Goal: Communication & Community: Answer question/provide support

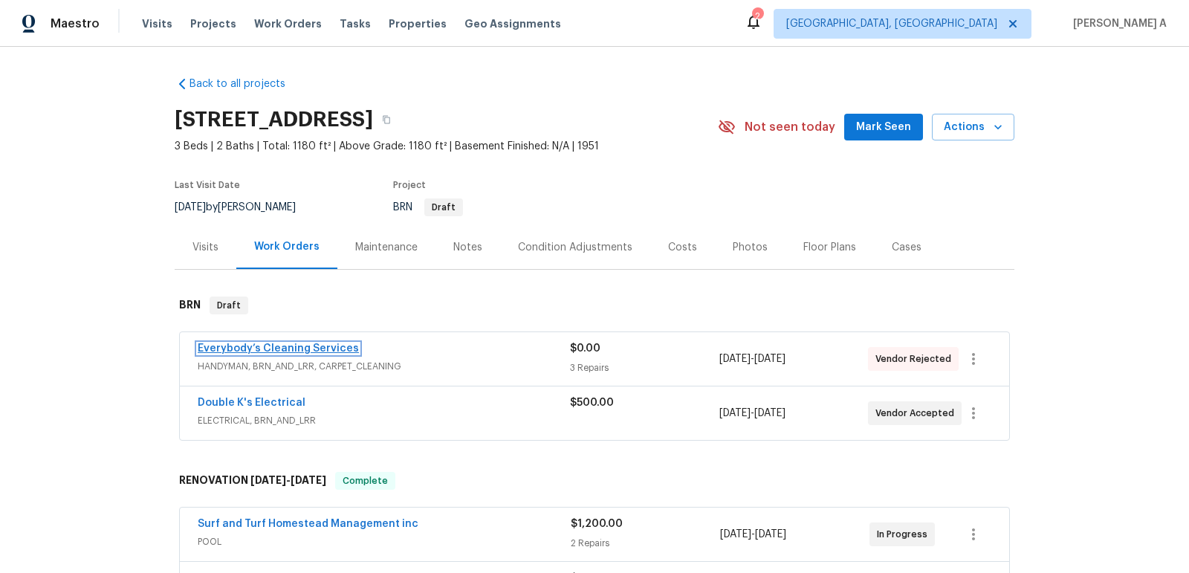
click at [291, 349] on link "Everybody’s Cleaning Services" at bounding box center [278, 348] width 161 height 10
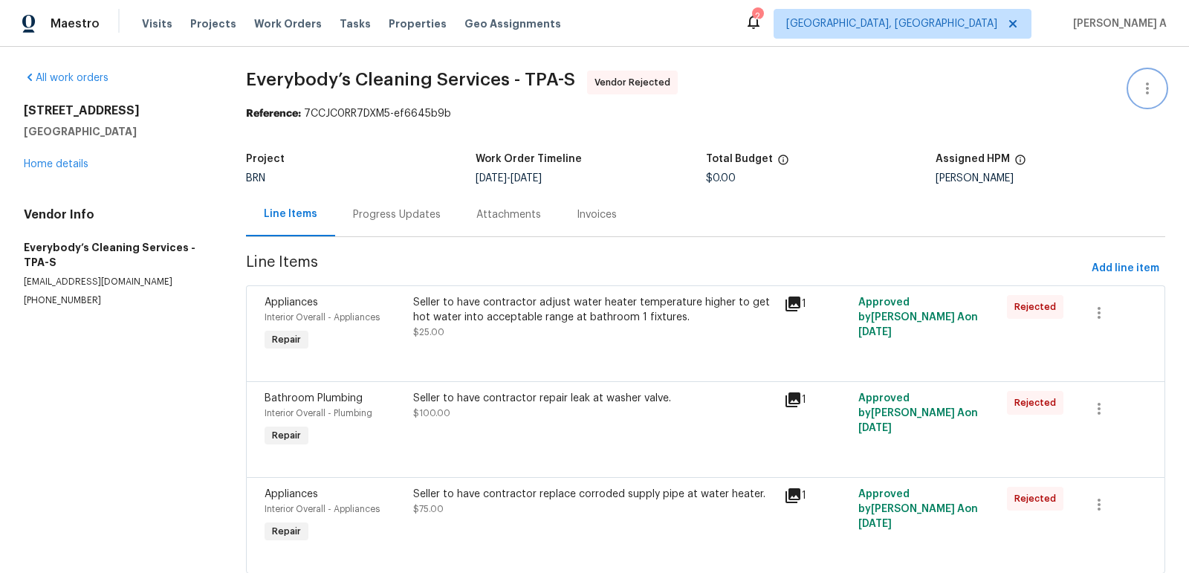
click at [1145, 85] on icon "button" at bounding box center [1148, 89] width 18 height 18
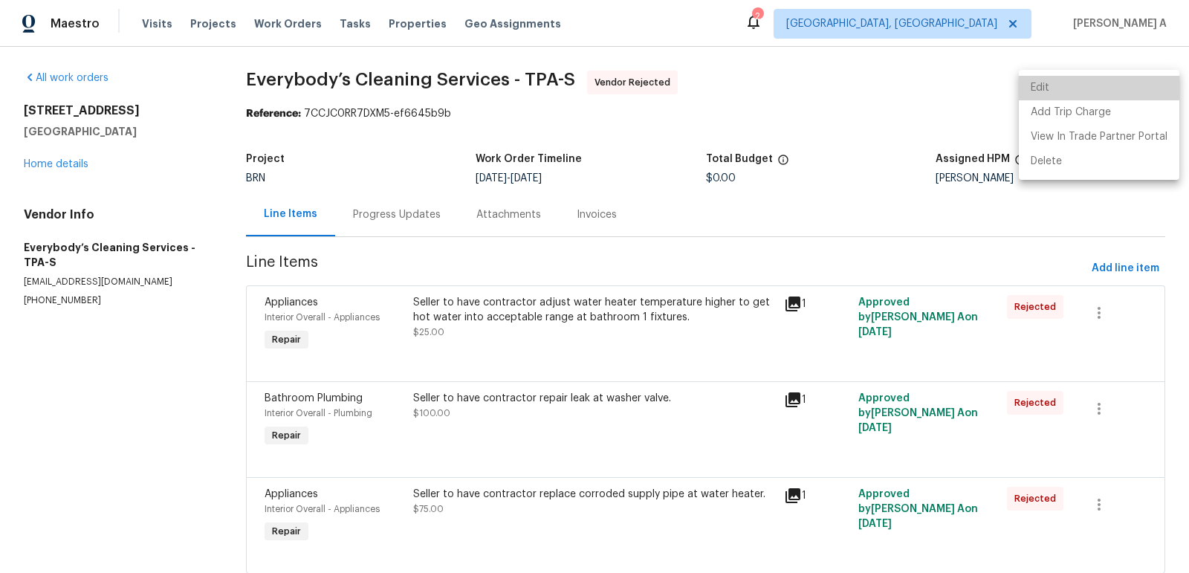
click at [1128, 85] on li "Edit" at bounding box center [1099, 88] width 161 height 25
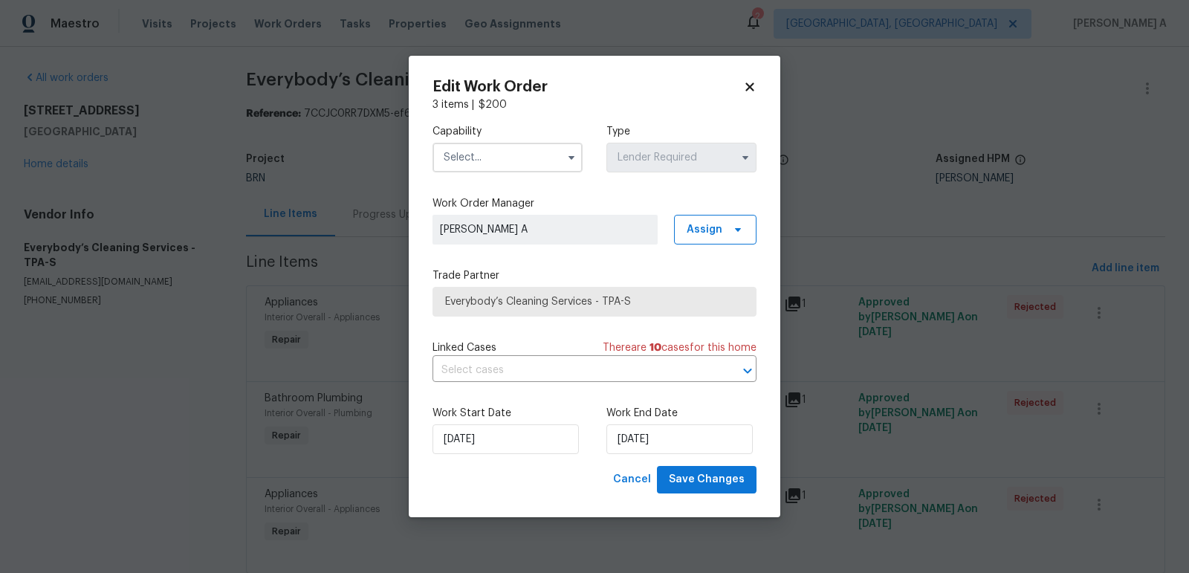
click at [500, 158] on input "text" at bounding box center [508, 158] width 150 height 30
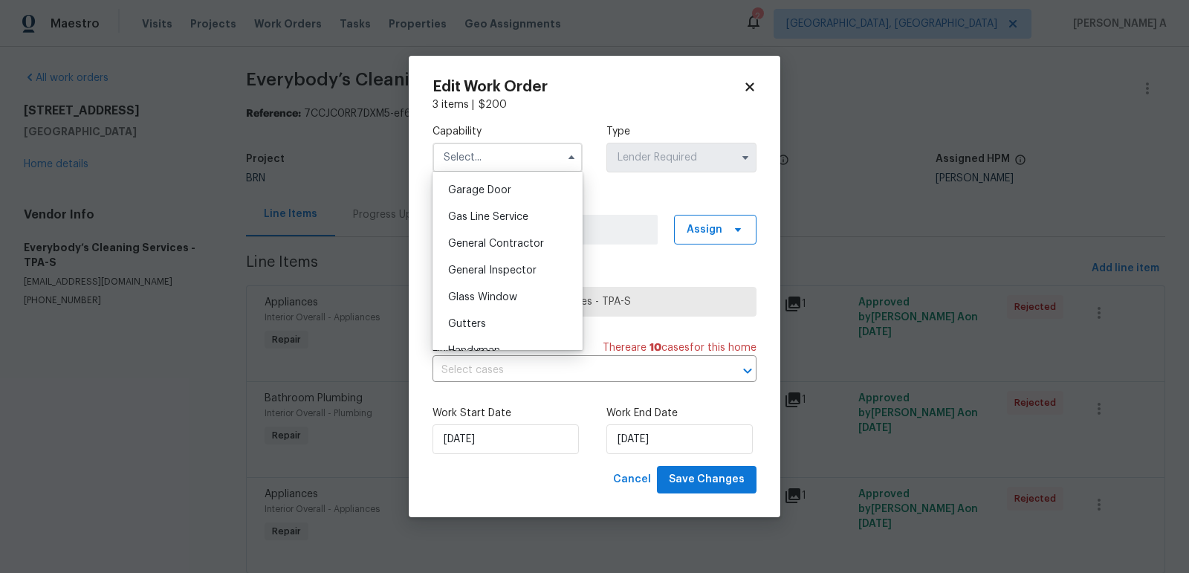
scroll to position [674, 0]
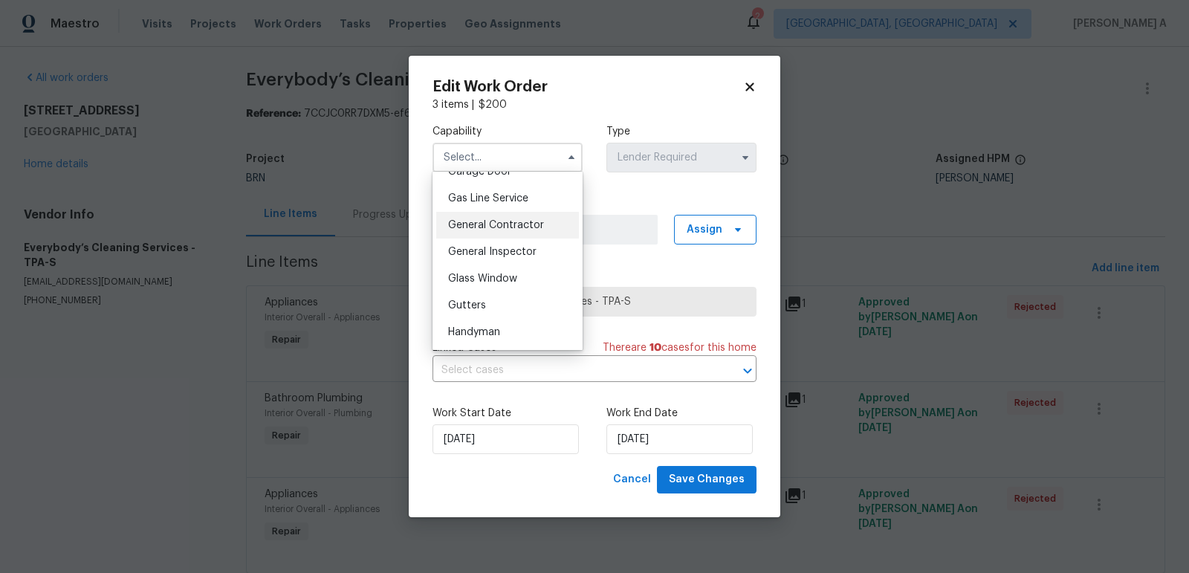
click at [514, 232] on div "General Contractor" at bounding box center [507, 225] width 143 height 27
type input "General Contractor"
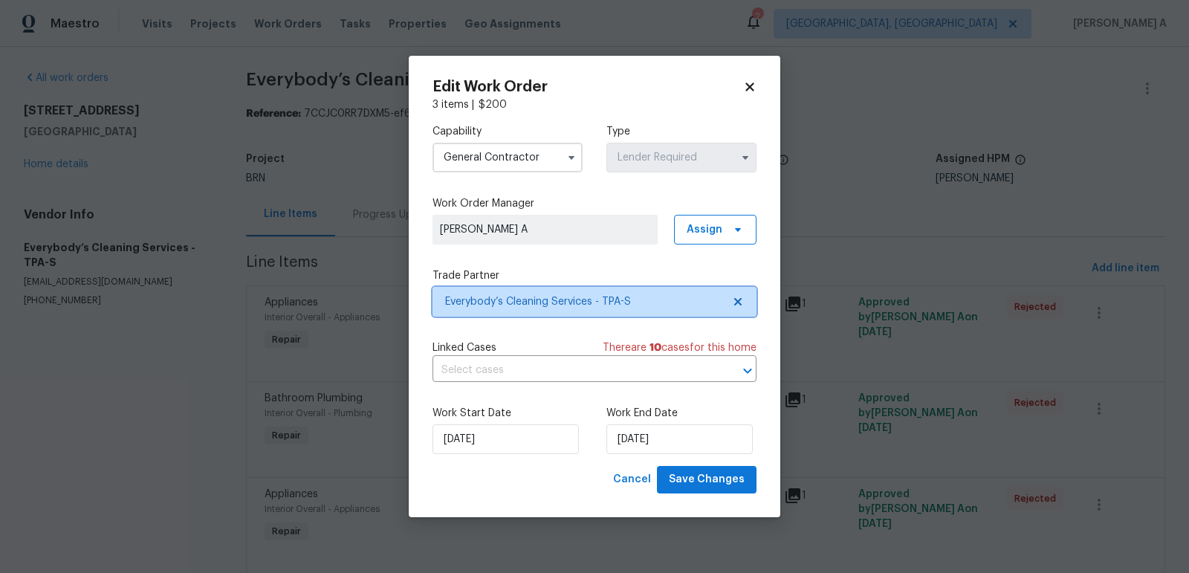
click at [742, 300] on icon at bounding box center [738, 302] width 12 height 12
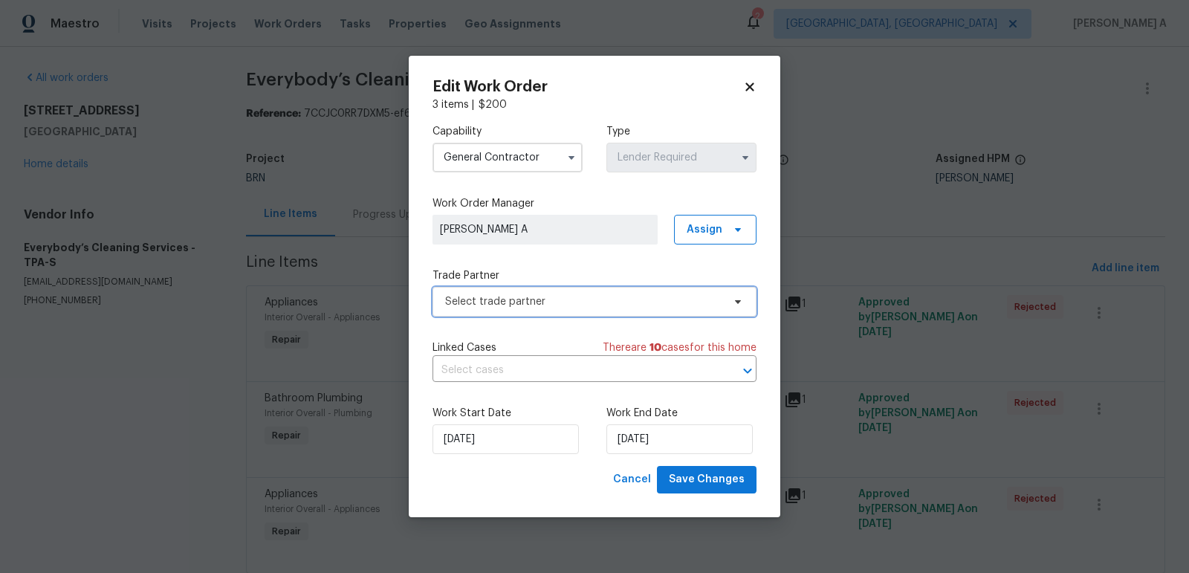
click at [702, 300] on span "Select trade partner" at bounding box center [583, 301] width 277 height 15
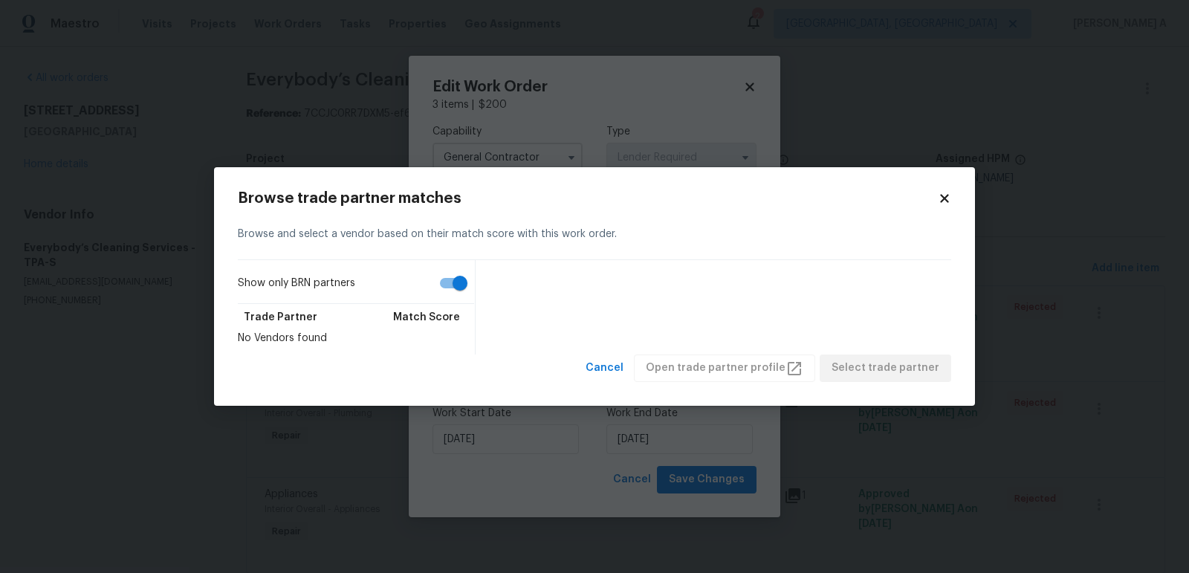
click at [446, 285] on input "Show only BRN partners" at bounding box center [460, 283] width 85 height 28
checkbox input "false"
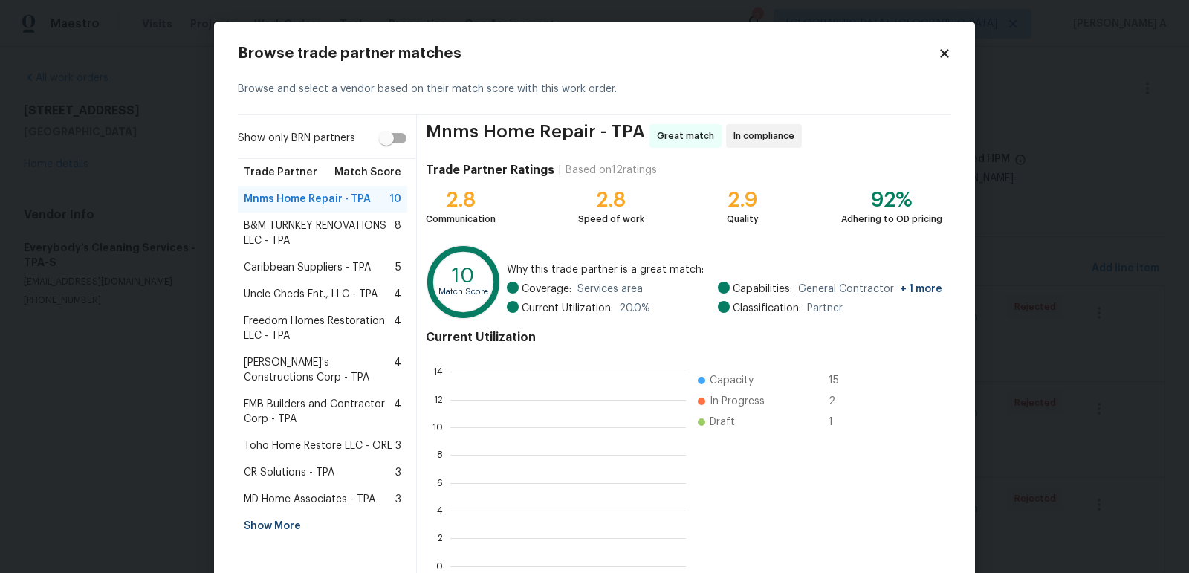
scroll to position [1, 1]
click at [324, 233] on span "B&M TURNKEY RENOVATIONS LLC - TPA" at bounding box center [319, 234] width 151 height 30
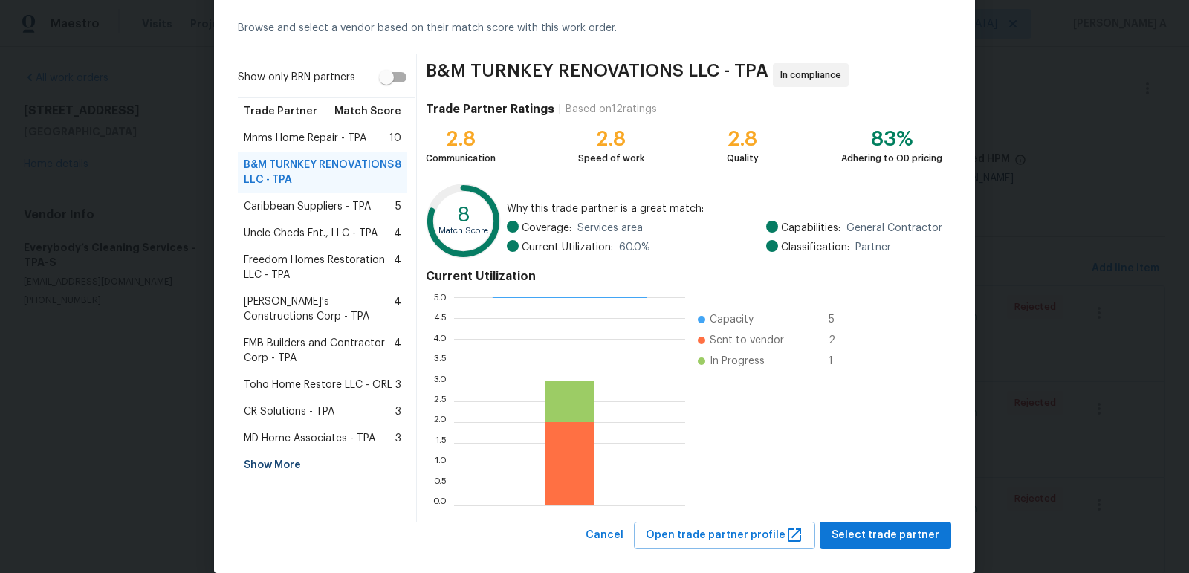
scroll to position [64, 0]
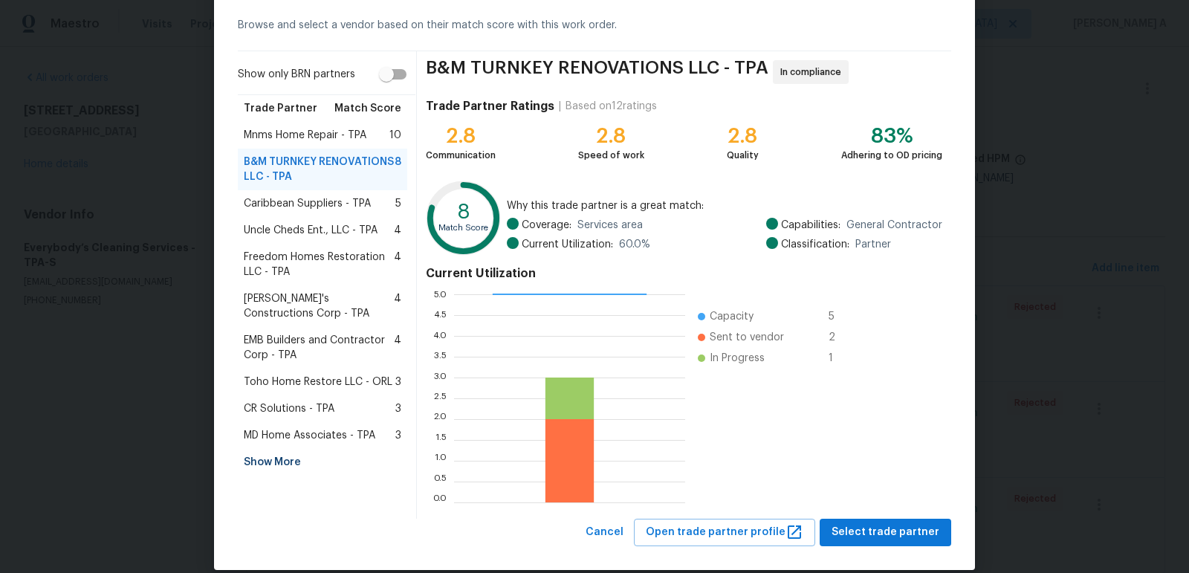
click at [311, 201] on span "Caribbean Suppliers - TPA" at bounding box center [307, 203] width 127 height 15
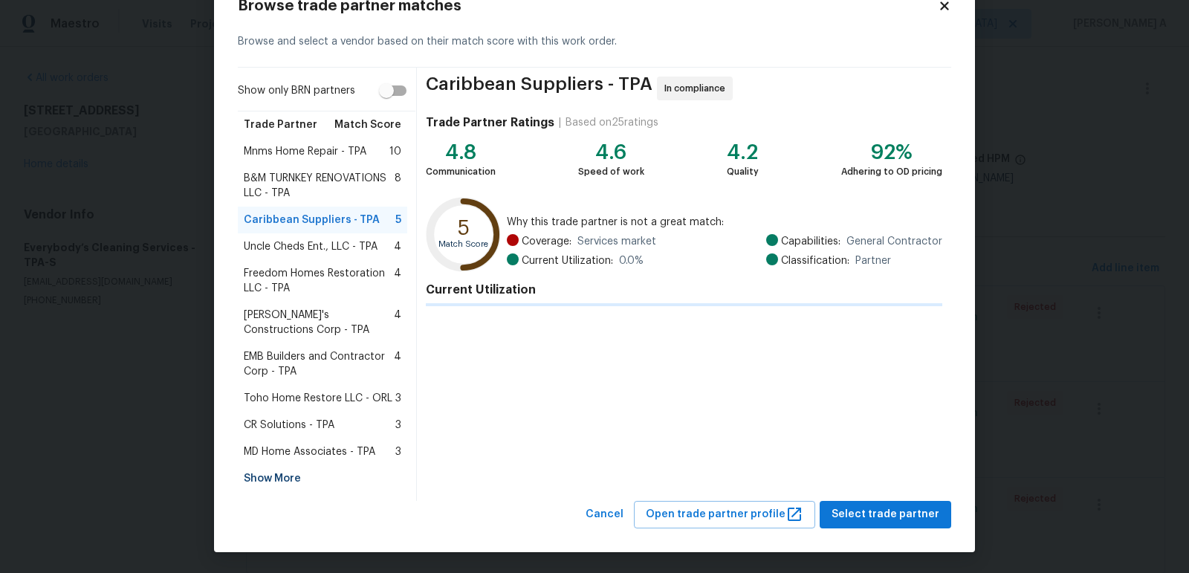
click at [333, 245] on span "Uncle Cheds Ent., LLC - TPA" at bounding box center [311, 246] width 134 height 15
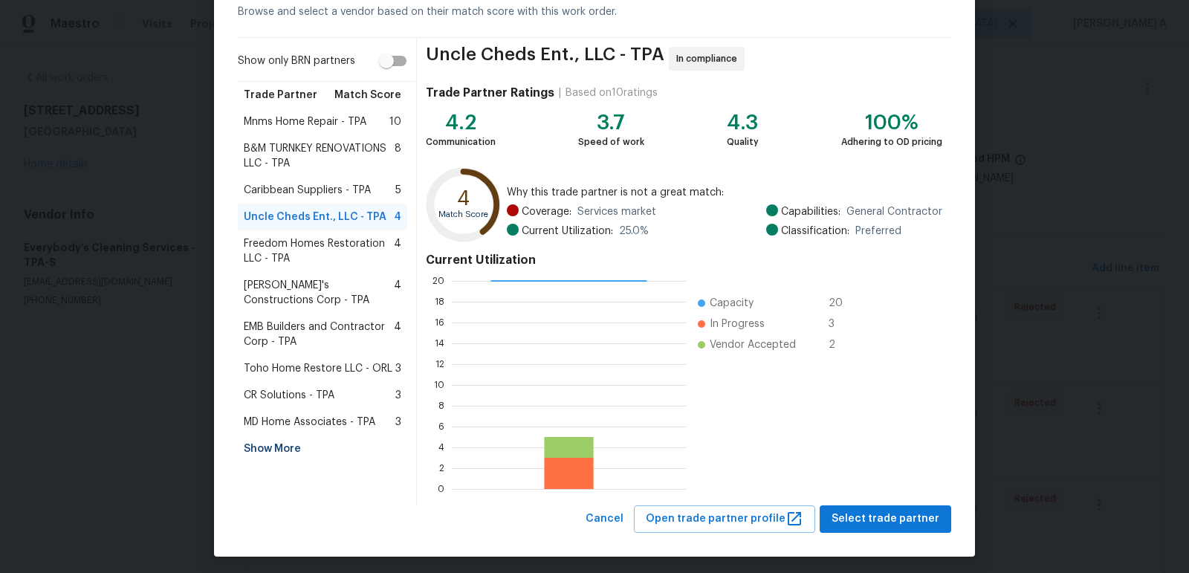
scroll to position [82, 0]
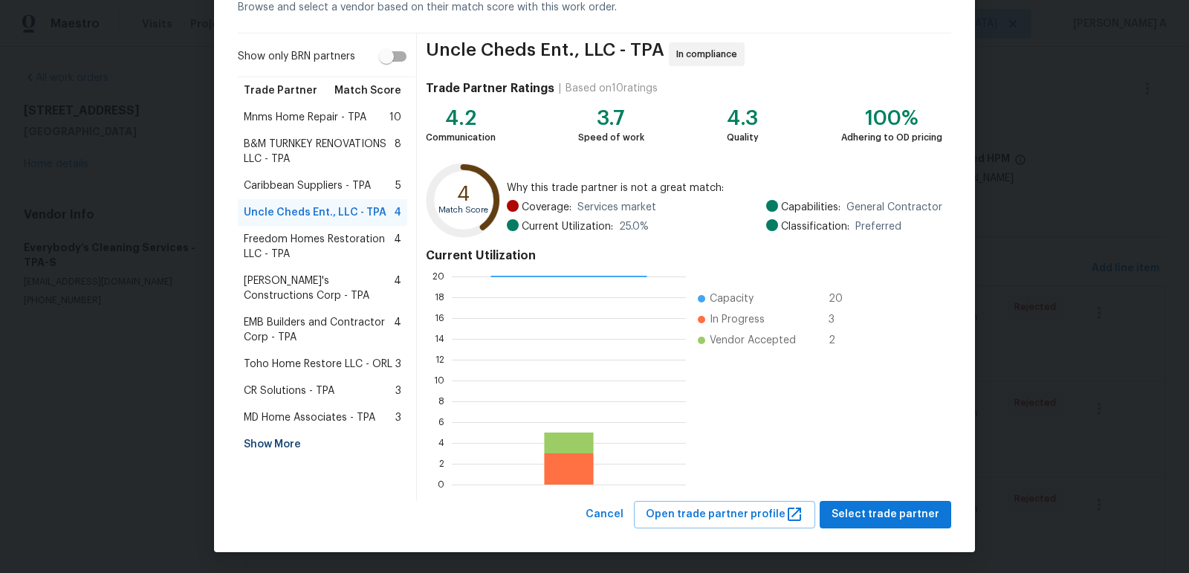
click at [308, 274] on span "Enrique's Constructions Corp - TPA" at bounding box center [319, 289] width 150 height 30
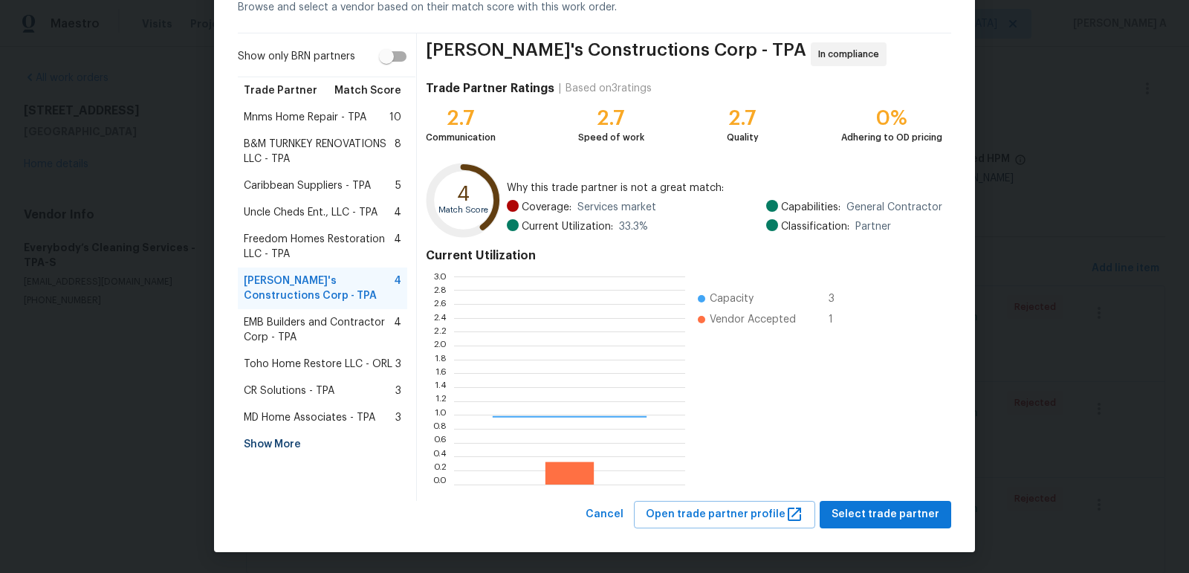
scroll to position [208, 231]
click at [324, 329] on span "EMB Builders and Contractor Corp - TPA" at bounding box center [319, 330] width 150 height 30
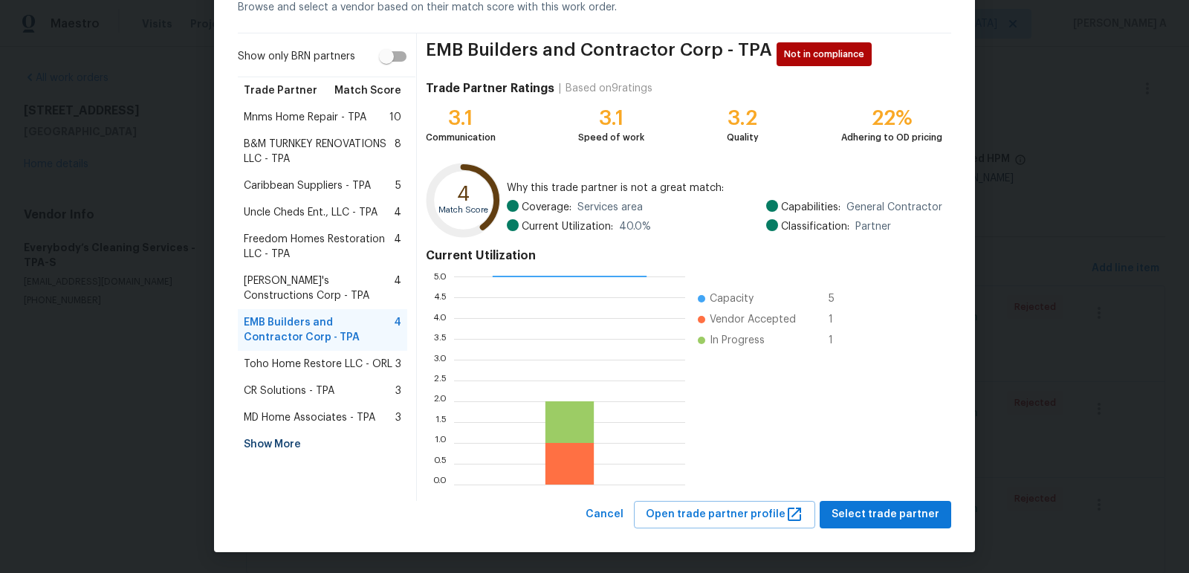
click at [291, 391] on span "CR Solutions - TPA" at bounding box center [289, 391] width 91 height 15
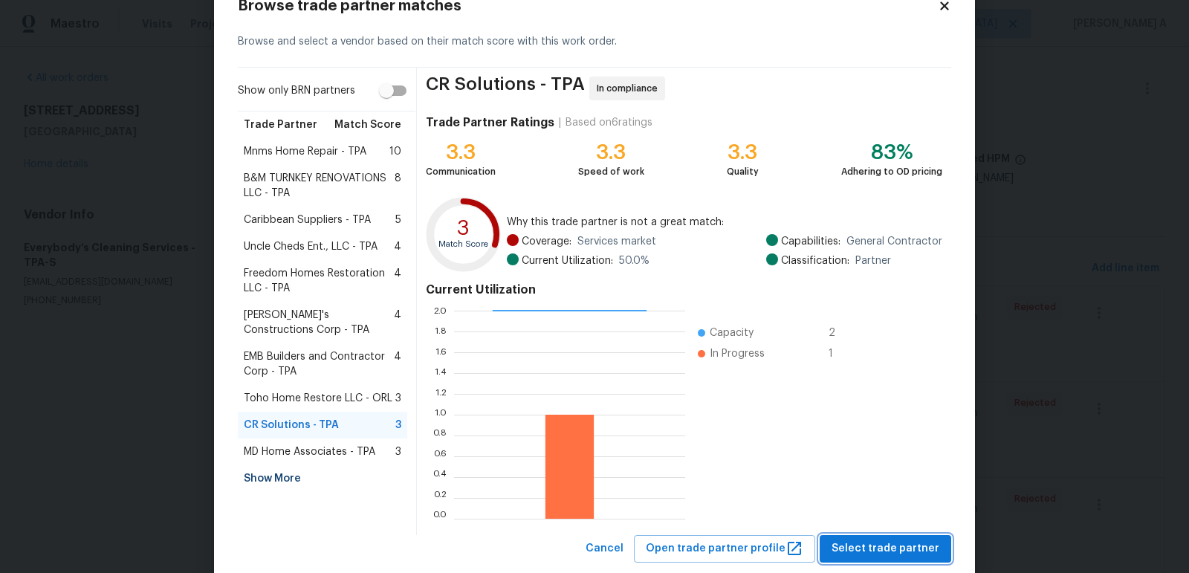
click at [898, 552] on span "Select trade partner" at bounding box center [886, 549] width 108 height 19
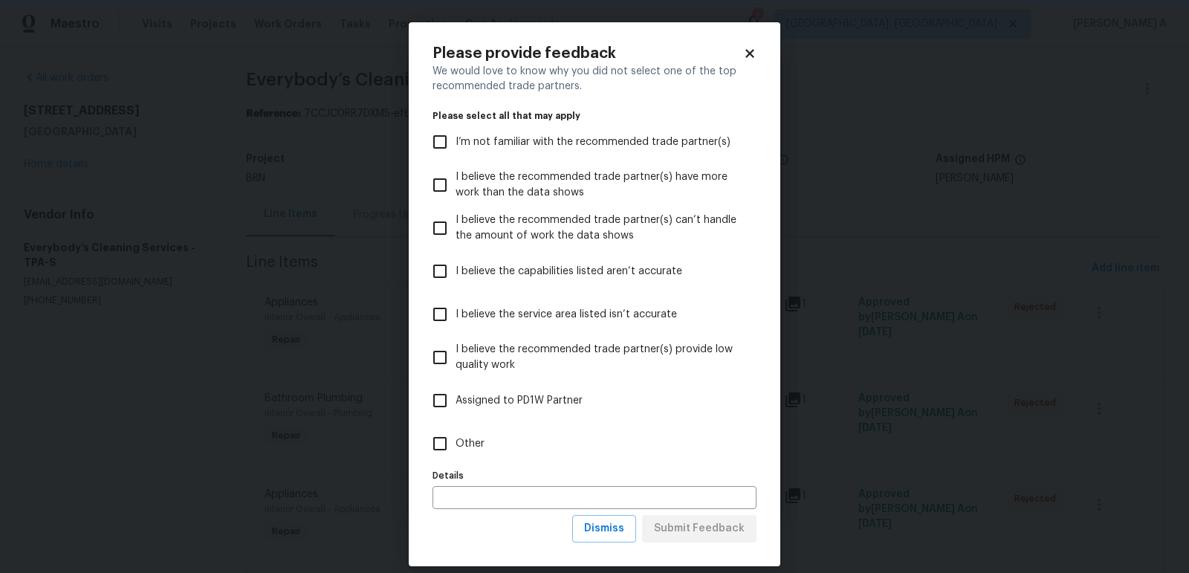
scroll to position [0, 0]
click at [624, 533] on span "Dismiss" at bounding box center [604, 529] width 40 height 19
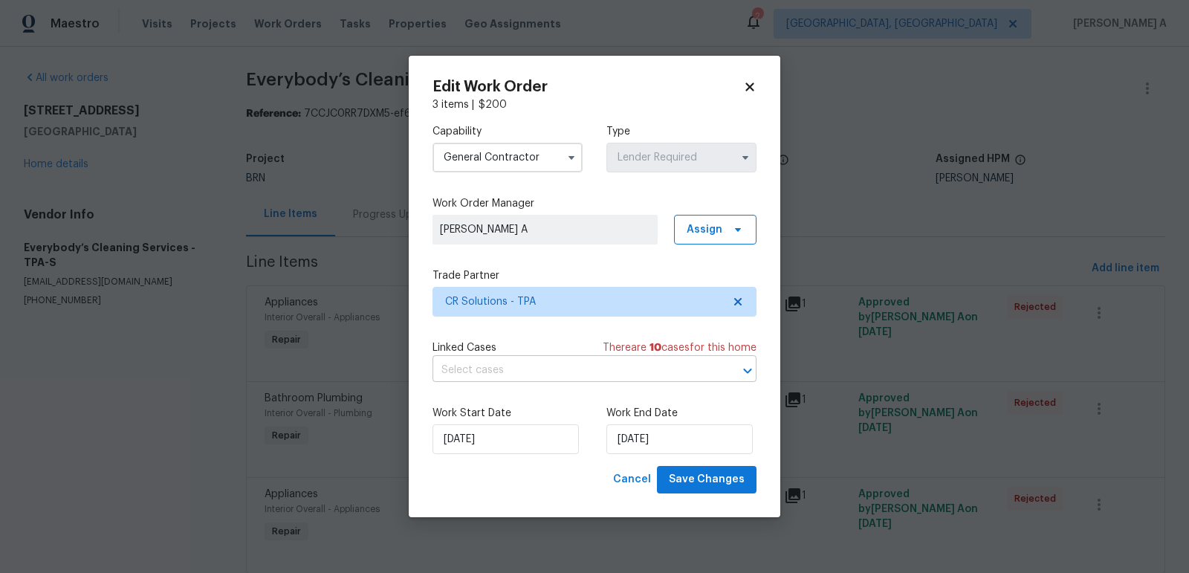
click at [537, 376] on input "text" at bounding box center [574, 370] width 282 height 23
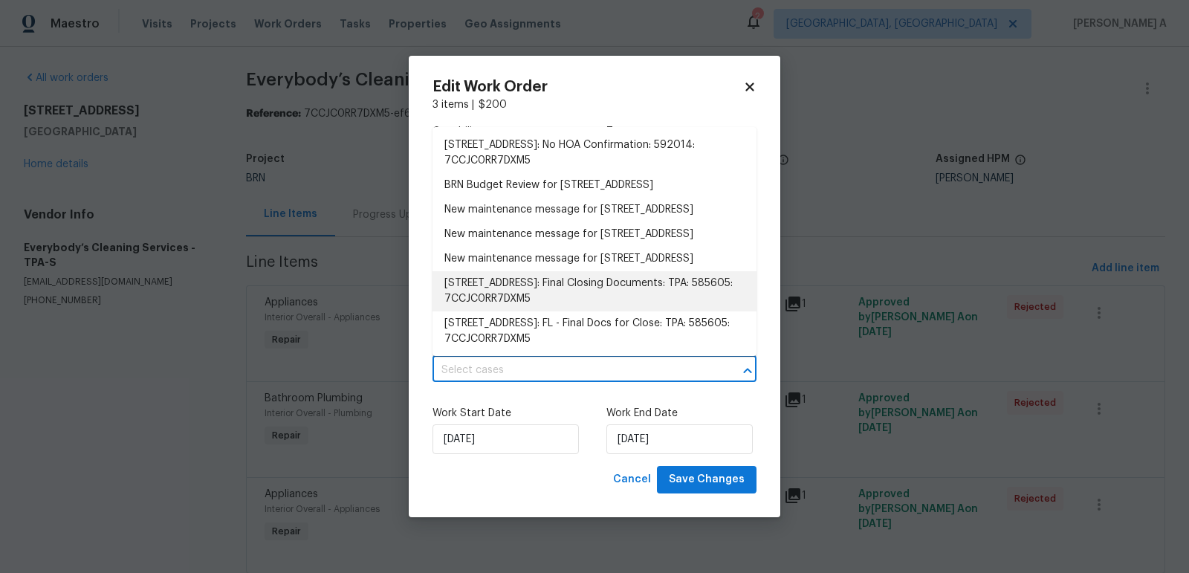
click at [508, 396] on div "Work Start Date 8/26/2025 Work End Date 8/27/2025" at bounding box center [595, 430] width 324 height 72
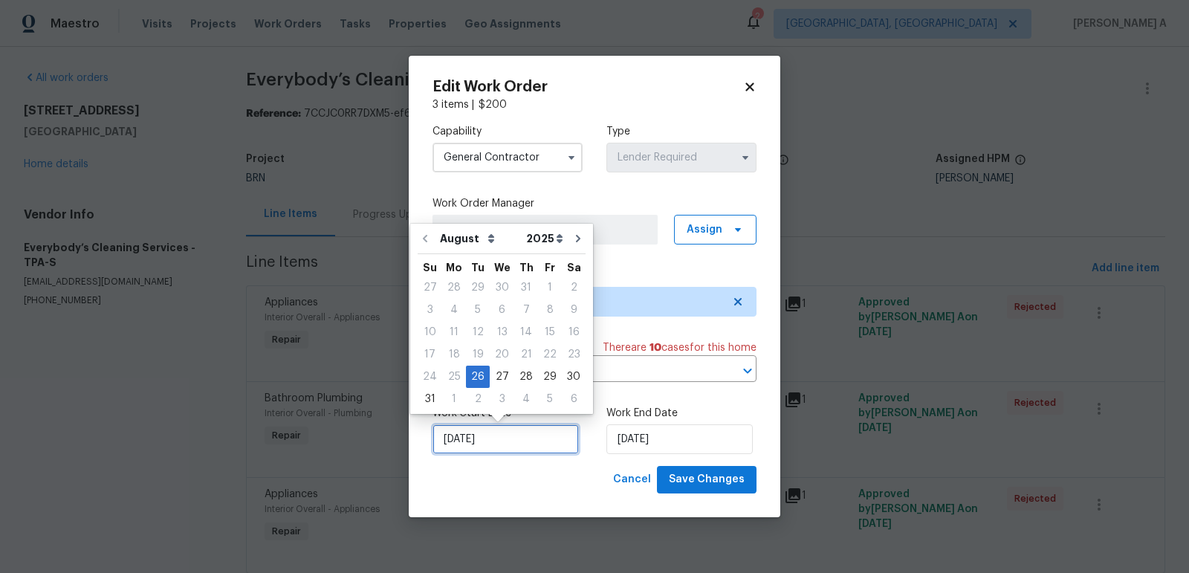
click at [516, 438] on input "[DATE]" at bounding box center [506, 439] width 146 height 30
click at [498, 382] on div "27" at bounding box center [502, 376] width 25 height 21
type input "[DATE]"
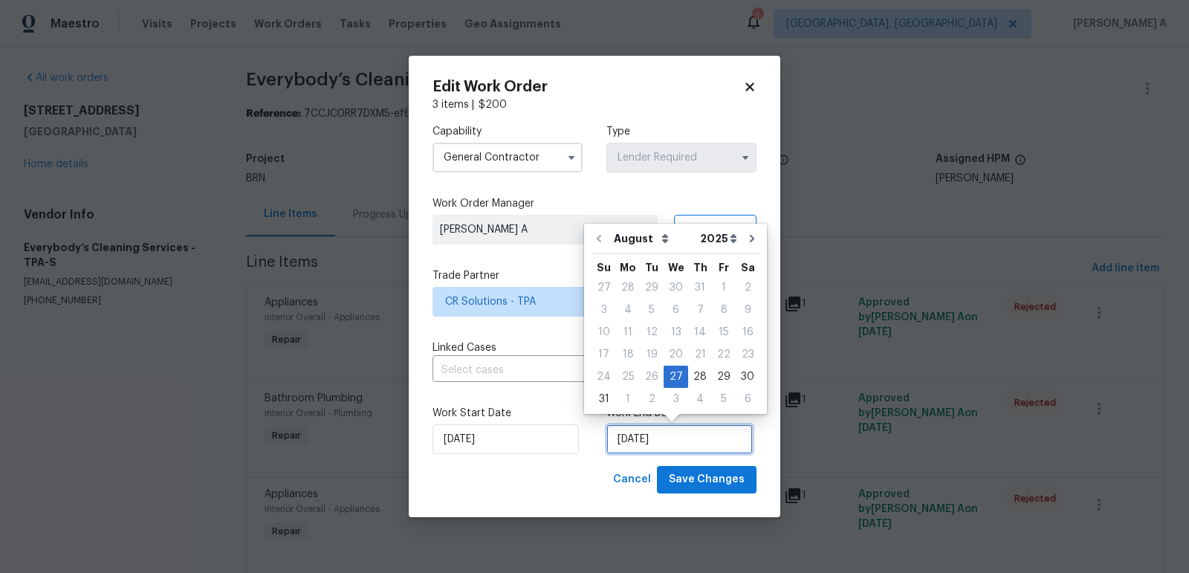
click at [634, 442] on input "[DATE]" at bounding box center [680, 439] width 146 height 30
click at [697, 375] on div "28" at bounding box center [700, 376] width 24 height 21
type input "8/28/2025"
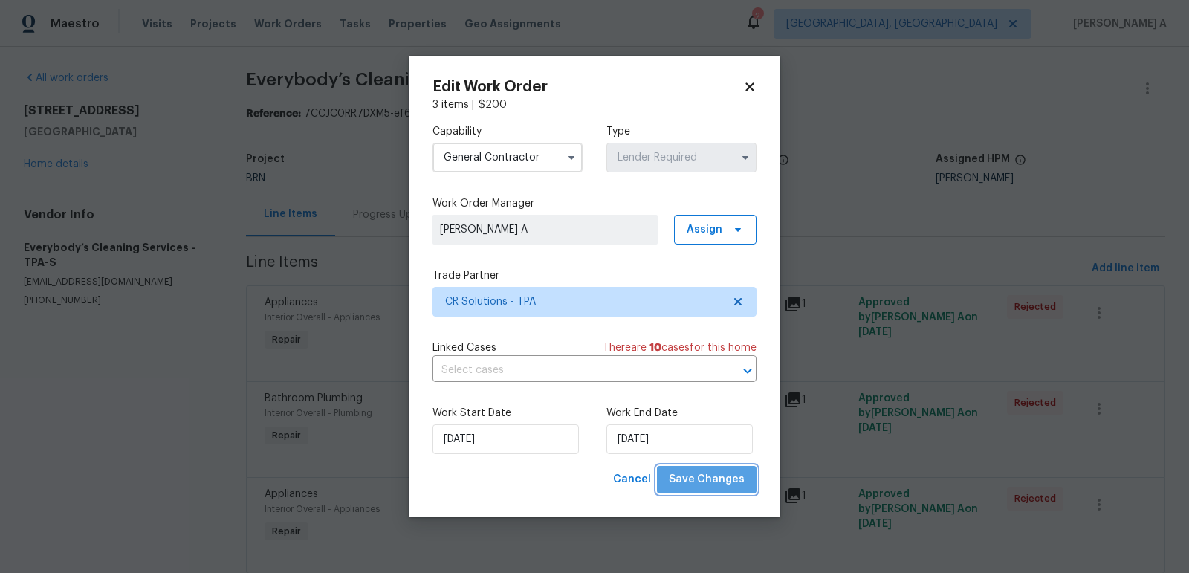
click at [714, 481] on span "Save Changes" at bounding box center [707, 480] width 76 height 19
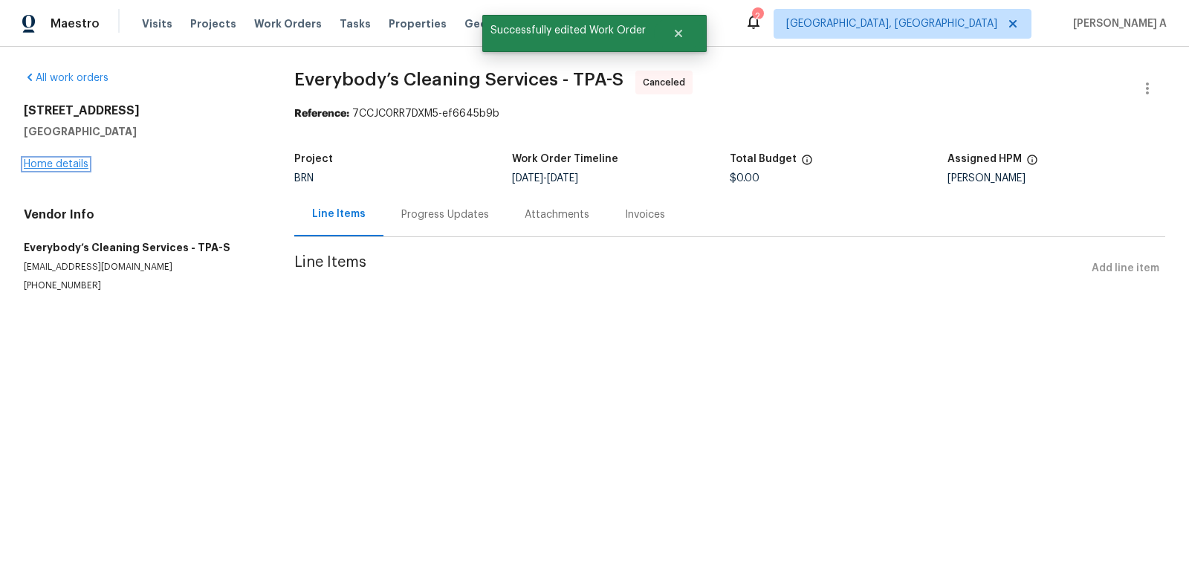
click at [75, 168] on link "Home details" at bounding box center [56, 164] width 65 height 10
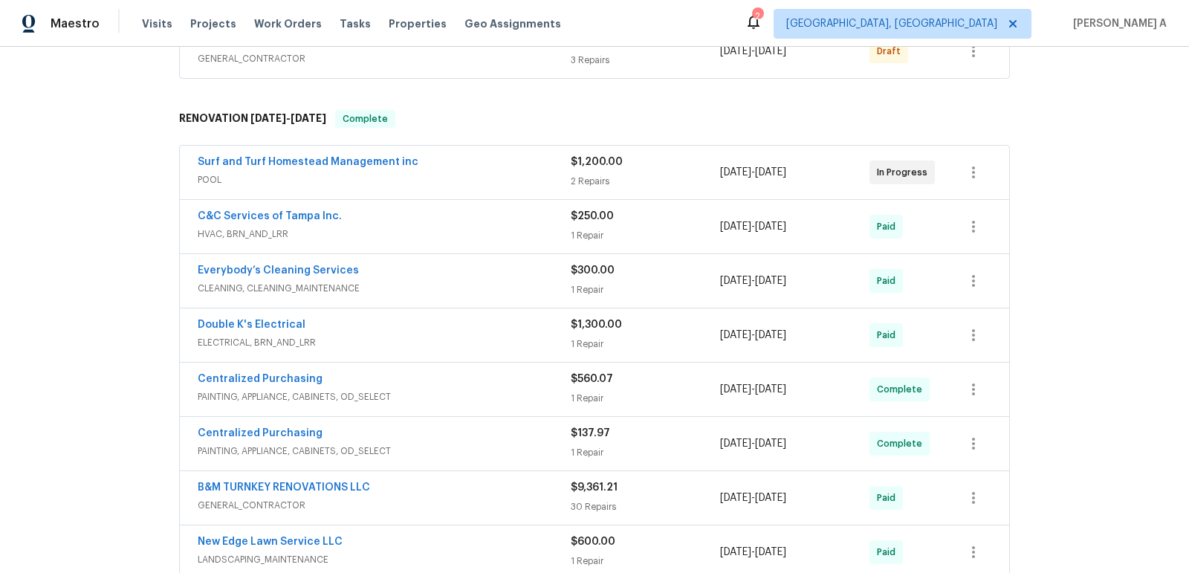
scroll to position [171, 0]
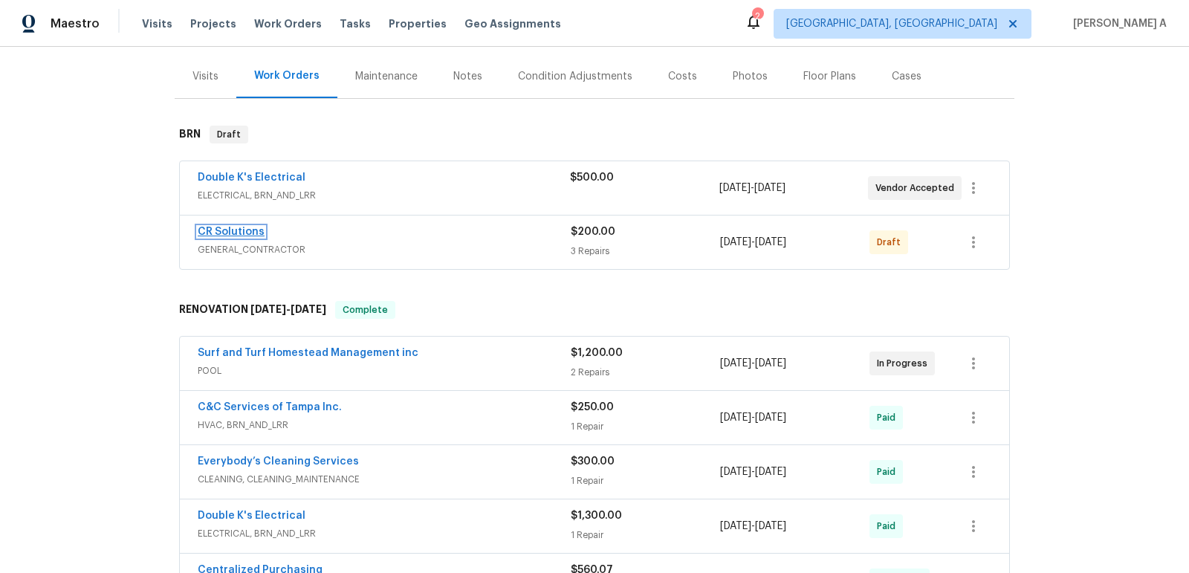
click at [219, 230] on link "CR Solutions" at bounding box center [231, 232] width 67 height 10
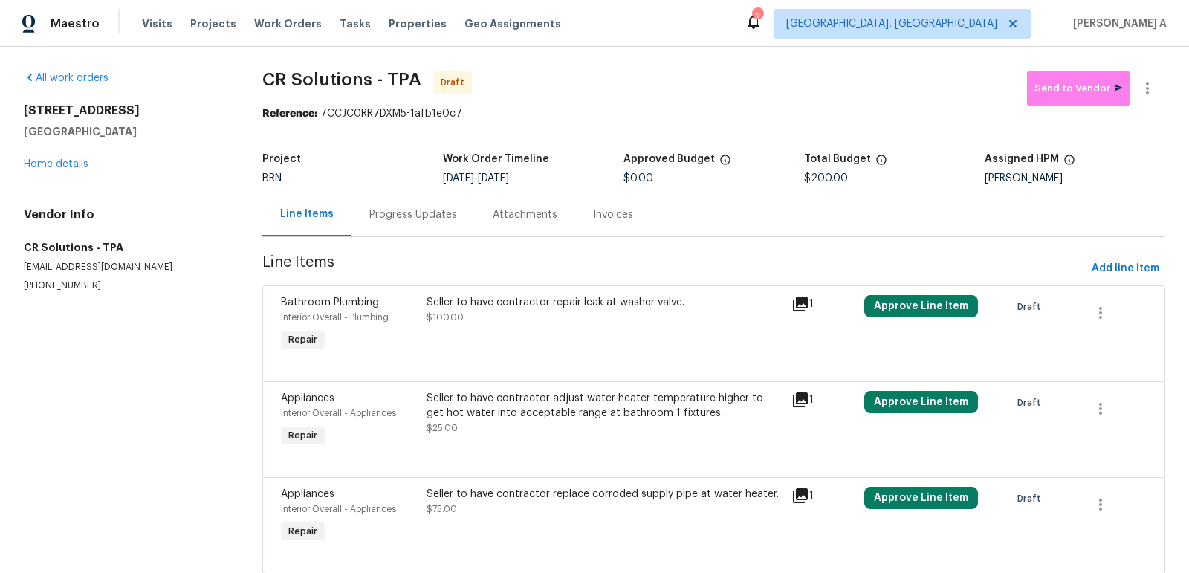
click at [392, 211] on div "Progress Updates" at bounding box center [413, 214] width 88 height 15
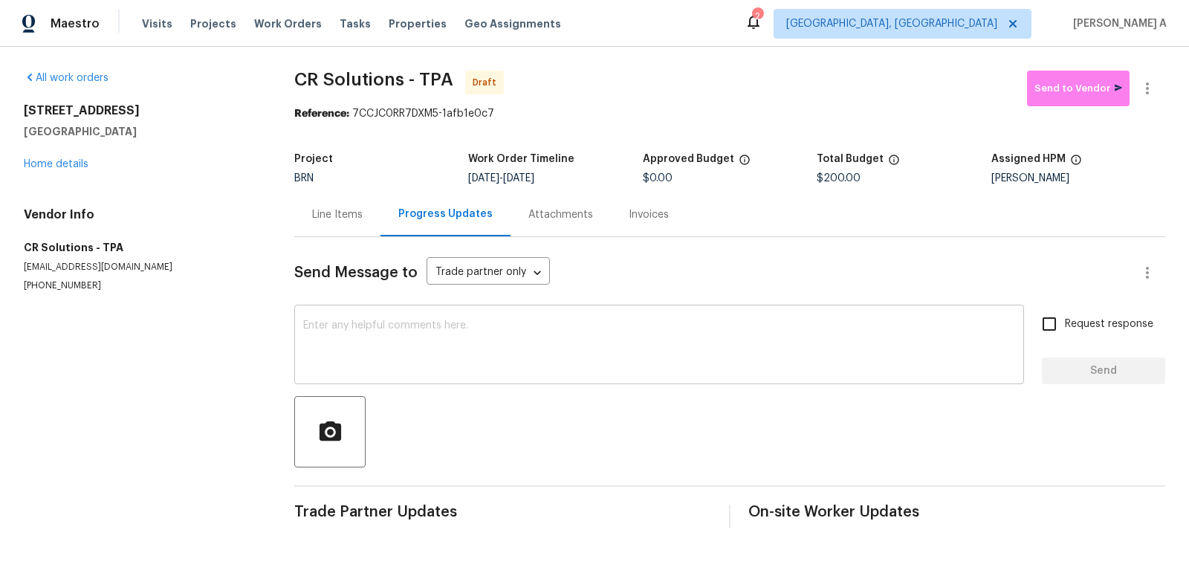
click at [420, 335] on textarea at bounding box center [659, 346] width 712 height 52
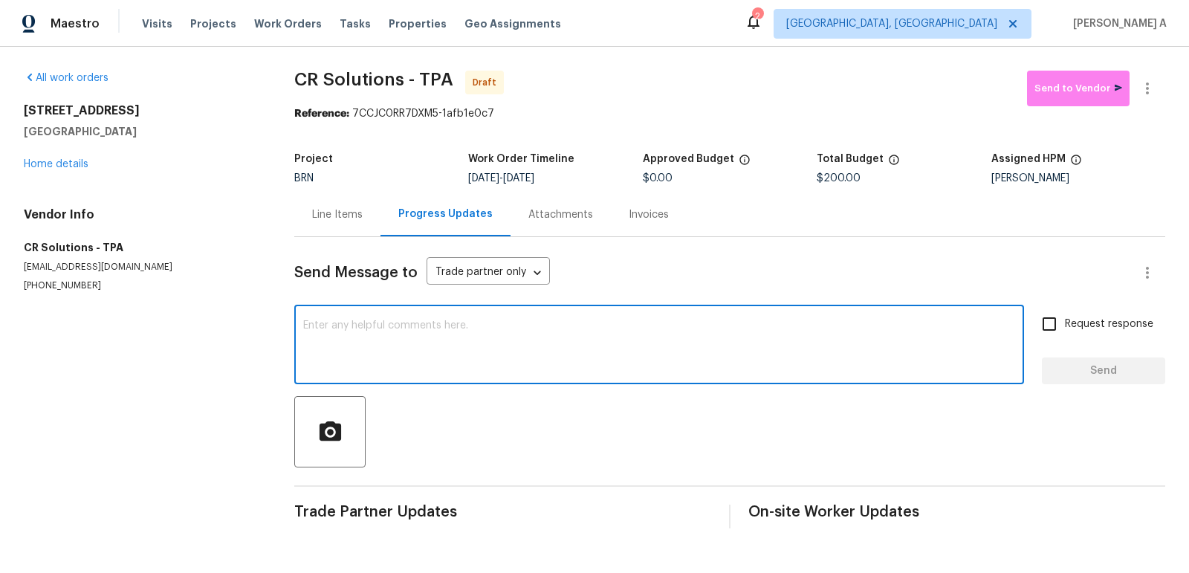
paste textarea "Hi, I'm Akshay from Opendoor. Just wanted to check if you received the workorde…"
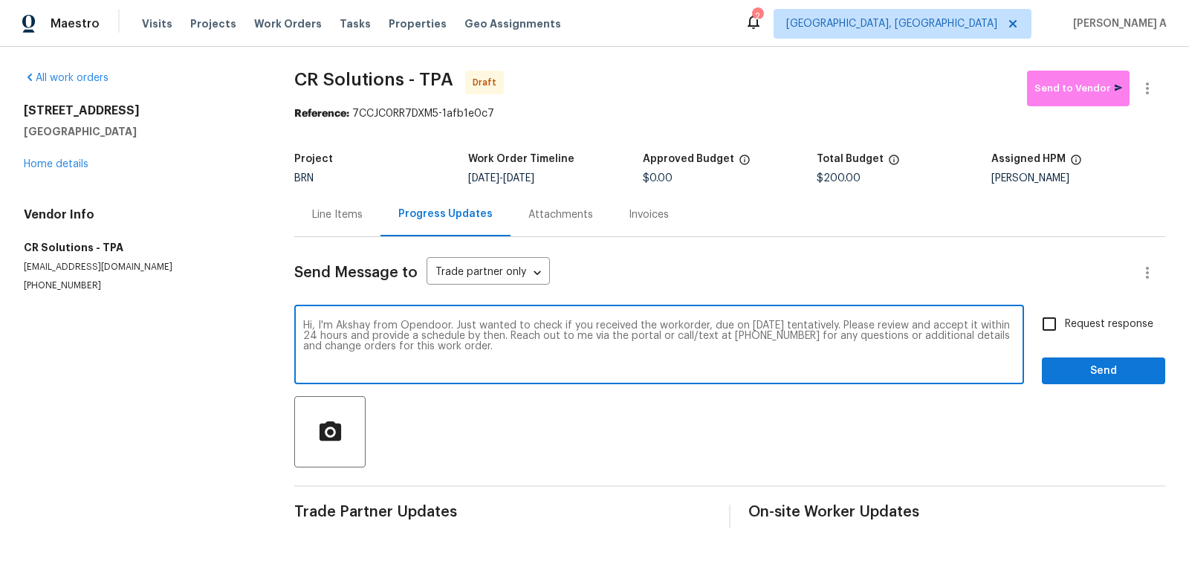
type textarea "Hi, I'm Akshay from Opendoor. Just wanted to check if you received the workorde…"
click at [1073, 320] on span "Request response" at bounding box center [1109, 325] width 88 height 16
click at [1065, 320] on input "Request response" at bounding box center [1049, 323] width 31 height 31
checkbox input "true"
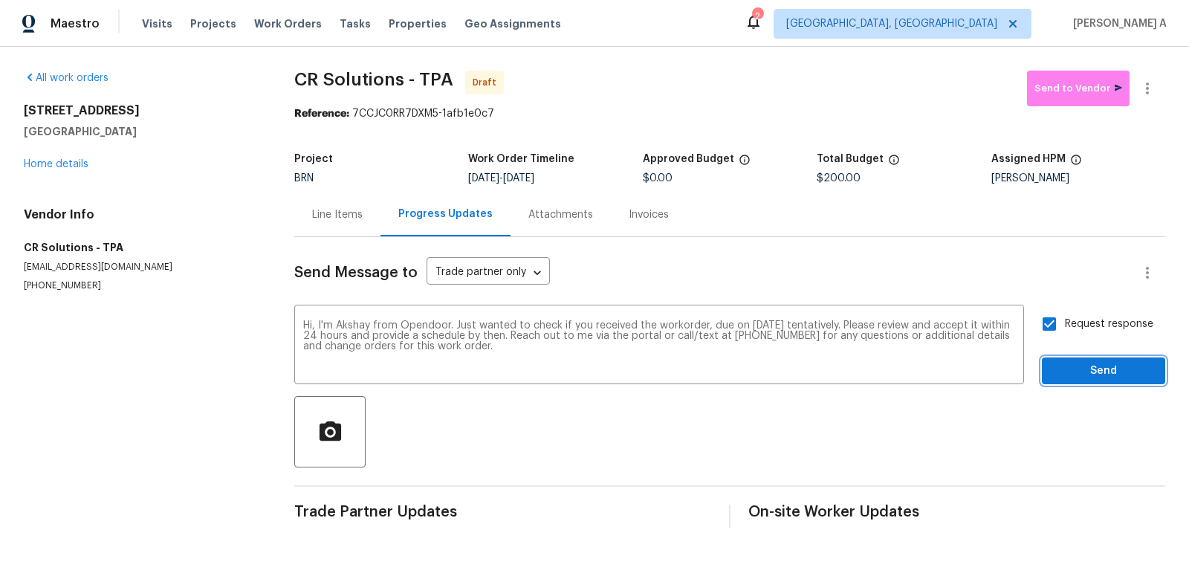
click at [1108, 365] on span "Send" at bounding box center [1104, 371] width 100 height 19
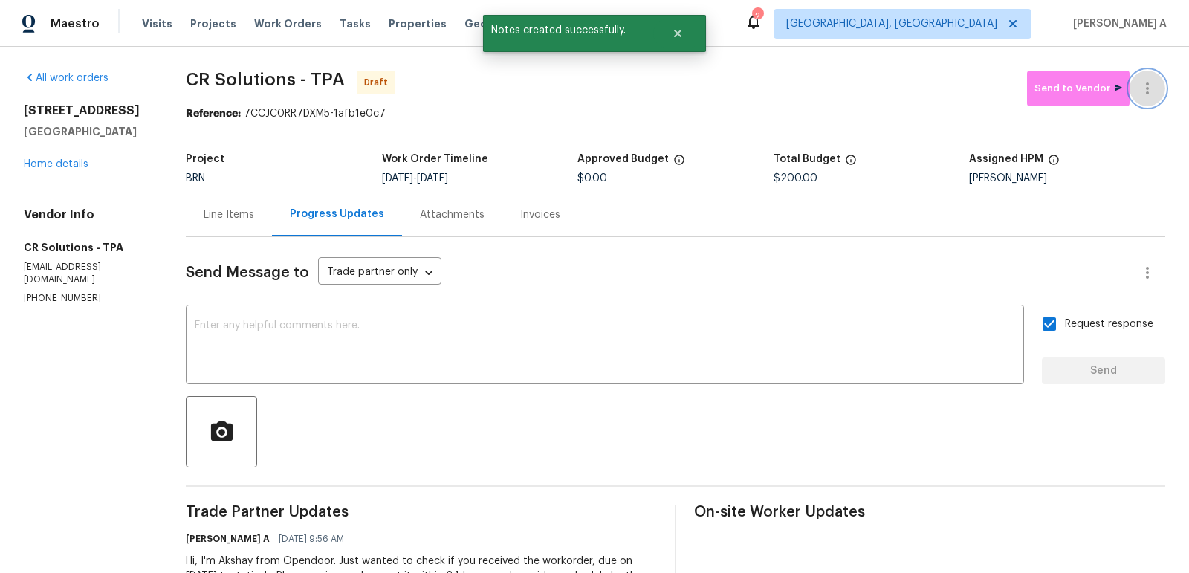
click at [1160, 82] on button "button" at bounding box center [1148, 89] width 36 height 36
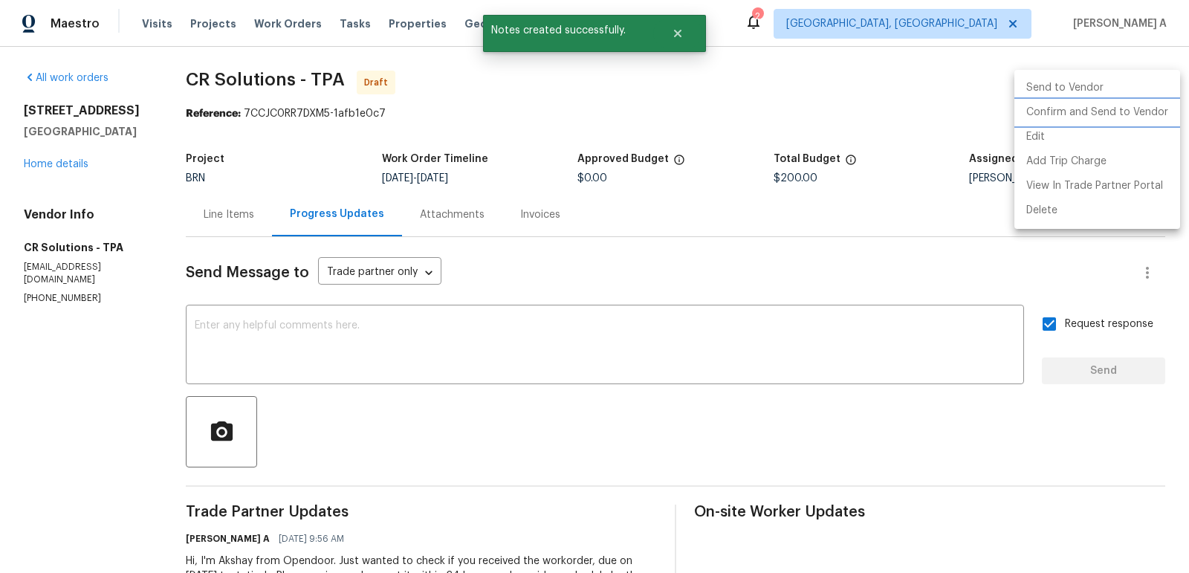
click at [1166, 102] on li "Confirm and Send to Vendor" at bounding box center [1098, 112] width 166 height 25
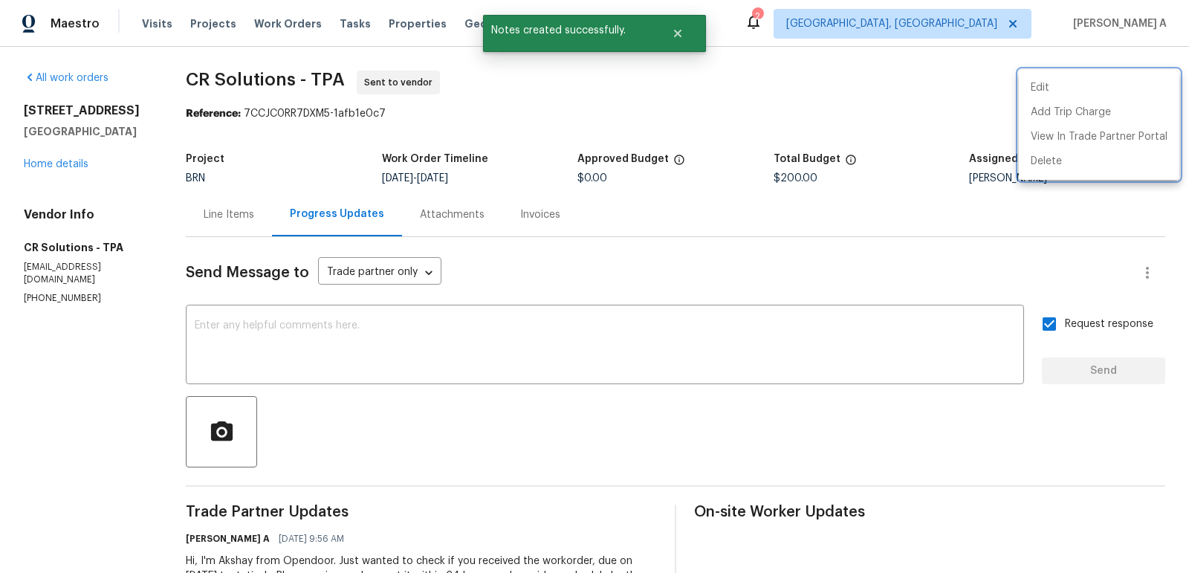
click at [455, 113] on div at bounding box center [594, 286] width 1189 height 573
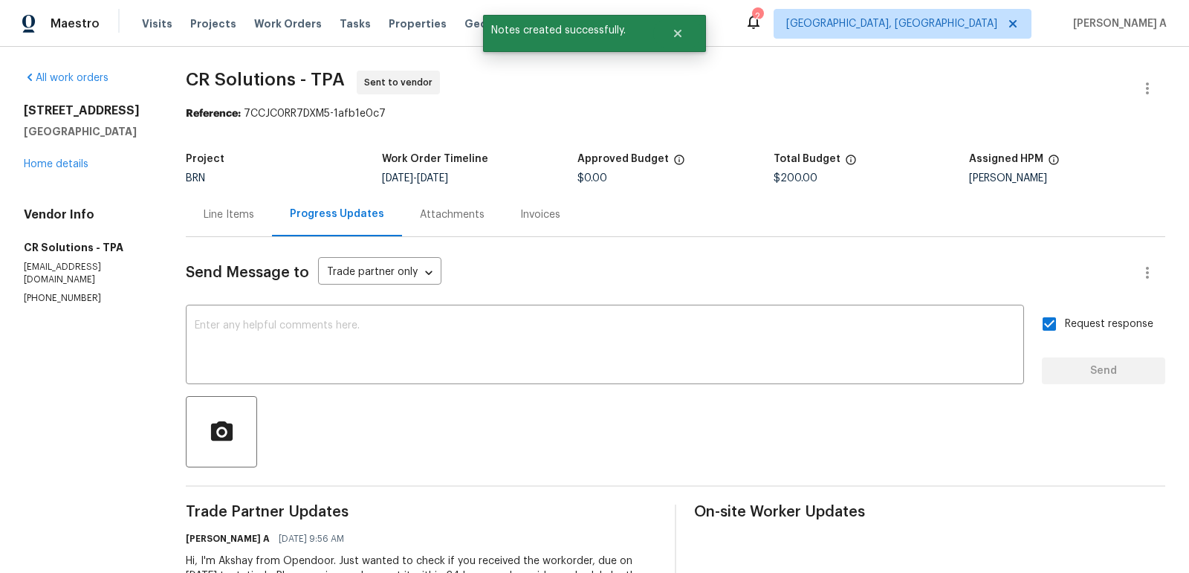
click at [212, 209] on div "Line Items" at bounding box center [229, 214] width 51 height 15
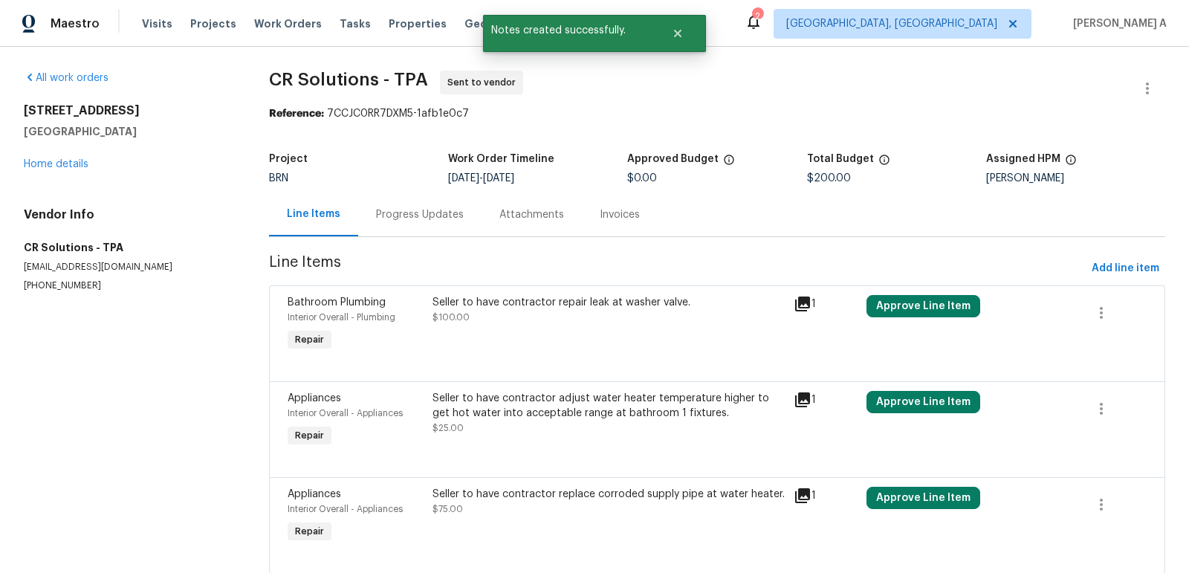
scroll to position [42, 0]
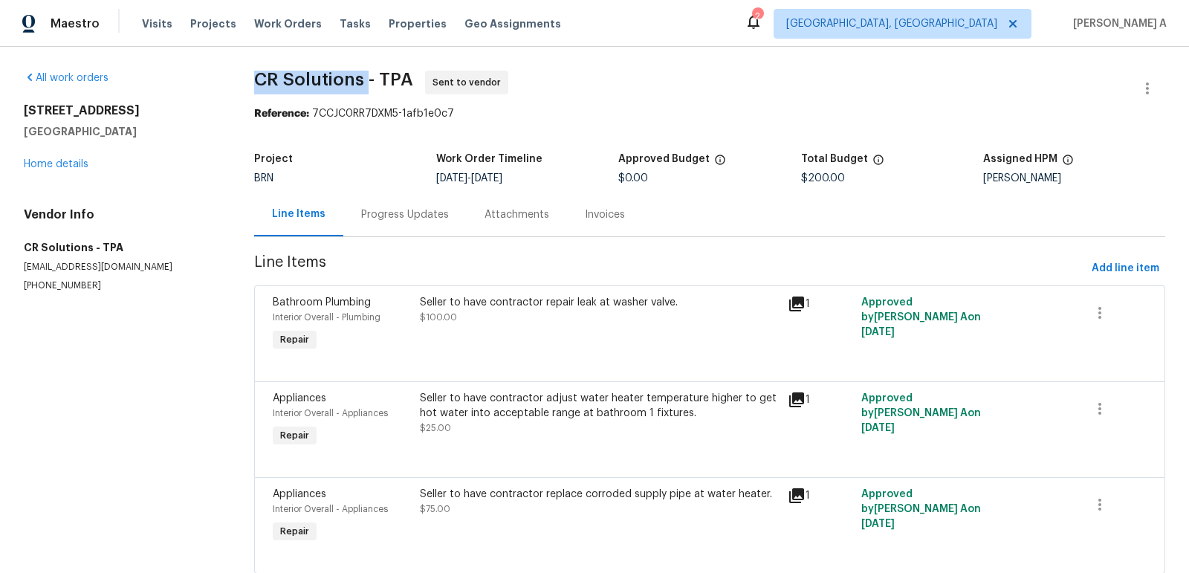
copy span "CR Solutions"
drag, startPoint x: 246, startPoint y: 77, endPoint x: 363, endPoint y: 77, distance: 116.7
click at [363, 77] on div "All work orders 1222 Druid Cir Lake Wales, FL 33853 Home details Vendor Info CR…" at bounding box center [594, 331] width 1189 height 569
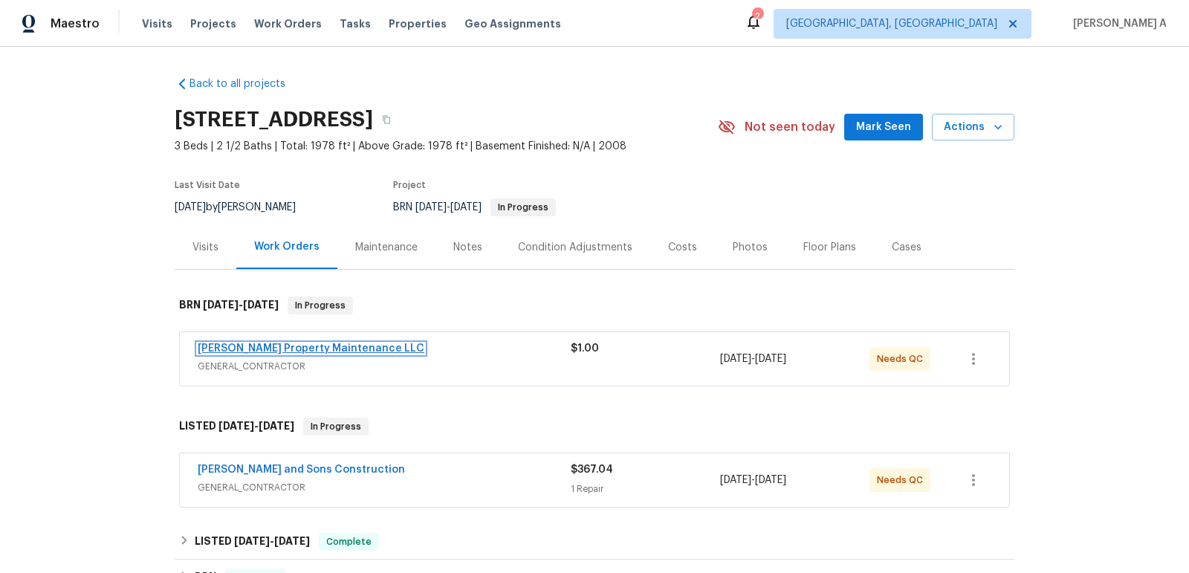
click at [268, 345] on link "Glen Property Maintenance LLC" at bounding box center [311, 348] width 227 height 10
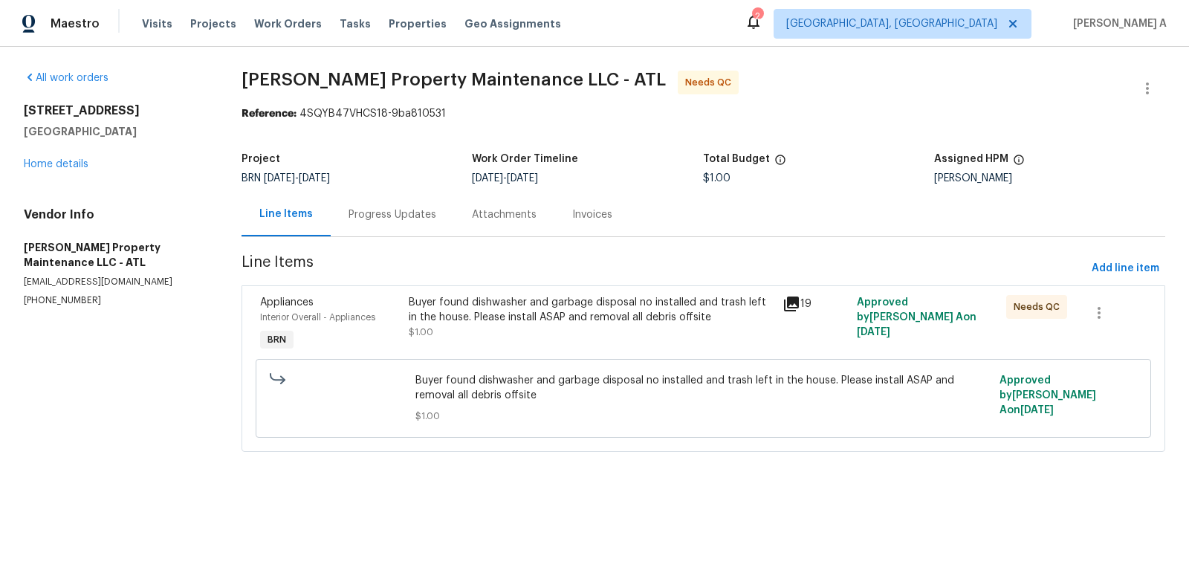
click at [508, 326] on div "Buyer found dishwasher and garbage disposal no installed and trash left in the …" at bounding box center [591, 317] width 364 height 45
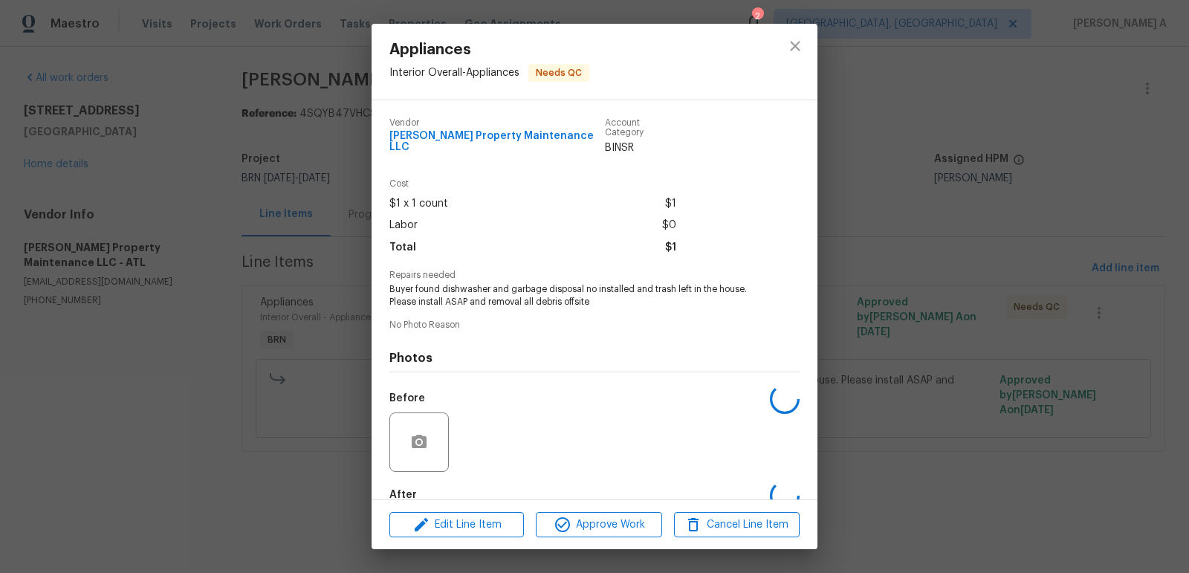
scroll to position [74, 0]
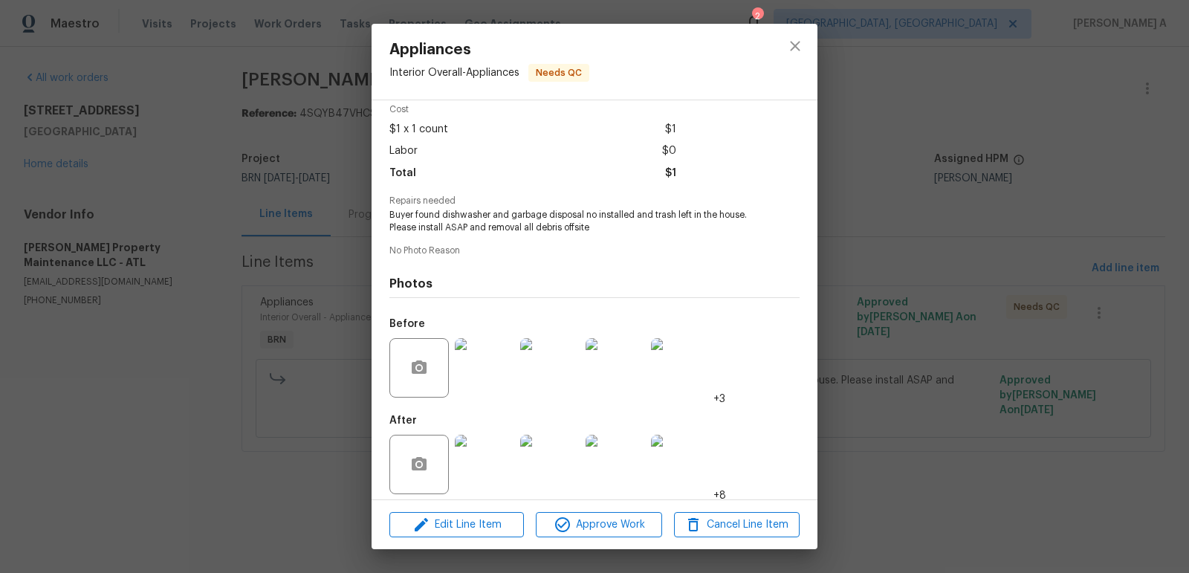
click at [488, 452] on img at bounding box center [484, 464] width 59 height 59
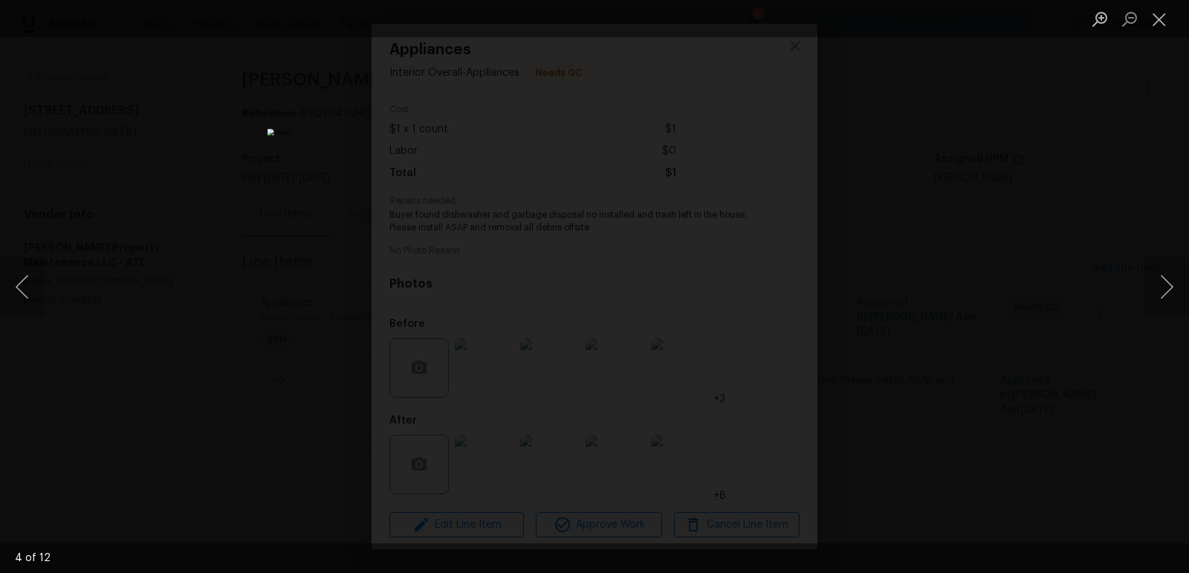
click at [608, 281] on img "Lightbox" at bounding box center [595, 286] width 654 height 315
click at [1152, 22] on button "Close lightbox" at bounding box center [1160, 19] width 30 height 26
click at [1151, 22] on button "Close lightbox" at bounding box center [1160, 19] width 30 height 26
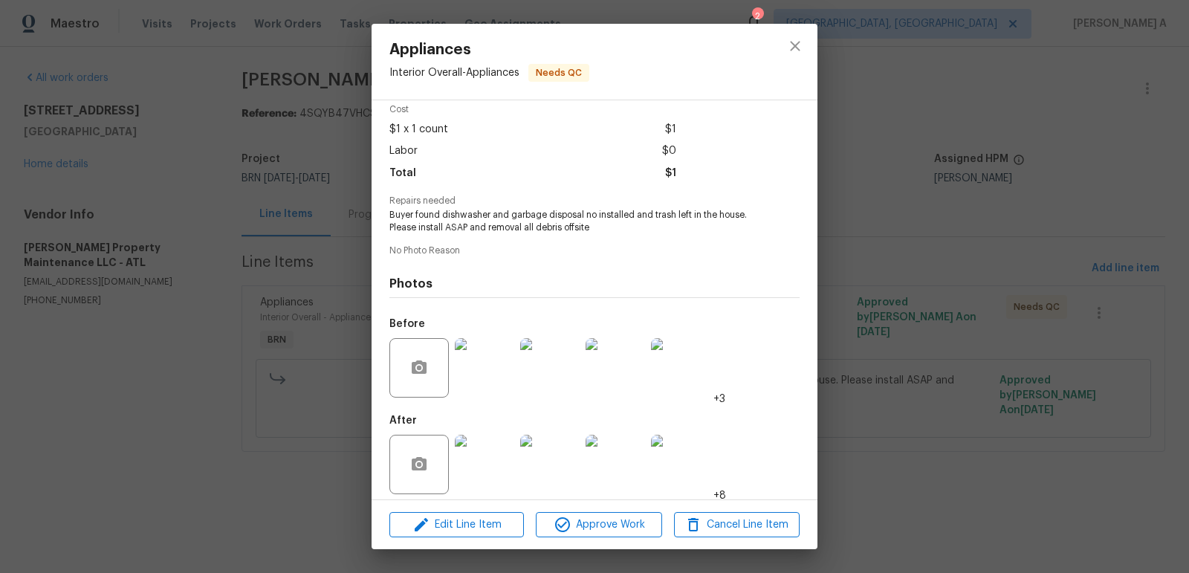
click at [479, 354] on img at bounding box center [484, 367] width 59 height 59
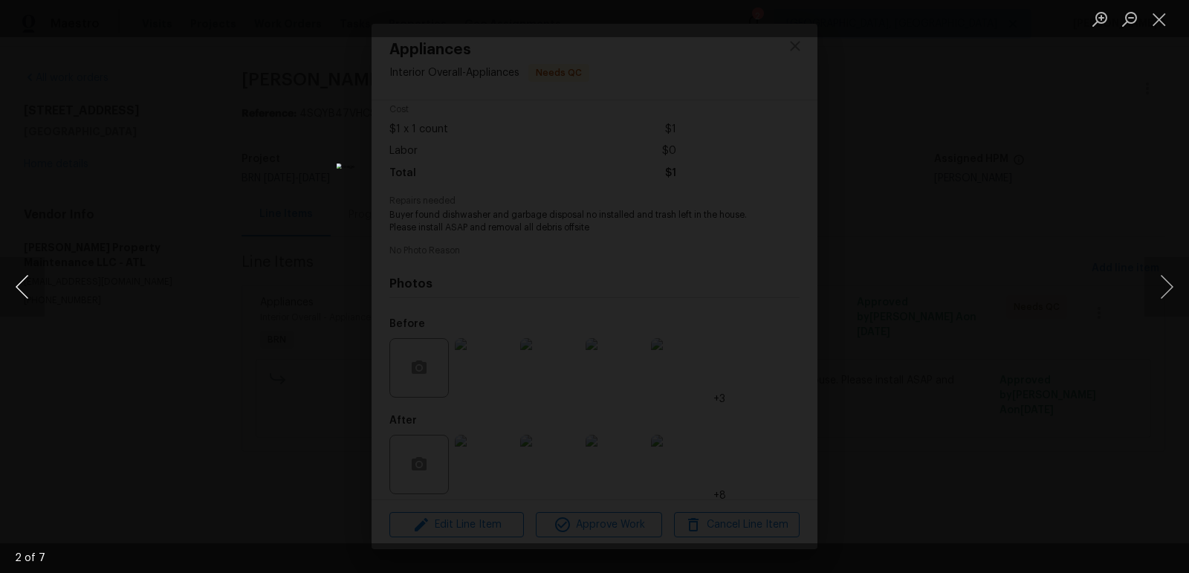
click at [7, 297] on button "Previous image" at bounding box center [22, 286] width 45 height 59
click at [1160, 25] on button "Close lightbox" at bounding box center [1160, 19] width 30 height 26
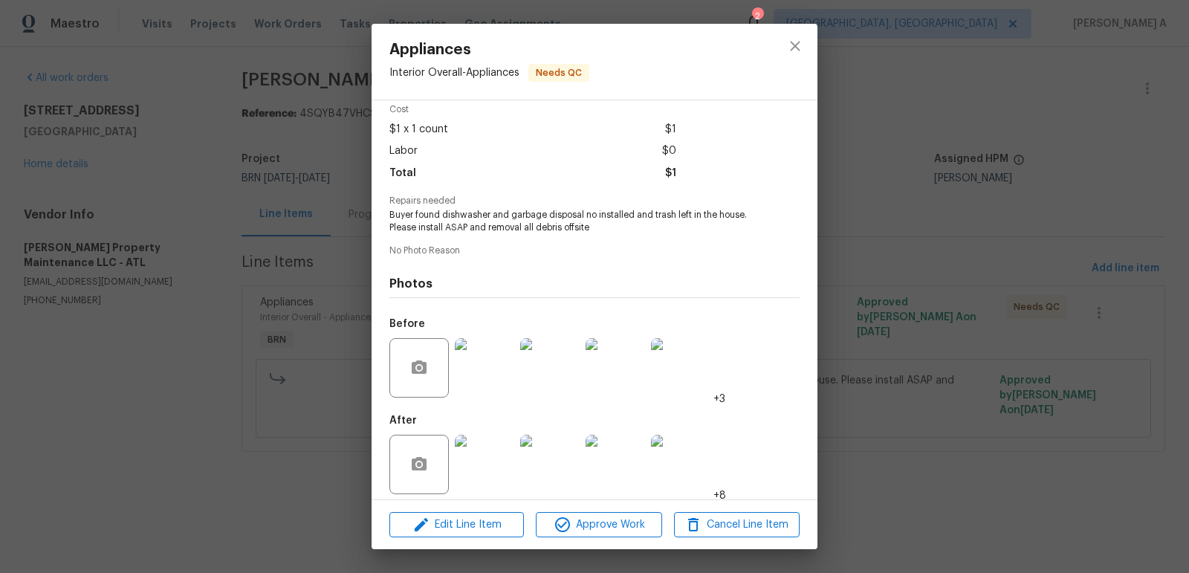
click at [498, 453] on img at bounding box center [484, 464] width 59 height 59
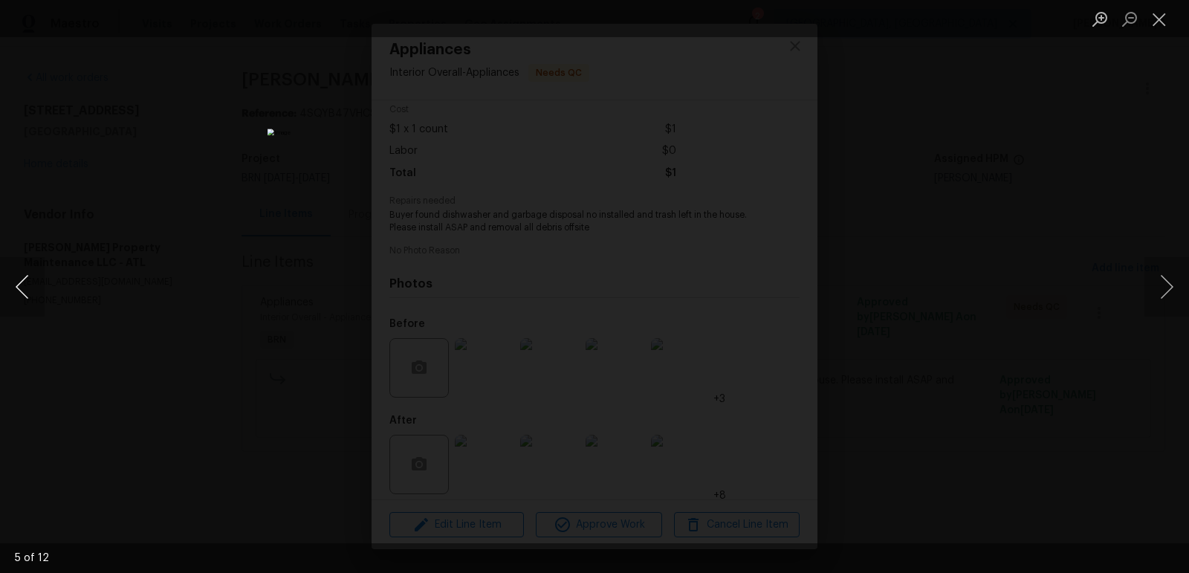
click at [39, 289] on button "Previous image" at bounding box center [22, 286] width 45 height 59
click at [1154, 13] on button "Close lightbox" at bounding box center [1160, 19] width 30 height 26
click at [1151, 12] on button "Close lightbox" at bounding box center [1160, 19] width 30 height 26
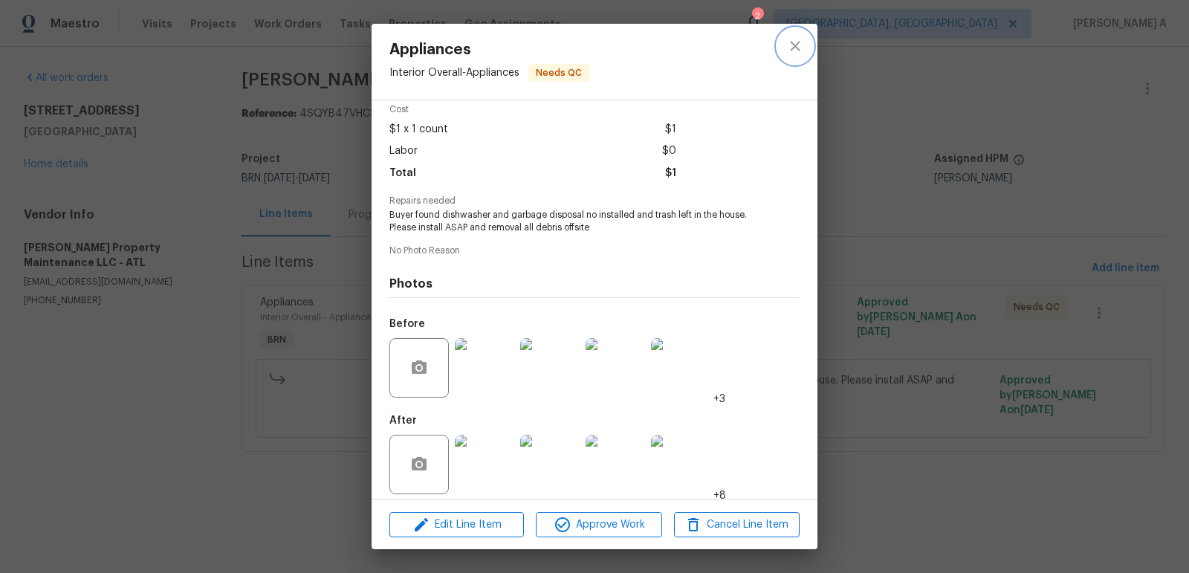
click at [798, 48] on icon "close" at bounding box center [795, 46] width 10 height 10
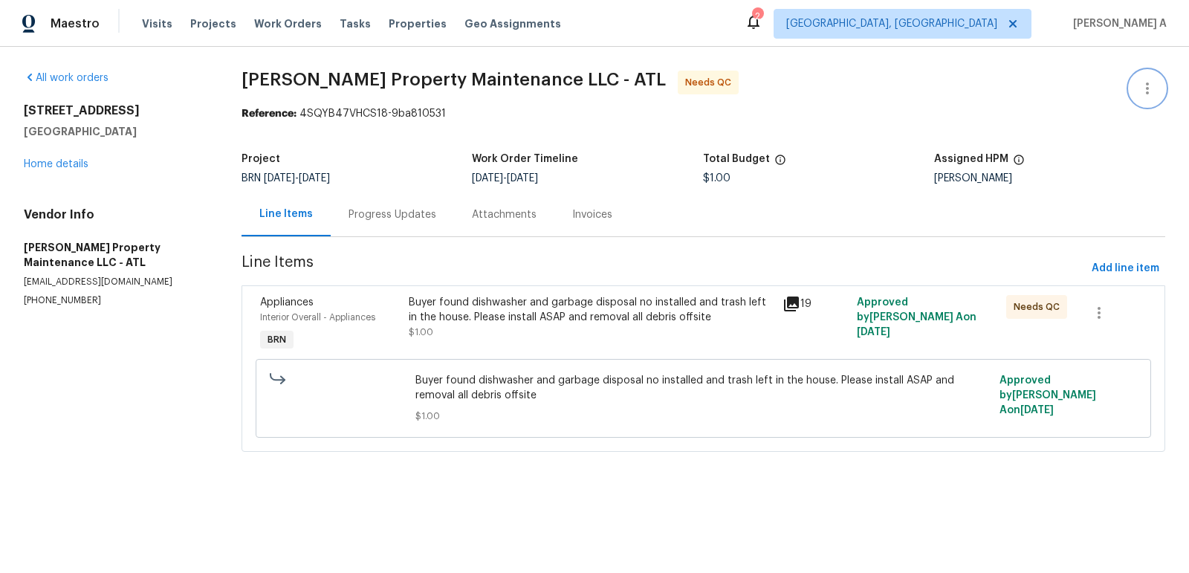
click at [1151, 84] on icon "button" at bounding box center [1148, 89] width 18 height 18
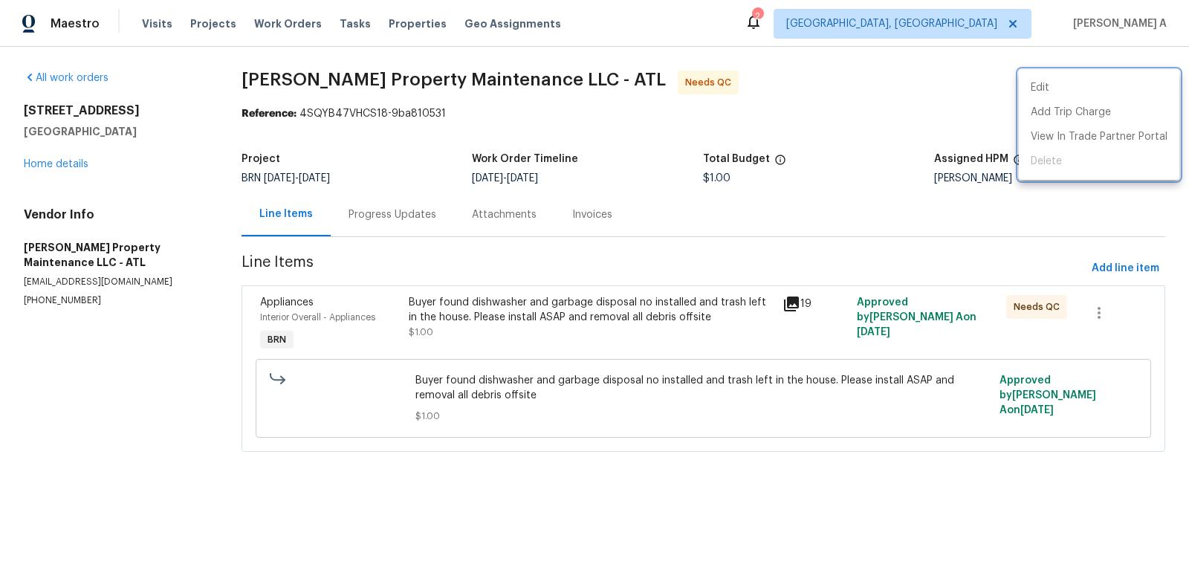
click at [843, 85] on div at bounding box center [594, 286] width 1189 height 573
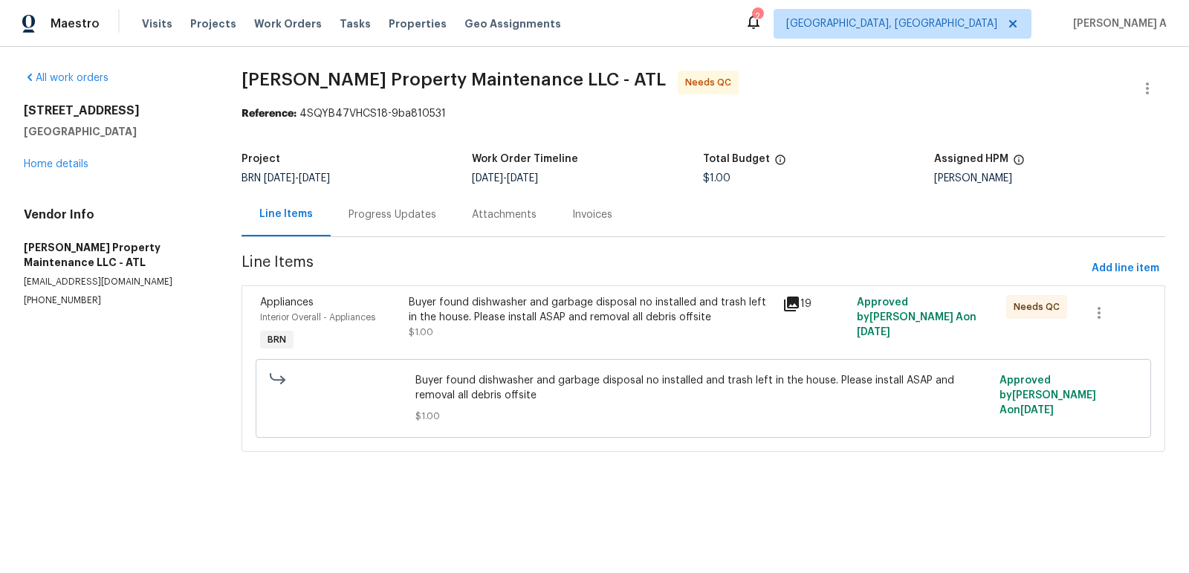
click at [588, 311] on div "Buyer found dishwasher and garbage disposal no installed and trash left in the …" at bounding box center [591, 310] width 364 height 30
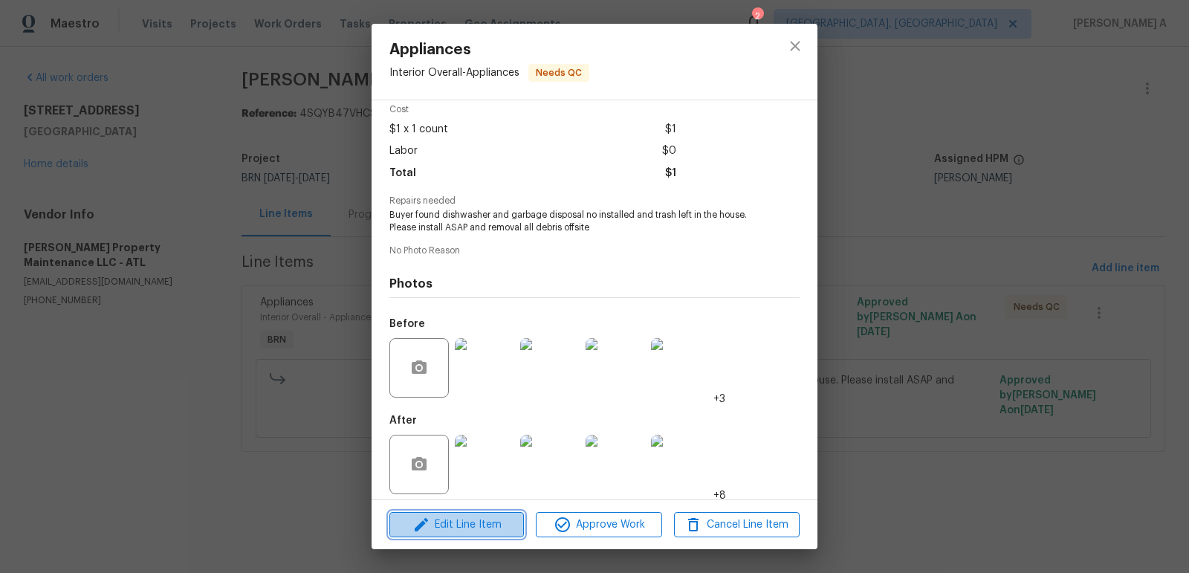
click at [468, 522] on span "Edit Line Item" at bounding box center [457, 525] width 126 height 19
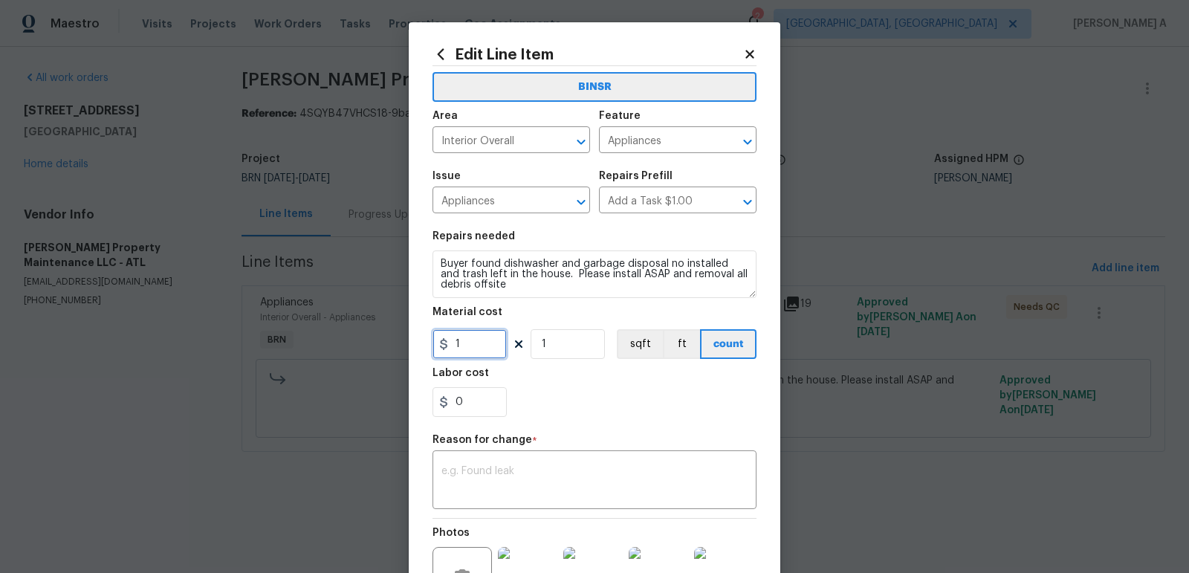
drag, startPoint x: 476, startPoint y: 351, endPoint x: 382, endPoint y: 351, distance: 94.4
click at [382, 351] on div "Edit Line Item BINSR Area Interior Overall ​ Feature Appliances ​ Issue Applian…" at bounding box center [594, 286] width 1189 height 573
type input "0"
click at [486, 478] on textarea at bounding box center [595, 481] width 306 height 31
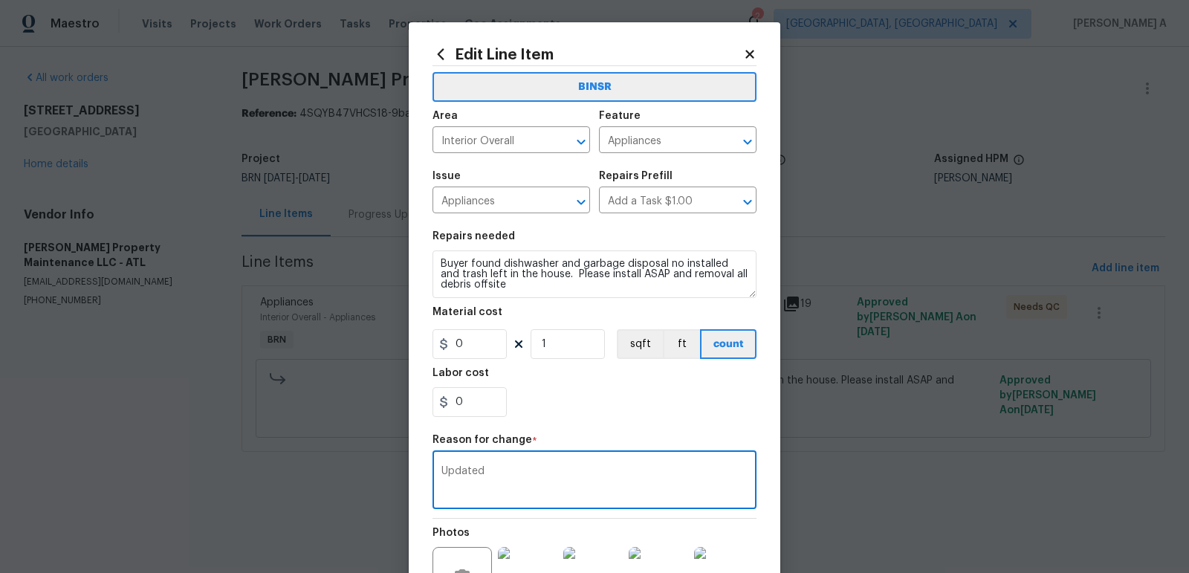
scroll to position [173, 0]
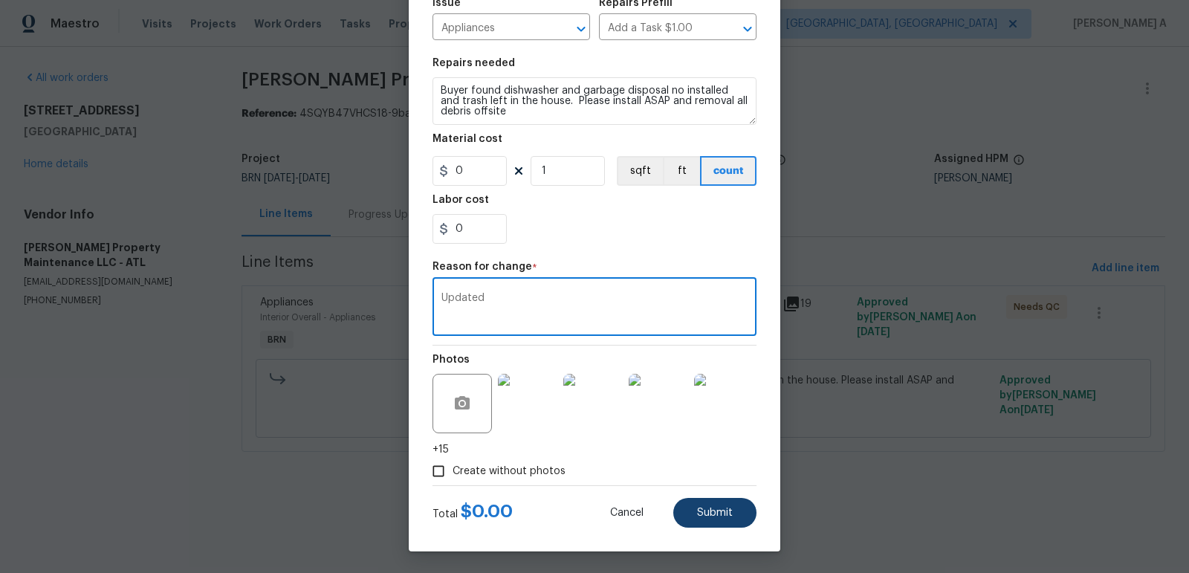
type textarea "Updated"
click at [726, 503] on button "Submit" at bounding box center [714, 513] width 83 height 30
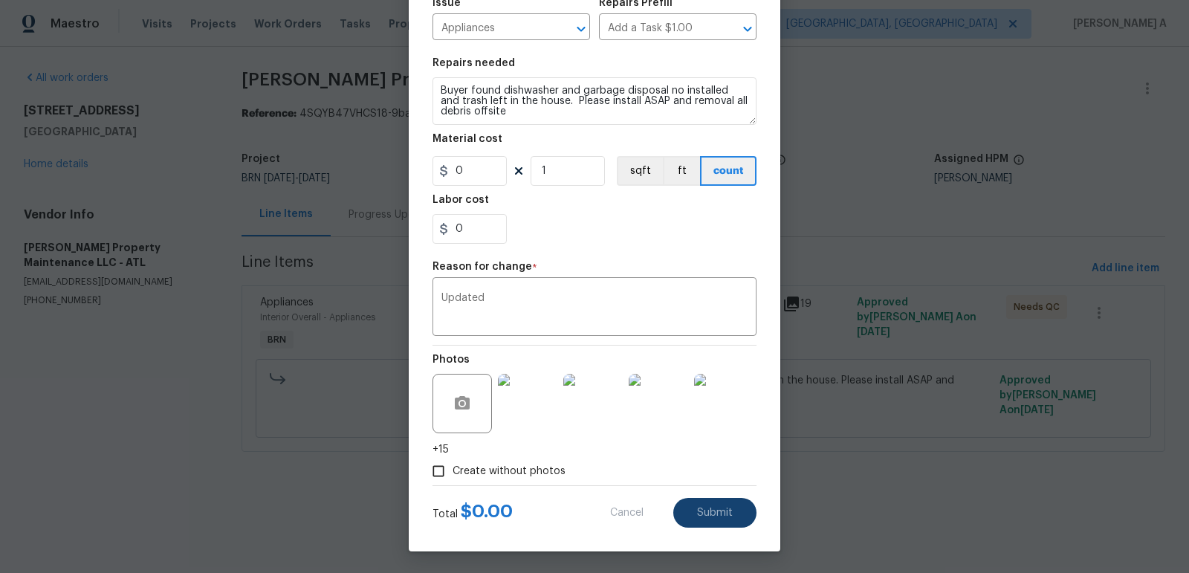
type input "1"
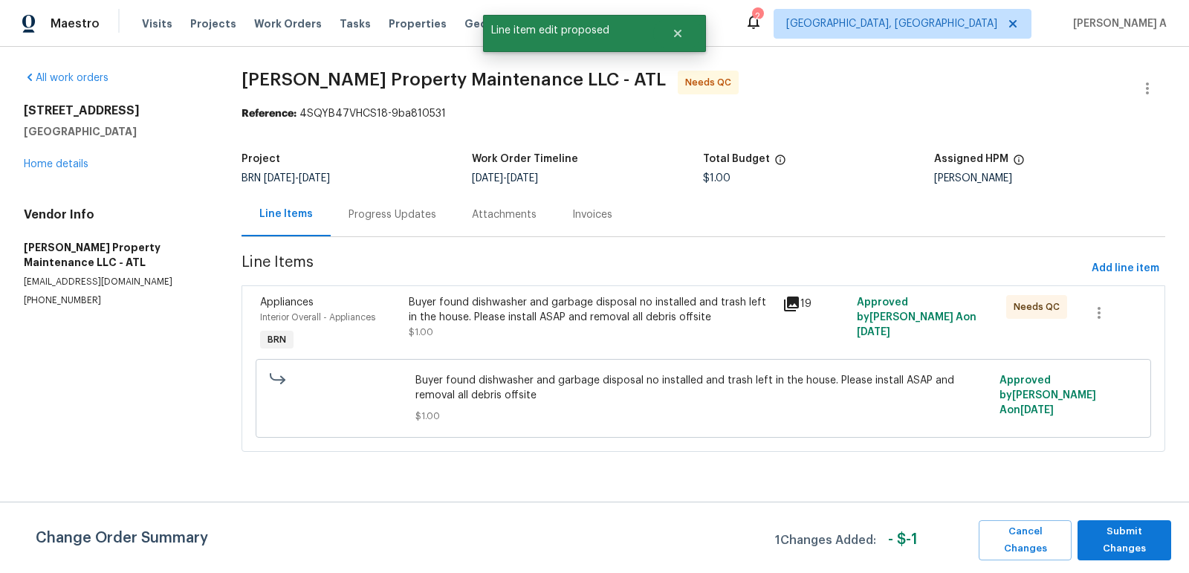
scroll to position [0, 0]
click at [1108, 535] on span "Submit Changes" at bounding box center [1124, 540] width 79 height 34
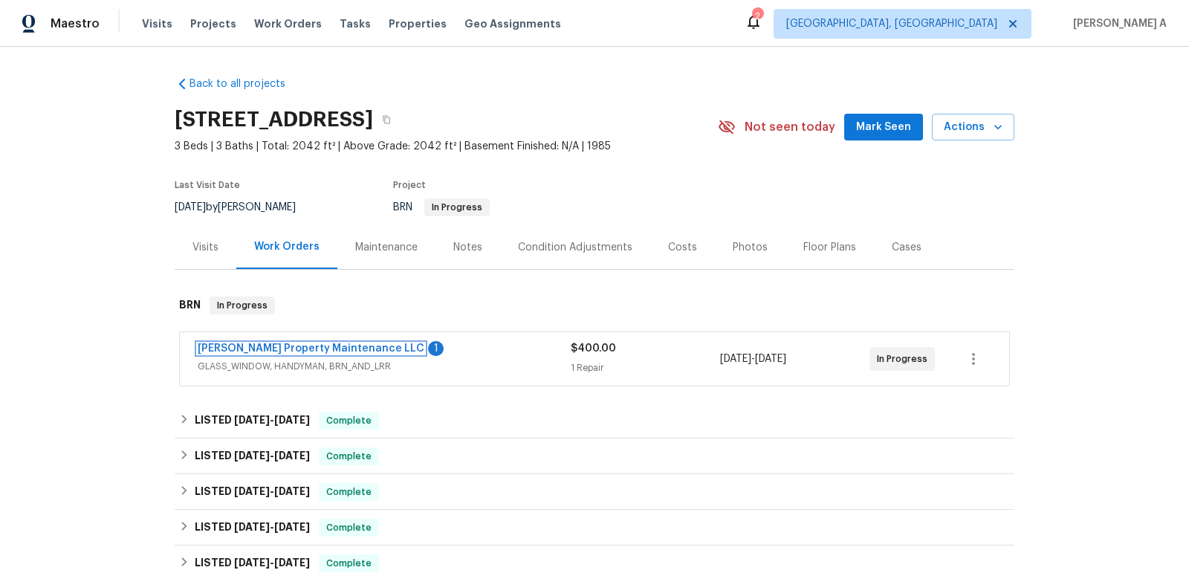
click at [320, 350] on link "Glen Property Maintenance LLC" at bounding box center [311, 348] width 227 height 10
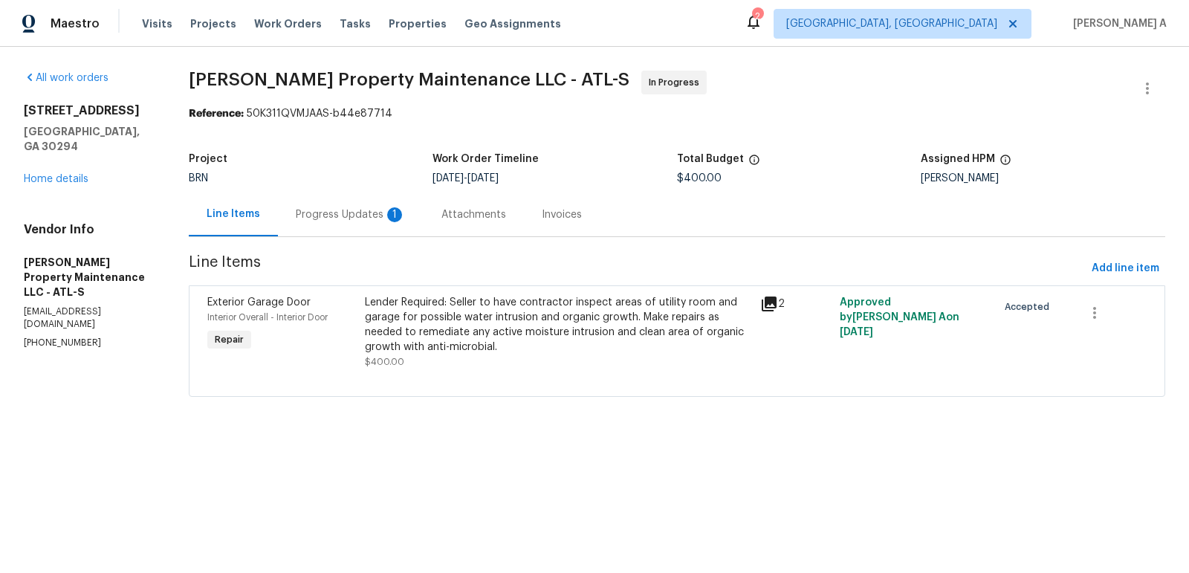
click at [328, 211] on div "Progress Updates 1" at bounding box center [351, 214] width 110 height 15
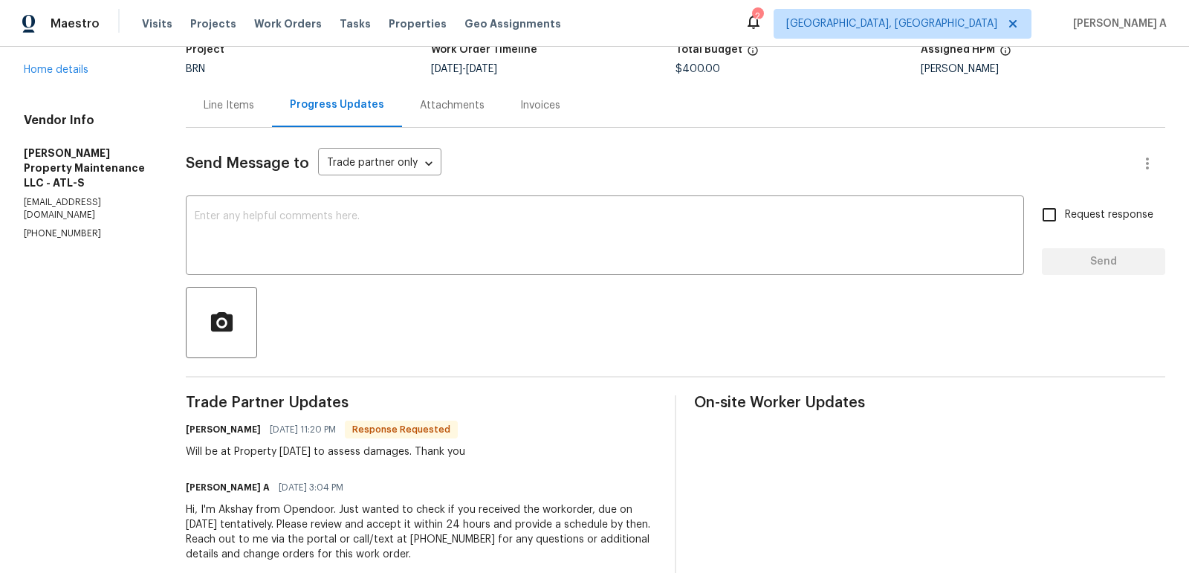
scroll to position [125, 0]
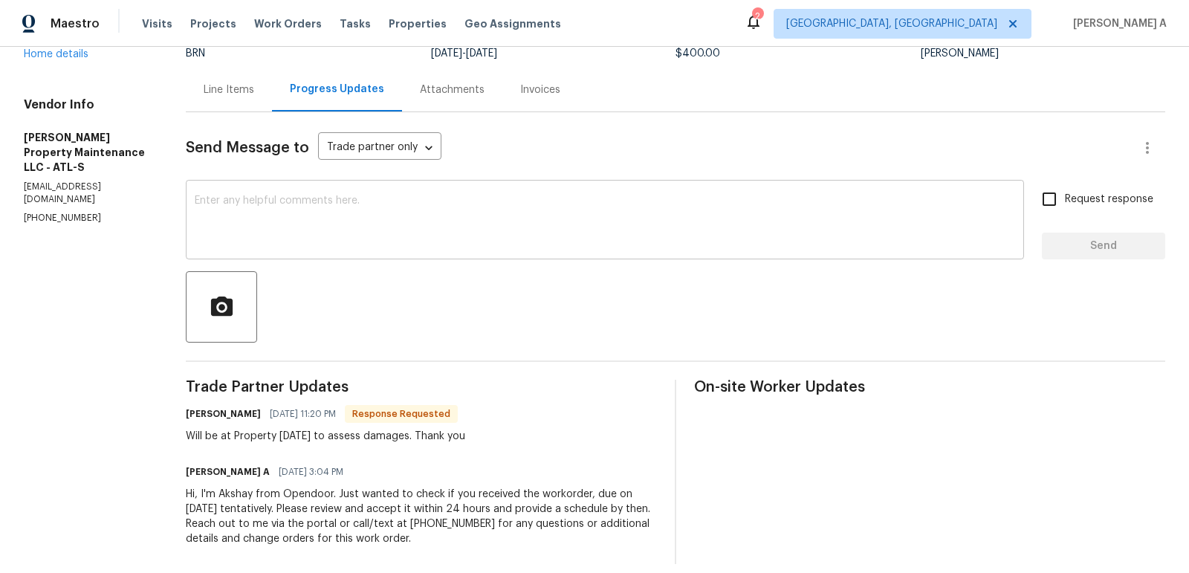
click at [497, 201] on textarea at bounding box center [605, 221] width 821 height 52
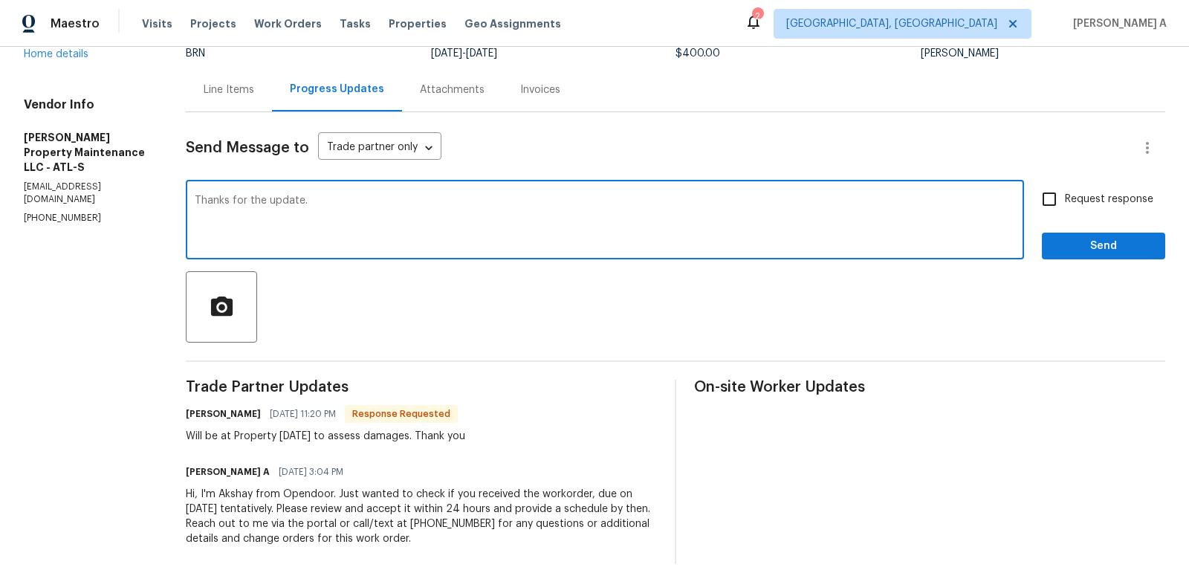
type textarea "Thanks for the update."
click at [1082, 192] on span "Request response" at bounding box center [1109, 200] width 88 height 16
click at [1065, 190] on input "Request response" at bounding box center [1049, 199] width 31 height 31
checkbox input "true"
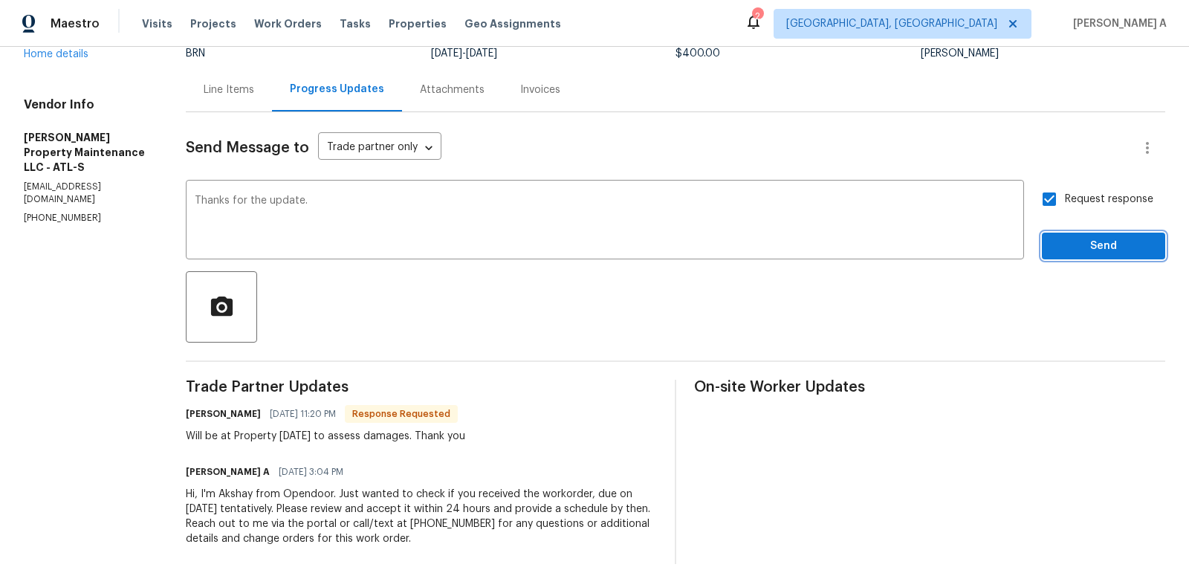
click at [1083, 237] on span "Send" at bounding box center [1104, 246] width 100 height 19
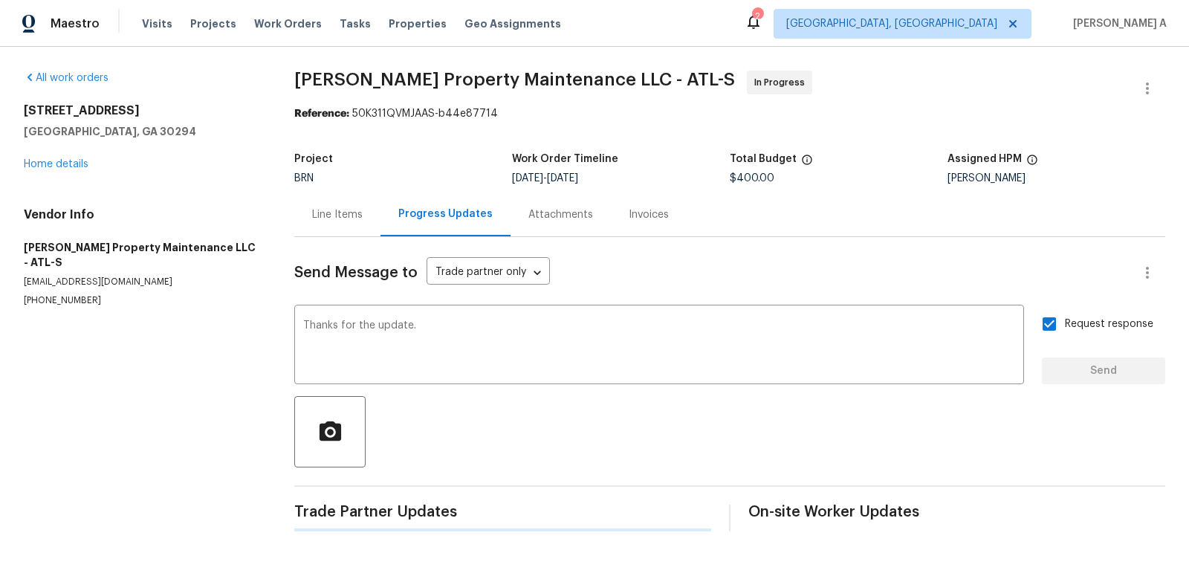
scroll to position [0, 0]
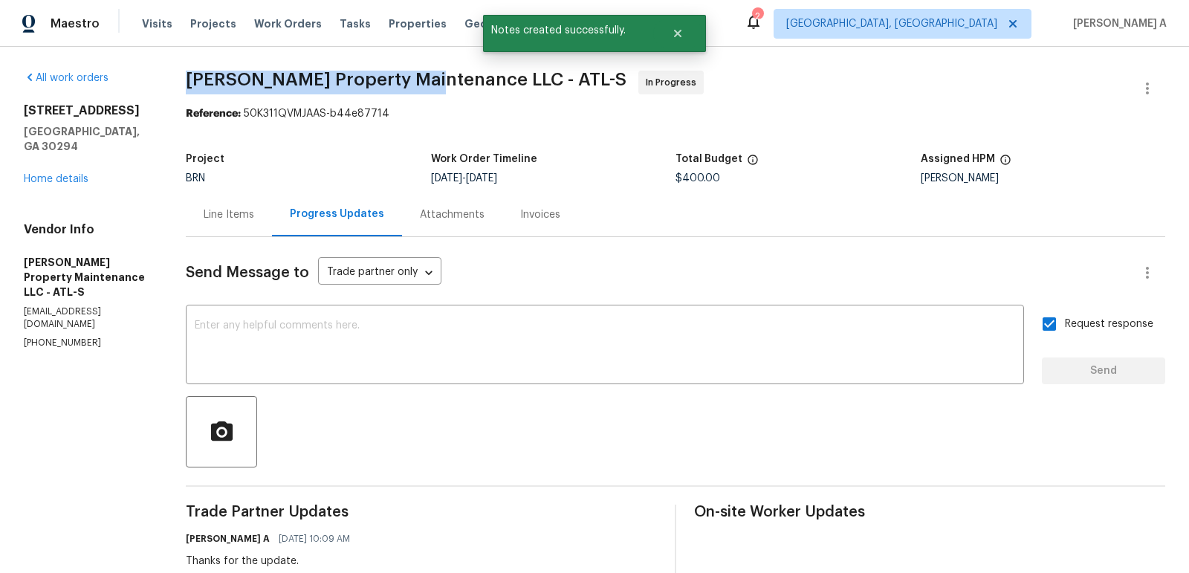
copy span "Glen Property Maintenance"
drag, startPoint x: 180, startPoint y: 80, endPoint x: 424, endPoint y: 77, distance: 244.6
click at [424, 77] on div "All work orders 5926 Brassie Ridge Ln Ellenwood, GA 30294 Home details Vendor I…" at bounding box center [594, 409] width 1189 height 724
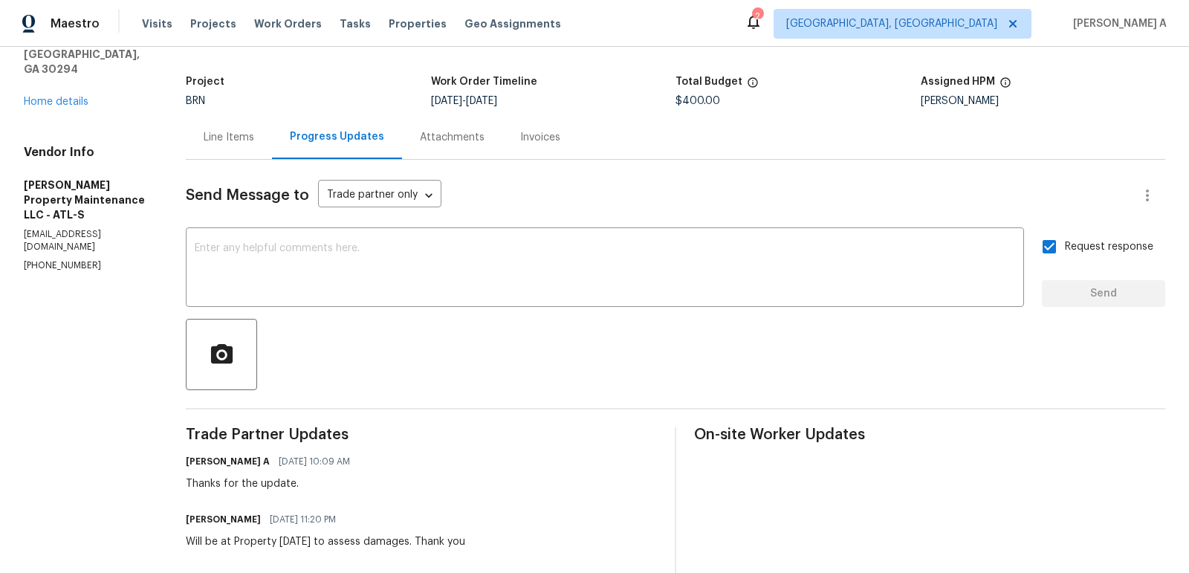
scroll to position [198, 0]
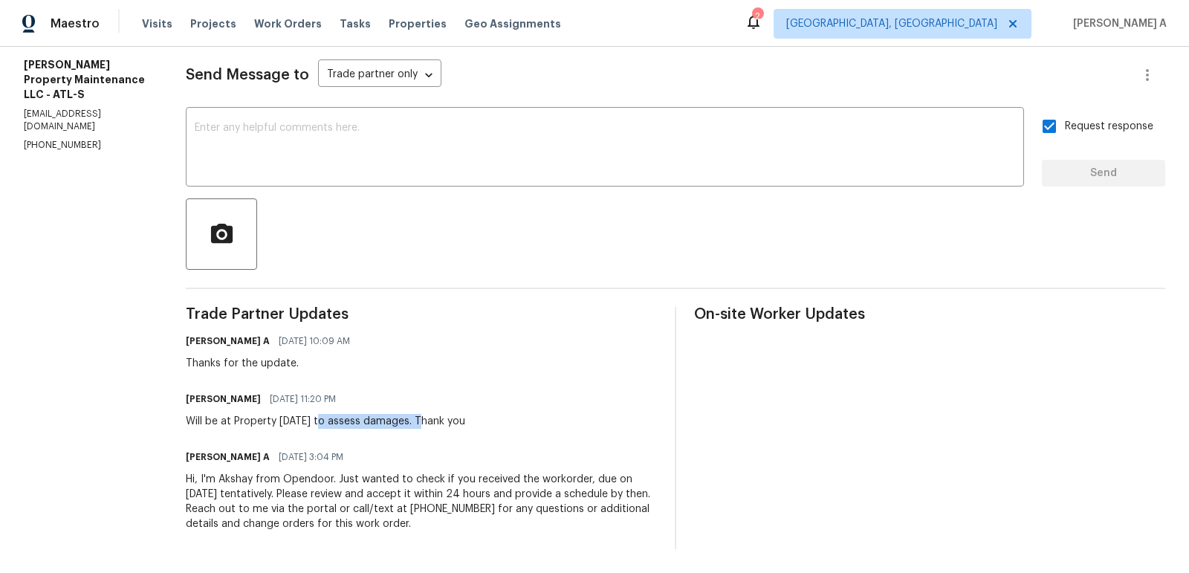
copy div "to assess damages."
drag, startPoint x: 328, startPoint y: 422, endPoint x: 423, endPoint y: 419, distance: 95.2
click at [424, 419] on div "Will be at Property tomorrow to assess damages. Thank you" at bounding box center [325, 421] width 279 height 15
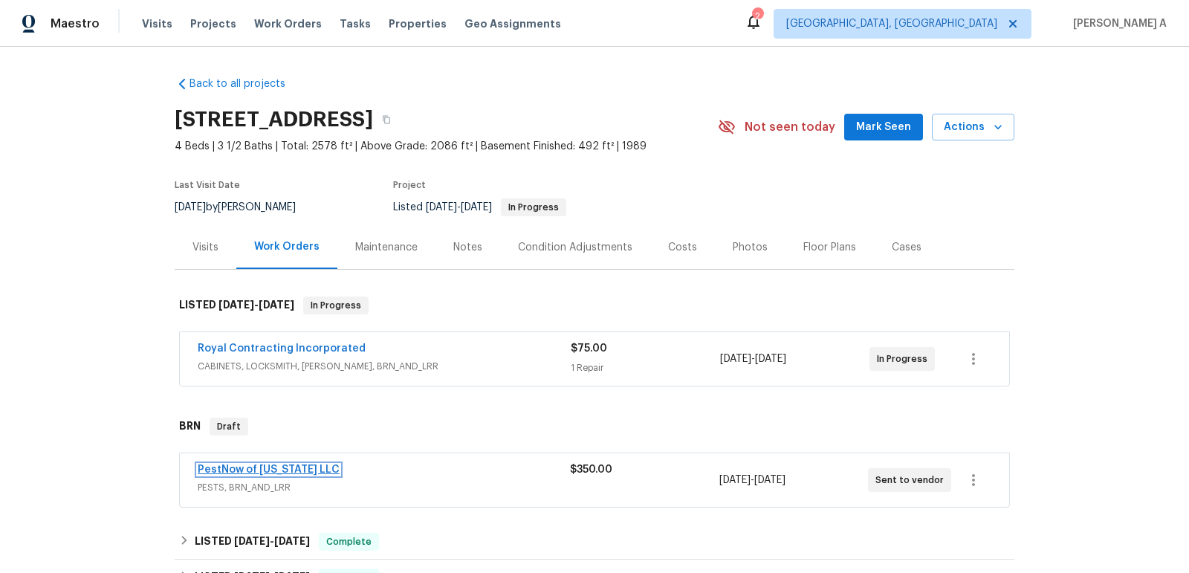
click at [252, 468] on link "PestNow of [US_STATE] LLC" at bounding box center [269, 470] width 142 height 10
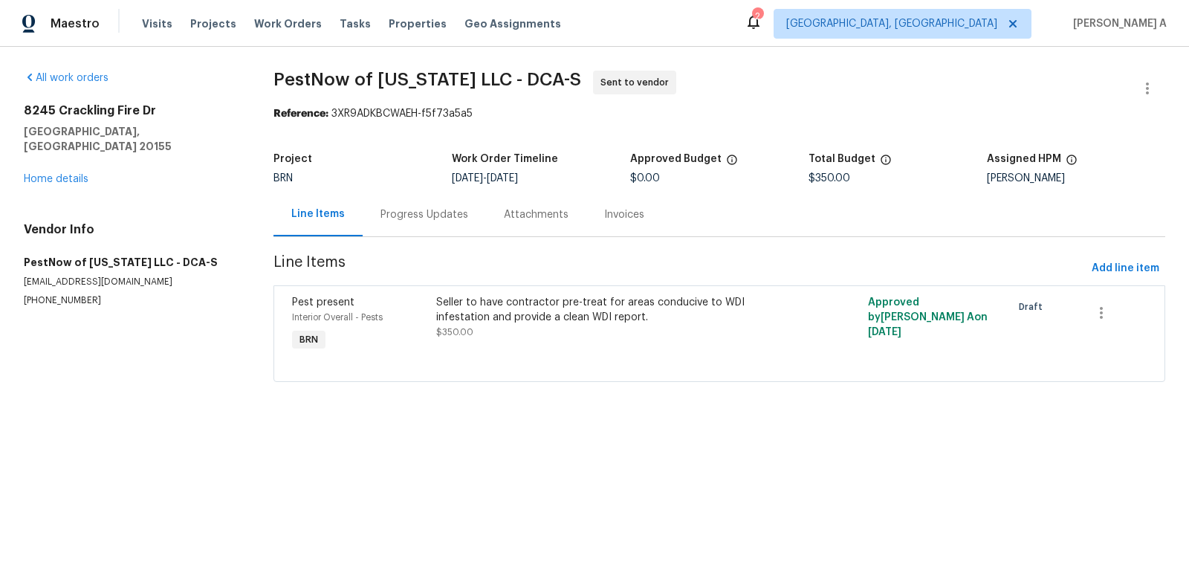
click at [403, 217] on div "Progress Updates" at bounding box center [425, 214] width 88 height 15
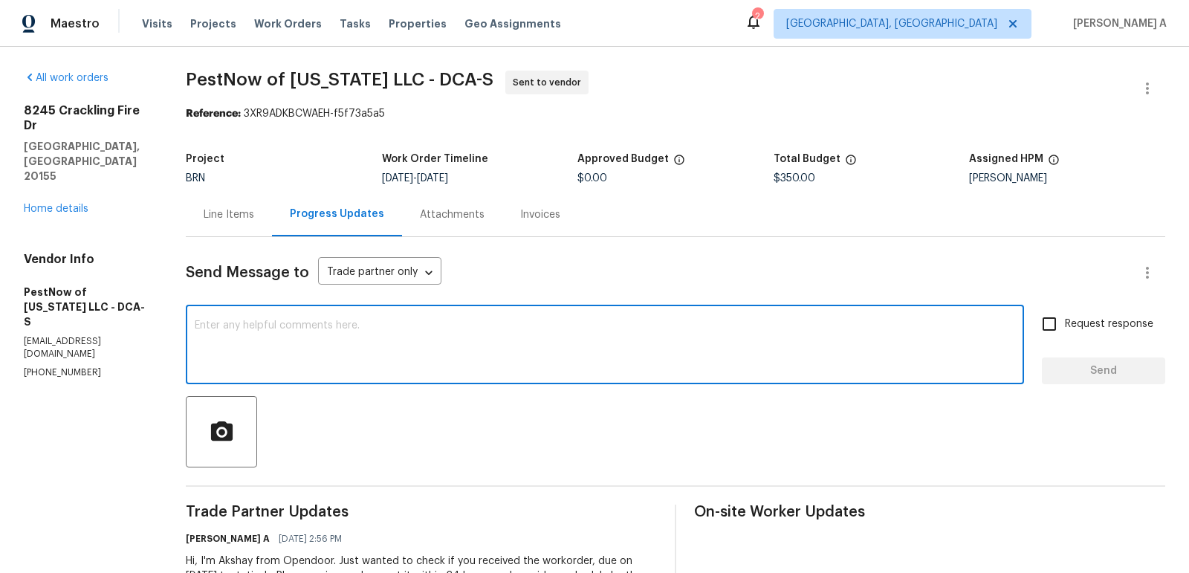
click at [449, 336] on textarea at bounding box center [605, 346] width 821 height 52
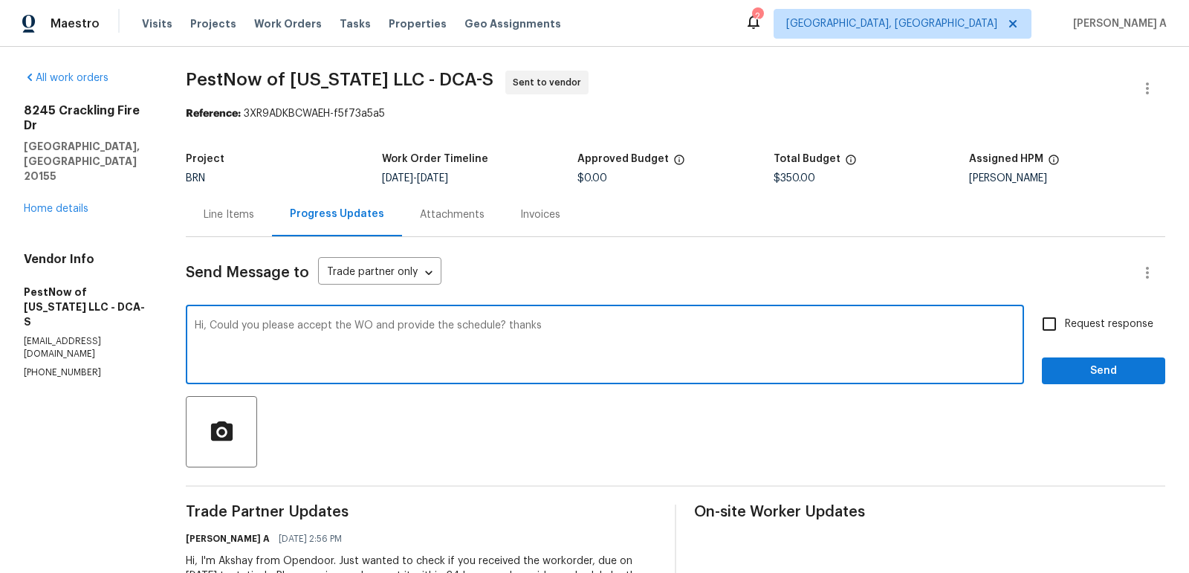
type textarea "Hi, Could you please accept the WO and provide the schedule? thanks"
click at [1069, 326] on span "Request response" at bounding box center [1109, 325] width 88 height 16
click at [1065, 326] on input "Request response" at bounding box center [1049, 323] width 31 height 31
checkbox input "true"
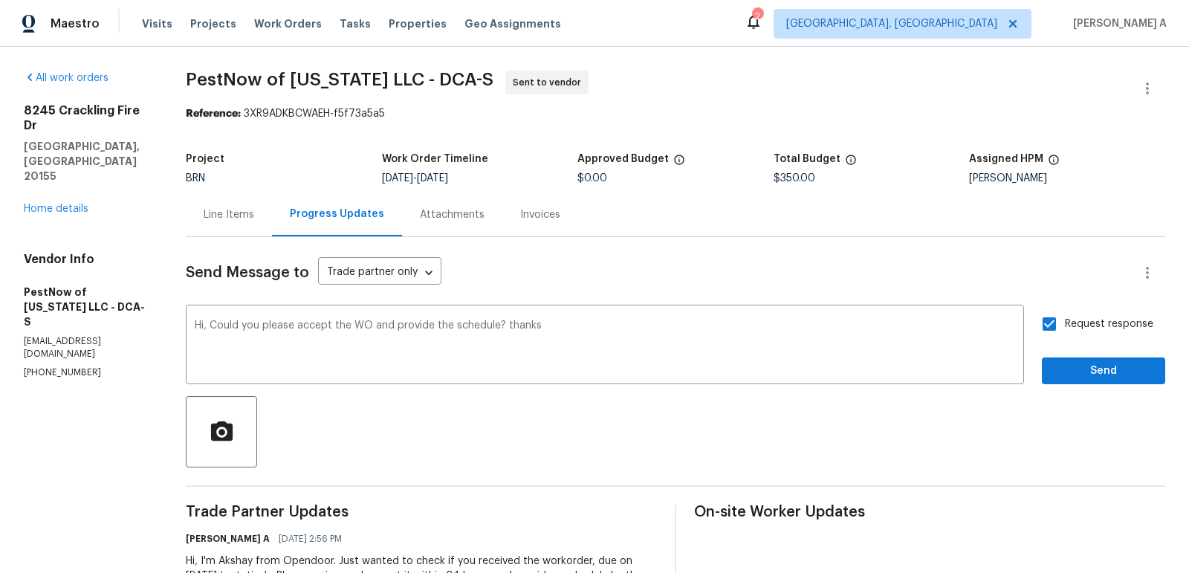
click at [1079, 353] on div "Request response Send" at bounding box center [1103, 346] width 123 height 76
click at [1080, 373] on span "Send" at bounding box center [1104, 371] width 100 height 19
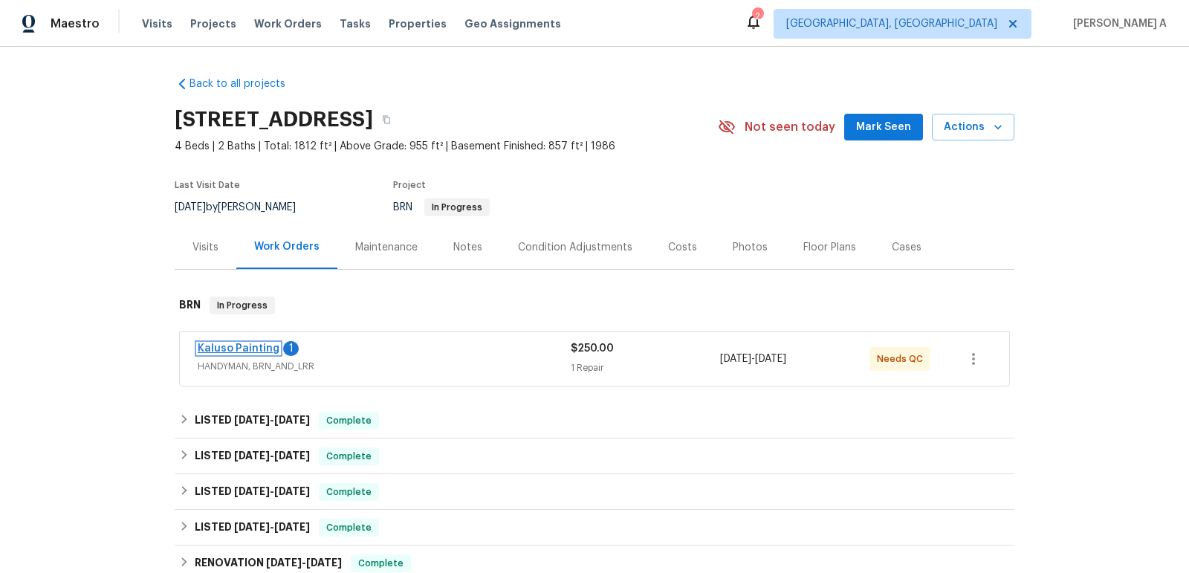
click at [250, 345] on link "Kaluso Painting" at bounding box center [239, 348] width 82 height 10
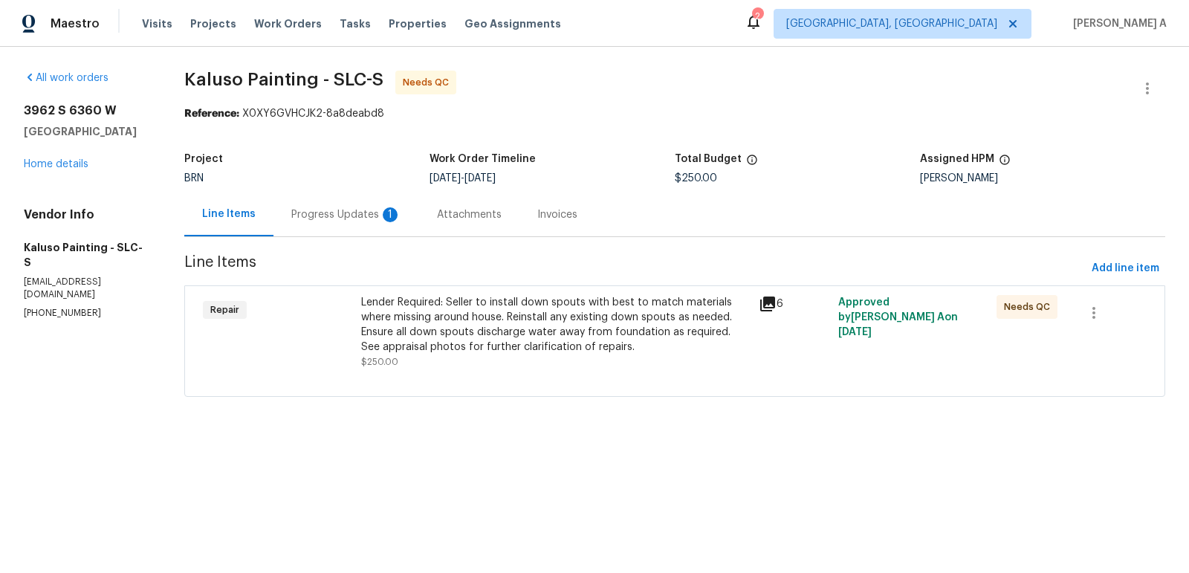
click at [344, 208] on div "Progress Updates 1" at bounding box center [346, 214] width 110 height 15
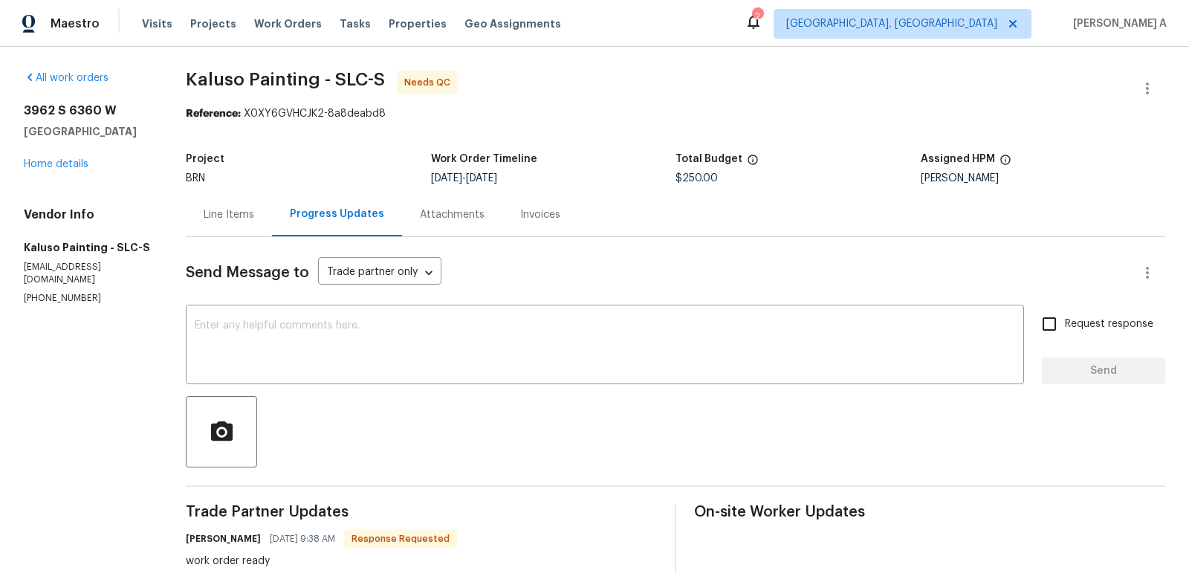
click at [224, 213] on div "Line Items" at bounding box center [229, 214] width 51 height 15
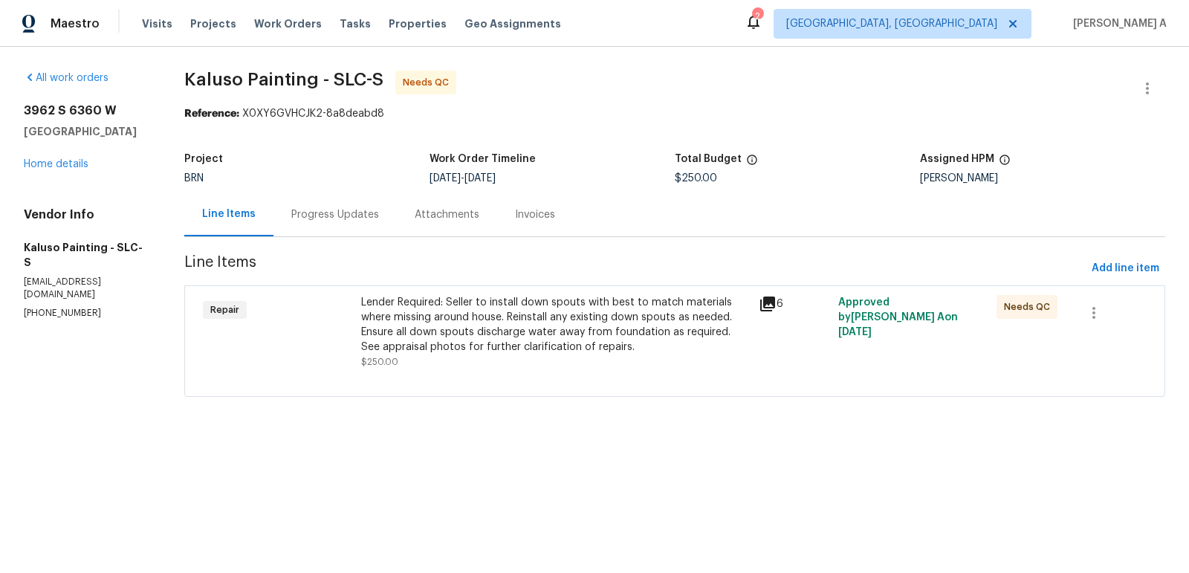
click at [515, 313] on div "Lender Required: Seller to install down spouts with best to match materials whe…" at bounding box center [555, 324] width 388 height 59
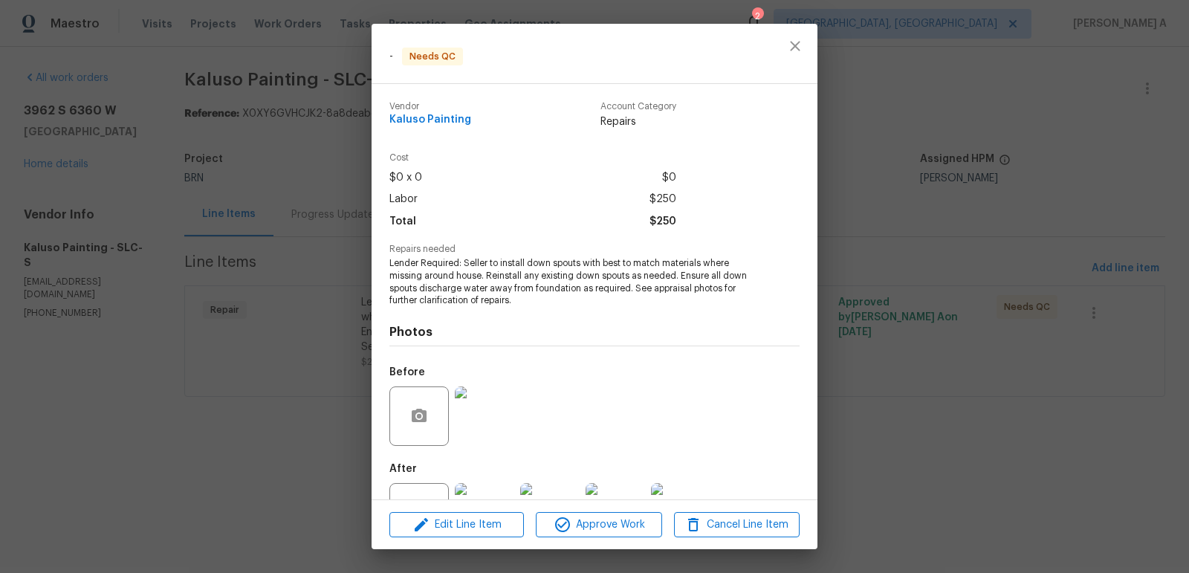
scroll to position [58, 0]
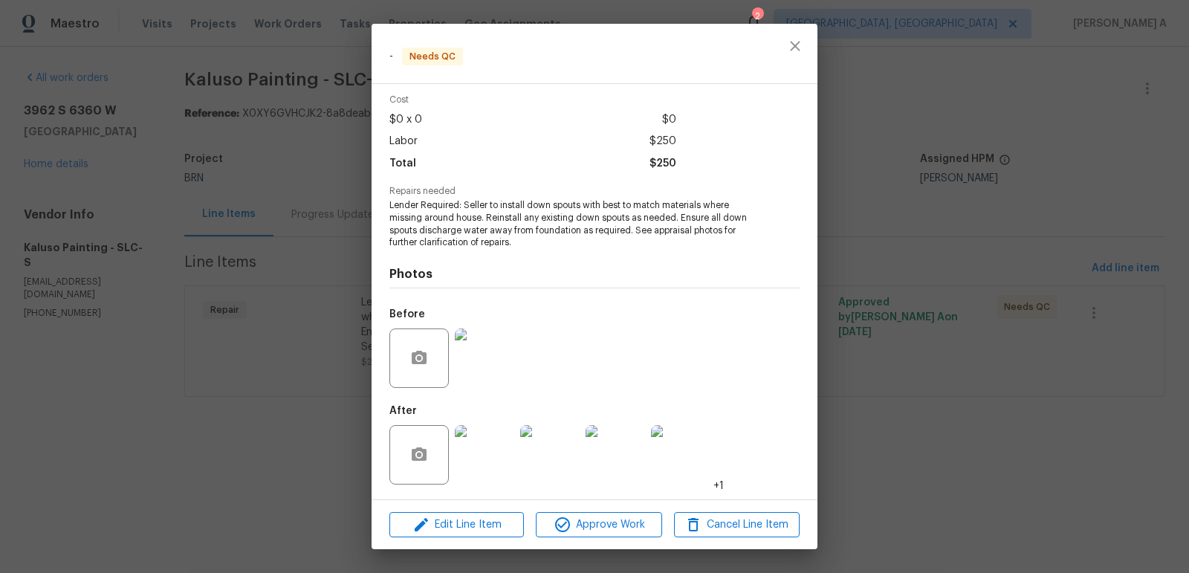
click at [484, 354] on img at bounding box center [484, 358] width 59 height 59
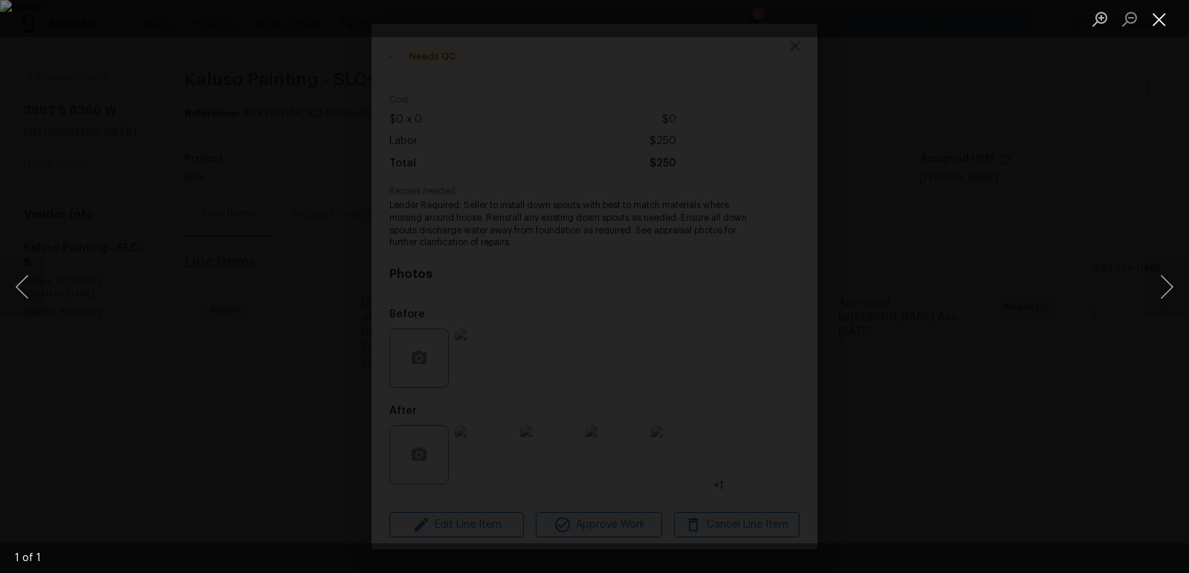
click at [1157, 10] on button "Close lightbox" at bounding box center [1160, 19] width 30 height 26
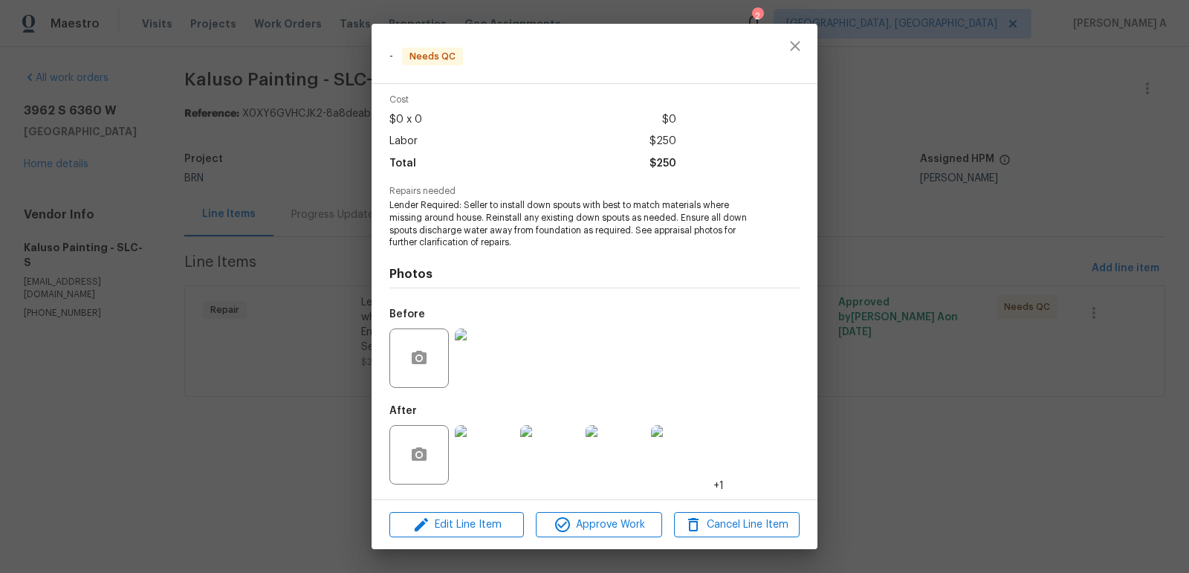
click at [491, 453] on img at bounding box center [484, 454] width 59 height 59
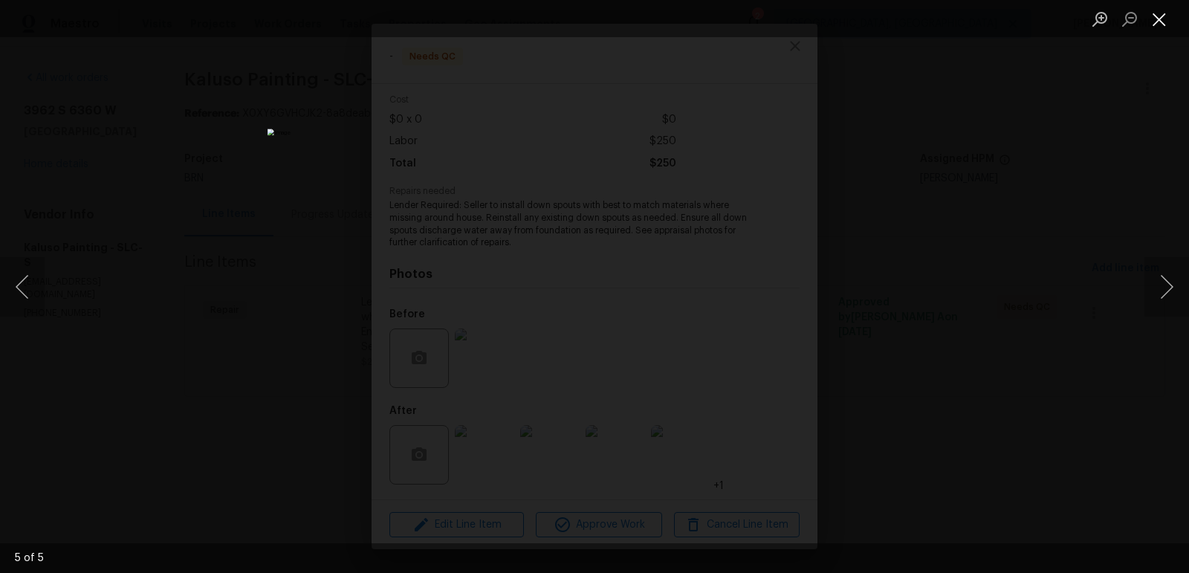
click at [1164, 19] on button "Close lightbox" at bounding box center [1160, 19] width 30 height 26
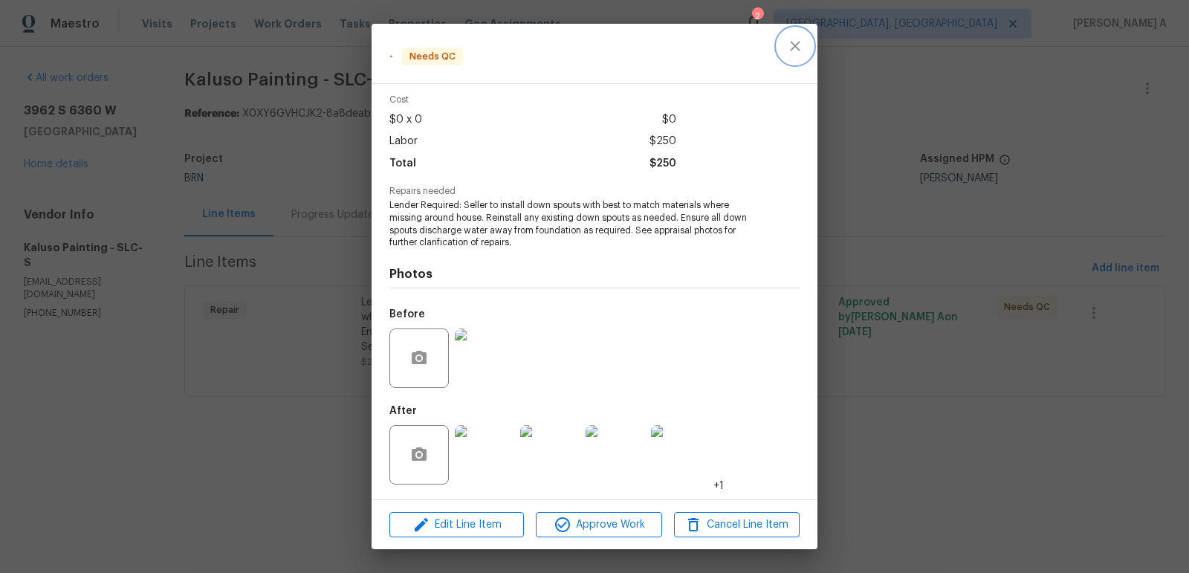
click at [803, 51] on icon "close" at bounding box center [795, 46] width 18 height 18
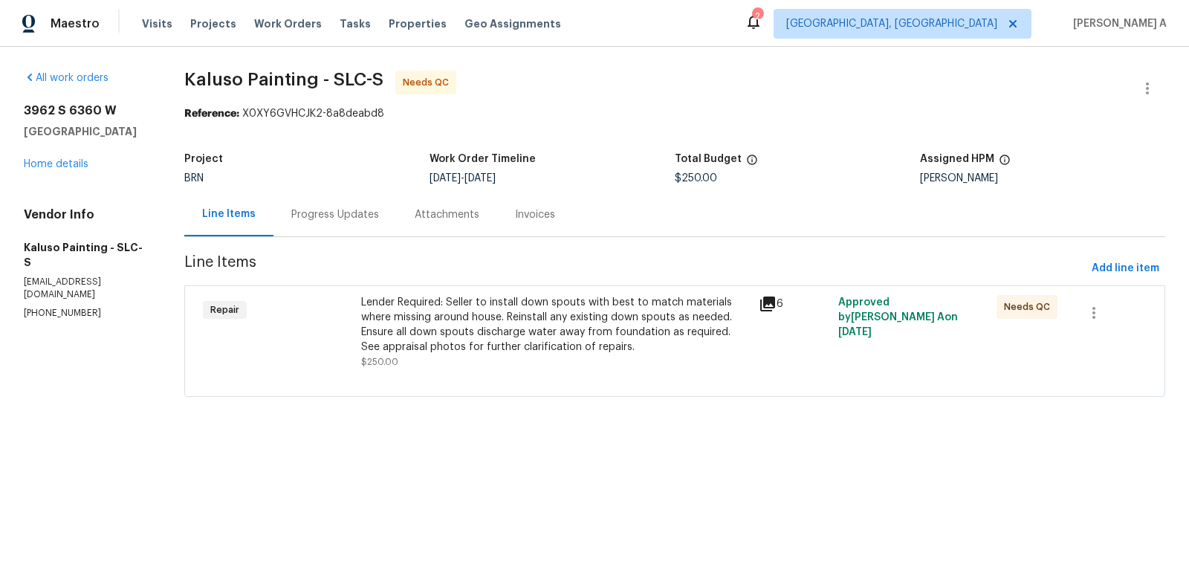
click at [336, 219] on div "Progress Updates" at bounding box center [335, 214] width 88 height 15
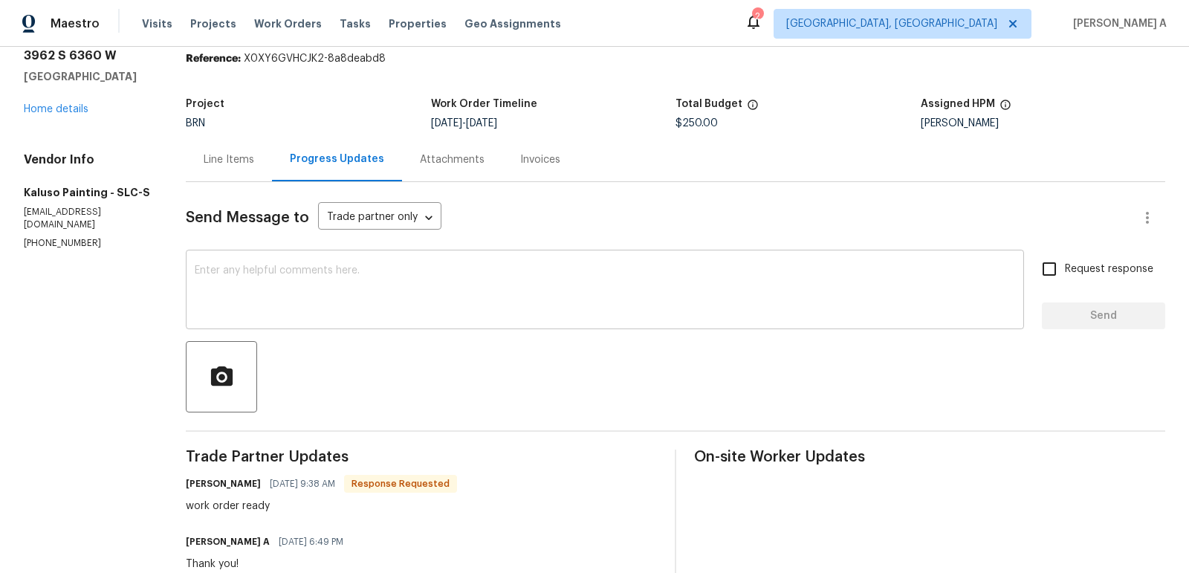
scroll to position [56, 0]
click at [539, 291] on textarea at bounding box center [605, 291] width 821 height 52
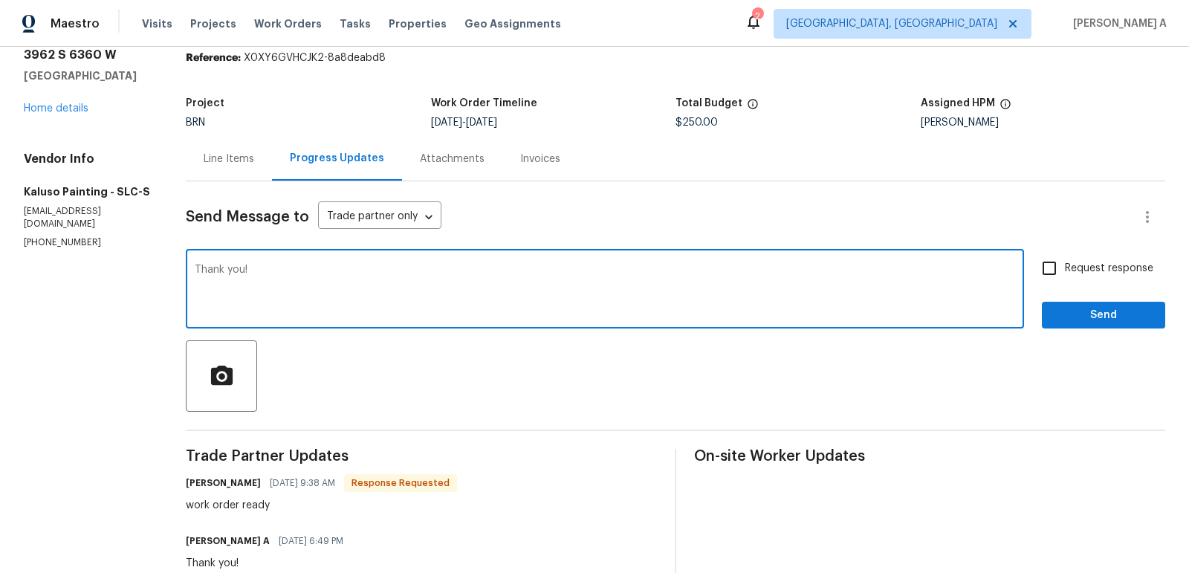
type textarea "Thank you!"
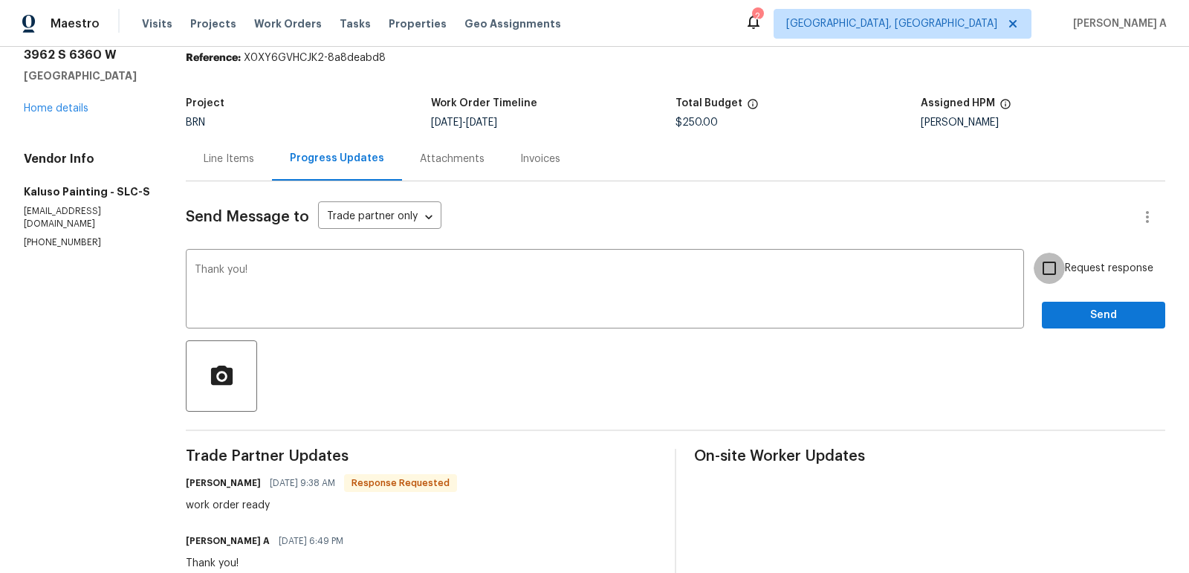
click at [1041, 278] on input "Request response" at bounding box center [1049, 268] width 31 height 31
checkbox input "true"
click at [1087, 306] on span "Send" at bounding box center [1104, 315] width 100 height 19
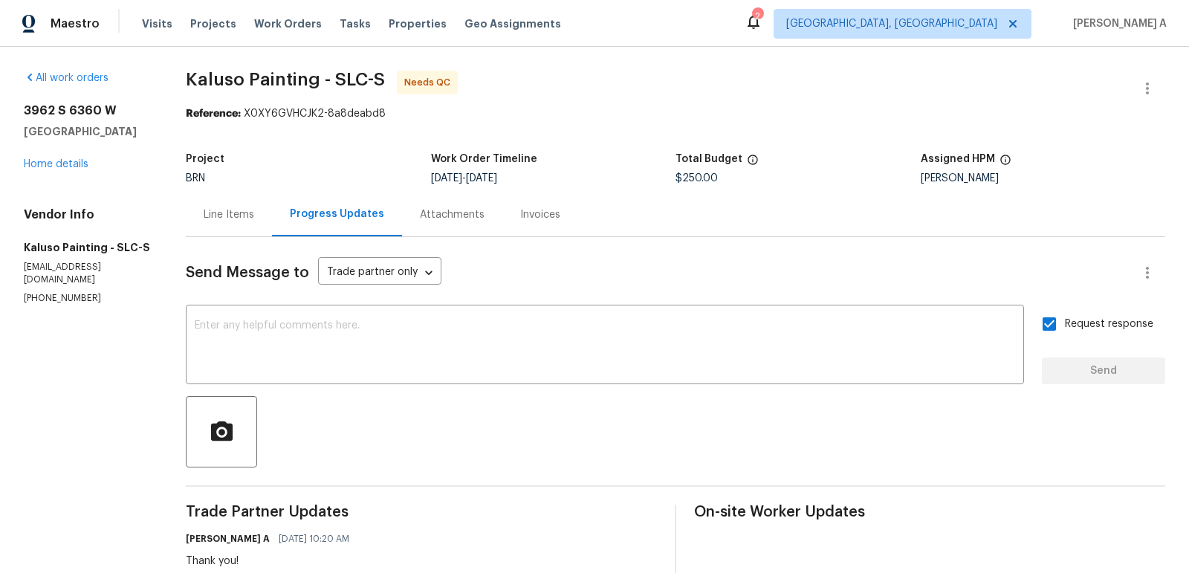
click at [204, 202] on div "Line Items" at bounding box center [229, 215] width 86 height 44
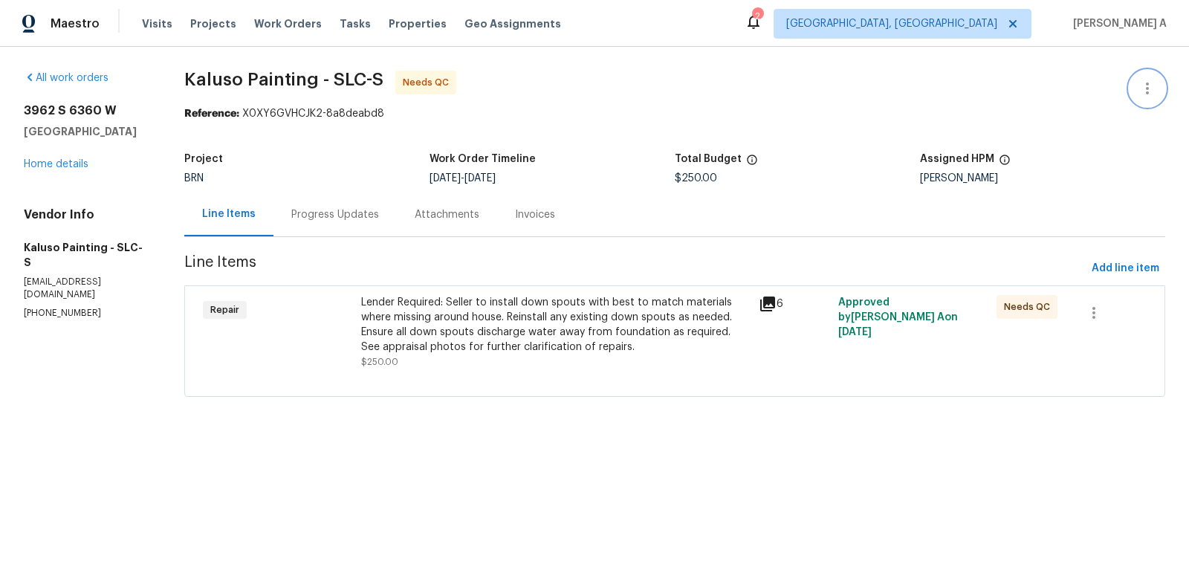
click at [1144, 87] on icon "button" at bounding box center [1148, 89] width 18 height 18
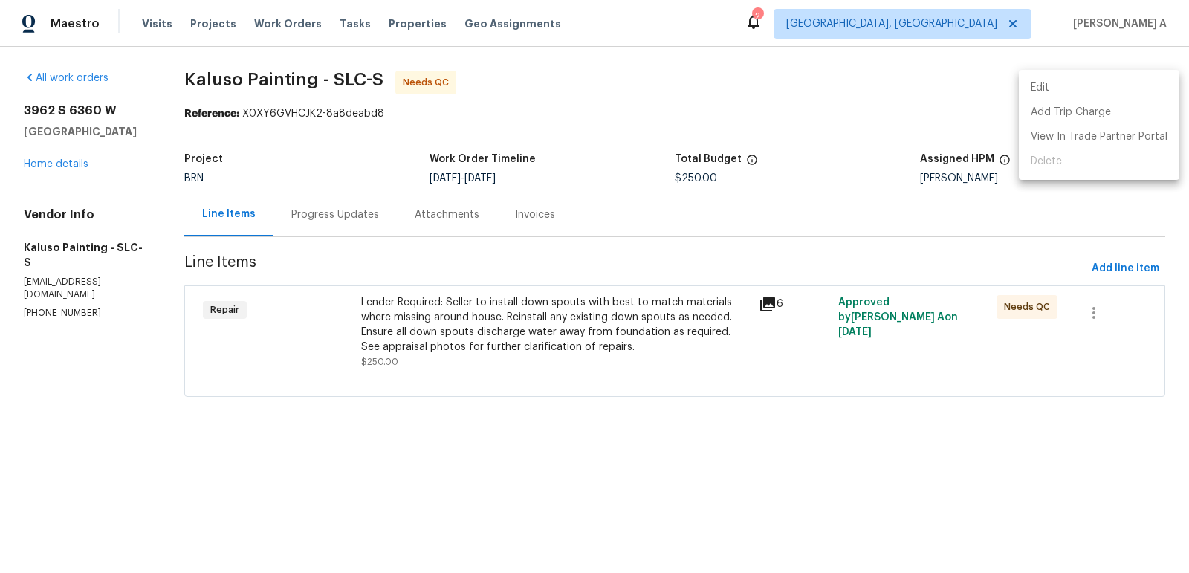
click at [1120, 86] on li "Edit" at bounding box center [1099, 88] width 161 height 25
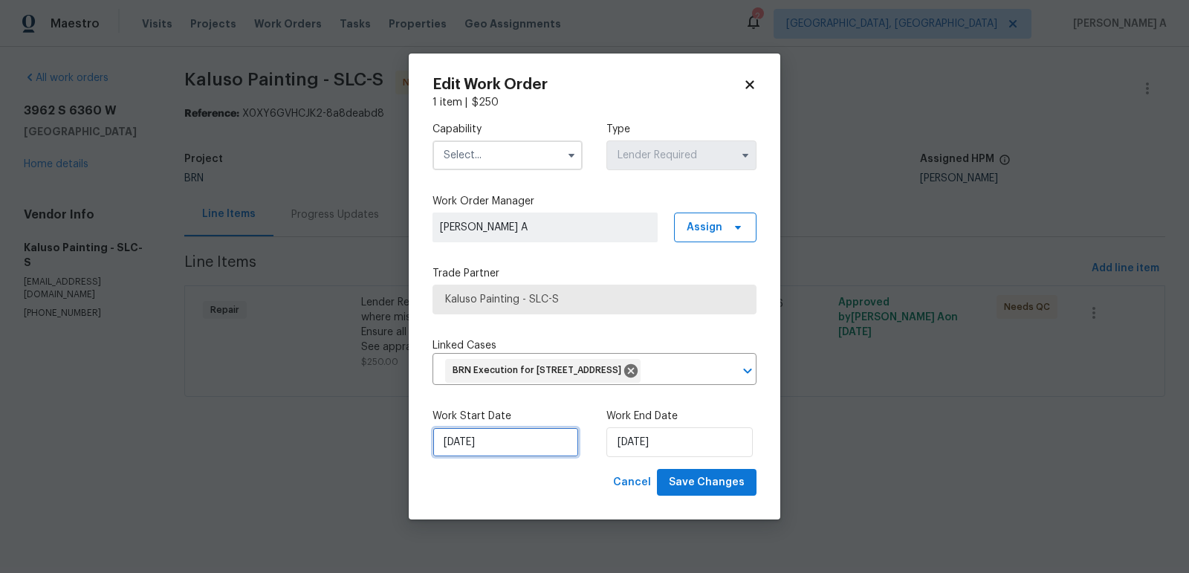
click at [458, 456] on input "8/23/2025" at bounding box center [506, 442] width 146 height 30
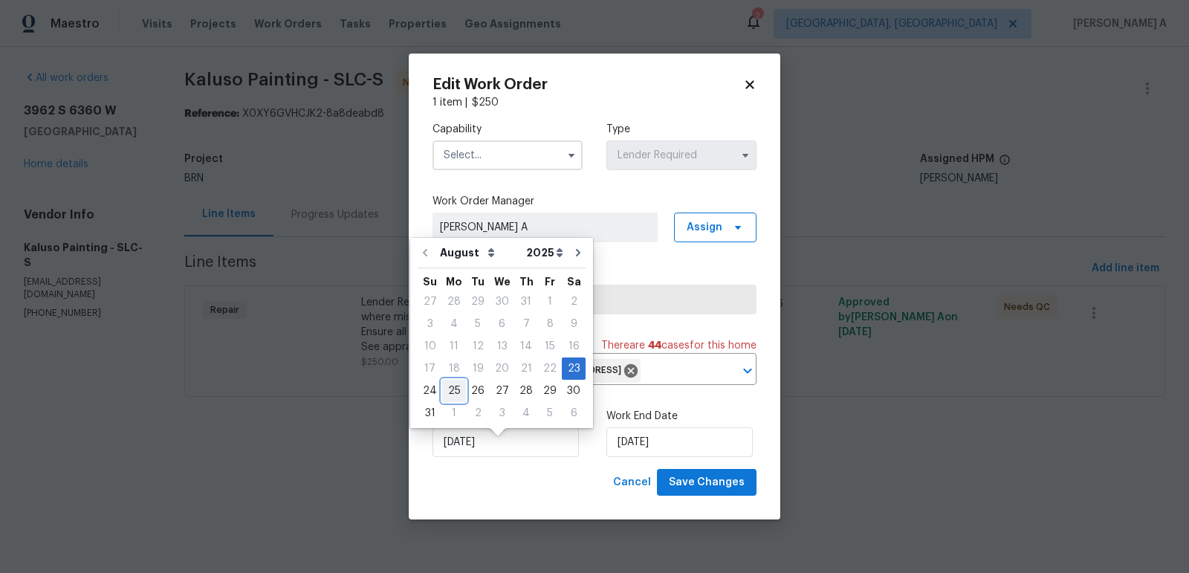
click at [453, 387] on div "25" at bounding box center [454, 391] width 24 height 21
type input "8/25/2025"
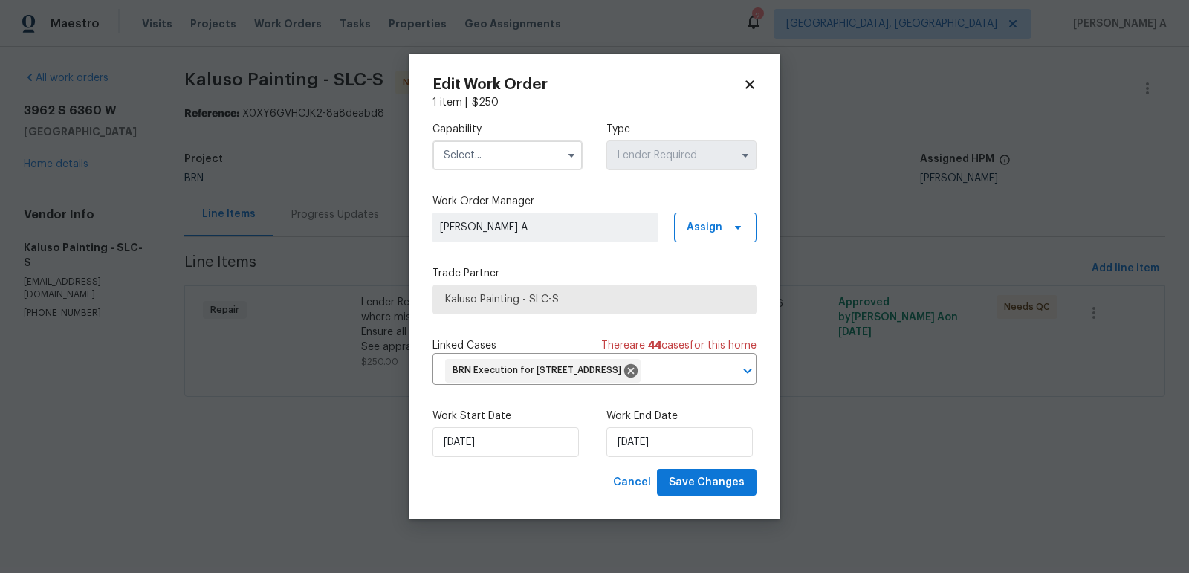
click at [500, 140] on input "text" at bounding box center [508, 155] width 150 height 30
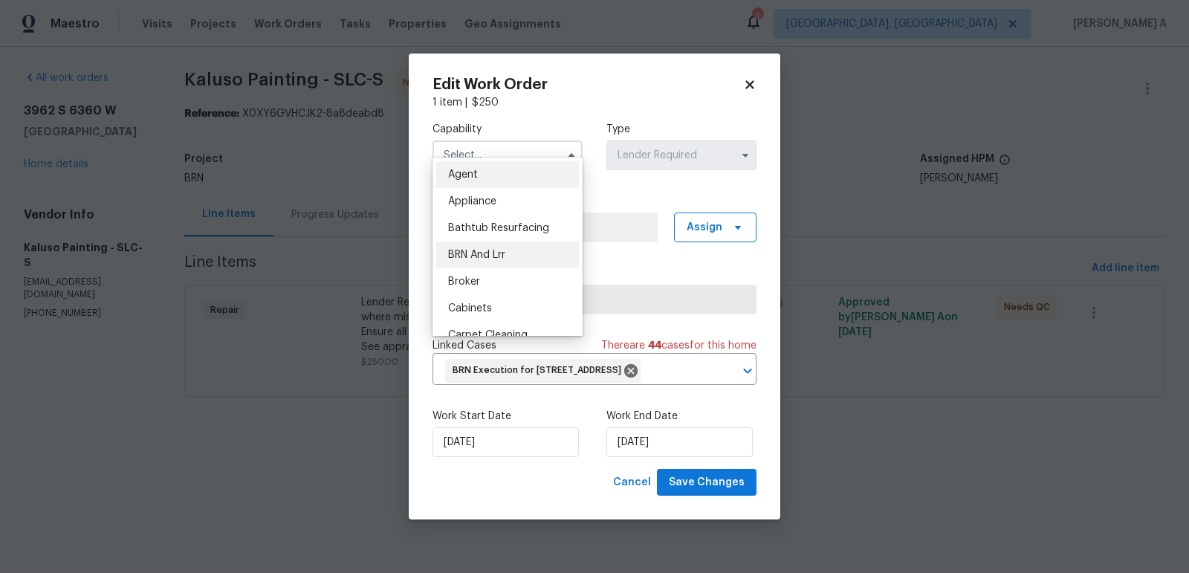
click at [511, 245] on div "BRN And Lrr" at bounding box center [507, 255] width 143 height 27
type input "BRN And Lrr"
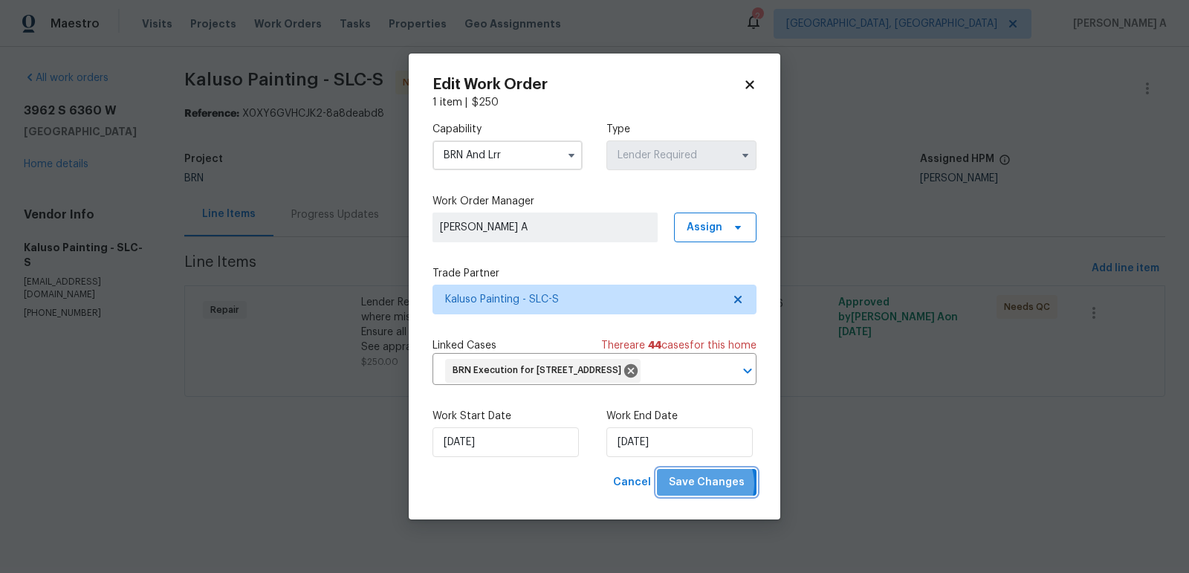
click at [706, 492] on span "Save Changes" at bounding box center [707, 482] width 76 height 19
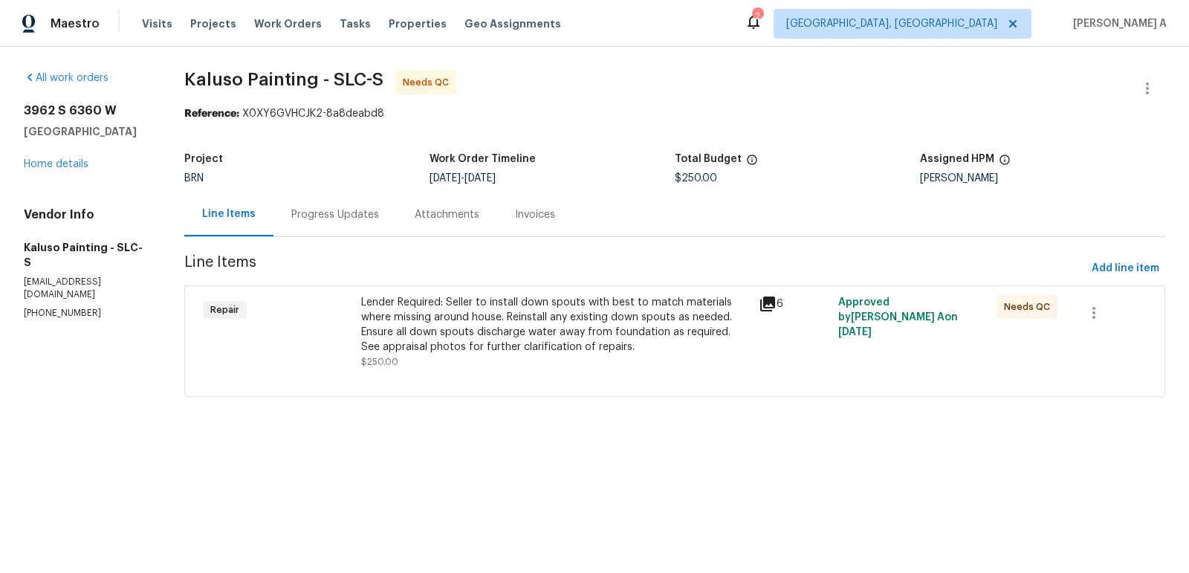
click at [564, 332] on div "Lender Required: Seller to install down spouts with best to match materials whe…" at bounding box center [555, 324] width 388 height 59
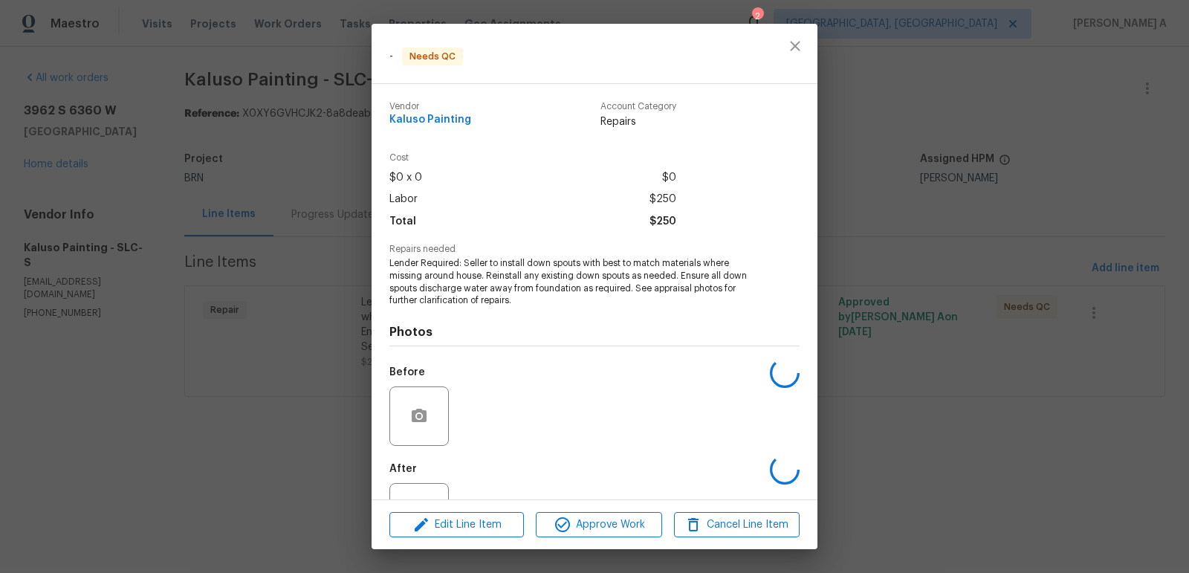
scroll to position [58, 0]
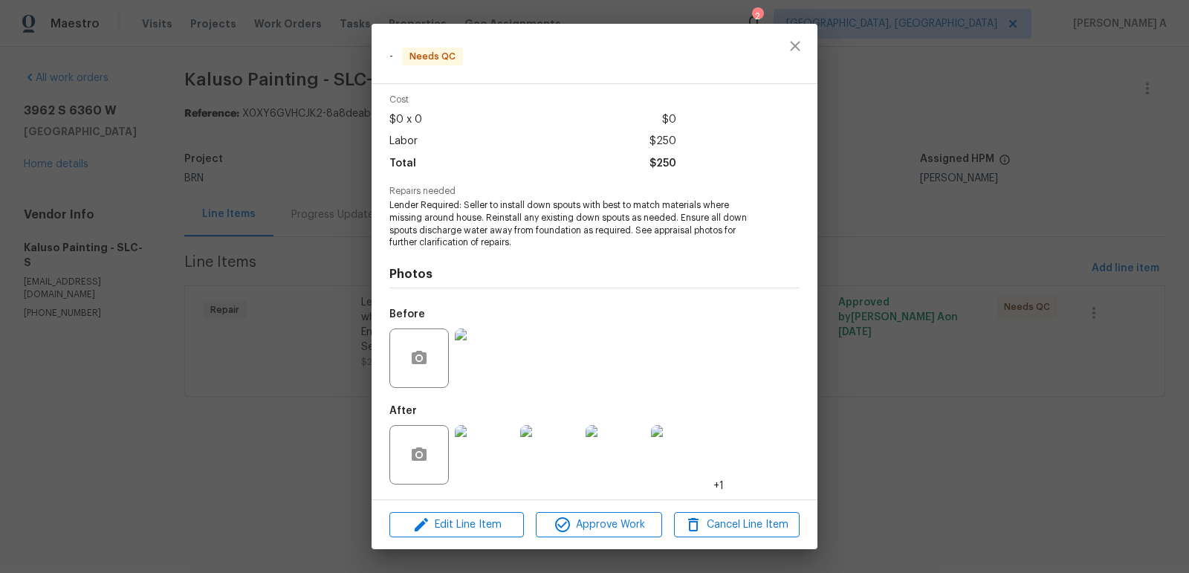
click at [569, 511] on div "Edit Line Item Approve Work Cancel Line Item" at bounding box center [595, 525] width 446 height 50
click at [795, 42] on icon "close" at bounding box center [795, 46] width 18 height 18
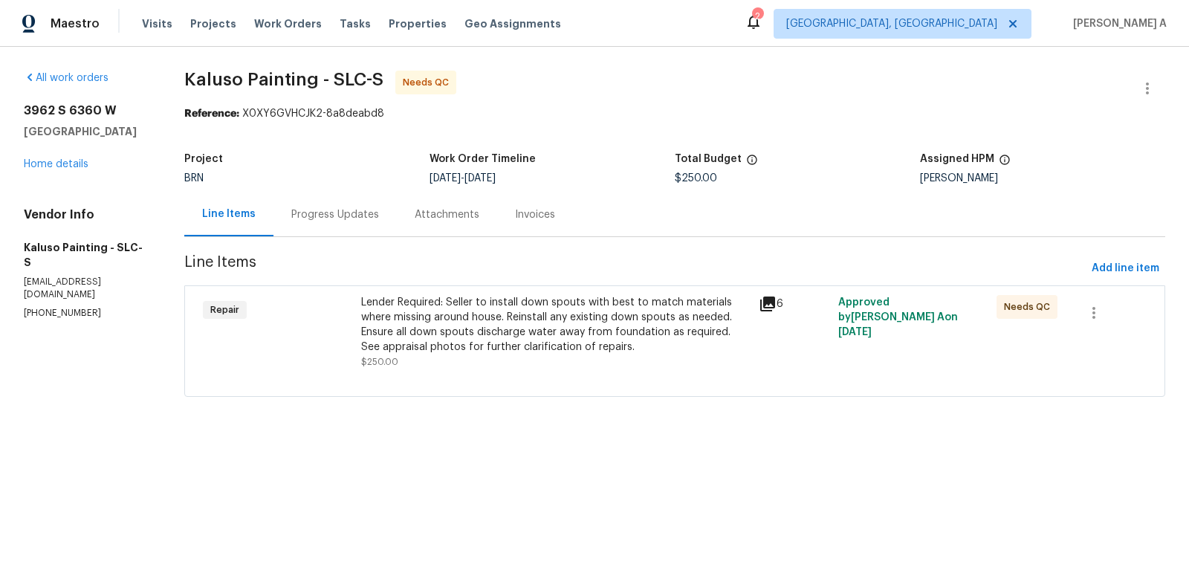
click at [298, 213] on div "Progress Updates" at bounding box center [335, 214] width 88 height 15
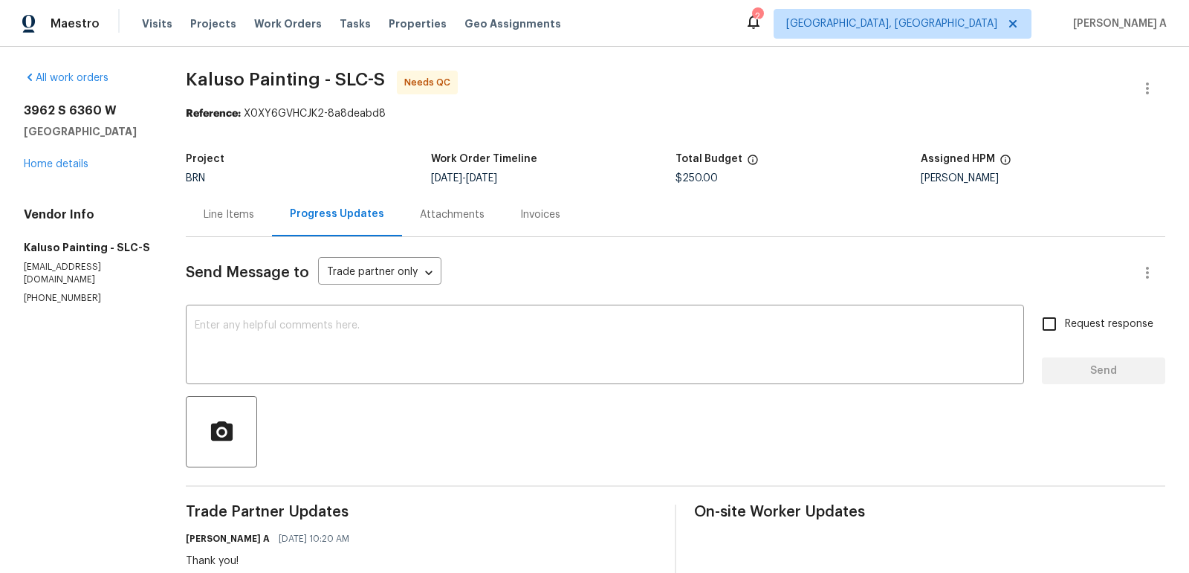
click at [226, 217] on div "Line Items" at bounding box center [229, 214] width 51 height 15
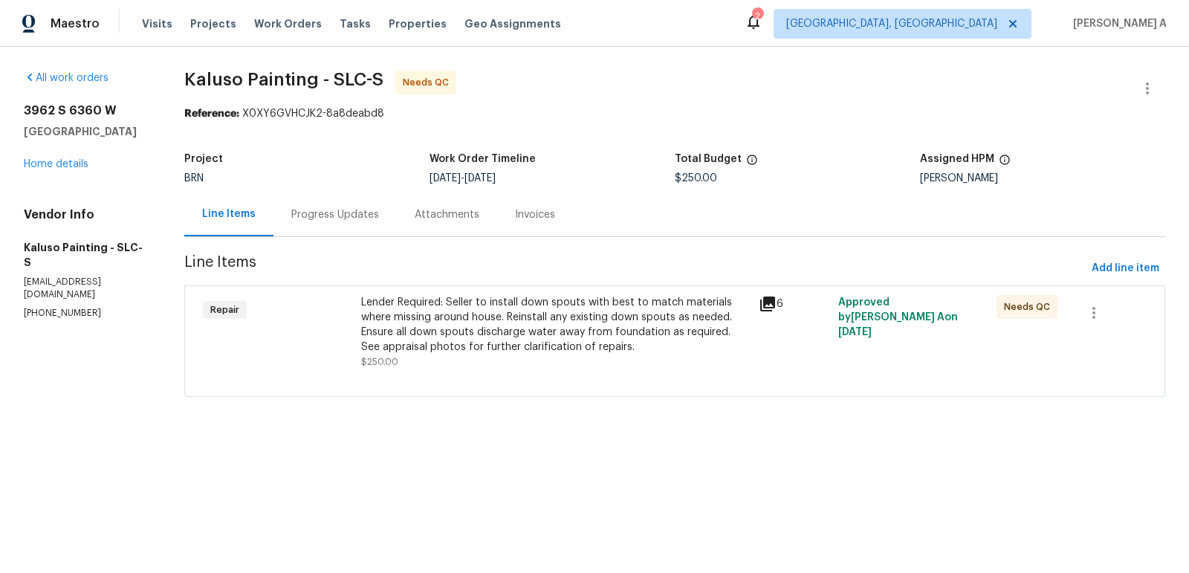
click at [617, 314] on div "Lender Required: Seller to install down spouts with best to match materials whe…" at bounding box center [555, 324] width 388 height 59
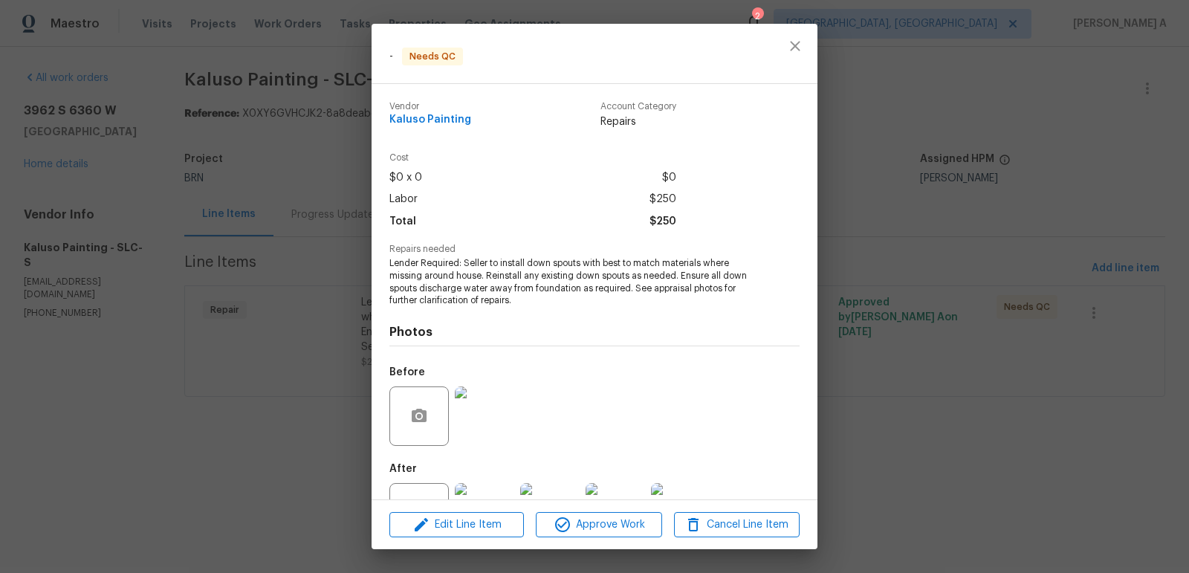
scroll to position [58, 0]
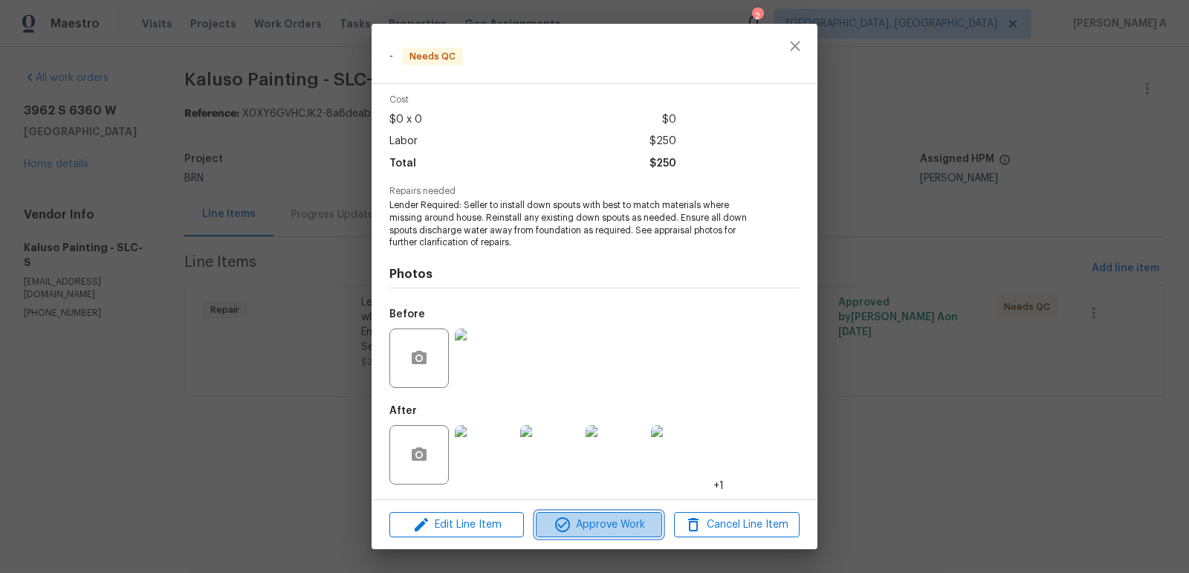
click at [609, 526] on span "Approve Work" at bounding box center [598, 525] width 117 height 19
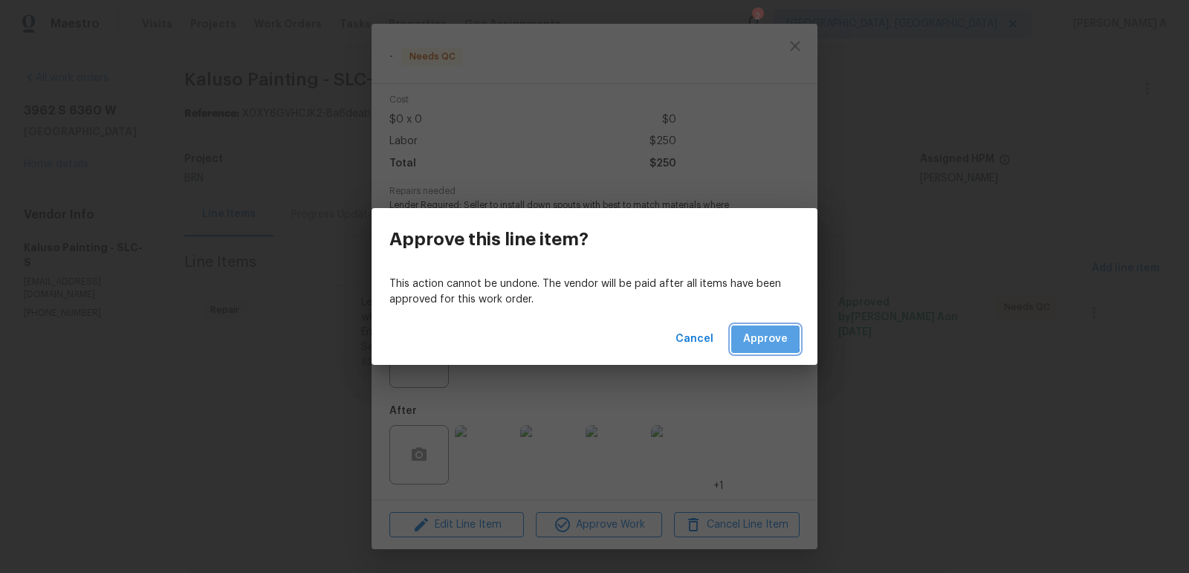
click at [761, 337] on span "Approve" at bounding box center [765, 339] width 45 height 19
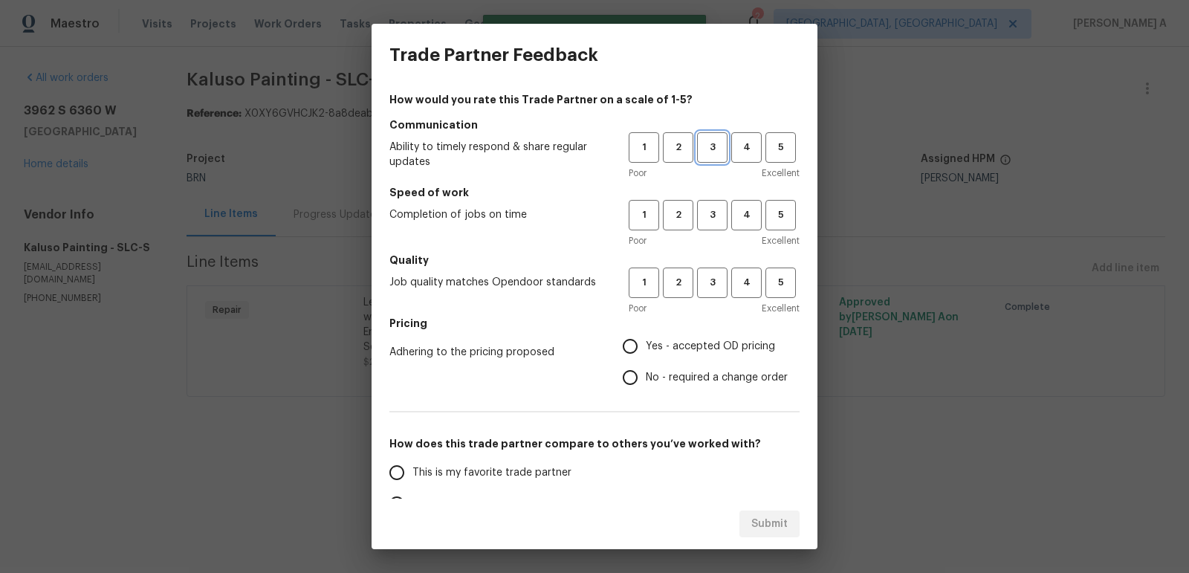
click at [714, 148] on span "3" at bounding box center [713, 147] width 28 height 17
click at [714, 217] on span "3" at bounding box center [713, 215] width 28 height 17
click at [708, 289] on span "3" at bounding box center [713, 282] width 28 height 17
click at [696, 346] on span "Yes - accepted OD pricing" at bounding box center [710, 347] width 129 height 16
click at [646, 346] on input "Yes - accepted OD pricing" at bounding box center [630, 346] width 31 height 31
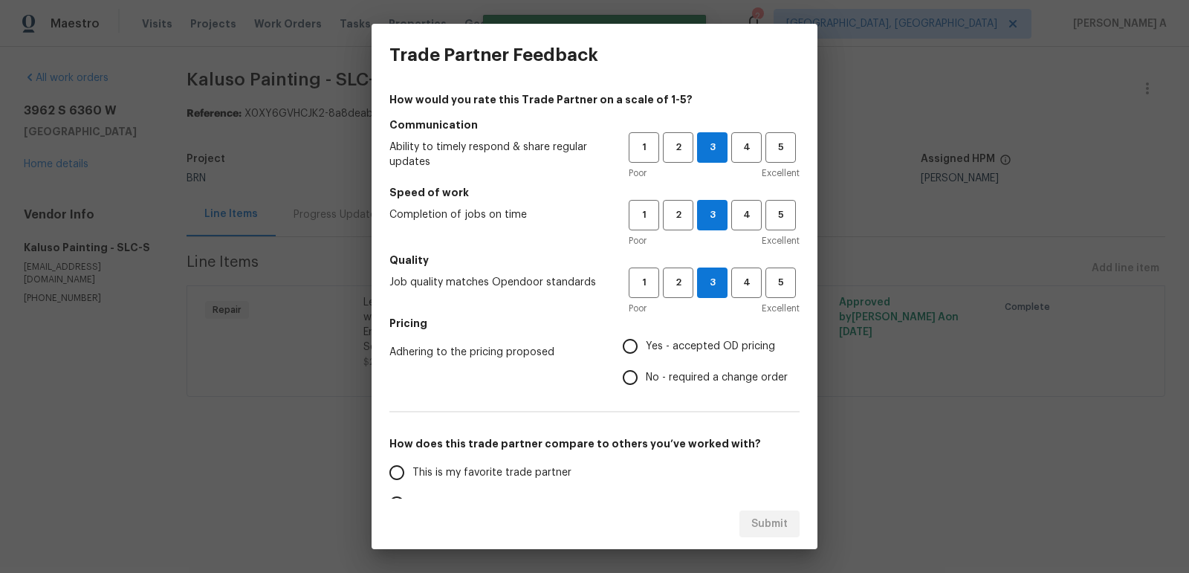
radio input "true"
click at [746, 210] on span "4" at bounding box center [747, 215] width 28 height 17
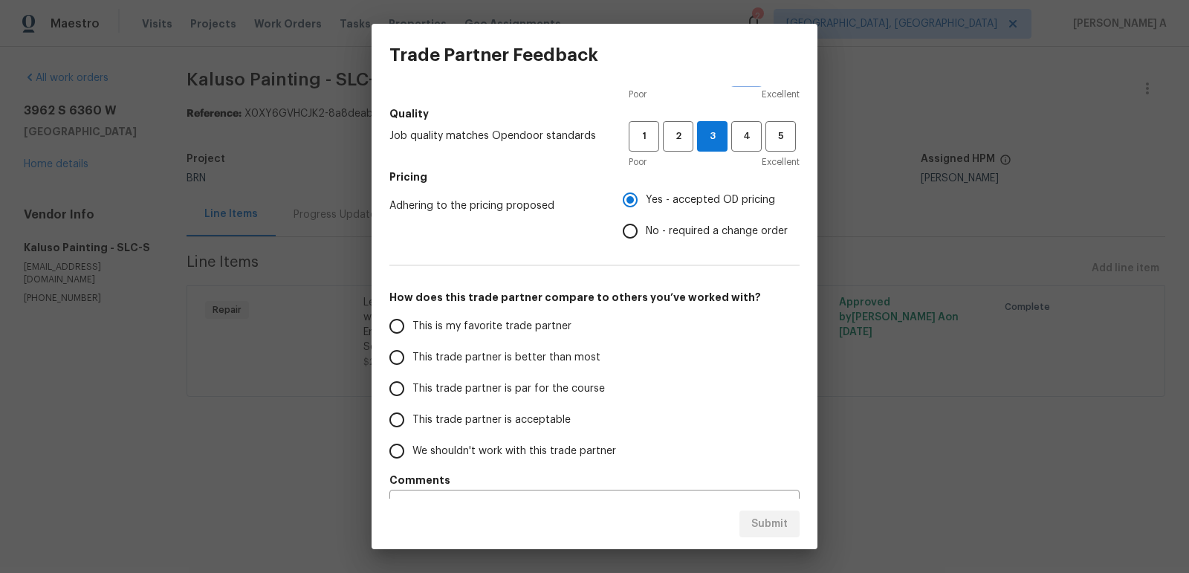
scroll to position [181, 0]
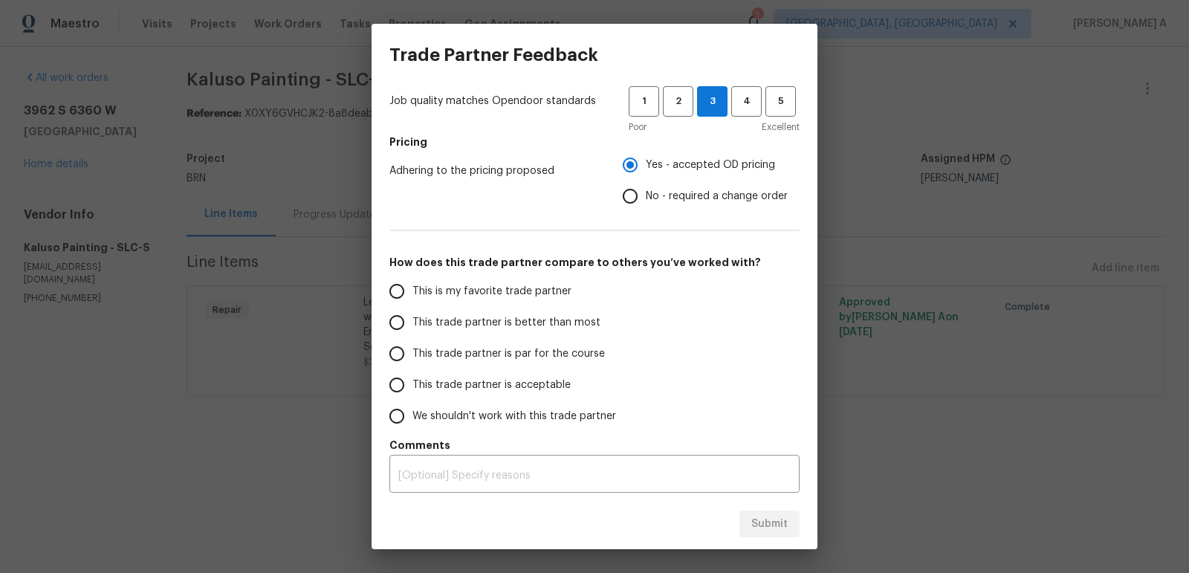
click at [502, 282] on label "This is my favorite trade partner" at bounding box center [498, 291] width 235 height 31
click at [413, 282] on input "This is my favorite trade partner" at bounding box center [396, 291] width 31 height 31
click at [777, 527] on span "Submit" at bounding box center [769, 524] width 36 height 19
radio input "true"
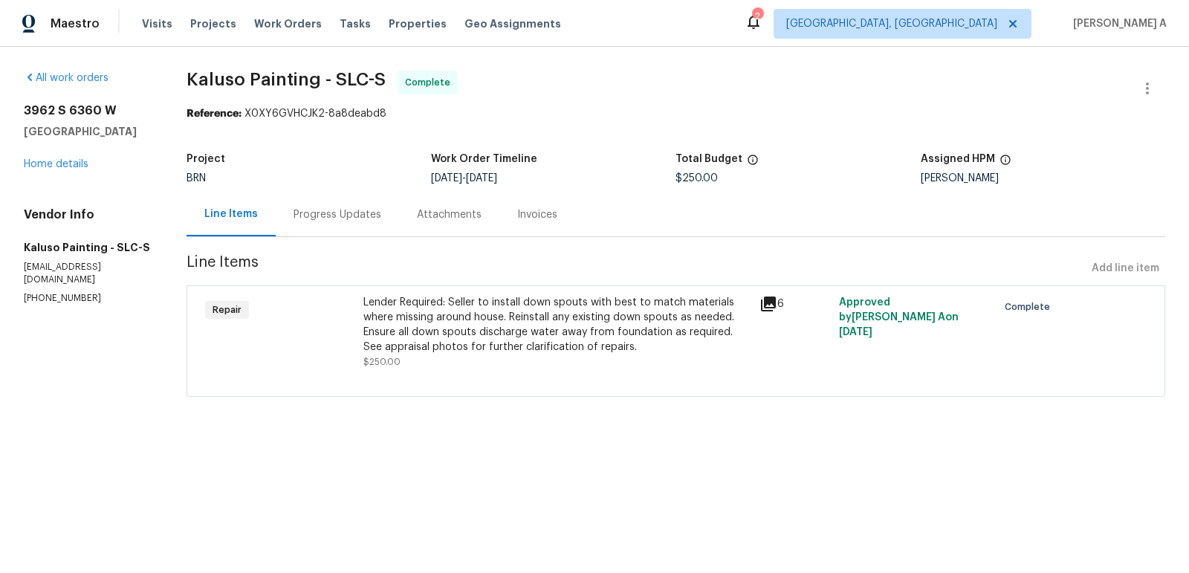
click at [407, 342] on div "Lender Required: Seller to install down spouts with best to match materials whe…" at bounding box center [556, 324] width 387 height 59
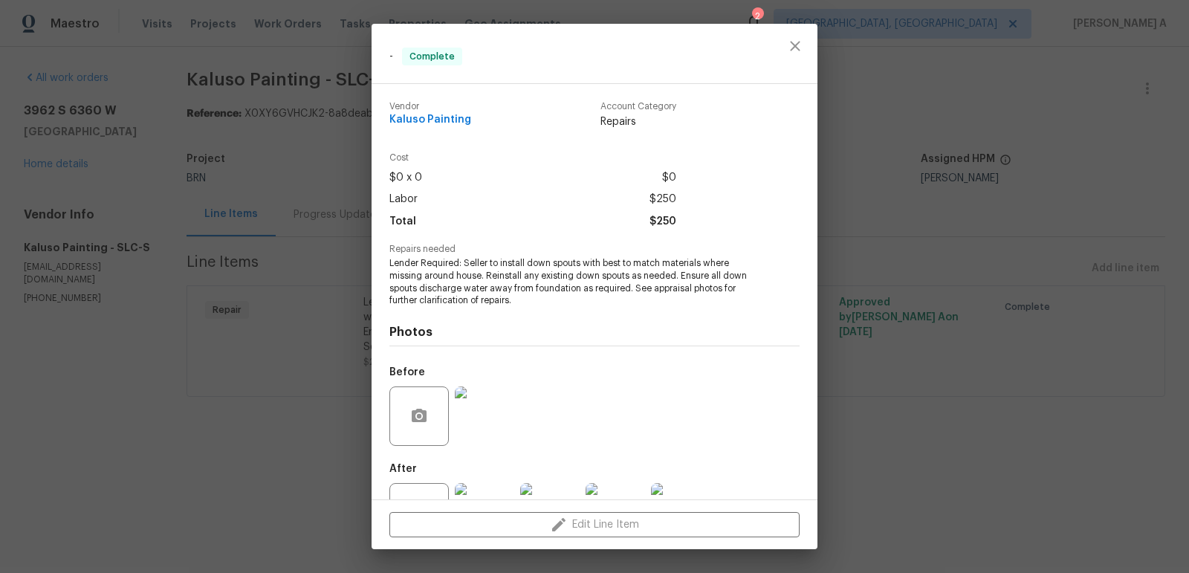
click at [493, 285] on span "Lender Required: Seller to install down spouts with best to match materials whe…" at bounding box center [573, 282] width 369 height 50
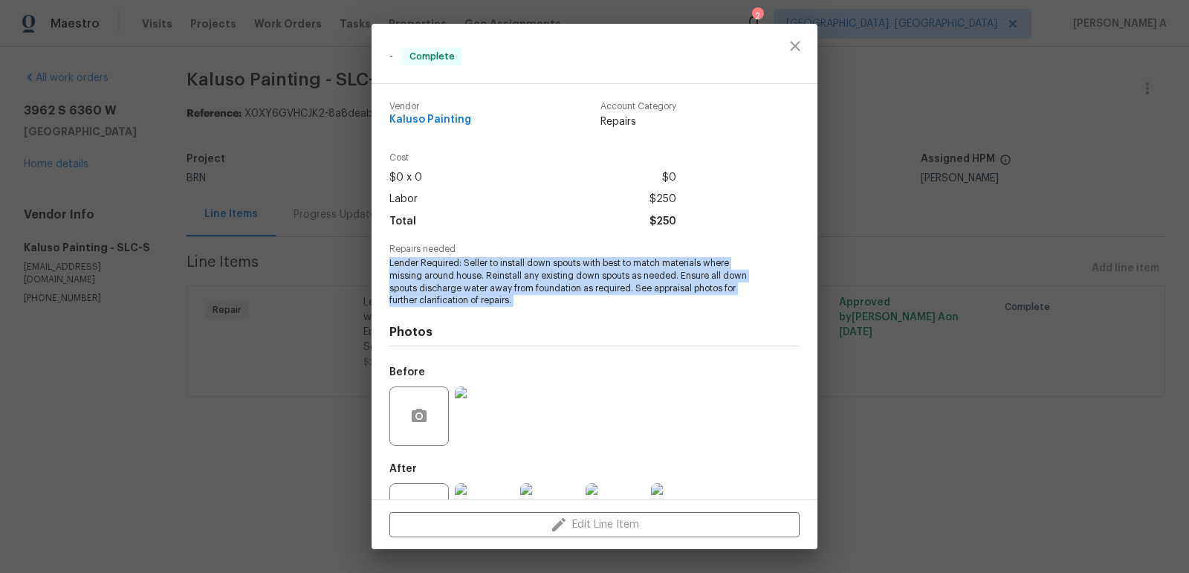
click at [493, 285] on span "Lender Required: Seller to install down spouts with best to match materials whe…" at bounding box center [573, 282] width 369 height 50
copy span "Lender Required: Seller to install down spouts with best to match materials whe…"
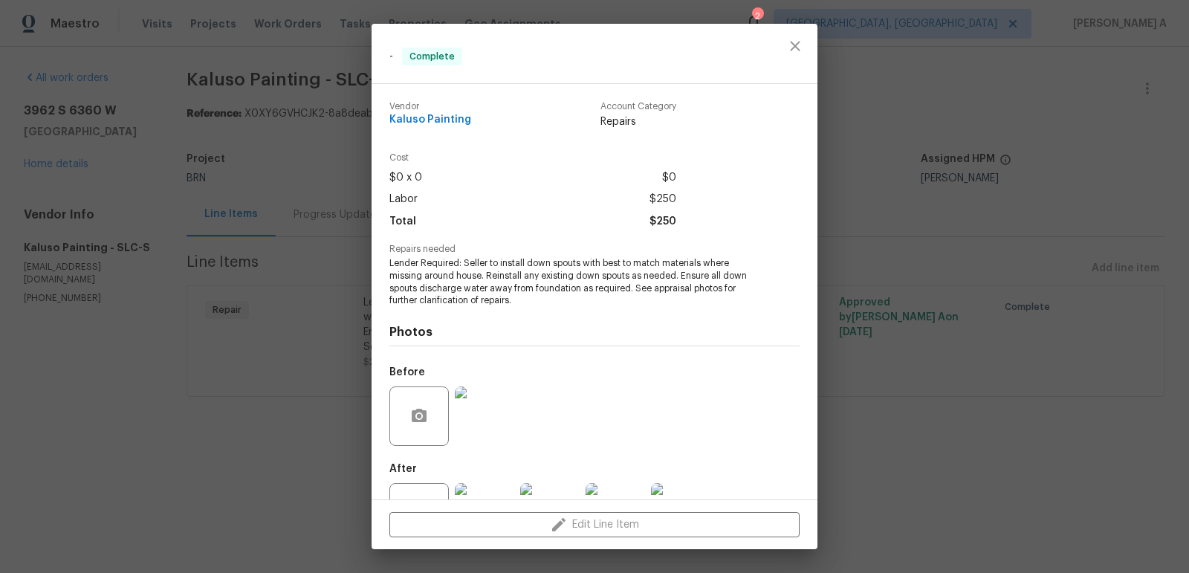
click at [411, 127] on div "Vendor Kaluso Painting" at bounding box center [430, 116] width 82 height 28
copy span "Kaluso Painting"
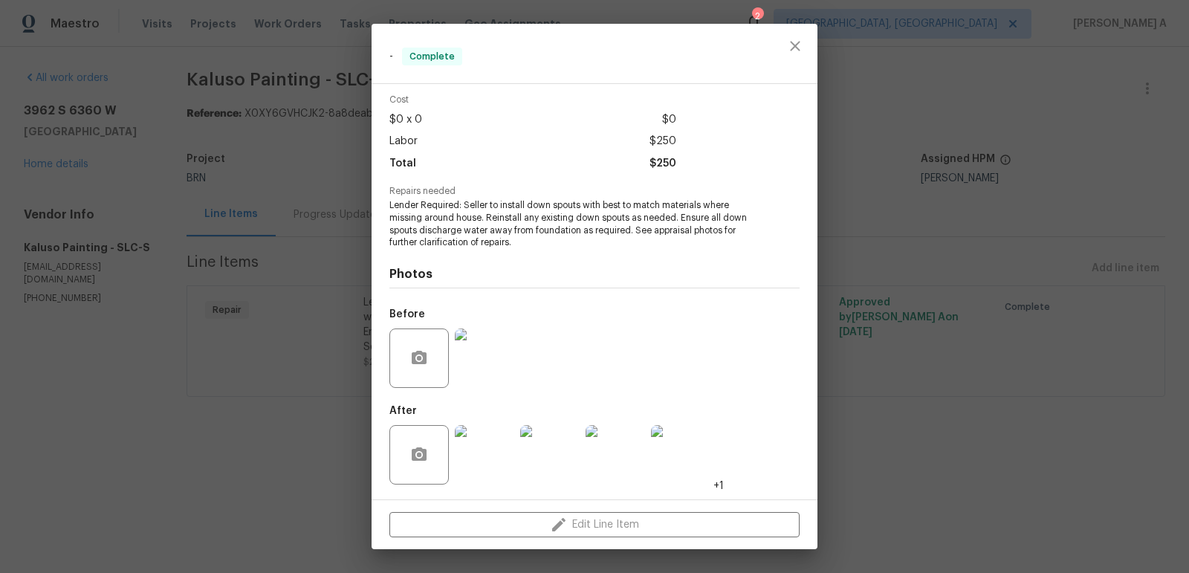
click at [485, 356] on img at bounding box center [484, 358] width 59 height 59
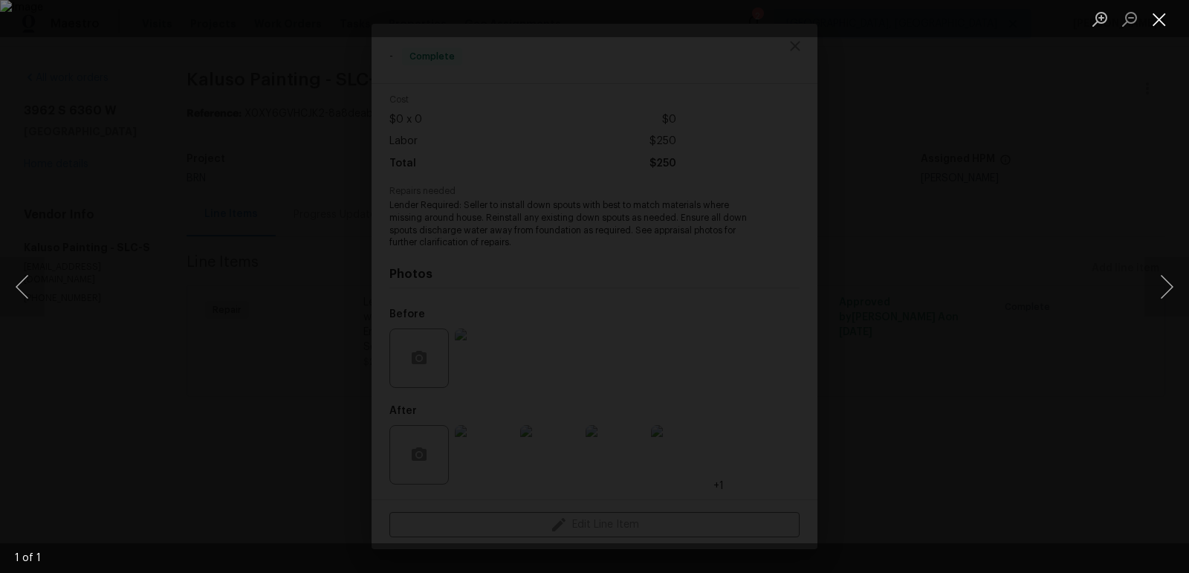
click at [1156, 15] on button "Close lightbox" at bounding box center [1160, 19] width 30 height 26
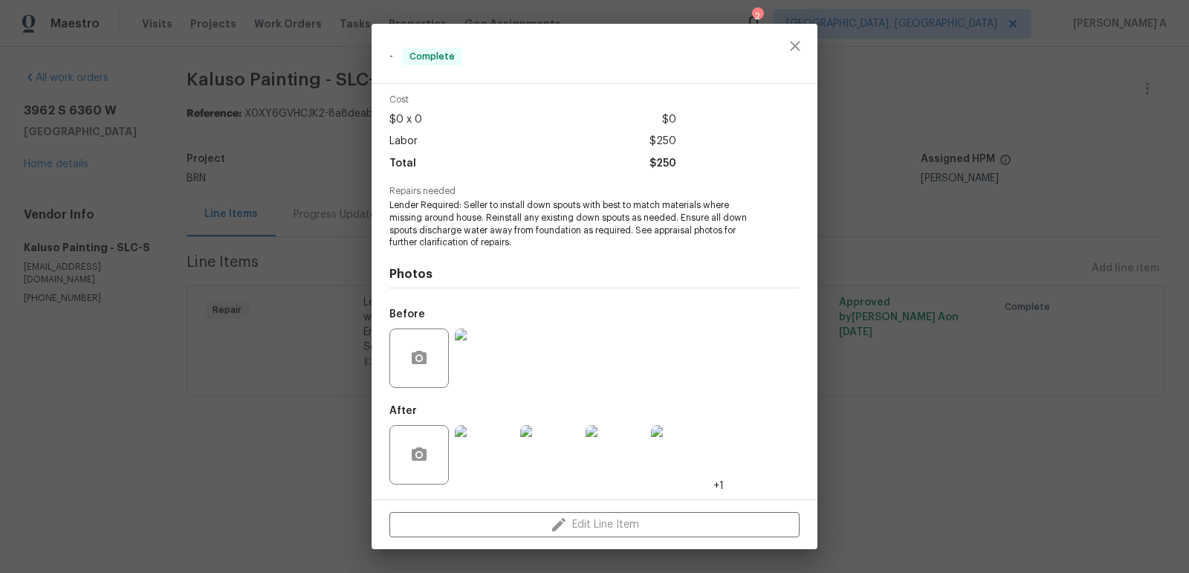
click at [485, 432] on img at bounding box center [484, 454] width 59 height 59
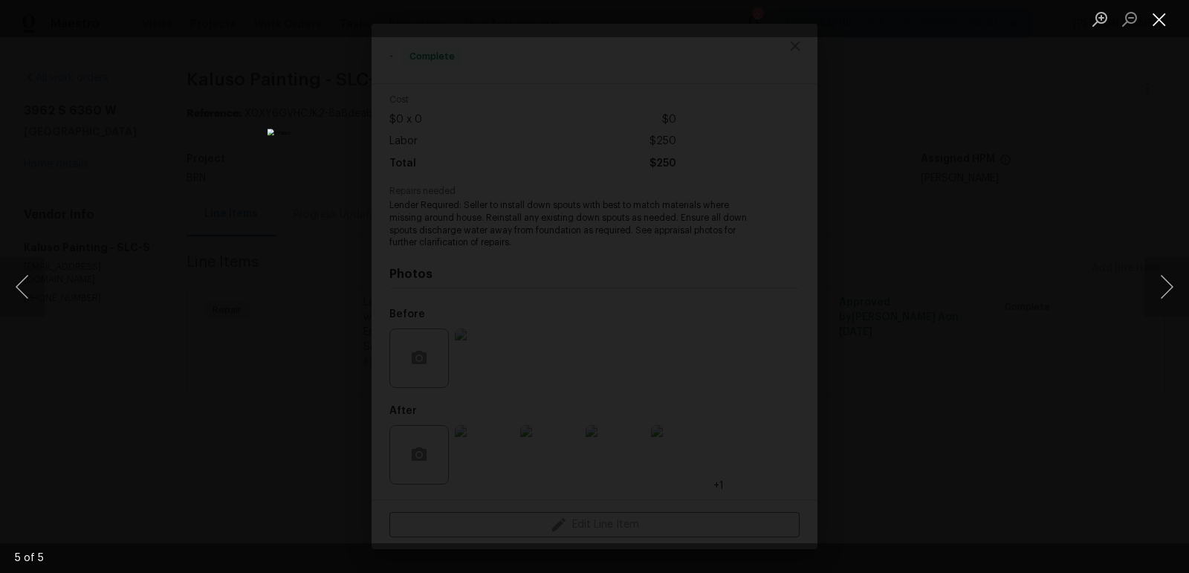
click at [1155, 21] on button "Close lightbox" at bounding box center [1160, 19] width 30 height 26
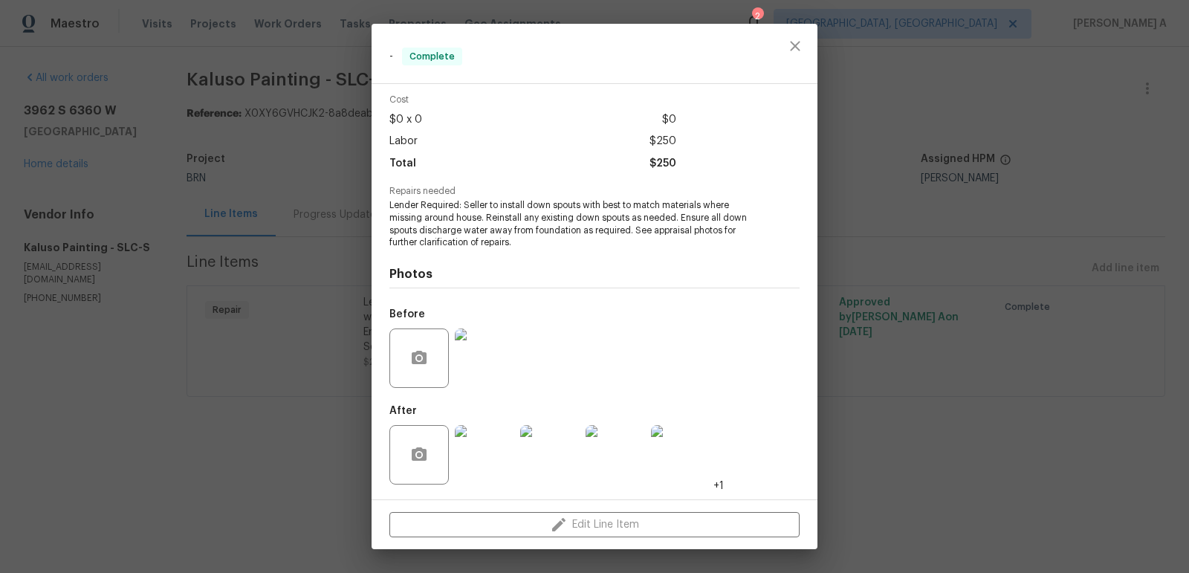
click at [813, 37] on div at bounding box center [795, 53] width 45 height 59
click at [788, 47] on icon "close" at bounding box center [795, 46] width 18 height 18
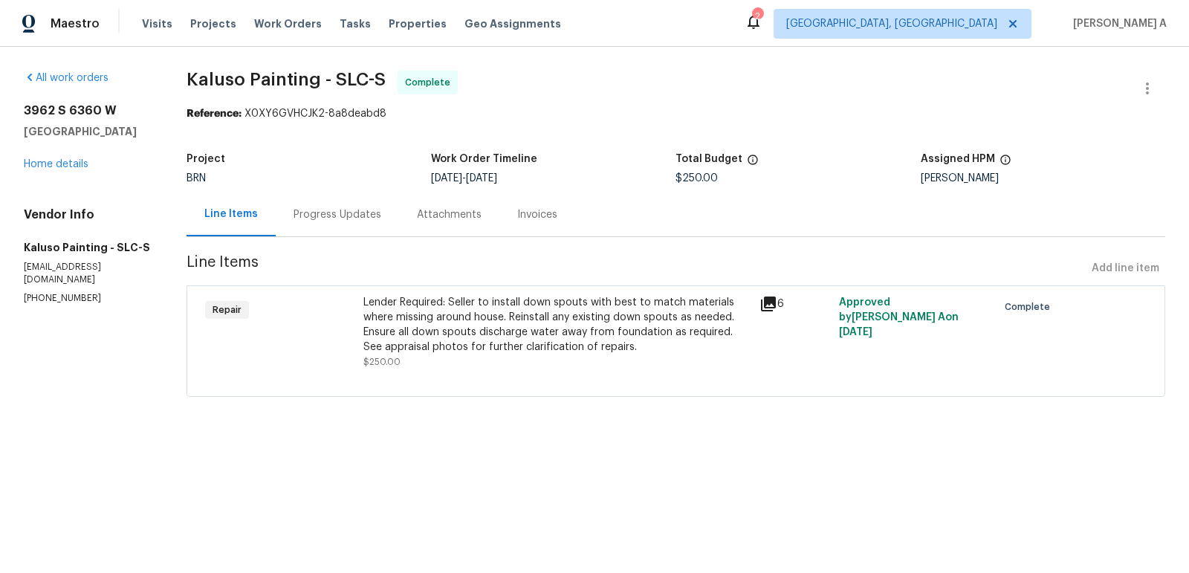
click at [547, 216] on div "Invoices" at bounding box center [537, 214] width 40 height 15
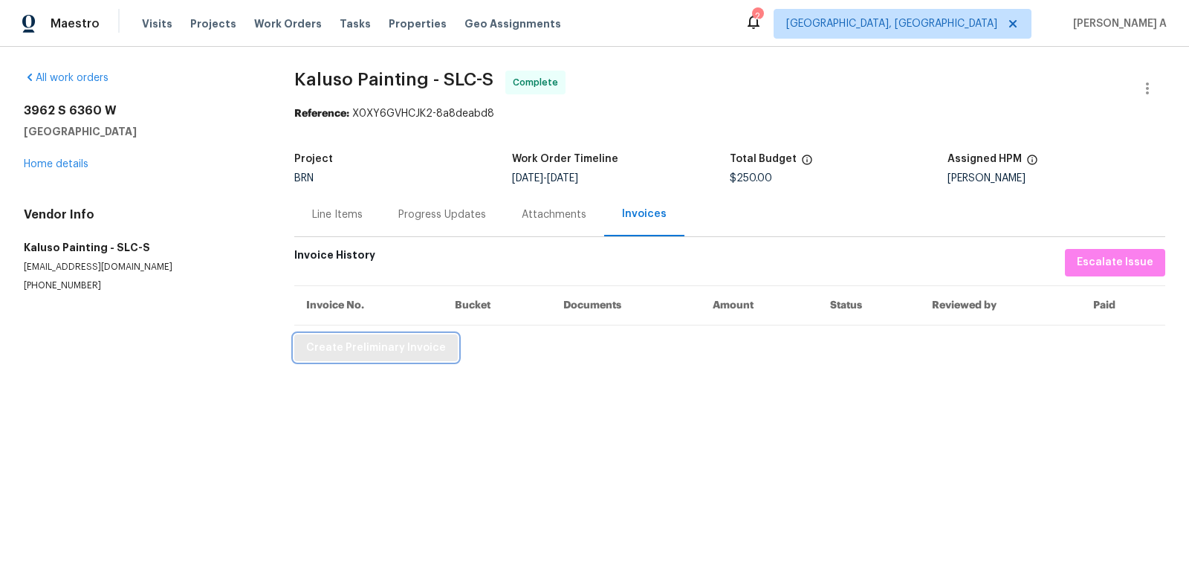
click at [398, 349] on span "Create Preliminary Invoice" at bounding box center [376, 348] width 140 height 19
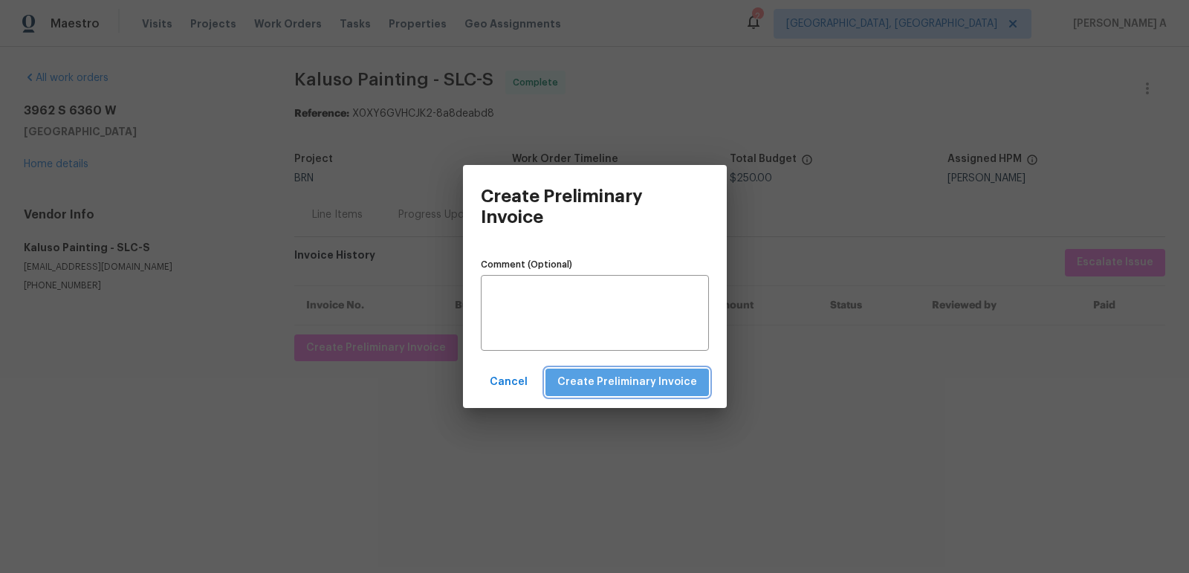
click at [649, 385] on span "Create Preliminary Invoice" at bounding box center [627, 382] width 140 height 19
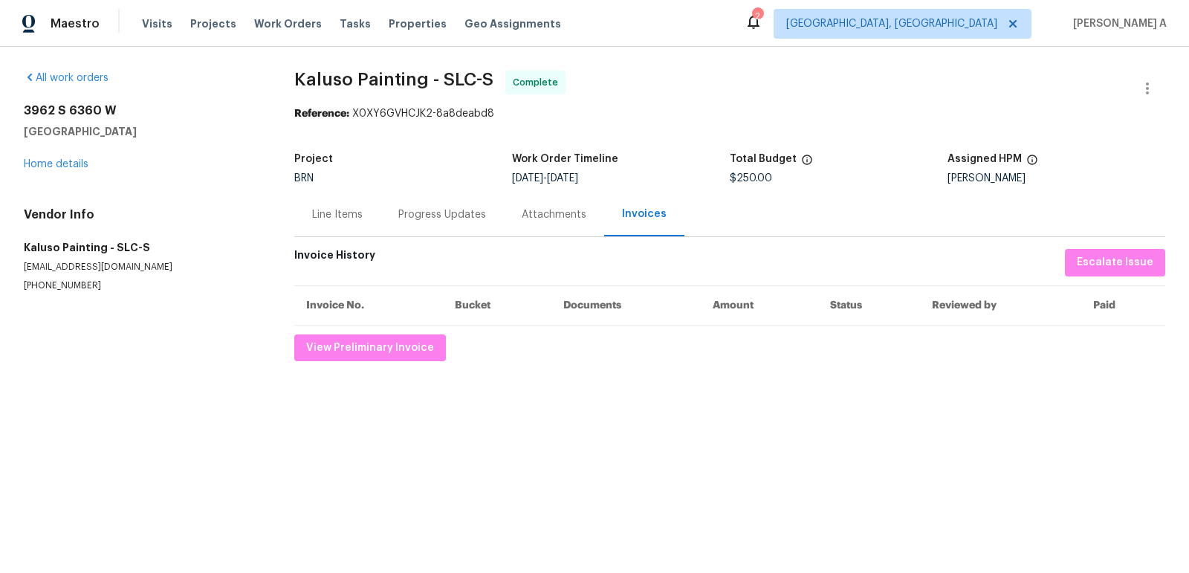
click at [319, 208] on div "Line Items" at bounding box center [337, 214] width 51 height 15
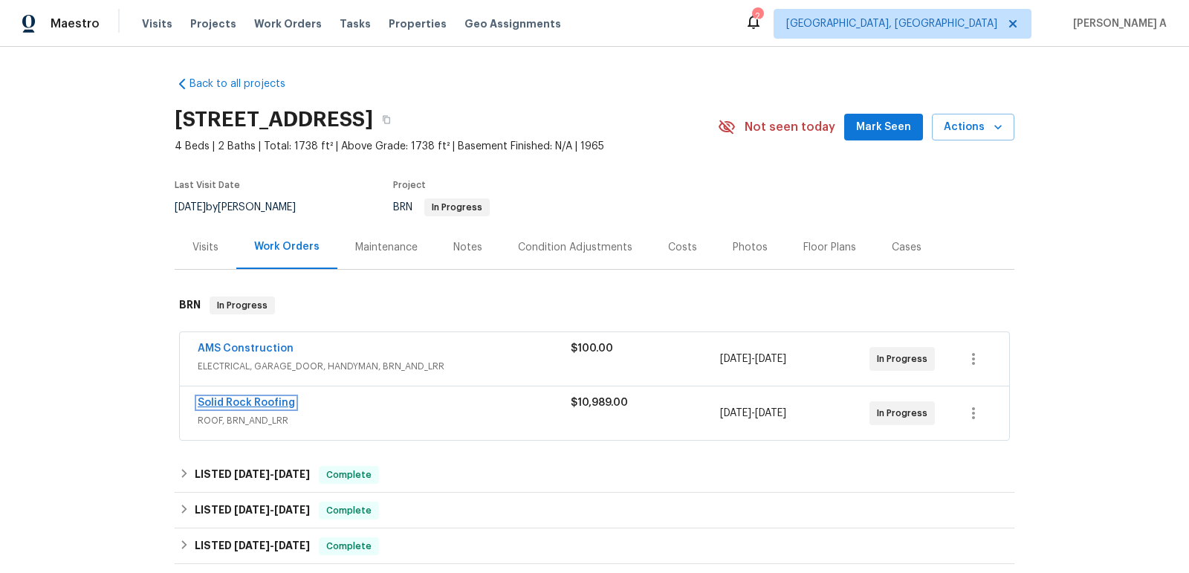
click at [259, 401] on link "Solid Rock Roofing" at bounding box center [246, 403] width 97 height 10
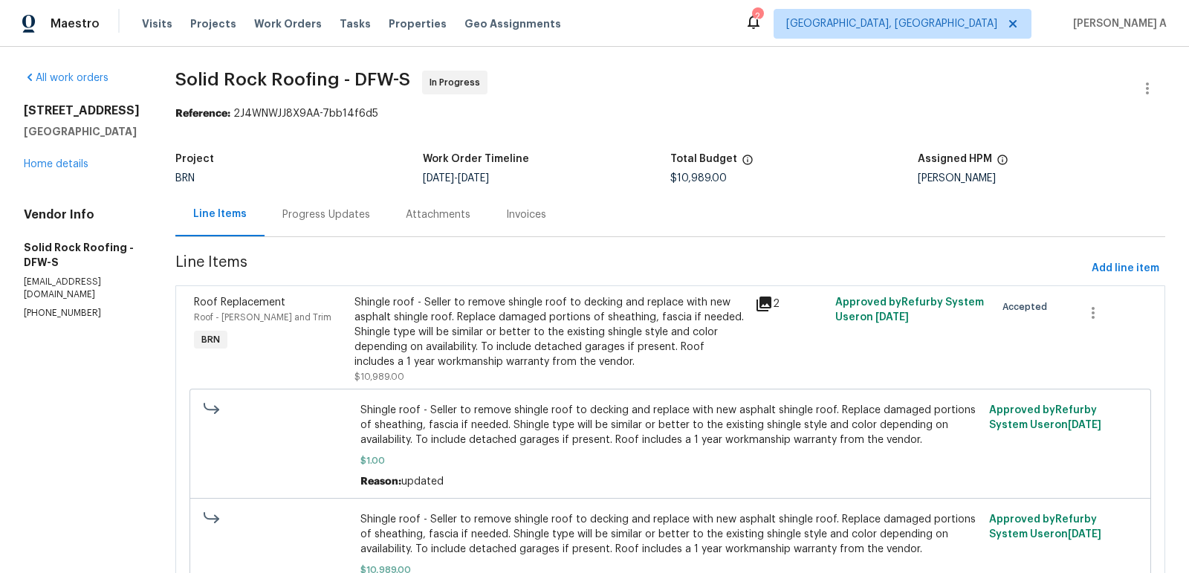
click at [320, 207] on div "Progress Updates" at bounding box center [326, 214] width 88 height 15
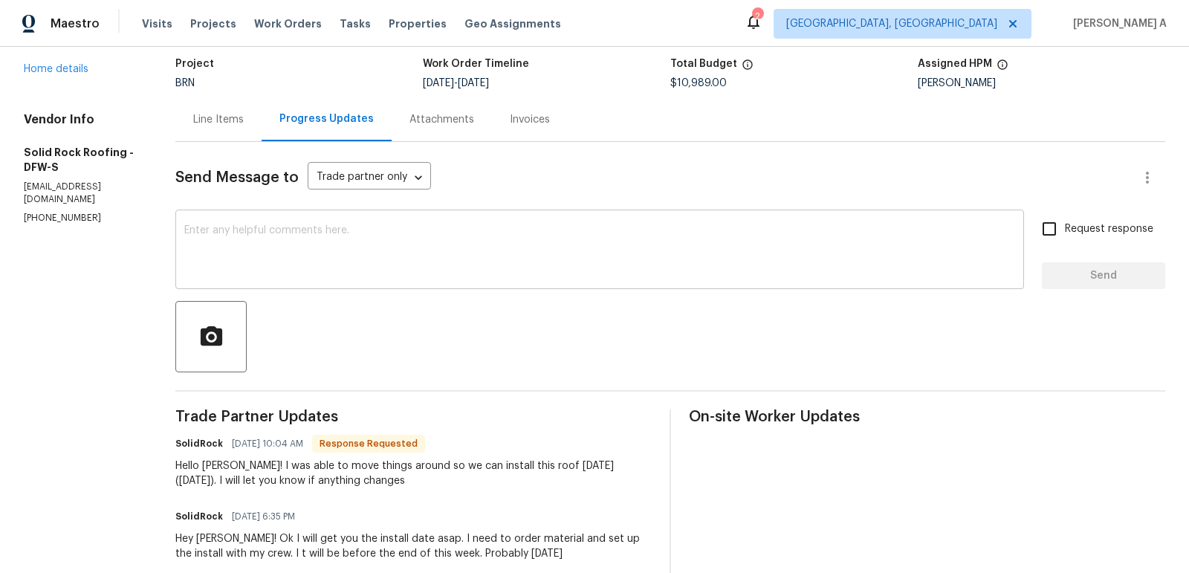
scroll to position [92, 0]
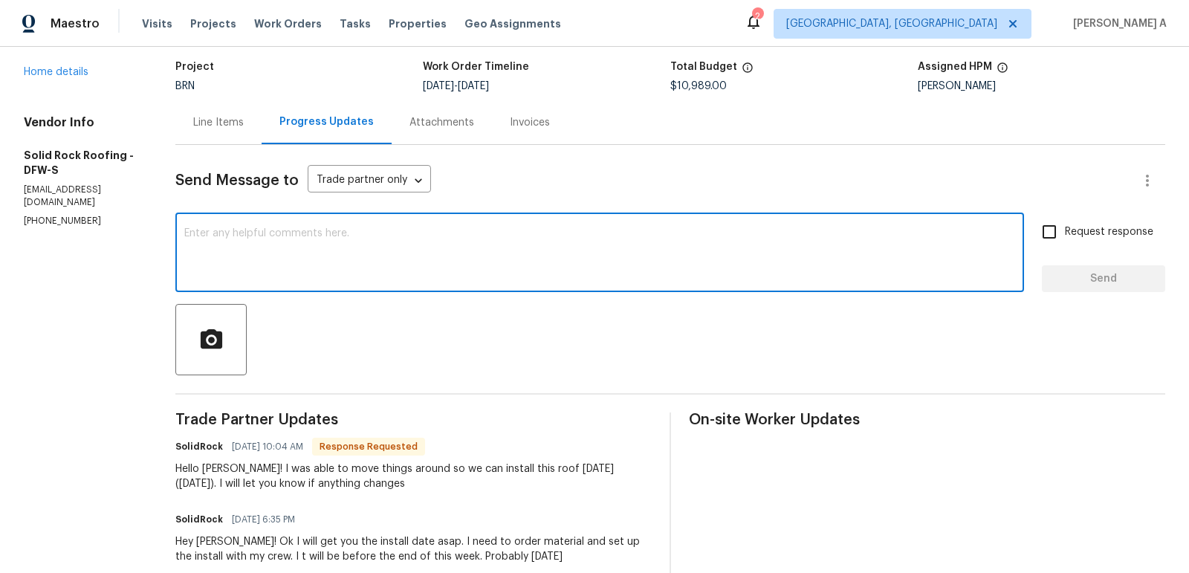
click at [460, 242] on textarea at bounding box center [599, 254] width 831 height 52
type textarea "Thanks for the update!"
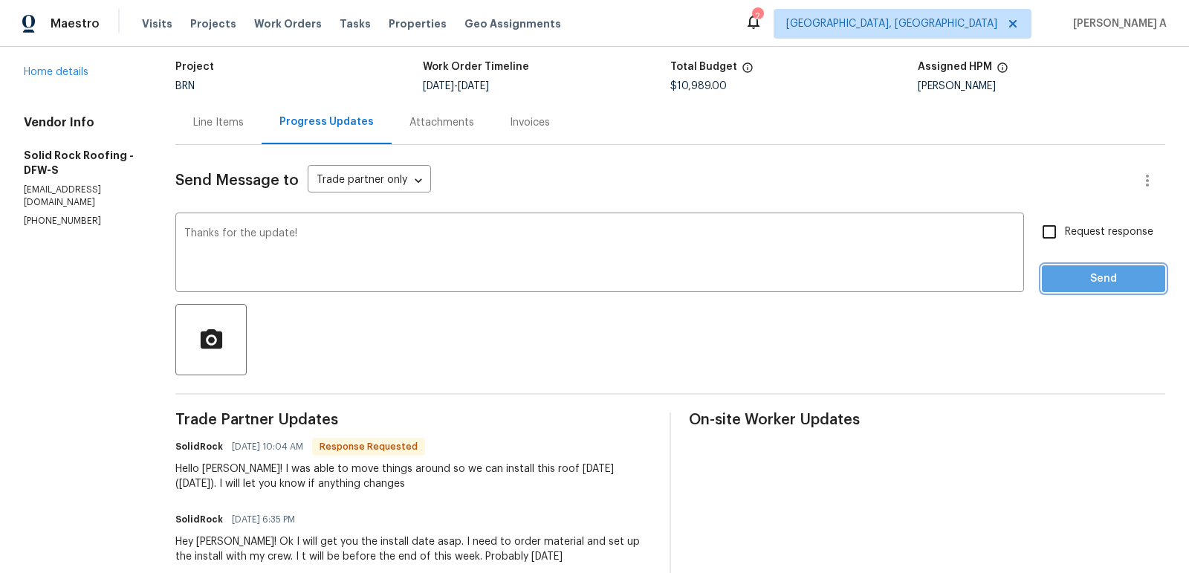
click at [1068, 276] on span "Send" at bounding box center [1104, 279] width 100 height 19
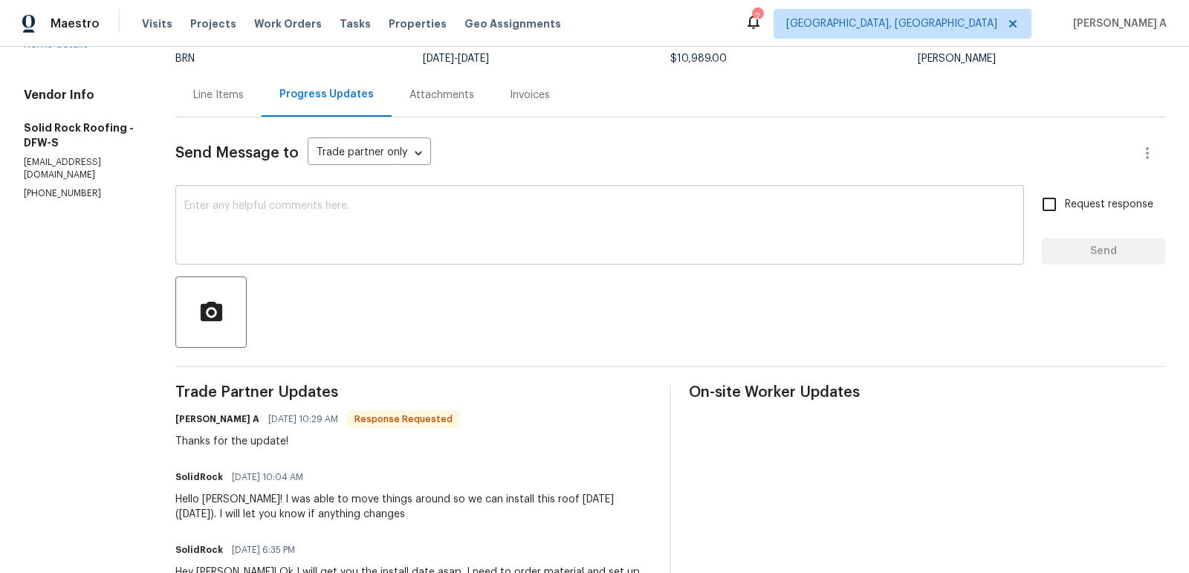
scroll to position [0, 0]
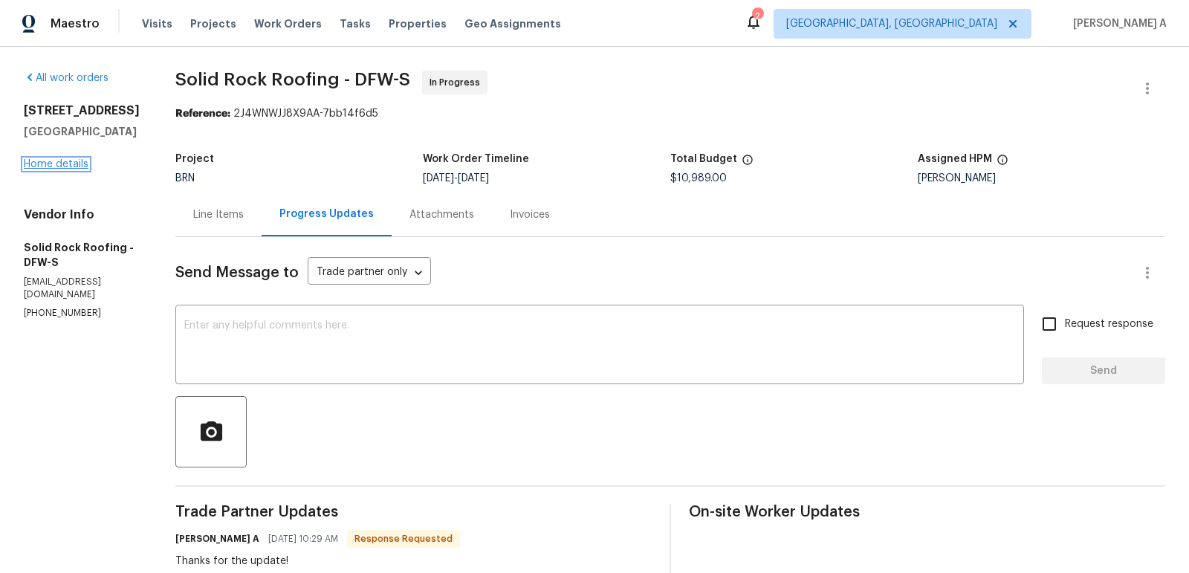
click at [72, 163] on link "Home details" at bounding box center [56, 164] width 65 height 10
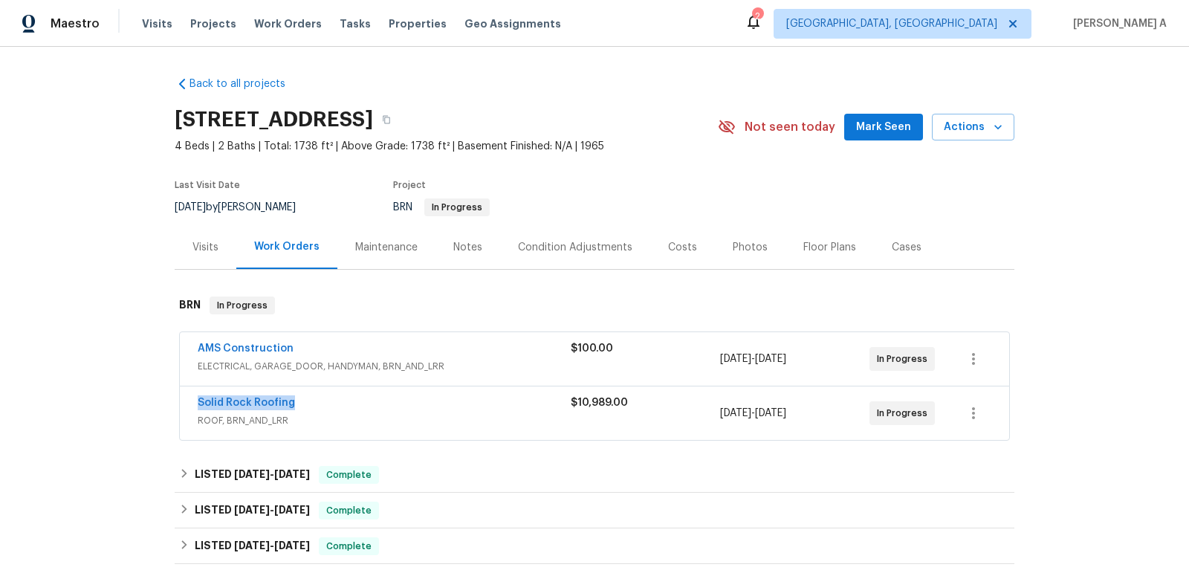
copy link "Solid Rock Roofing"
drag, startPoint x: 193, startPoint y: 402, endPoint x: 291, endPoint y: 403, distance: 97.4
click at [291, 402] on div "Solid Rock Roofing ROOF, BRN_AND_LRR $10,989.00 [DATE] - [DATE] In Progress" at bounding box center [595, 414] width 830 height 54
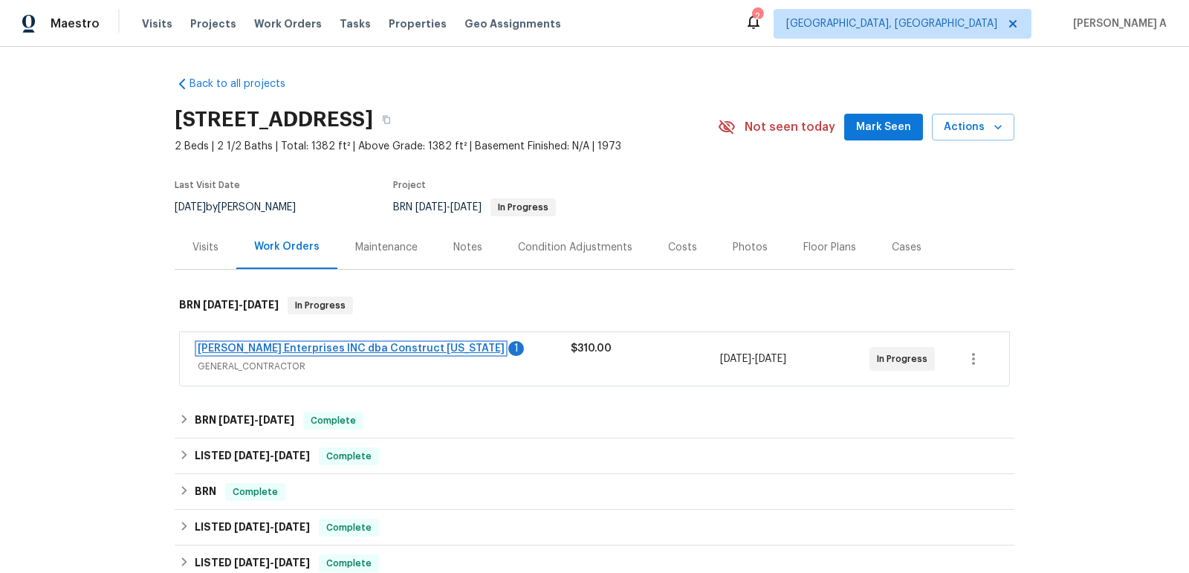
click at [297, 352] on link "[PERSON_NAME] Enterprises INC dba Construct [US_STATE]" at bounding box center [351, 348] width 307 height 10
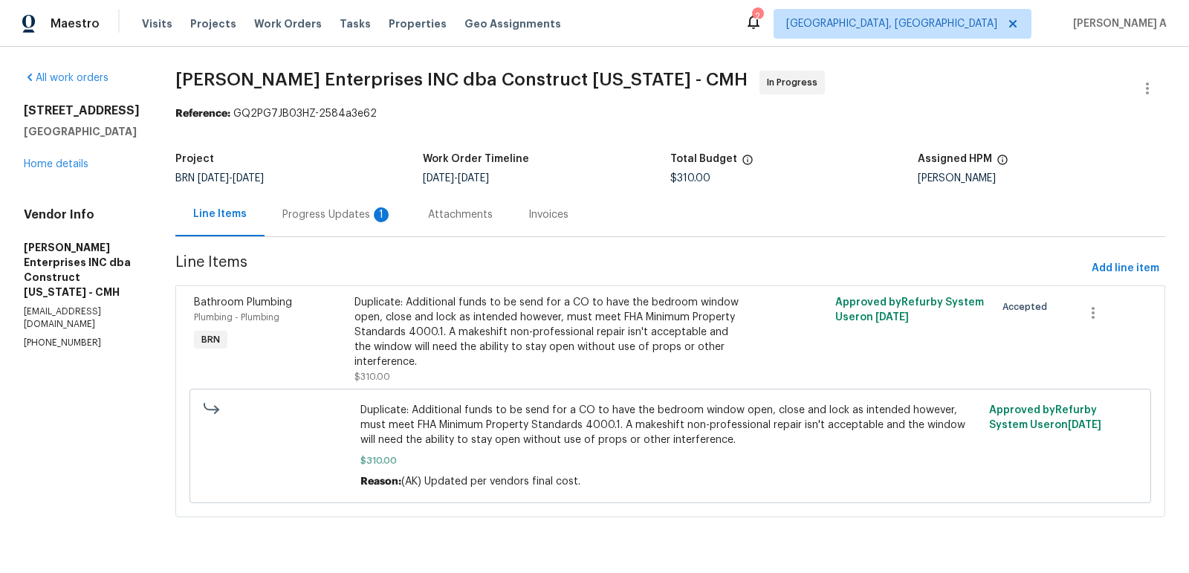
click at [349, 203] on div "Progress Updates 1" at bounding box center [338, 215] width 146 height 44
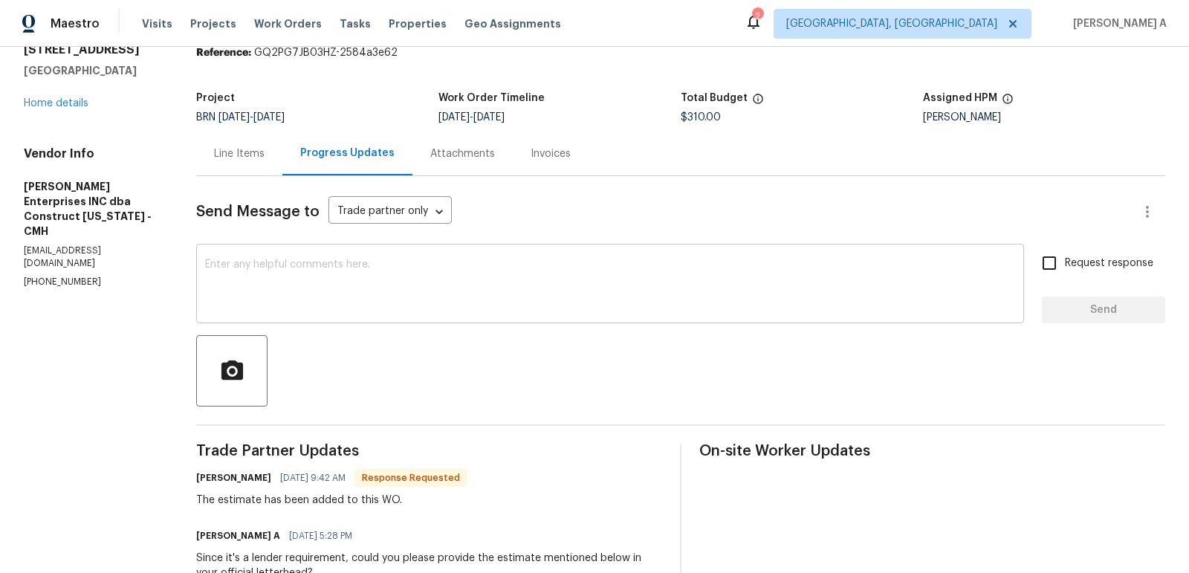
scroll to position [63, 0]
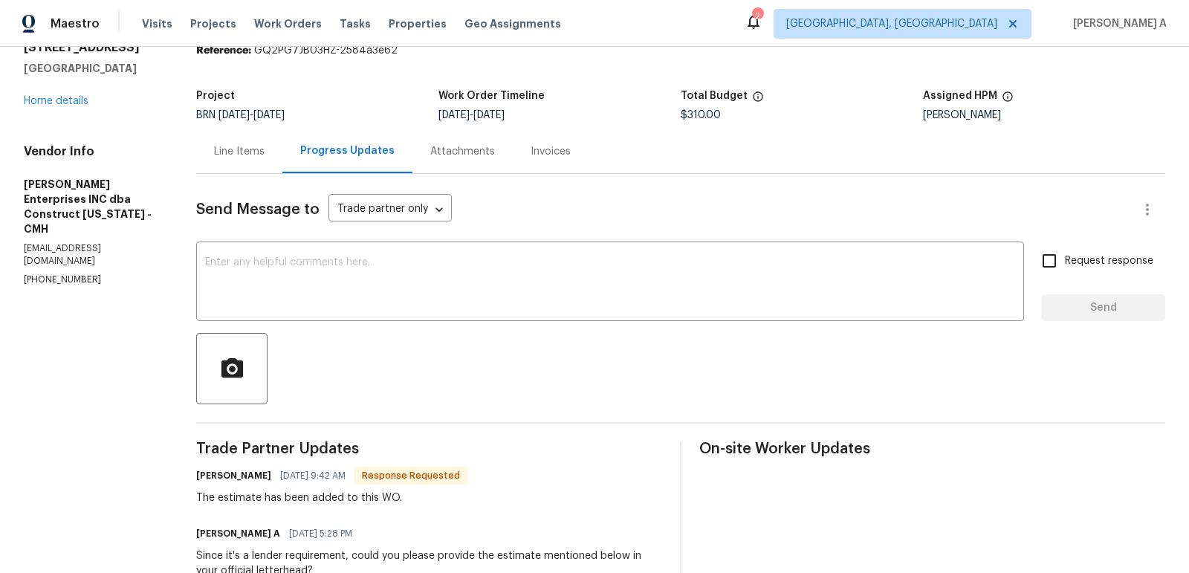
click at [232, 140] on div "Line Items" at bounding box center [239, 151] width 86 height 44
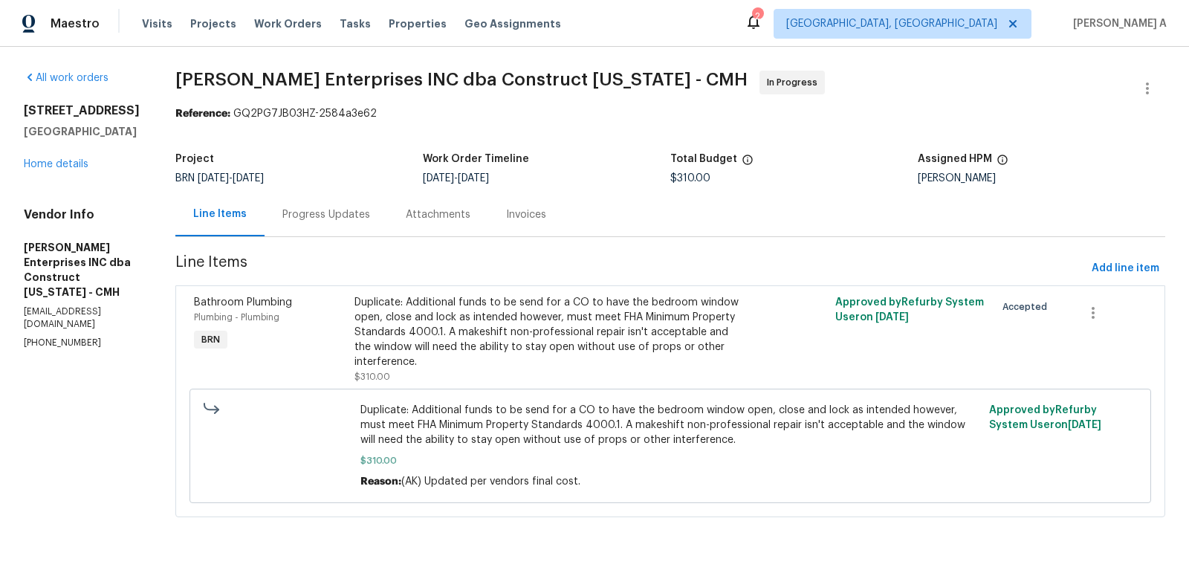
click at [481, 332] on div "Duplicate: Additional funds to be send for a CO to have the bedroom window open…" at bounding box center [551, 332] width 392 height 74
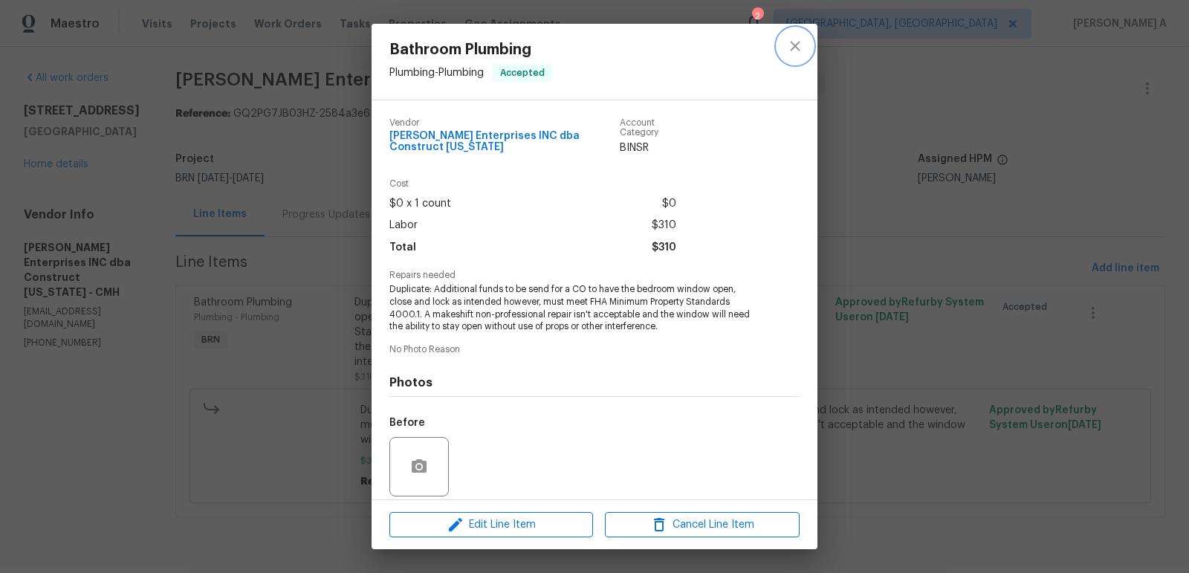
click at [795, 56] on button "close" at bounding box center [796, 46] width 36 height 36
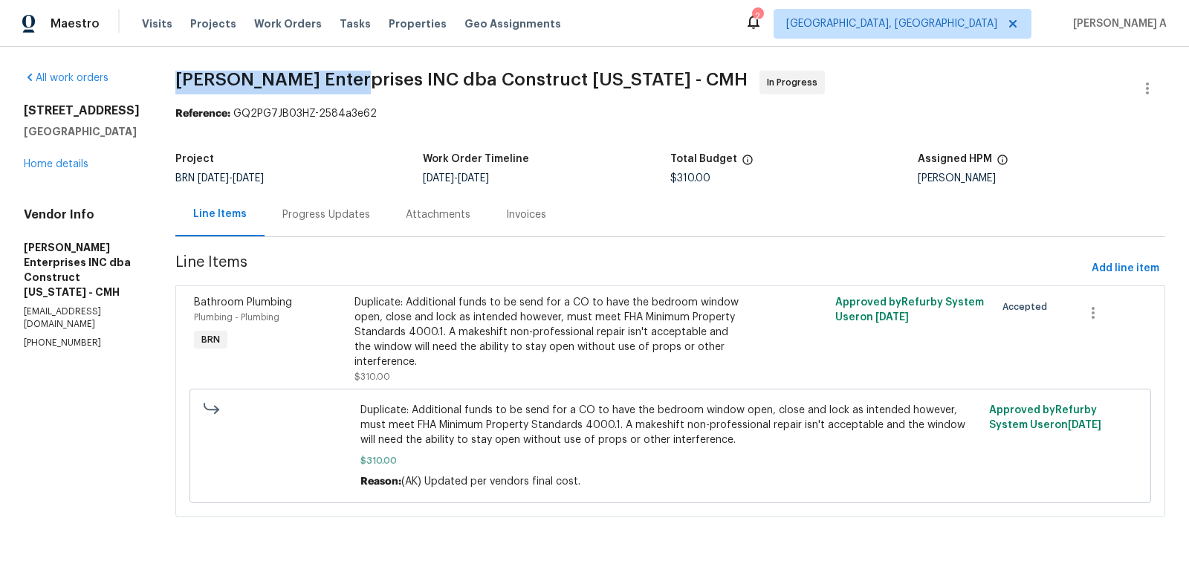
drag, startPoint x: 173, startPoint y: 79, endPoint x: 338, endPoint y: 78, distance: 165.0
click at [338, 78] on div "All work orders 5002 Smoketalk Ln # 3 Westerville, OH 43081 Home details Vendor…" at bounding box center [594, 303] width 1189 height 512
copy span "Strick Enterprises"
click at [294, 210] on div "Progress Updates" at bounding box center [326, 214] width 88 height 15
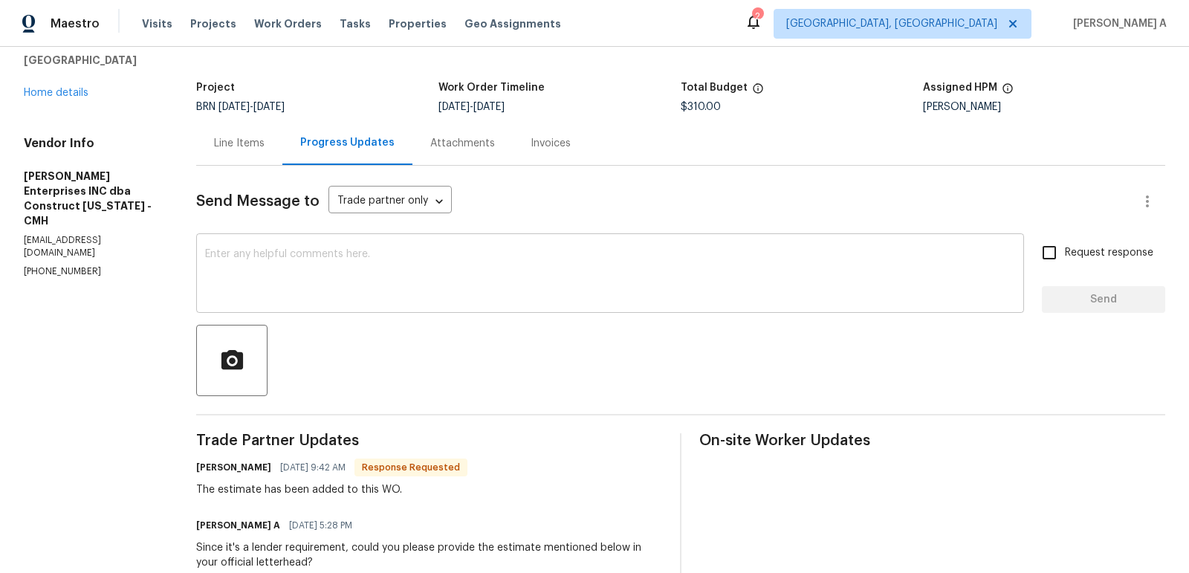
scroll to position [65, 0]
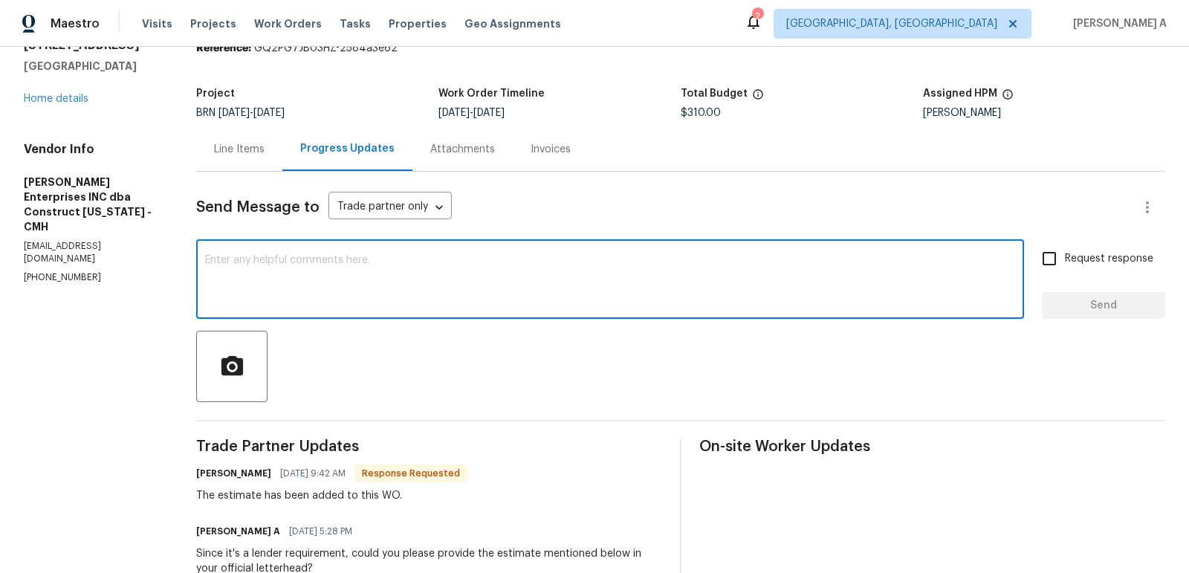
click at [389, 261] on textarea at bounding box center [610, 281] width 810 height 52
drag, startPoint x: 420, startPoint y: 260, endPoint x: 485, endPoint y: 260, distance: 64.7
click at [485, 260] on textarea "Thank you. May I ask if we have any ETA for d" at bounding box center [610, 281] width 810 height 52
click at [485, 260] on textarea "Thank you. May I ask if we have any ETA for the completion?" at bounding box center [610, 281] width 810 height 52
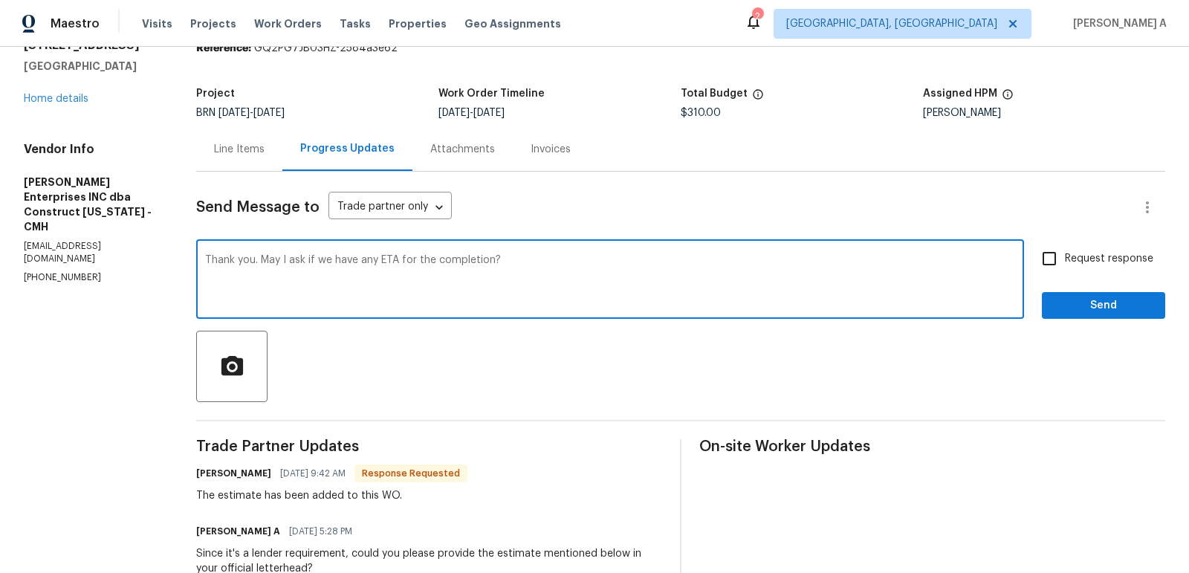
click at [485, 260] on textarea "Thank you. May I ask if we have any ETA for the completion?" at bounding box center [610, 281] width 810 height 52
click at [0, 0] on icon "Paraphrase text" at bounding box center [0, 0] width 0 height 0
click at [0, 0] on icon "Text is too long. Try paraphrasing shorter sections." at bounding box center [0, 0] width 0 height 0
click at [0, 0] on li "May I ask if we have an estimated completion date?" at bounding box center [0, 0] width 0 height 0
type textarea "Thank you. May I ask if we have an estimated completion date?"
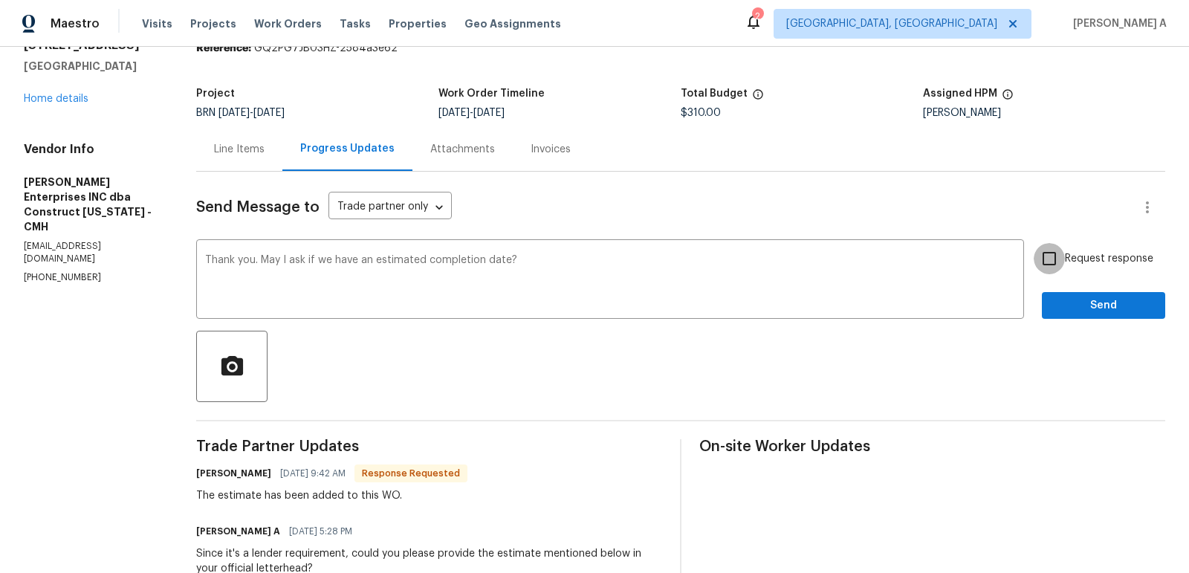
click at [1044, 259] on input "Request response" at bounding box center [1049, 258] width 31 height 31
checkbox input "true"
click at [1094, 306] on span "Send" at bounding box center [1104, 306] width 100 height 19
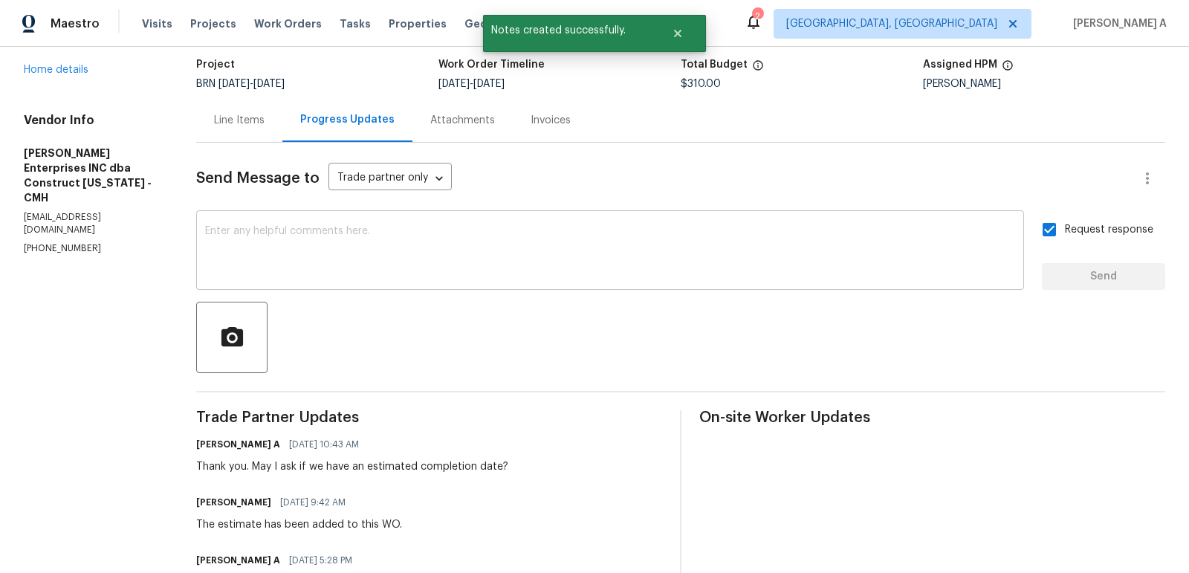
scroll to position [0, 0]
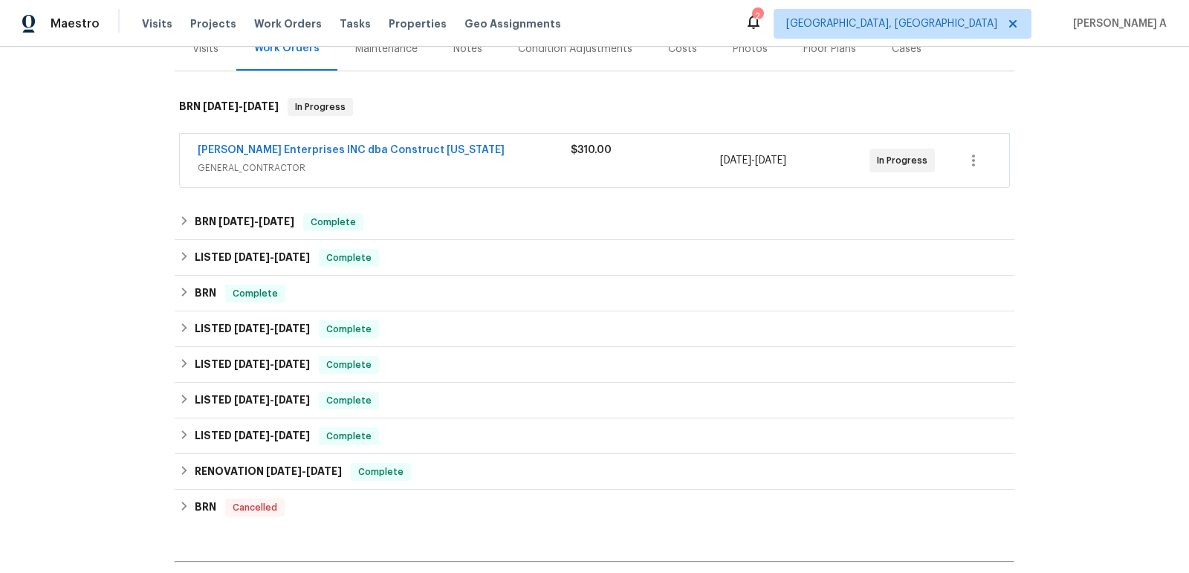
scroll to position [253, 0]
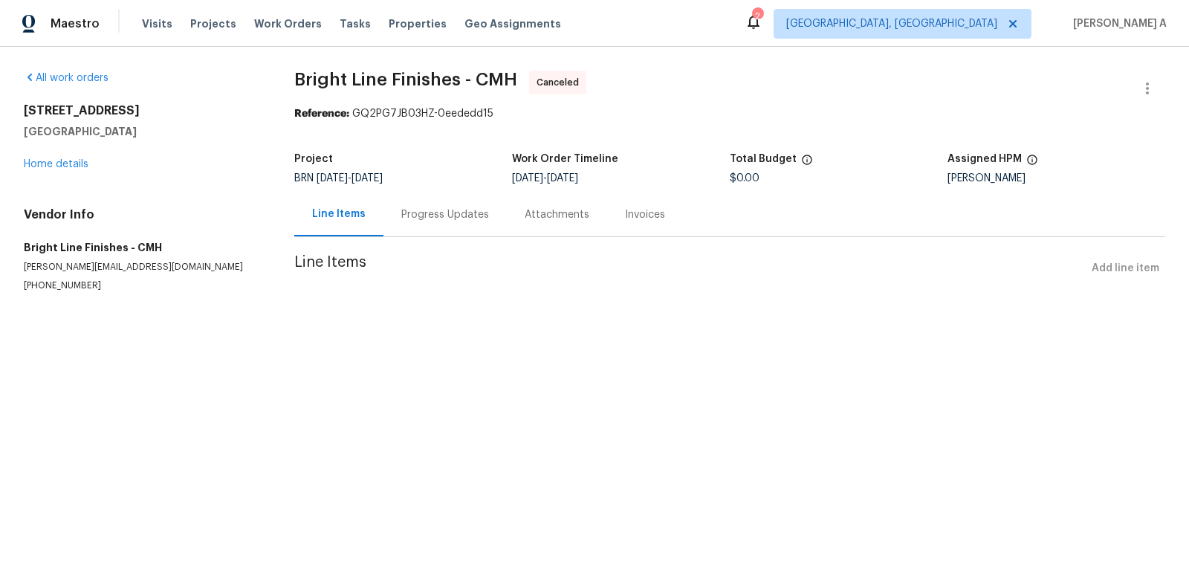
click at [406, 207] on div "Progress Updates" at bounding box center [445, 214] width 88 height 15
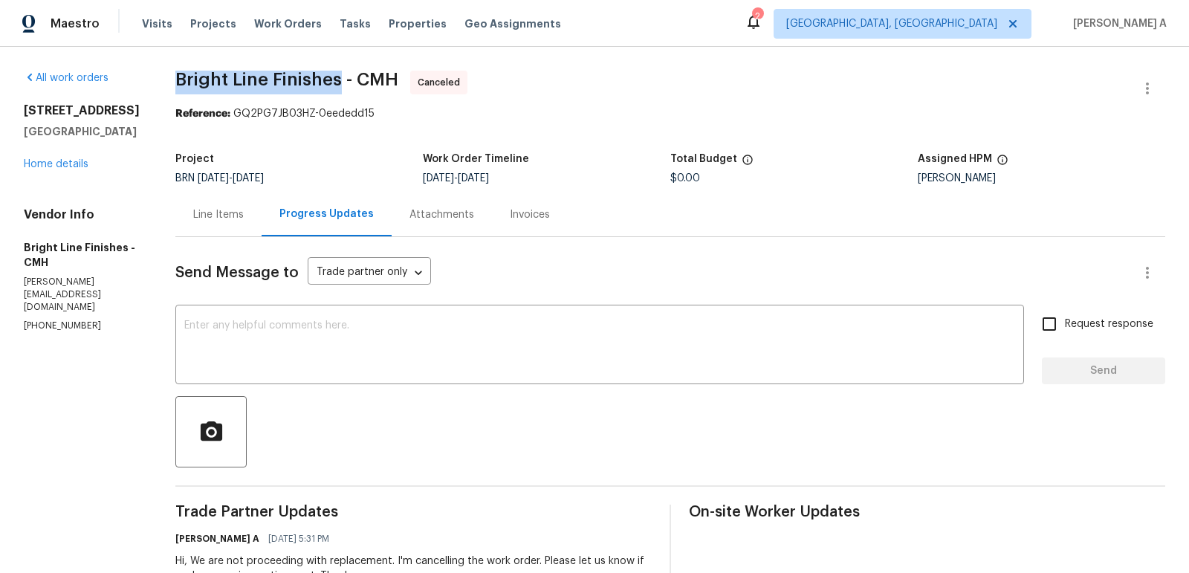
copy span "Bright Line Finishes"
drag, startPoint x: 161, startPoint y: 75, endPoint x: 329, endPoint y: 73, distance: 168.7
click at [232, 100] on span "Bright Line Finishes - CMH Canceled" at bounding box center [652, 89] width 954 height 36
drag, startPoint x: 261, startPoint y: 80, endPoint x: 167, endPoint y: 77, distance: 93.7
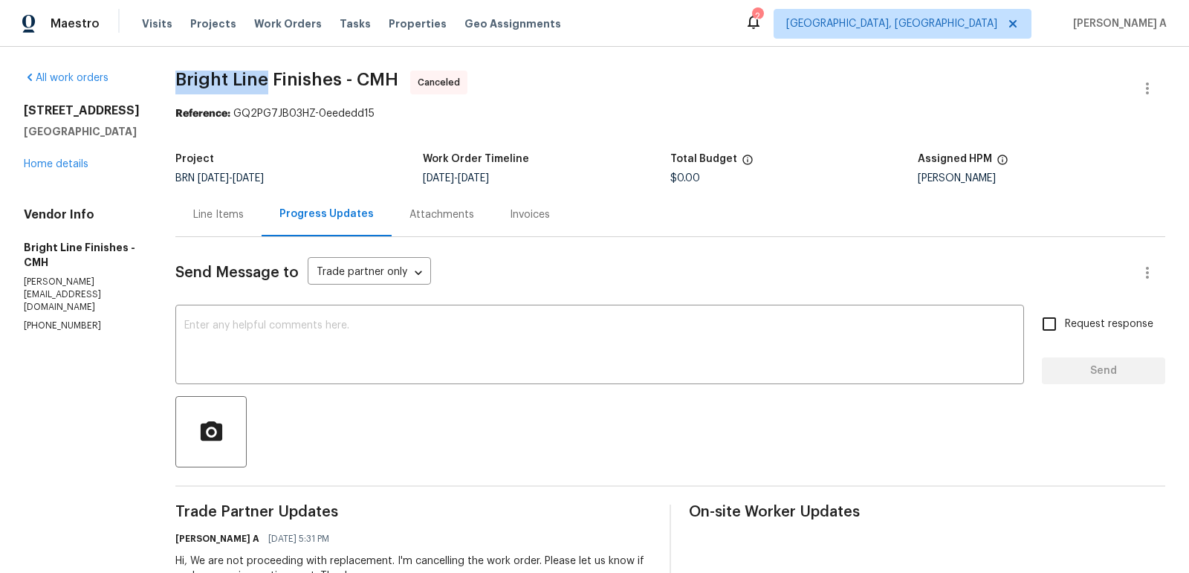
click at [175, 77] on span "Bright Line Finishes - CMH" at bounding box center [286, 80] width 223 height 18
copy span "Bright Line"
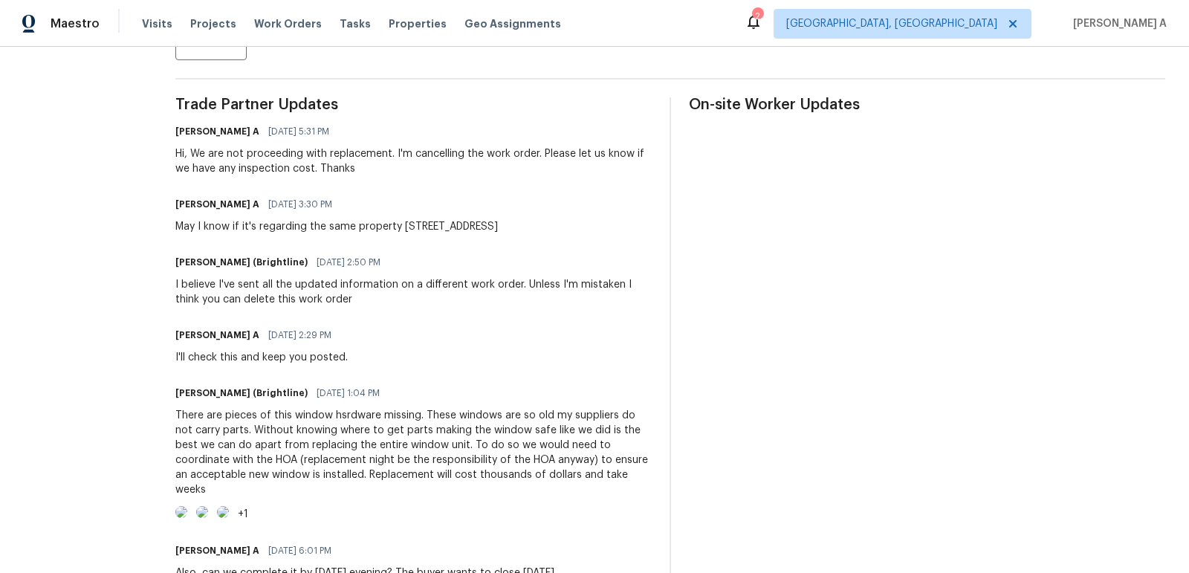
scroll to position [409, 0]
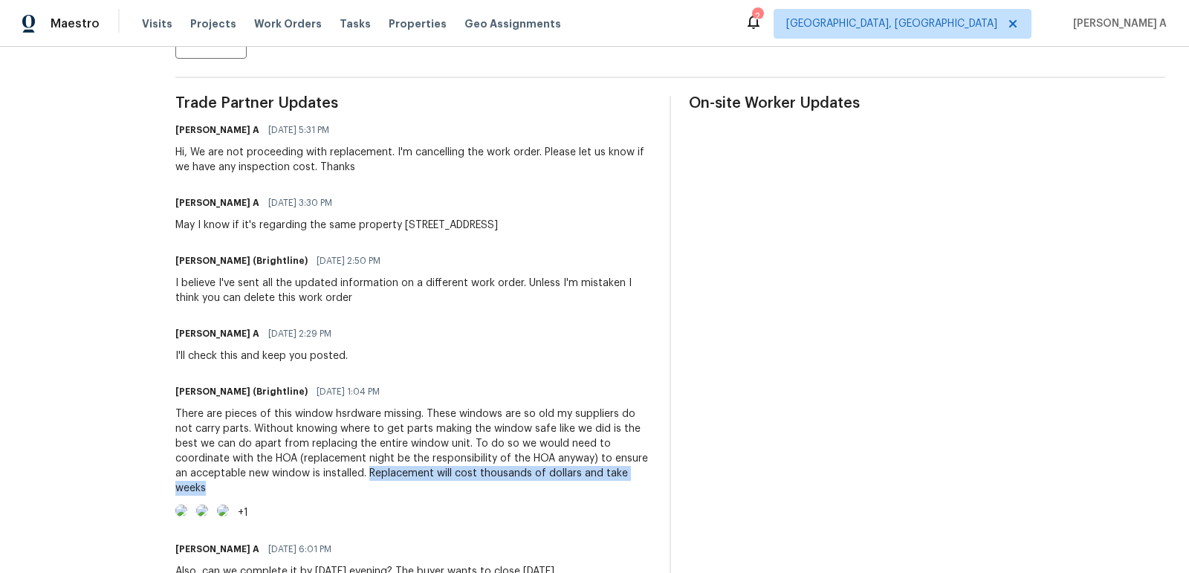
copy div "Replacement will cost thousands of dollars and take weeks"
drag, startPoint x: 290, startPoint y: 473, endPoint x: 597, endPoint y: 474, distance: 307.0
click at [597, 474] on div "There are pieces of this window hsrdware missing. These windows are so old my s…" at bounding box center [413, 451] width 476 height 89
click at [665, 227] on div "Trade Partner Updates [PERSON_NAME] A [DATE] 5:31 PM Hi, We are not proceeding …" at bounding box center [670, 507] width 990 height 822
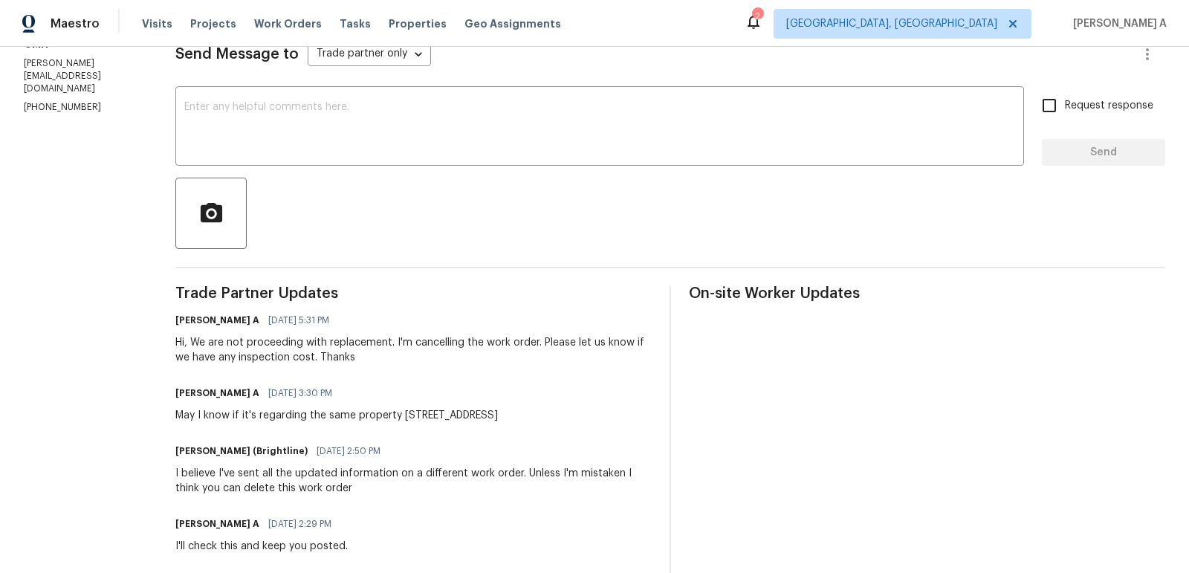
scroll to position [0, 0]
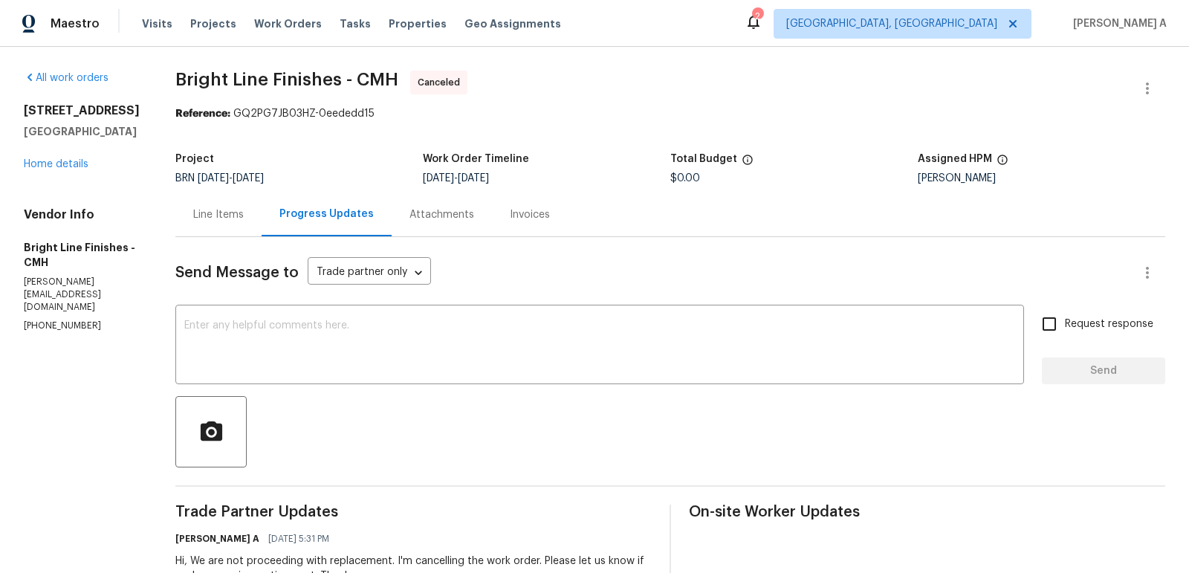
click at [187, 201] on div "Line Items" at bounding box center [218, 215] width 86 height 44
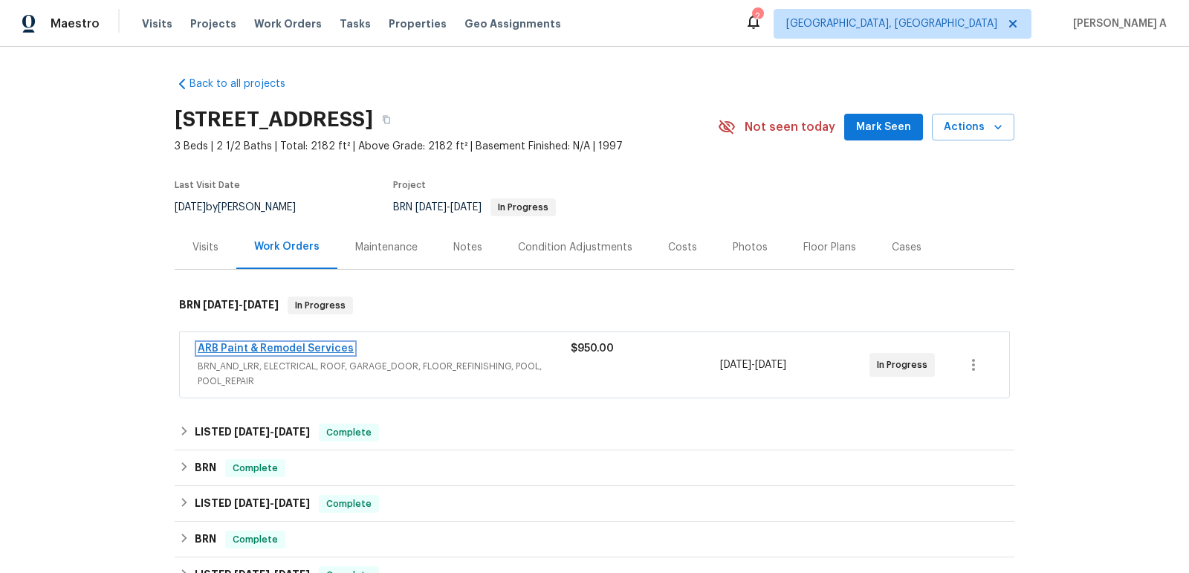
click at [316, 346] on link "ARB Paint & Remodel Services" at bounding box center [276, 348] width 156 height 10
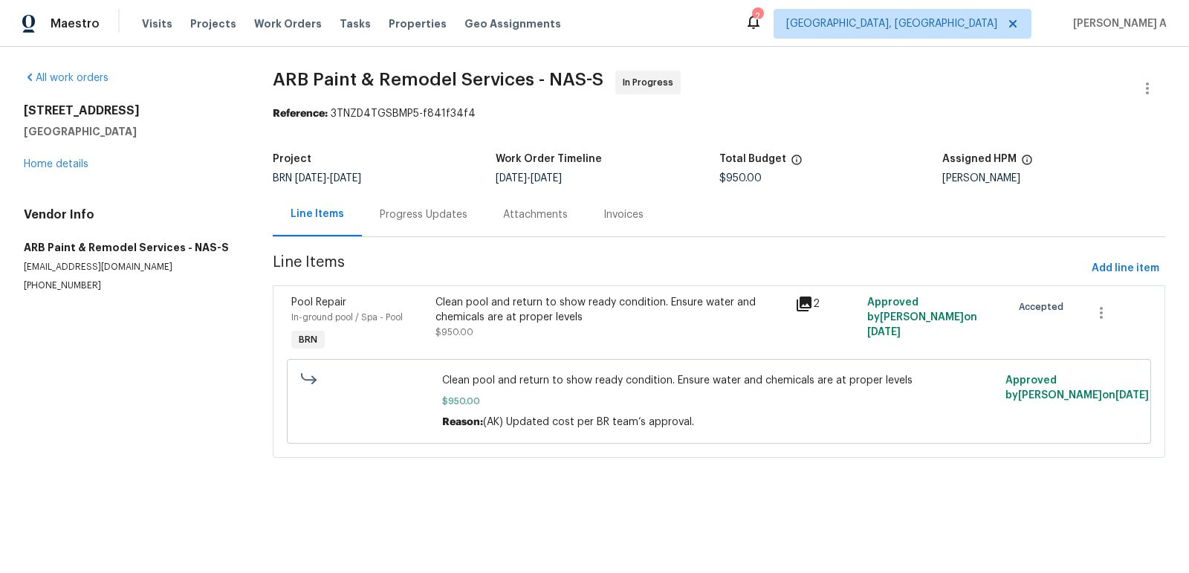
click at [461, 214] on div "Progress Updates" at bounding box center [424, 214] width 88 height 15
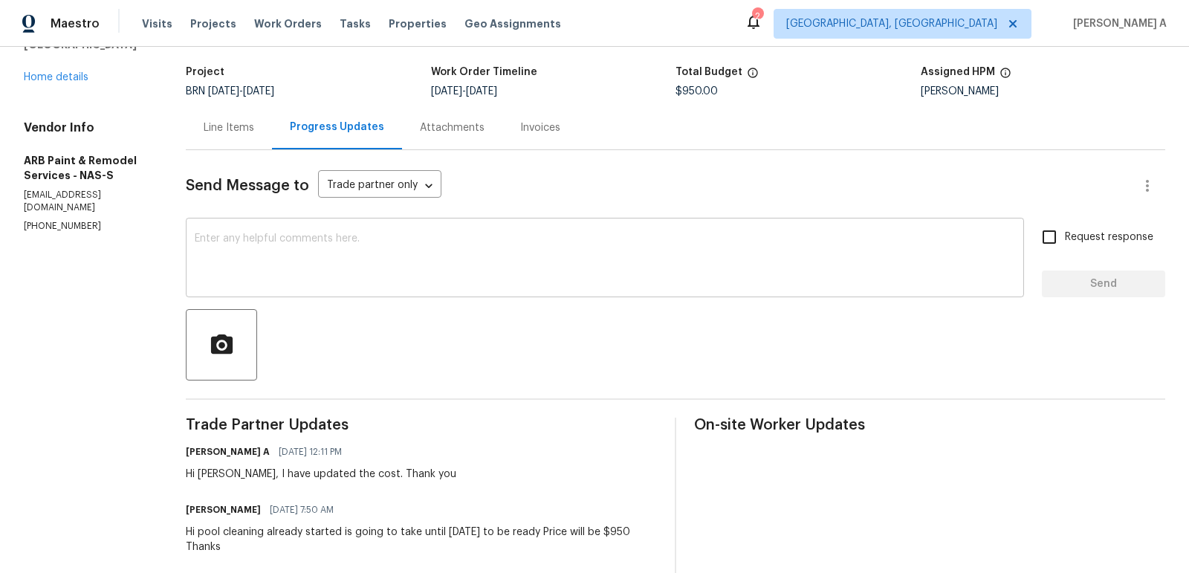
scroll to position [90, 0]
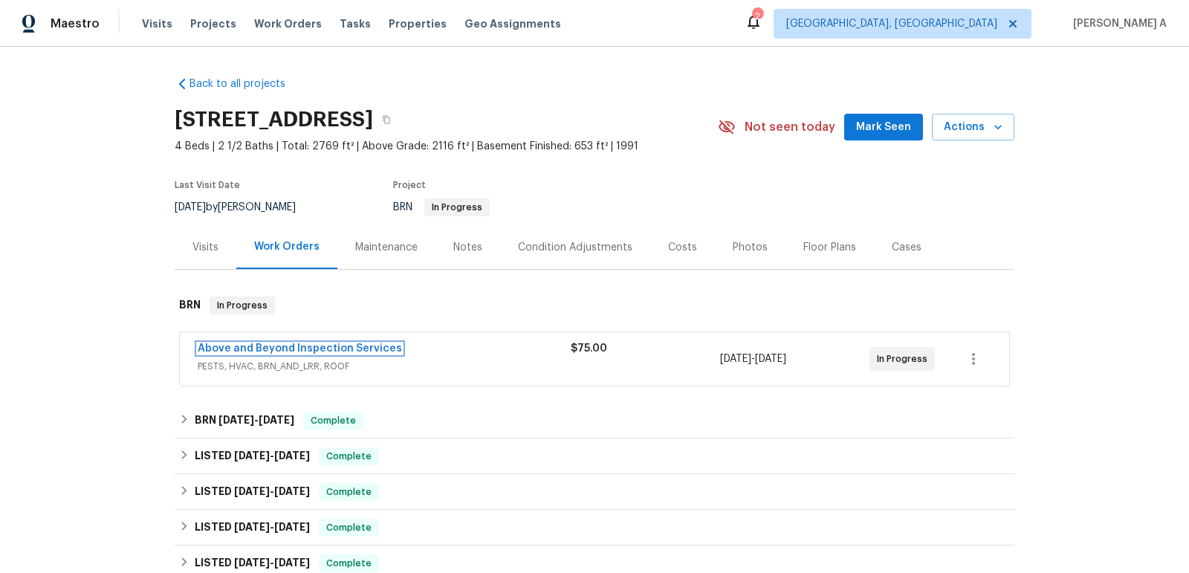
click at [306, 347] on link "Above and Beyond Inspection Services" at bounding box center [300, 348] width 204 height 10
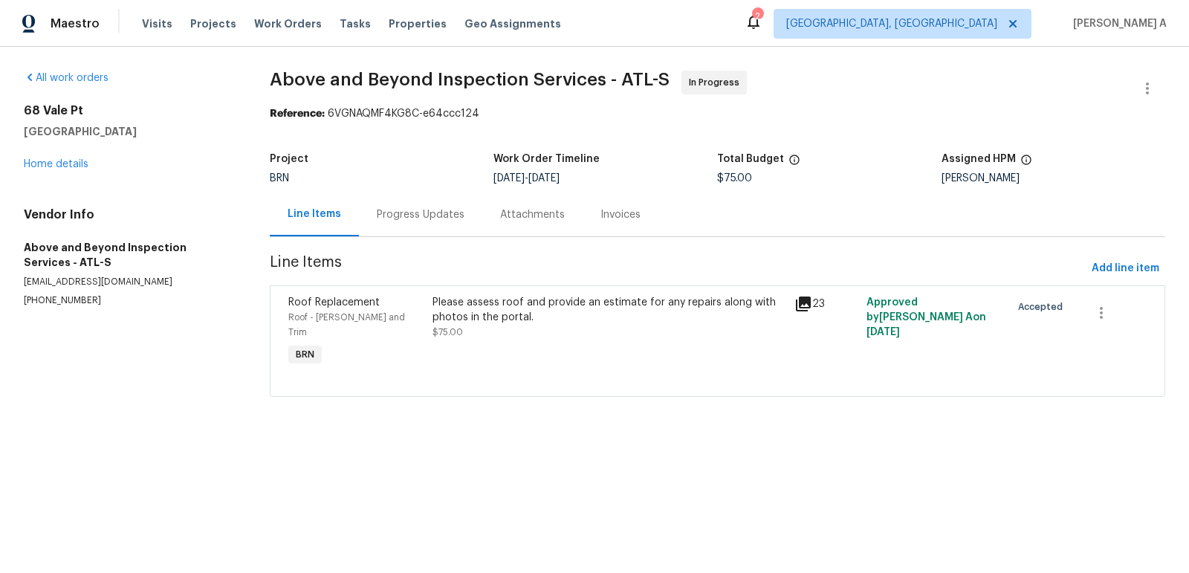
click at [384, 210] on div "Progress Updates" at bounding box center [421, 214] width 88 height 15
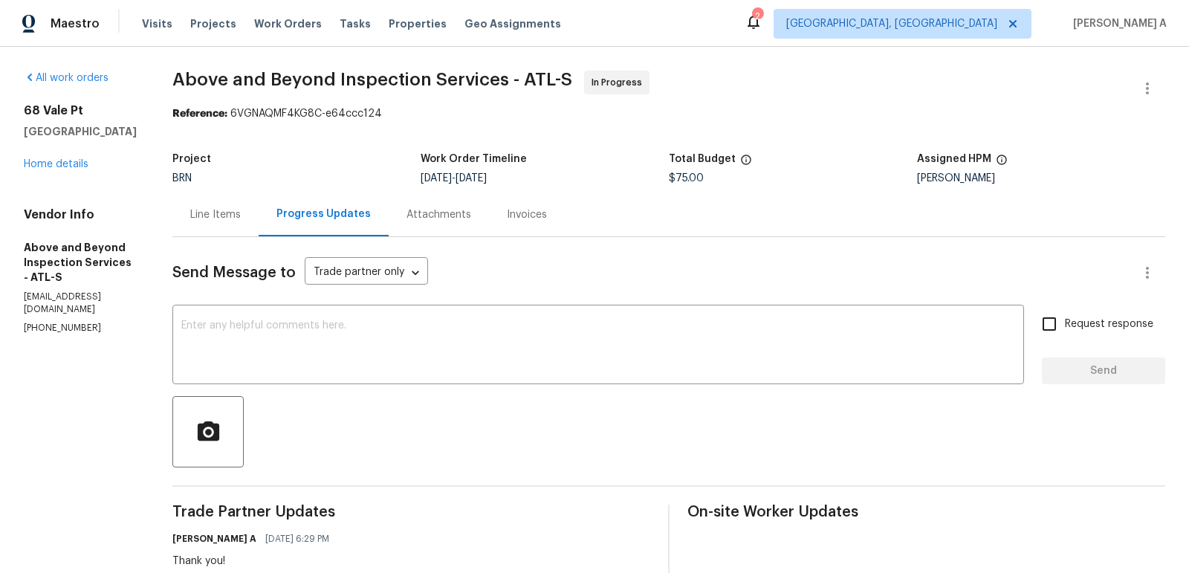
click at [241, 211] on div "Line Items" at bounding box center [215, 214] width 51 height 15
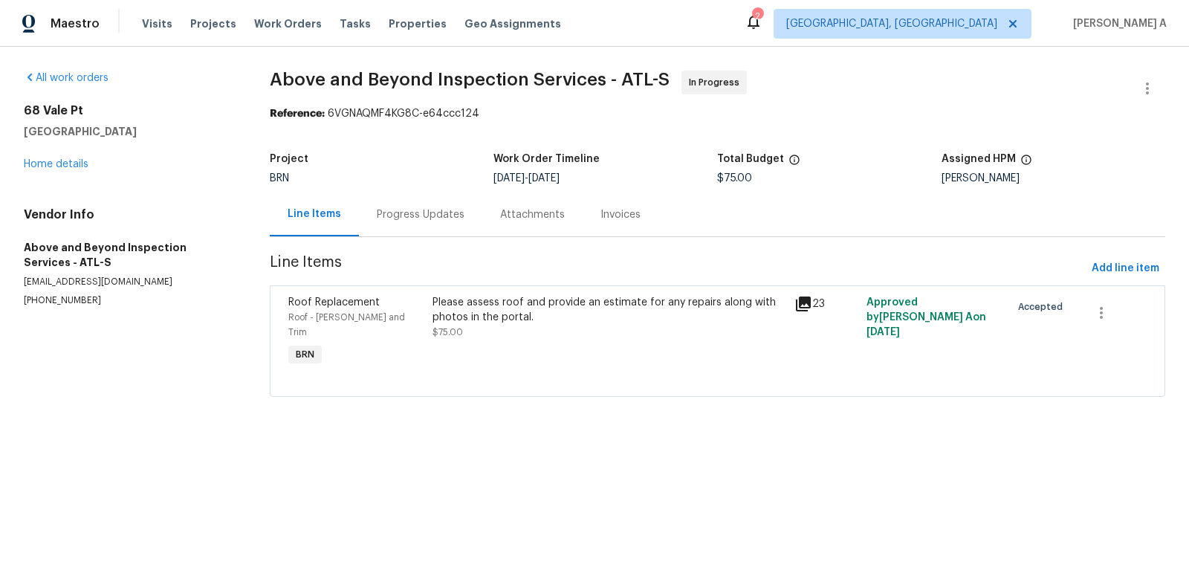
click at [557, 324] on div "Please assess roof and provide an estimate for any repairs along with photos in…" at bounding box center [609, 317] width 352 height 45
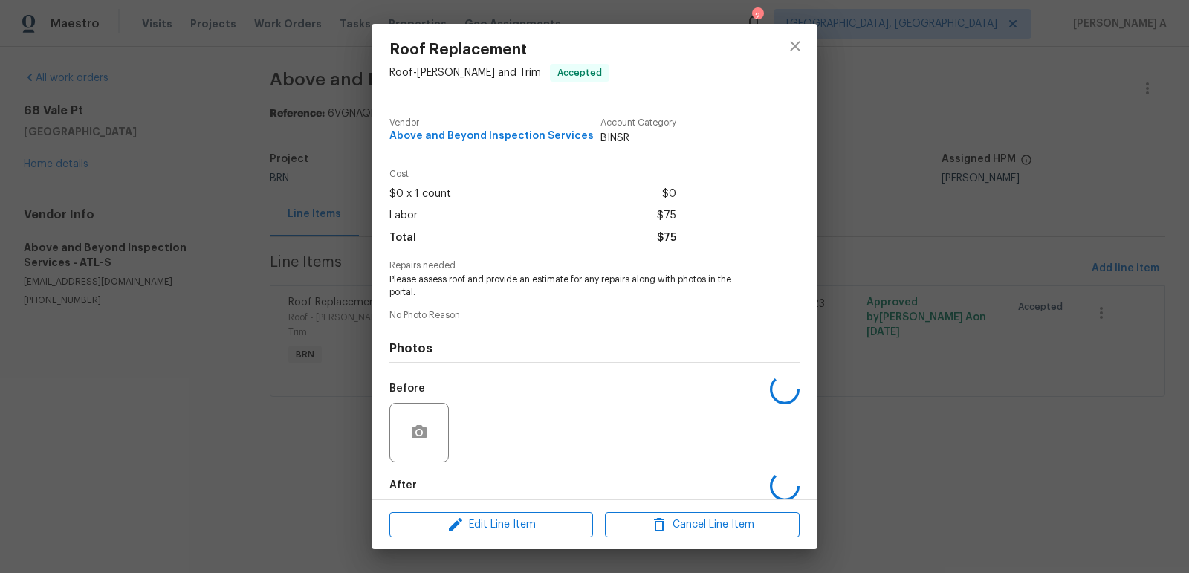
scroll to position [74, 0]
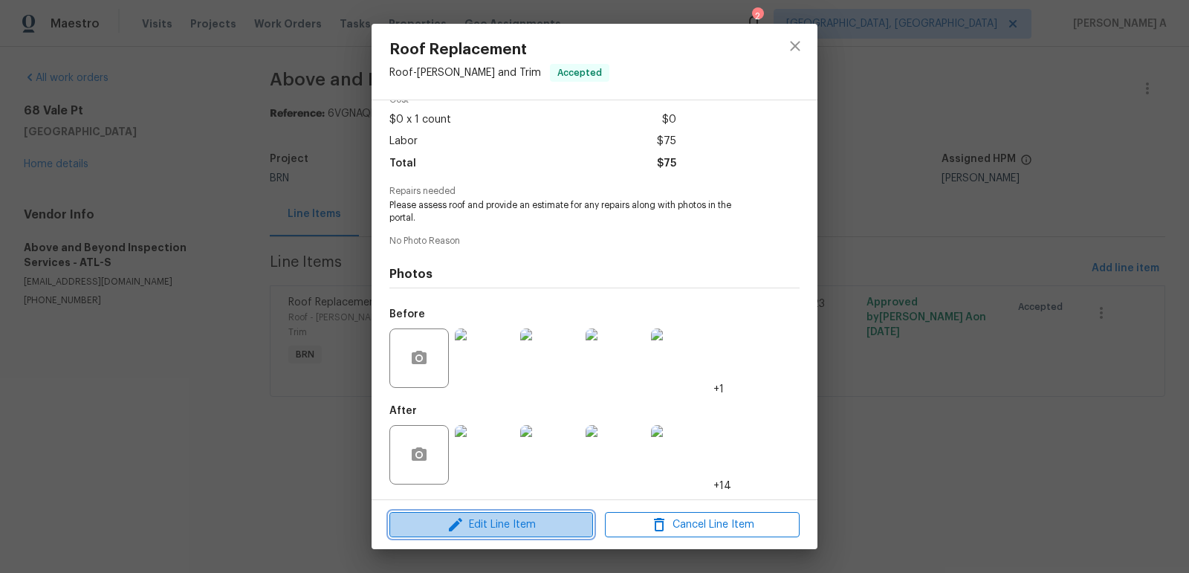
click at [553, 516] on span "Edit Line Item" at bounding box center [491, 525] width 195 height 19
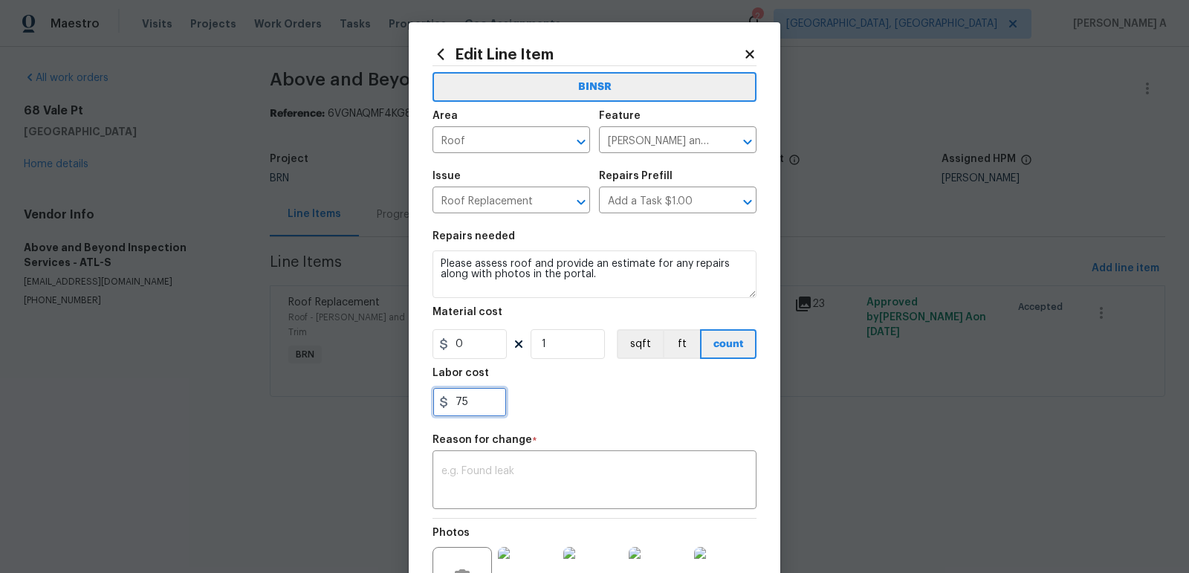
drag, startPoint x: 473, startPoint y: 405, endPoint x: 412, endPoint y: 404, distance: 61.7
click at [412, 404] on div "Edit Line Item BINSR Area Roof ​ Feature [PERSON_NAME] and Trim ​ Issue Roof Re…" at bounding box center [595, 373] width 372 height 702
type input "150"
click at [500, 486] on textarea at bounding box center [595, 481] width 306 height 31
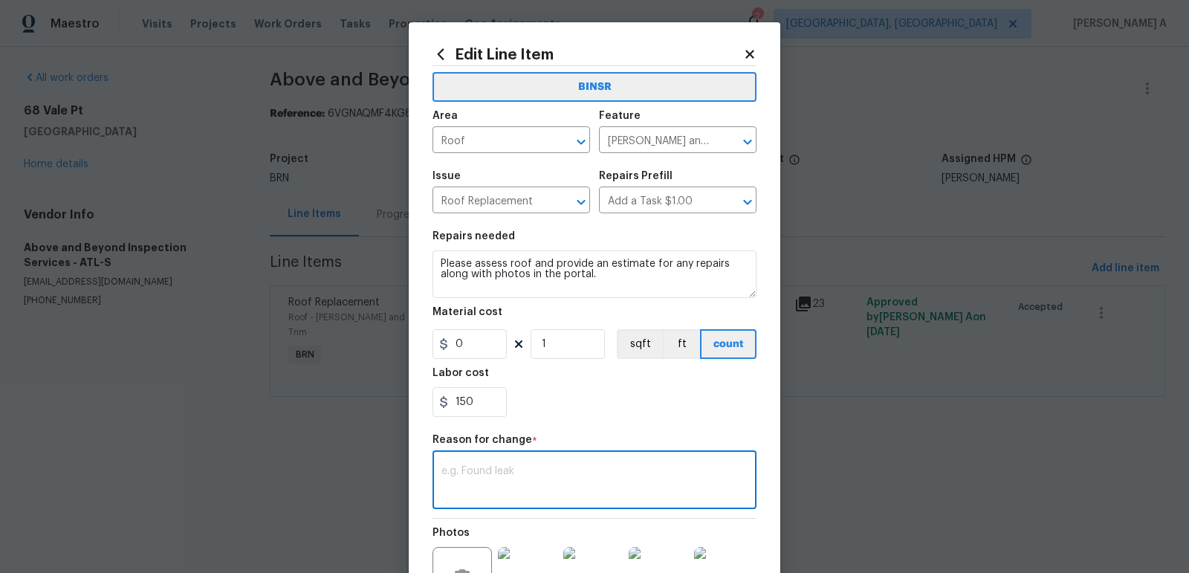
click at [519, 470] on textarea at bounding box center [595, 481] width 306 height 31
paste textarea "(AK) Updated per vendors final cost."
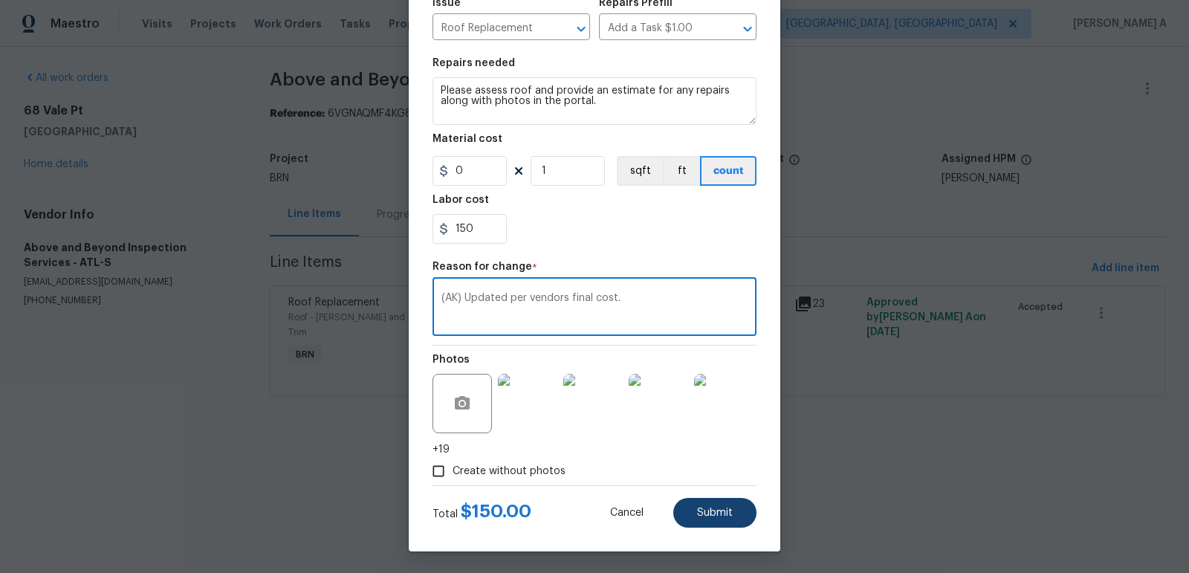
type textarea "(AK) Updated per vendors final cost."
click at [738, 508] on button "Submit" at bounding box center [714, 513] width 83 height 30
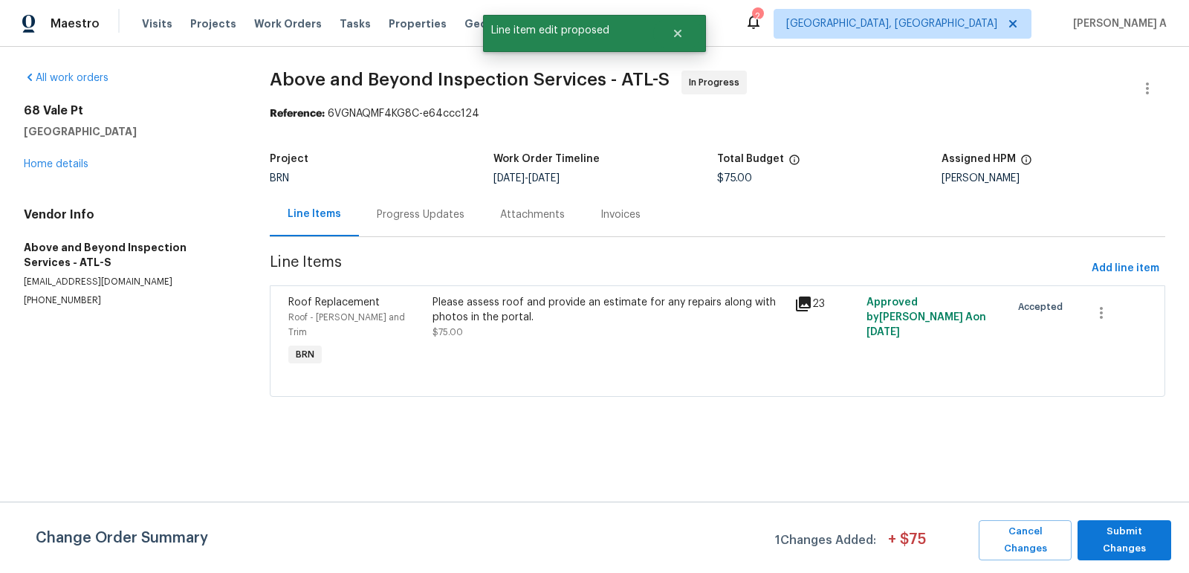
scroll to position [0, 0]
click at [1122, 534] on span "Submit Changes" at bounding box center [1124, 540] width 79 height 34
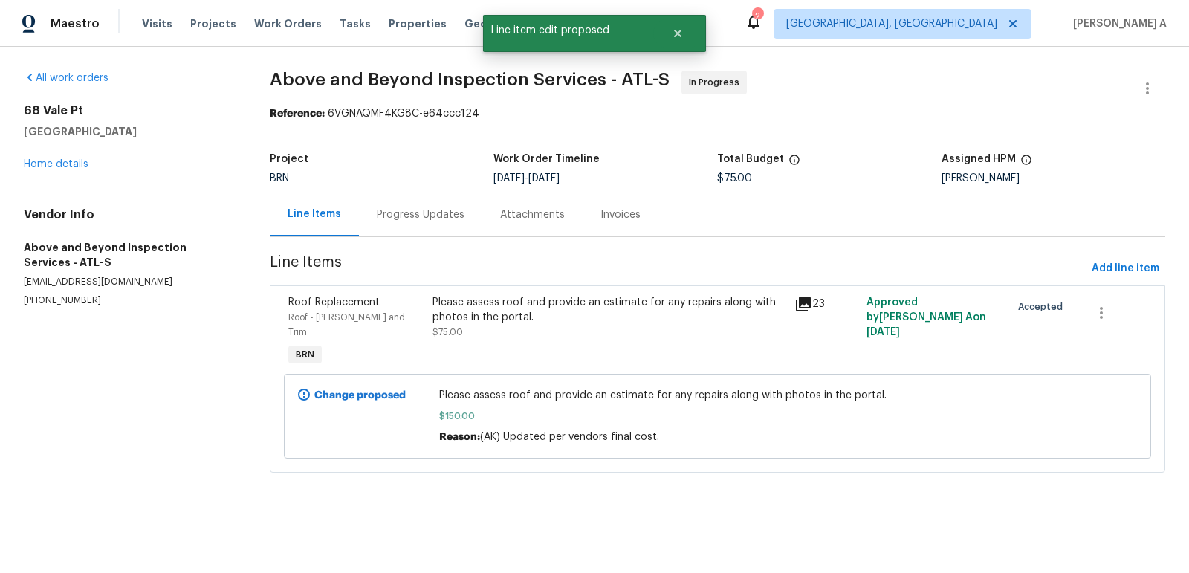
click at [419, 214] on div "Progress Updates" at bounding box center [421, 214] width 88 height 15
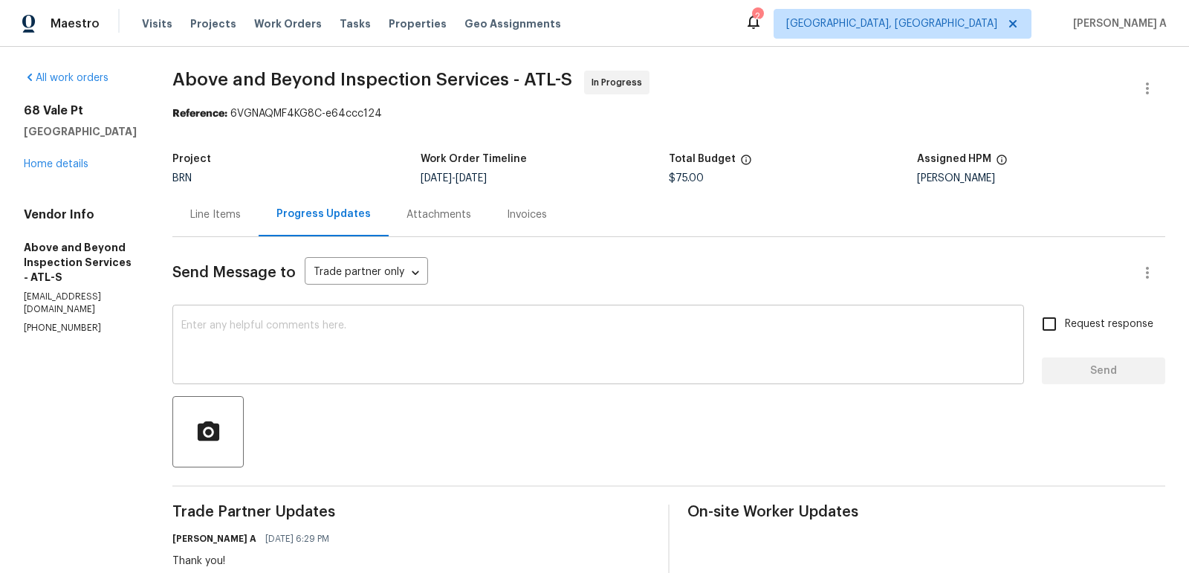
scroll to position [189, 0]
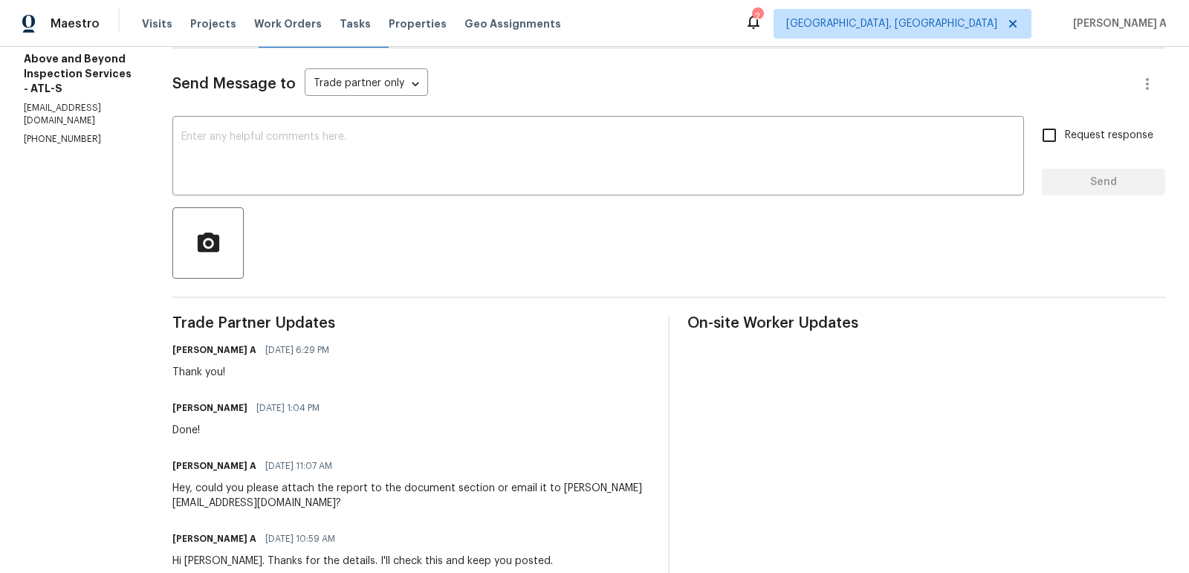
click at [246, 409] on h6 "Jason Leonard" at bounding box center [209, 408] width 75 height 15
copy h6 "Jason"
click at [319, 154] on textarea at bounding box center [598, 158] width 834 height 52
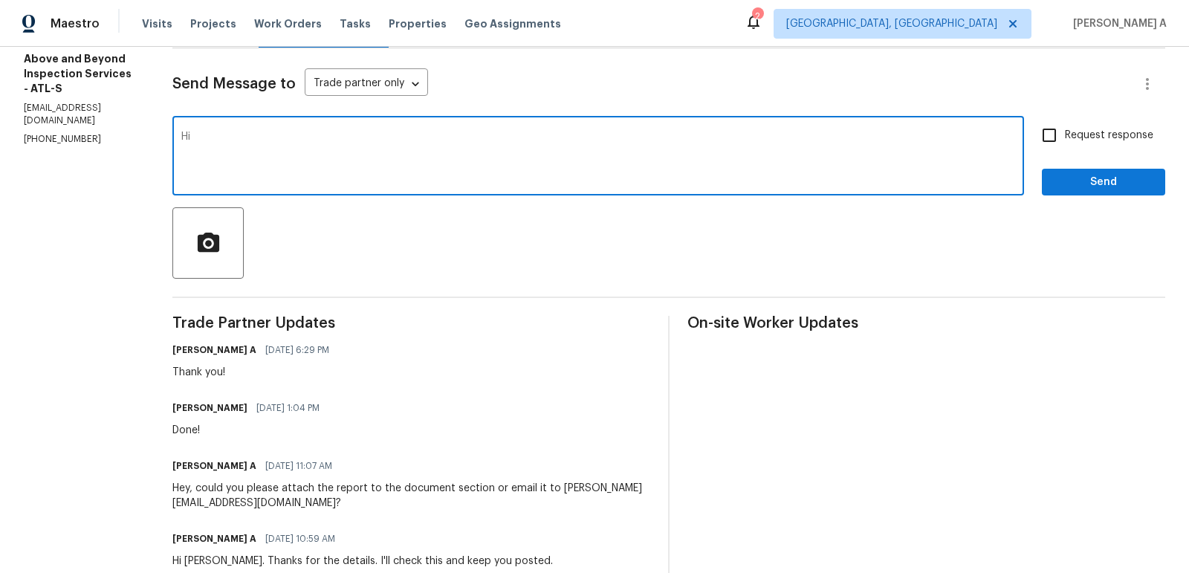
paste textarea "Jason"
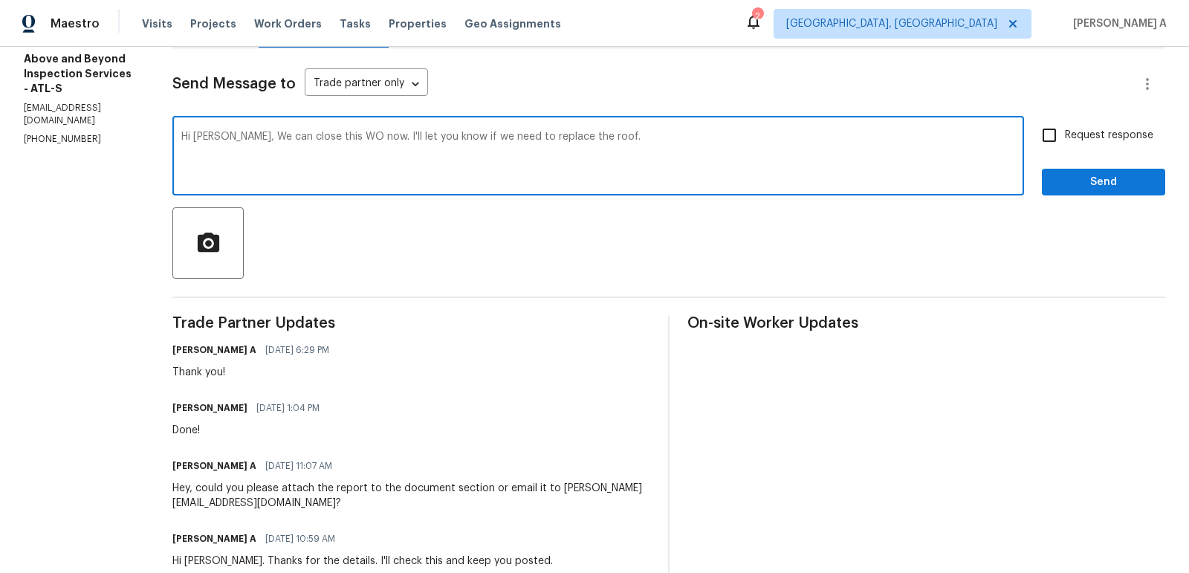
click at [458, 138] on textarea "Hi Jason, We can close this WO now. I'll let you know if we need to replace the…" at bounding box center [598, 158] width 834 height 52
drag, startPoint x: 429, startPoint y: 138, endPoint x: 494, endPoint y: 135, distance: 64.7
click at [493, 135] on textarea "Hi Jason, We can close this WO now. I'll let you know if we need to replace the…" at bounding box center [598, 158] width 834 height 52
click at [560, 136] on textarea "Hi Jason, We can close this WO now. I'll share new work order if we need to rep…" at bounding box center [598, 158] width 834 height 52
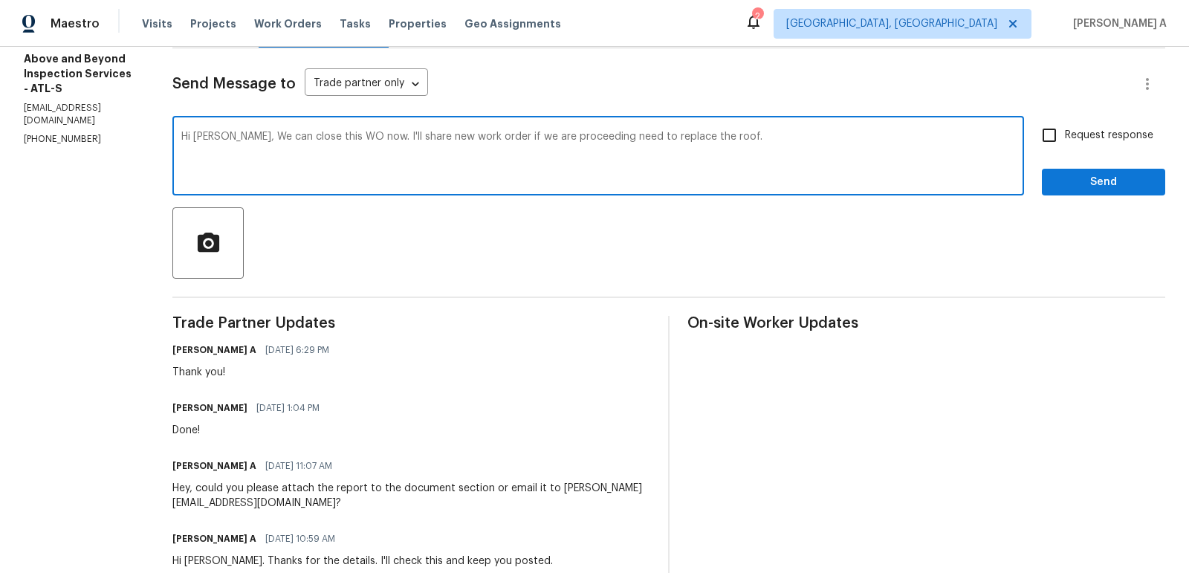
drag, startPoint x: 680, startPoint y: 138, endPoint x: 642, endPoint y: 132, distance: 38.5
click at [642, 132] on textarea "Hi Jason, We can close this WO now. I'll share new work order if we are proceed…" at bounding box center [598, 158] width 834 height 52
click at [0, 0] on span "Correct the article" at bounding box center [0, 0] width 0 height 0
click at [0, 0] on span "Change the verb tense" at bounding box center [0, 0] width 0 height 0
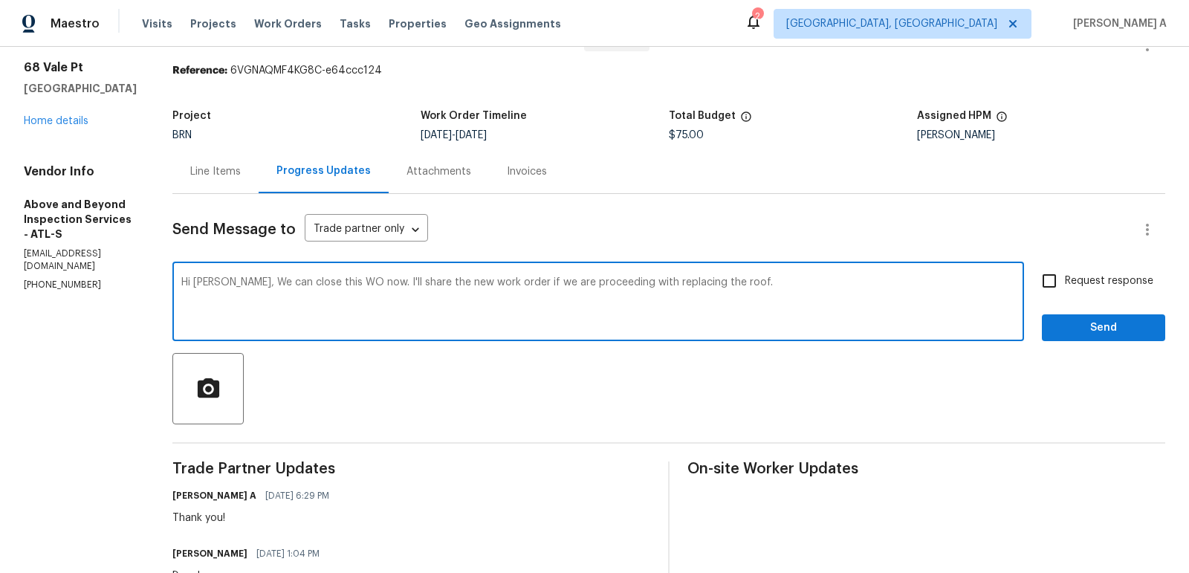
scroll to position [16, 0]
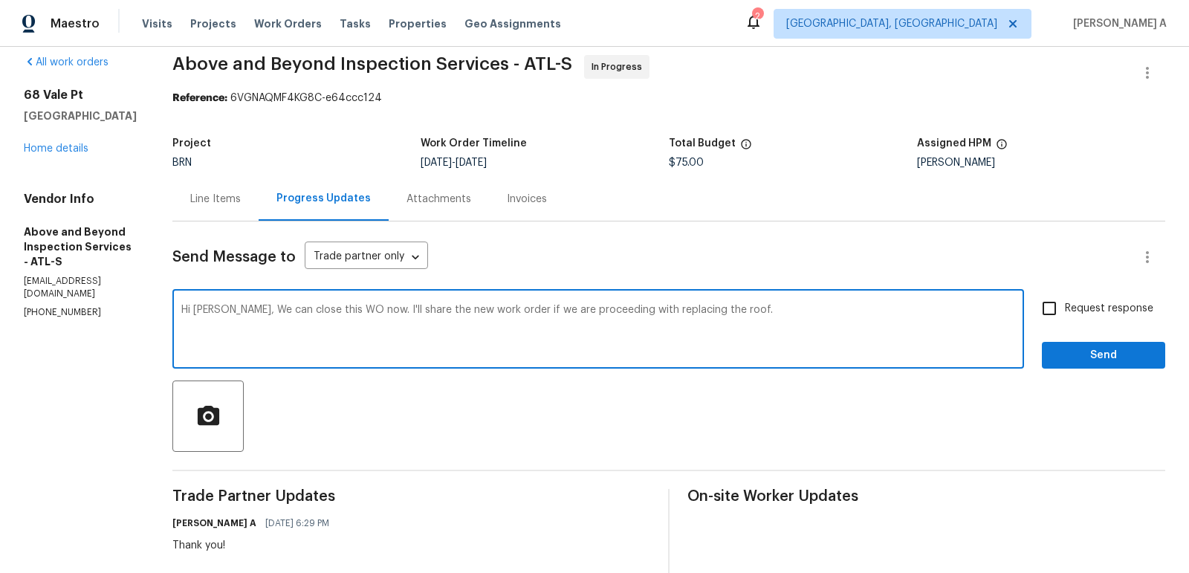
type textarea "Hi Jason, We can close this WO now. I'll share the new work order if we are pro…"
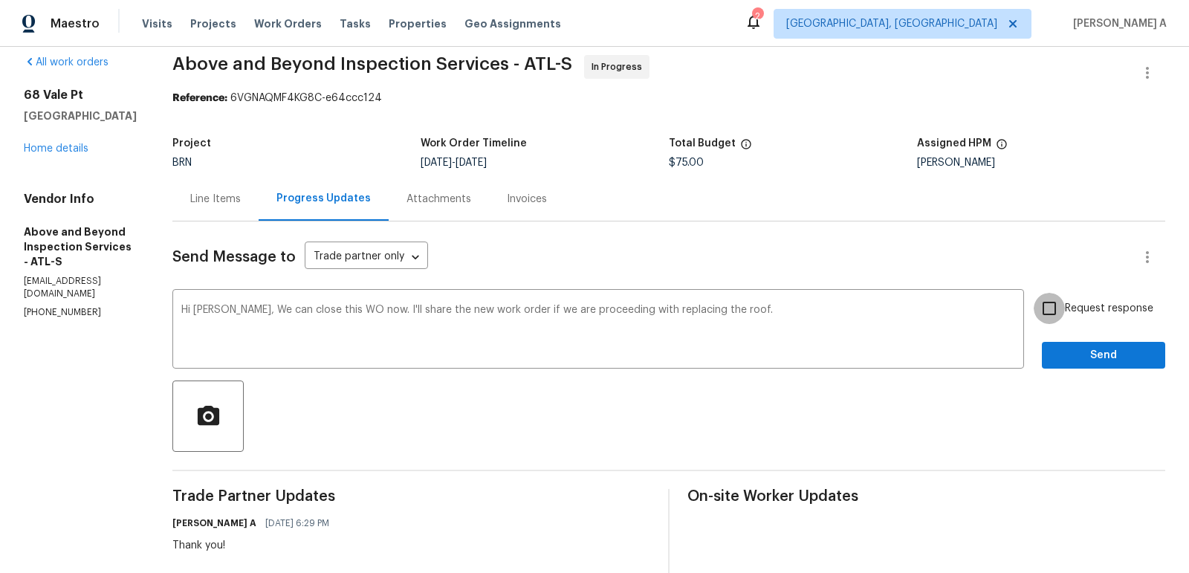
click at [1056, 309] on input "Request response" at bounding box center [1049, 308] width 31 height 31
checkbox input "true"
click at [1086, 360] on span "Send" at bounding box center [1104, 355] width 100 height 19
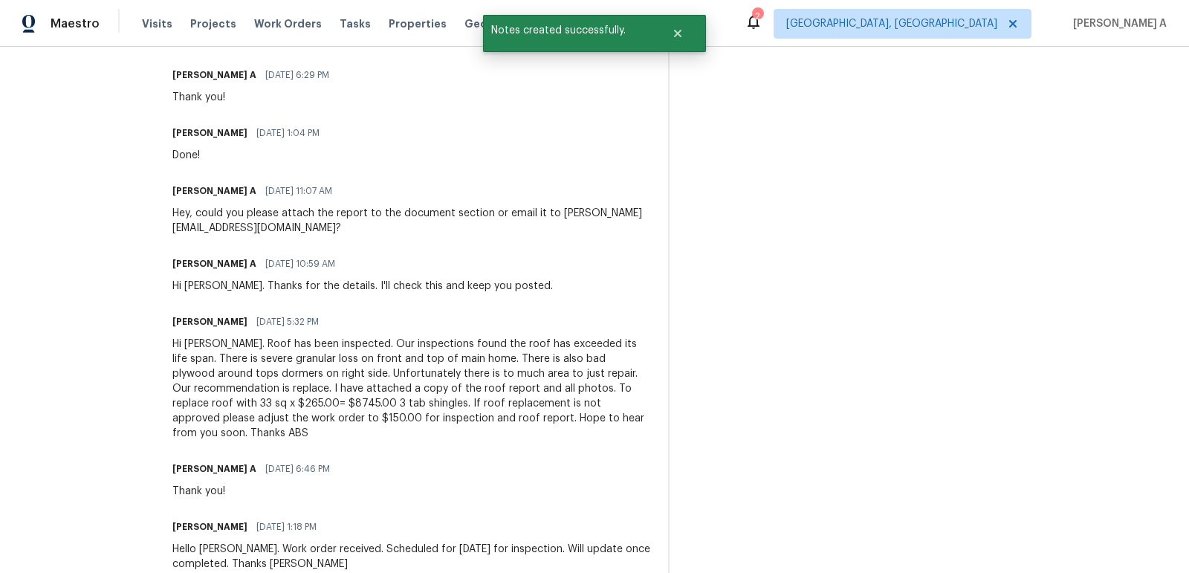
scroll to position [0, 0]
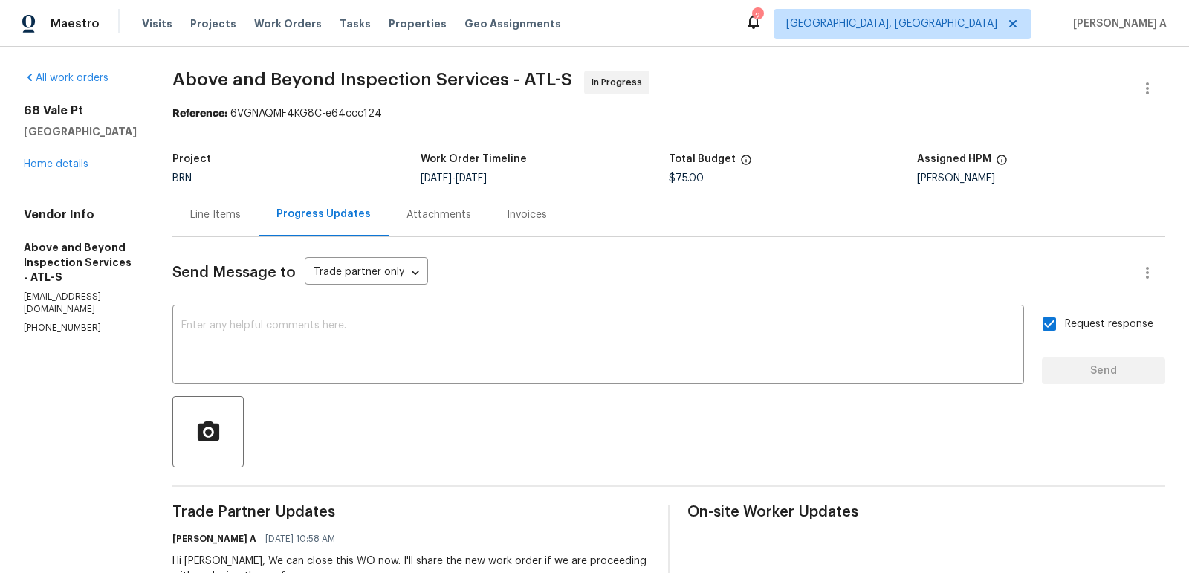
click at [241, 218] on div "Line Items" at bounding box center [215, 214] width 51 height 15
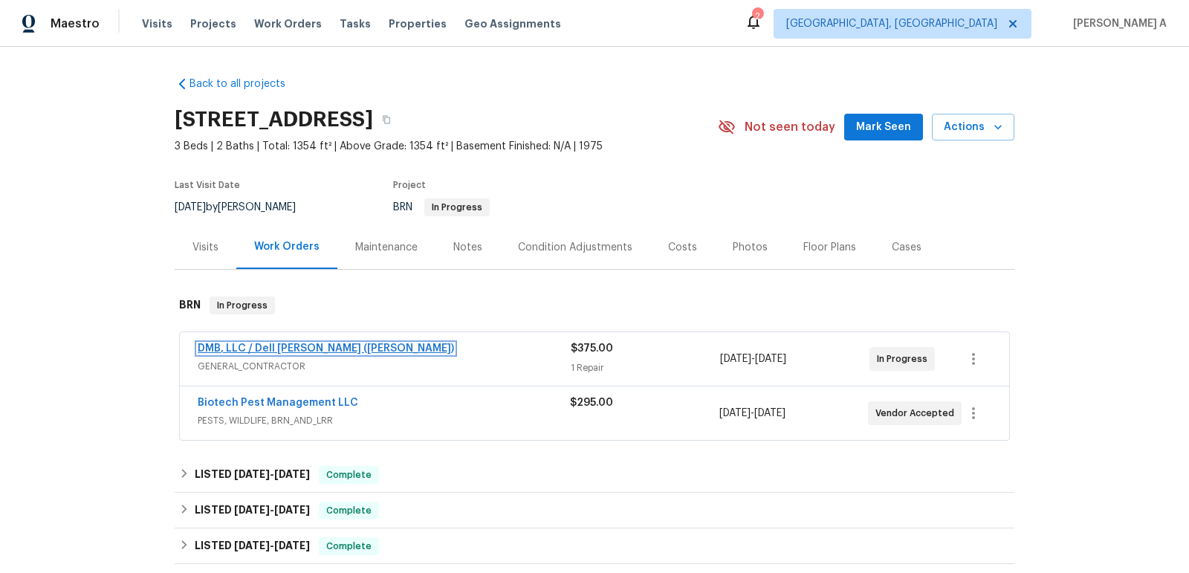
click at [264, 346] on link "DMB, LLC / Dell [PERSON_NAME] ([PERSON_NAME])" at bounding box center [326, 348] width 256 height 10
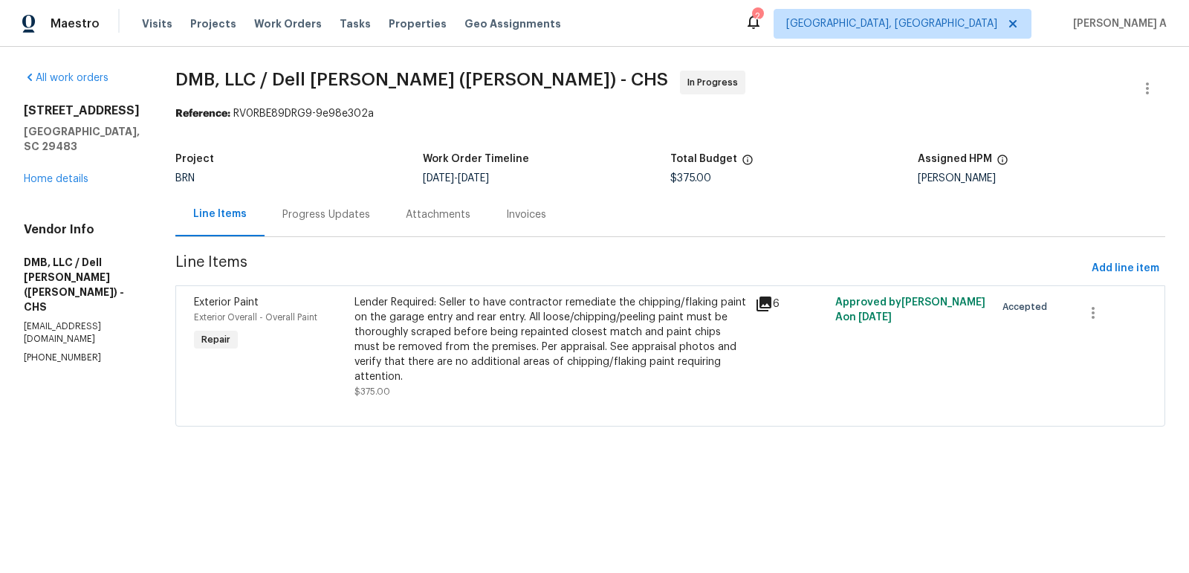
click at [329, 207] on div "Progress Updates" at bounding box center [326, 214] width 88 height 15
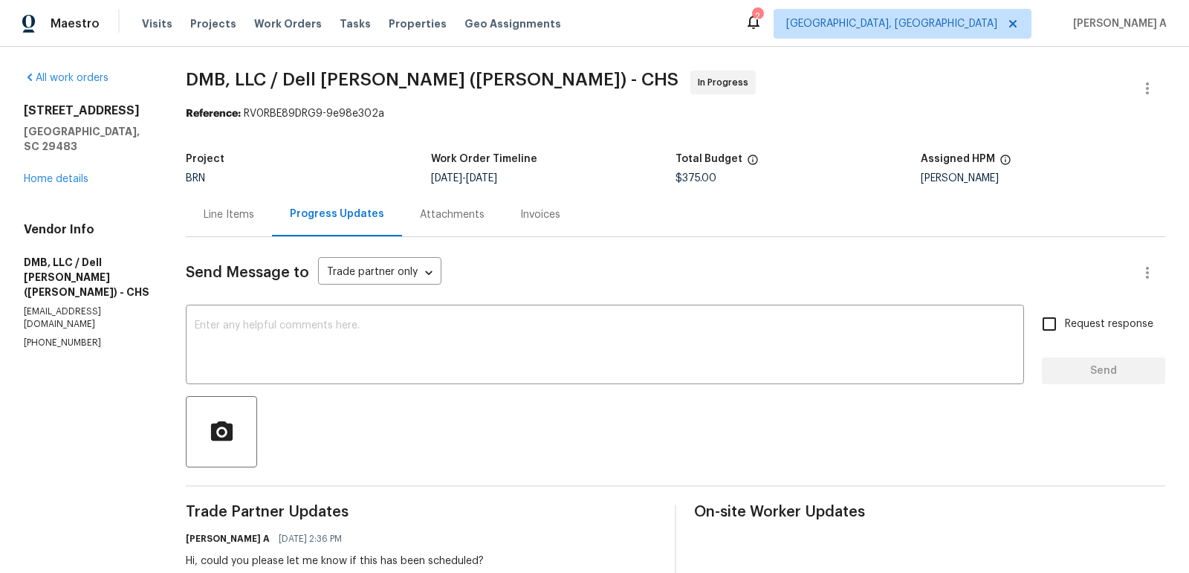
click at [67, 337] on p "[PHONE_NUMBER]" at bounding box center [87, 343] width 126 height 13
click at [268, 341] on textarea at bounding box center [605, 346] width 821 height 52
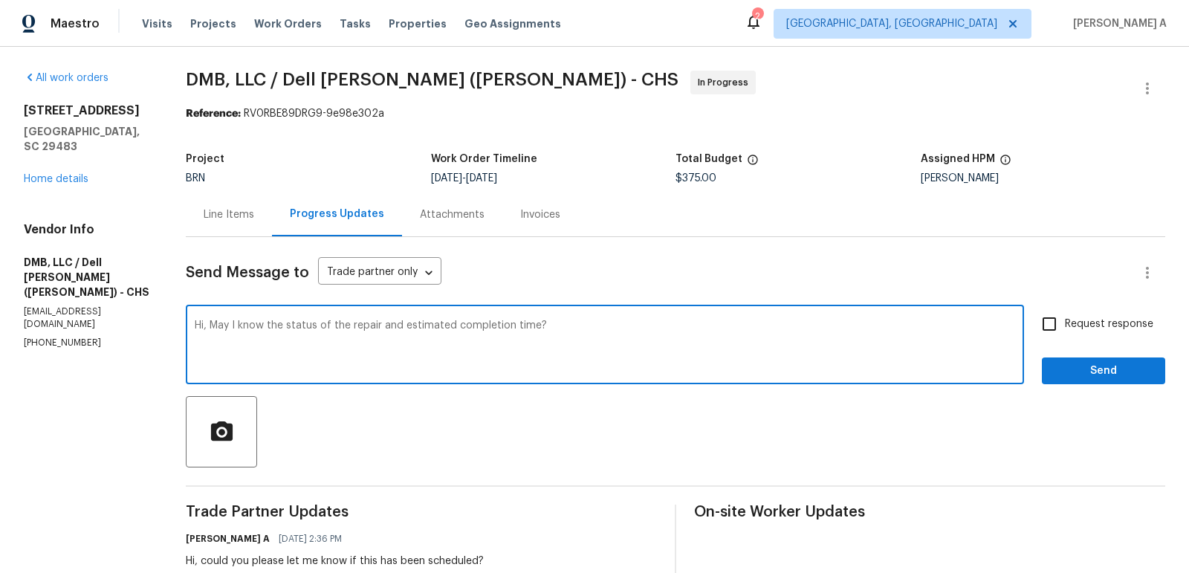
type textarea "Hi, May I know the status of the repair and estimated completion time?"
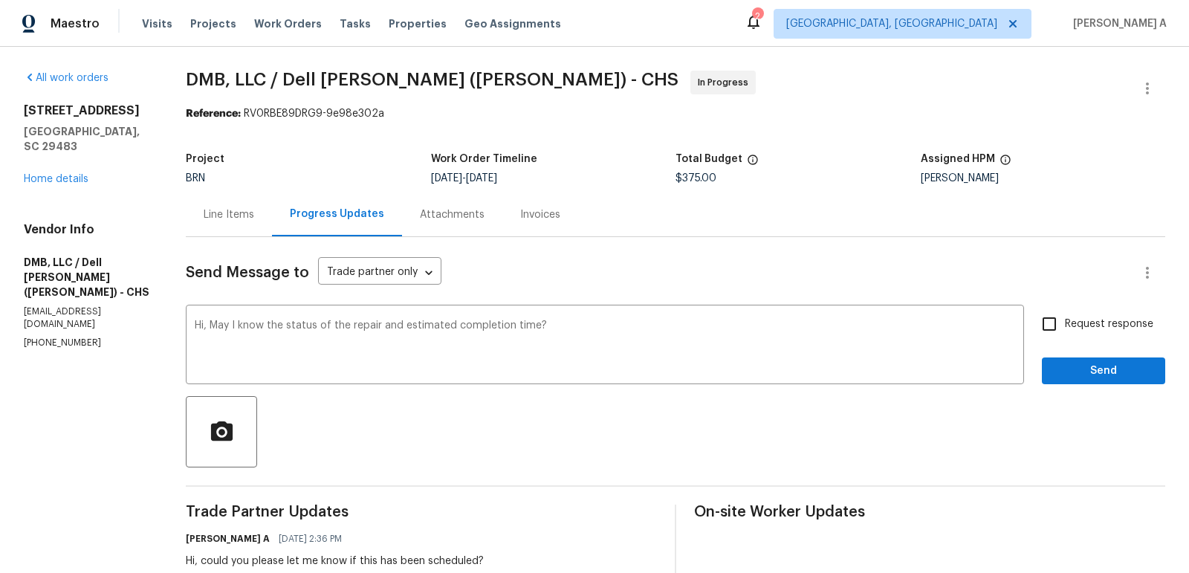
click at [1071, 329] on span "Request response" at bounding box center [1109, 325] width 88 height 16
click at [1065, 329] on input "Request response" at bounding box center [1049, 323] width 31 height 31
checkbox input "true"
click at [1099, 384] on button "Send" at bounding box center [1103, 372] width 123 height 28
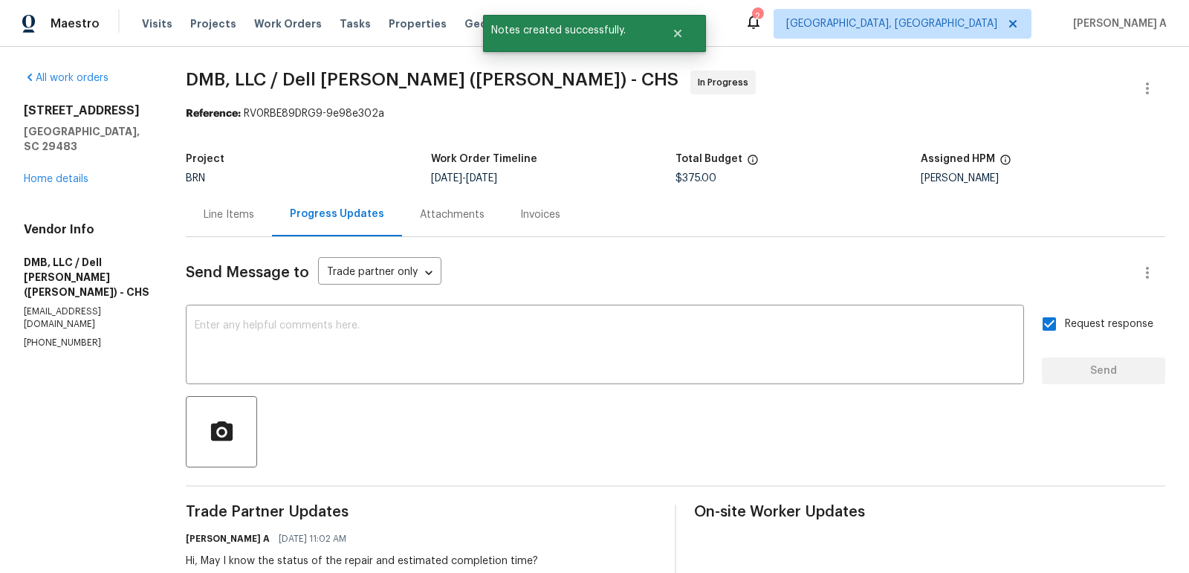
click at [227, 220] on div "Line Items" at bounding box center [229, 214] width 51 height 15
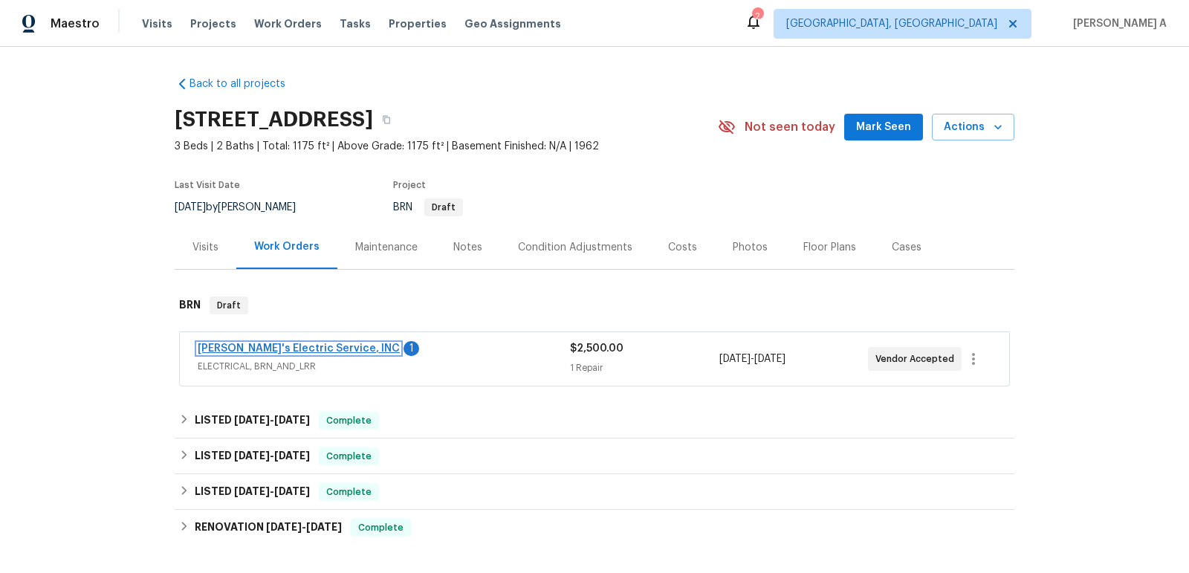
click at [282, 348] on link "Jack's Electric Service, INC" at bounding box center [299, 348] width 202 height 10
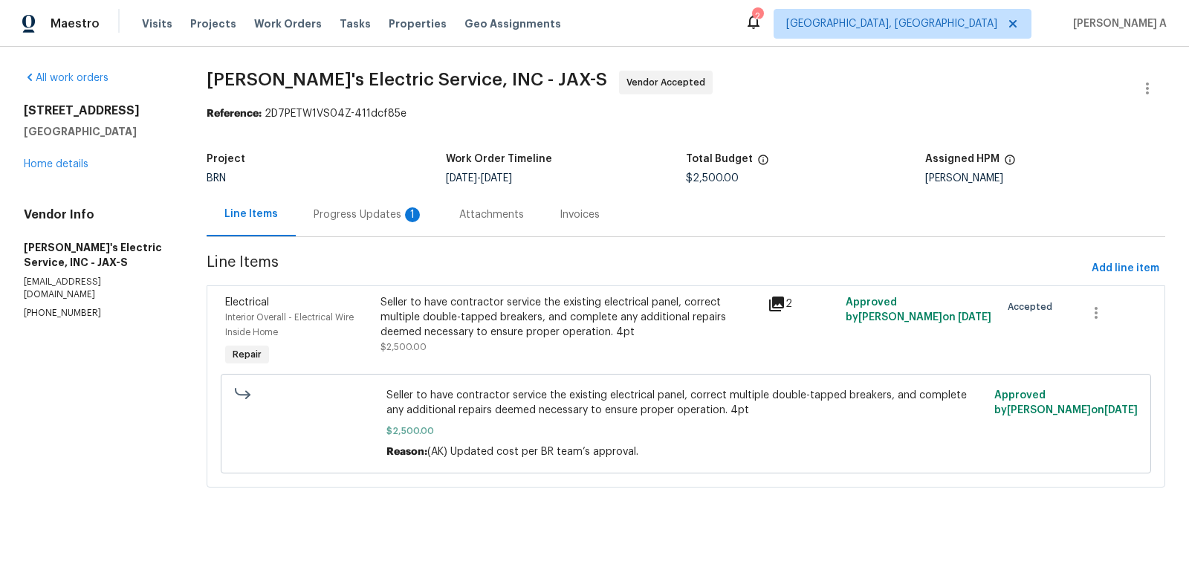
click at [405, 204] on div "Progress Updates 1" at bounding box center [369, 215] width 146 height 44
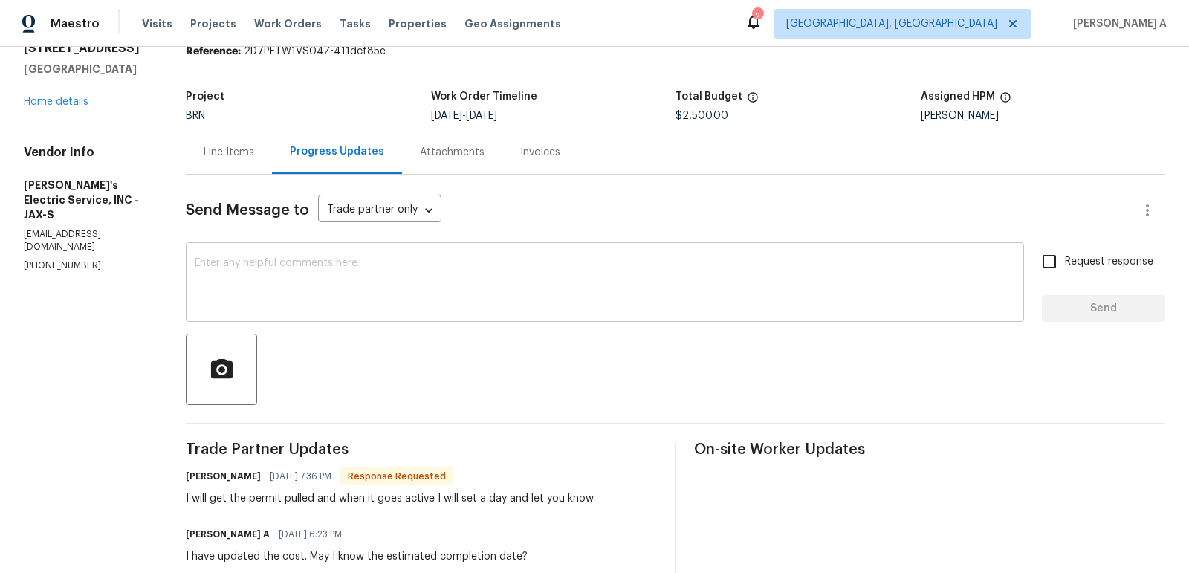
scroll to position [68, 0]
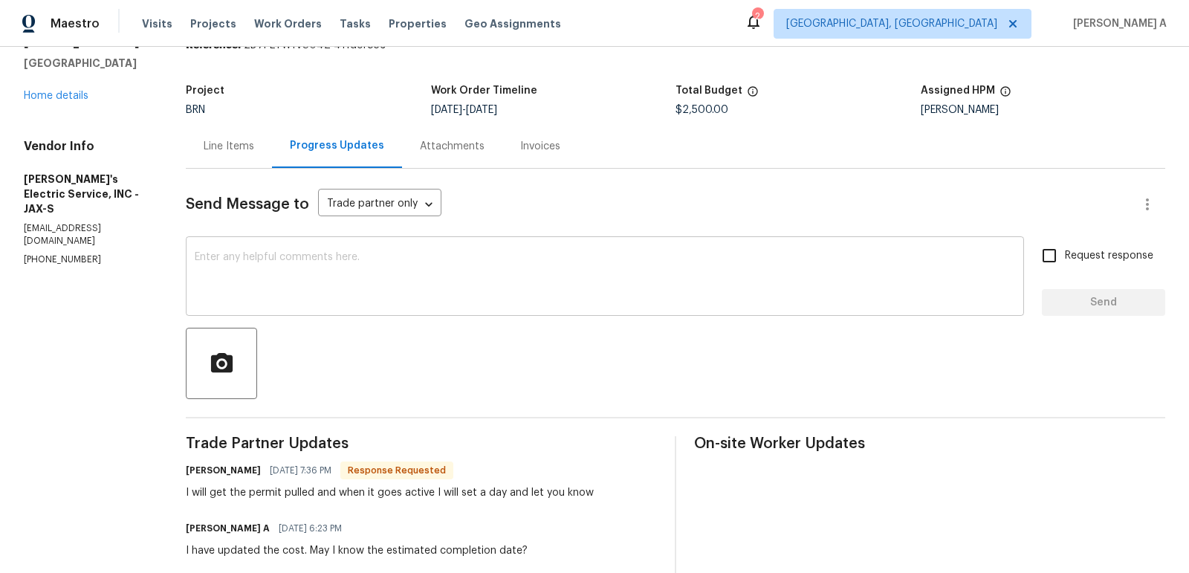
click at [424, 286] on textarea at bounding box center [605, 278] width 821 height 52
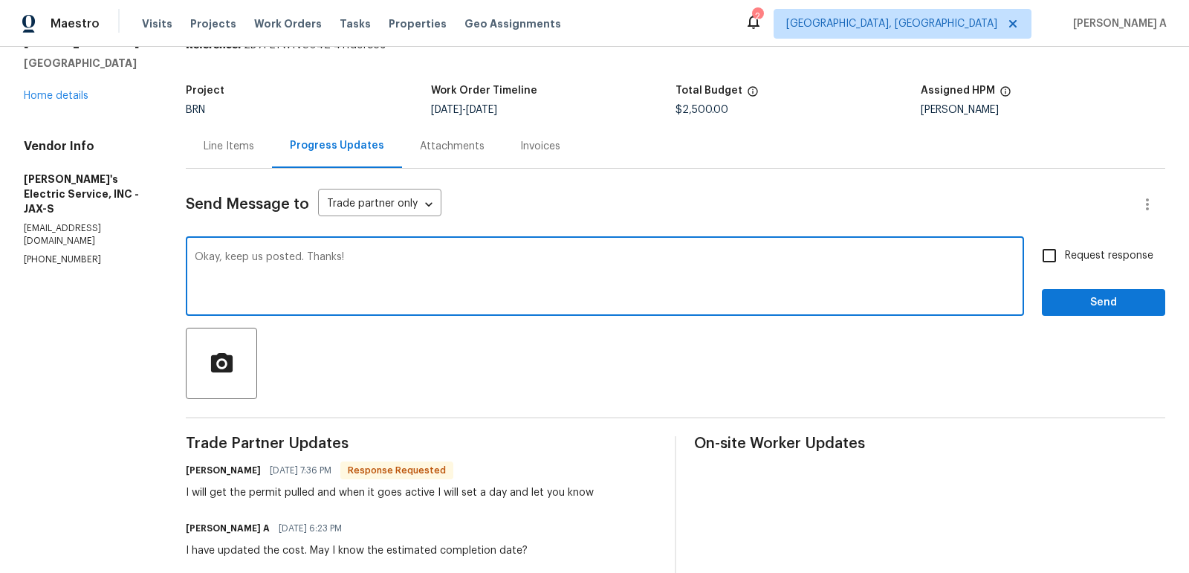
type textarea "Okay, keep us posted. Thanks!"
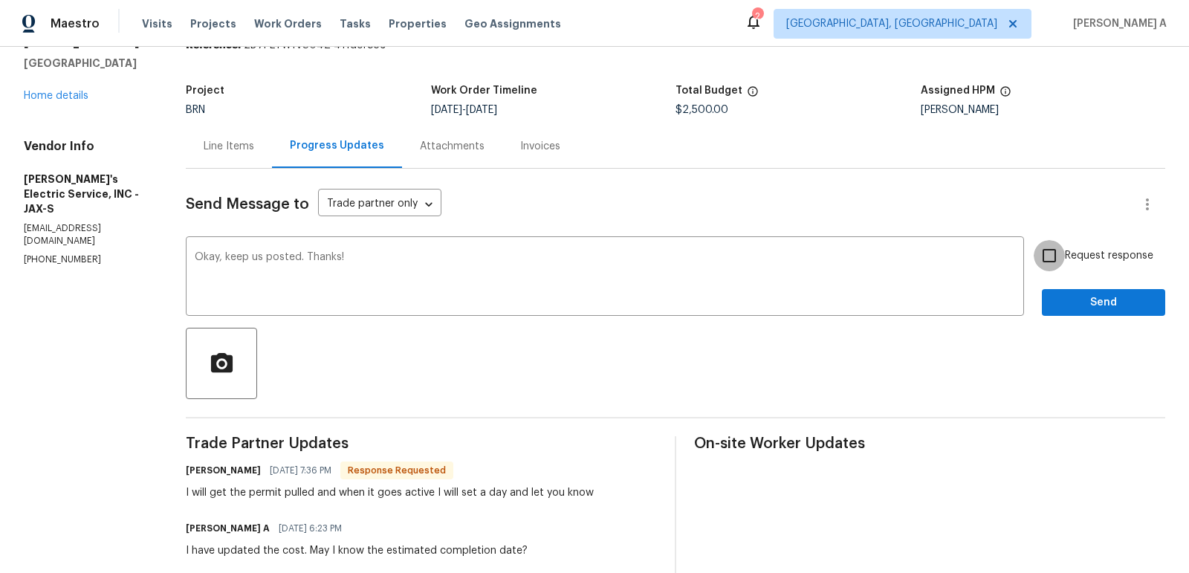
click at [1058, 253] on input "Request response" at bounding box center [1049, 255] width 31 height 31
checkbox input "true"
click at [1090, 294] on span "Send" at bounding box center [1104, 303] width 100 height 19
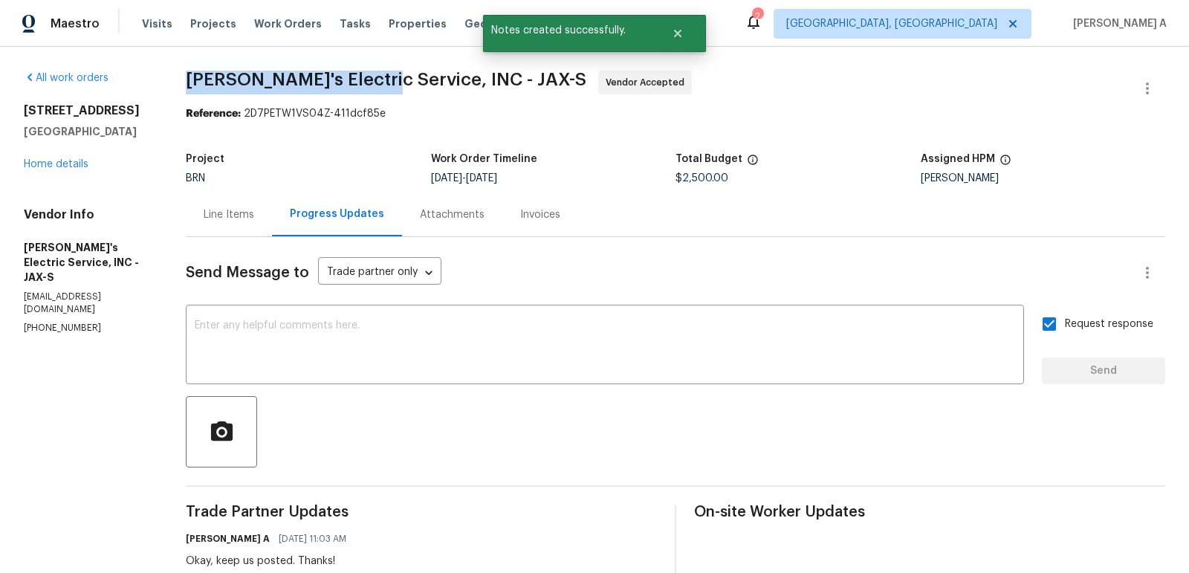
copy span "Jack's Electric Service"
drag, startPoint x: 187, startPoint y: 77, endPoint x: 372, endPoint y: 78, distance: 185.1
click at [373, 78] on span "Jack's Electric Service, INC - JAX-S" at bounding box center [386, 80] width 401 height 18
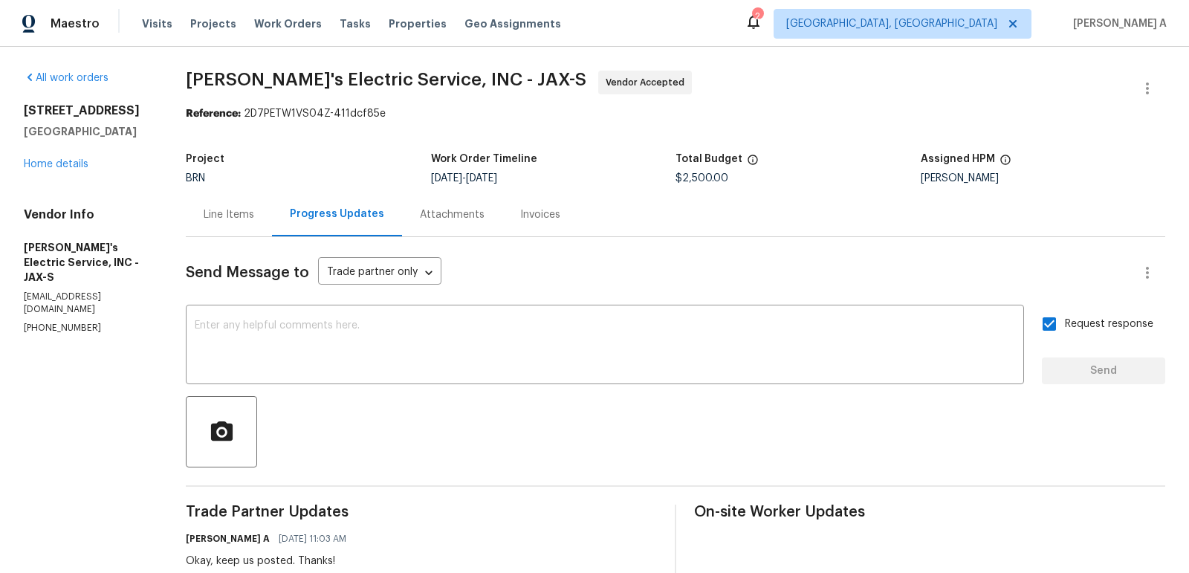
click at [222, 210] on div "Line Items" at bounding box center [229, 214] width 51 height 15
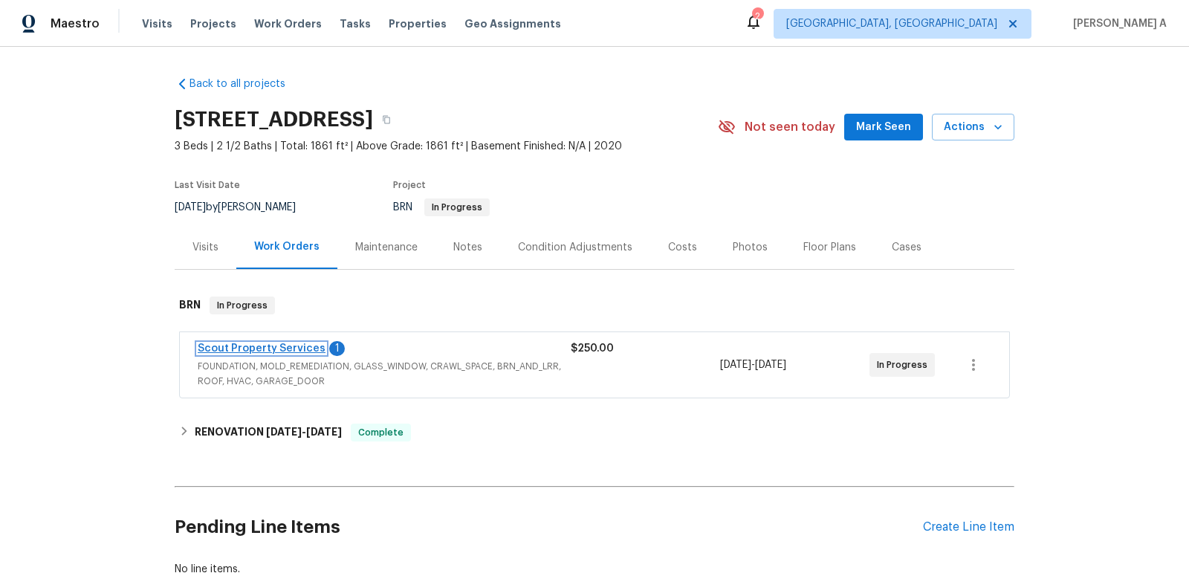
click at [292, 348] on link "Scout Property Services" at bounding box center [262, 348] width 128 height 10
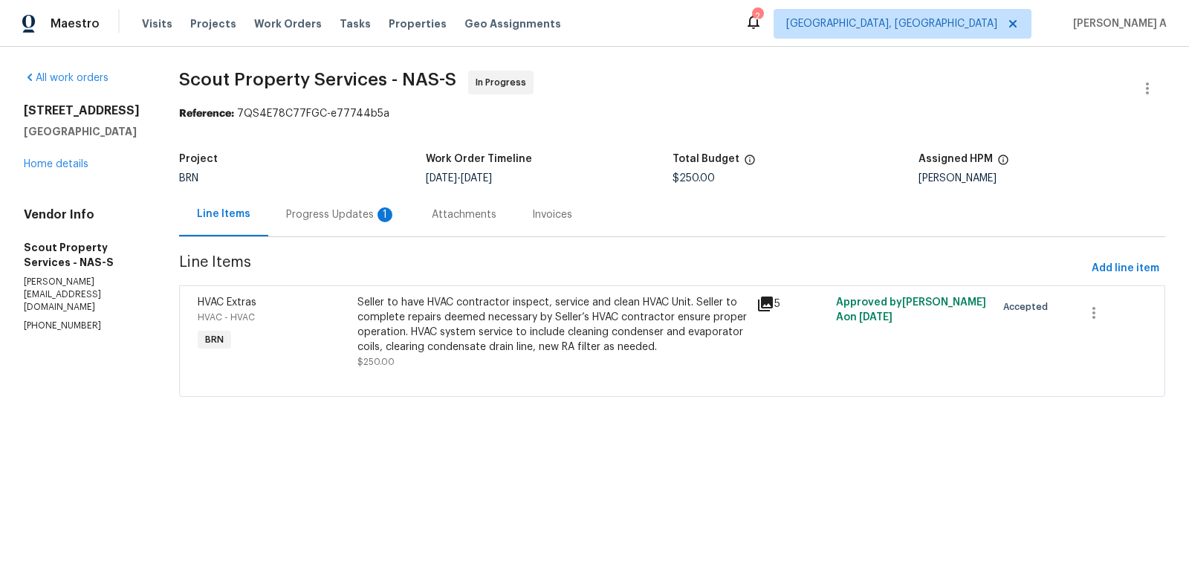
click at [352, 219] on div "Progress Updates 1" at bounding box center [341, 214] width 110 height 15
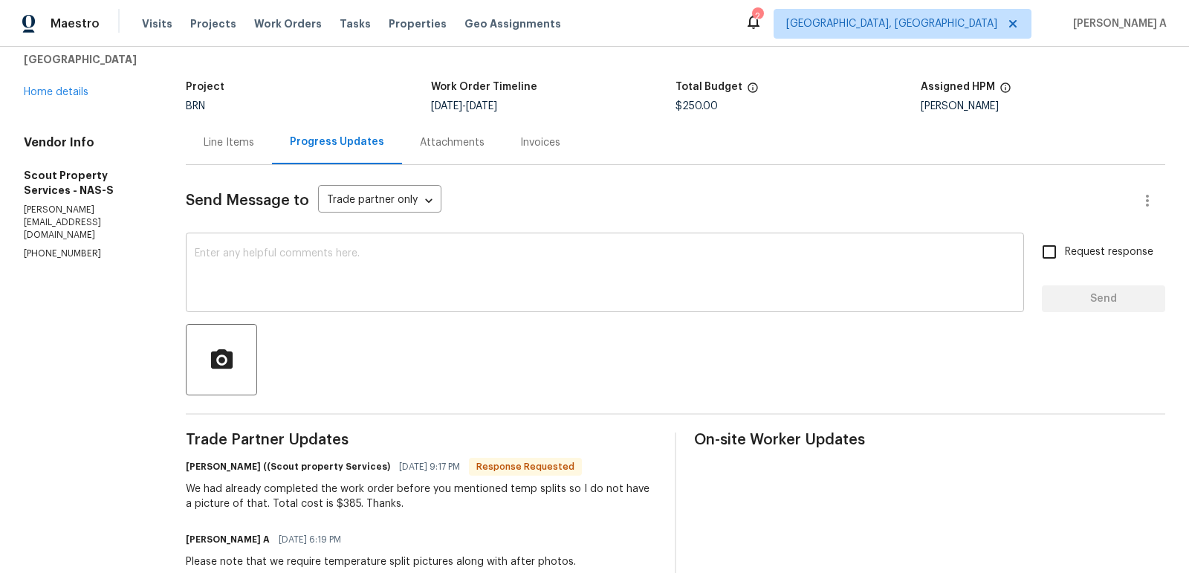
scroll to position [80, 0]
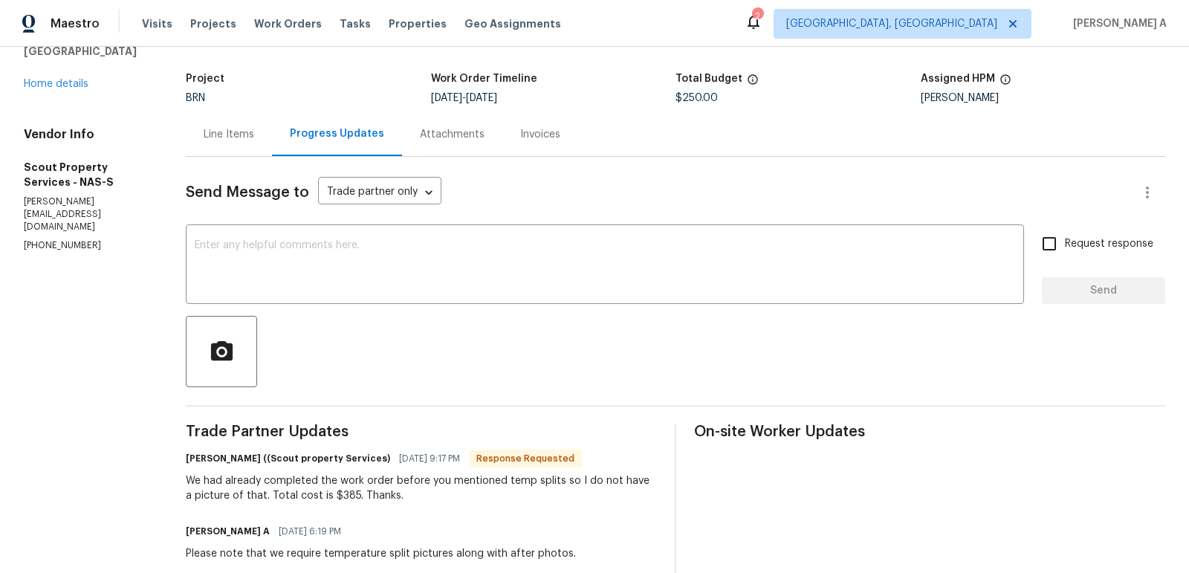
click at [333, 497] on div "We had already completed the work order before you mentioned temp splits so I d…" at bounding box center [421, 488] width 471 height 30
copy div "385"
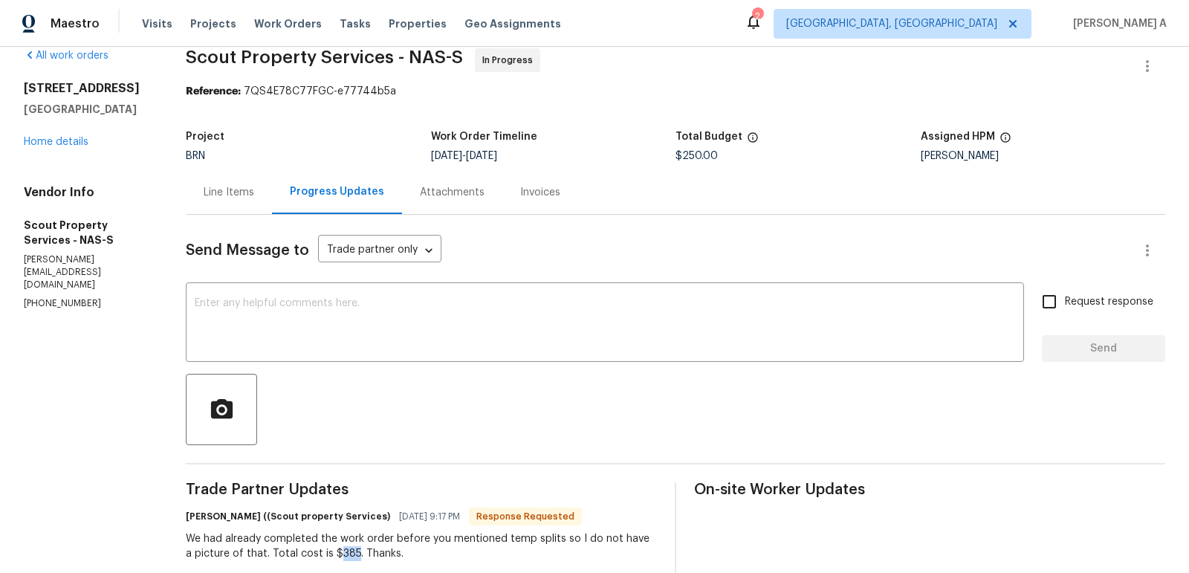
scroll to position [0, 0]
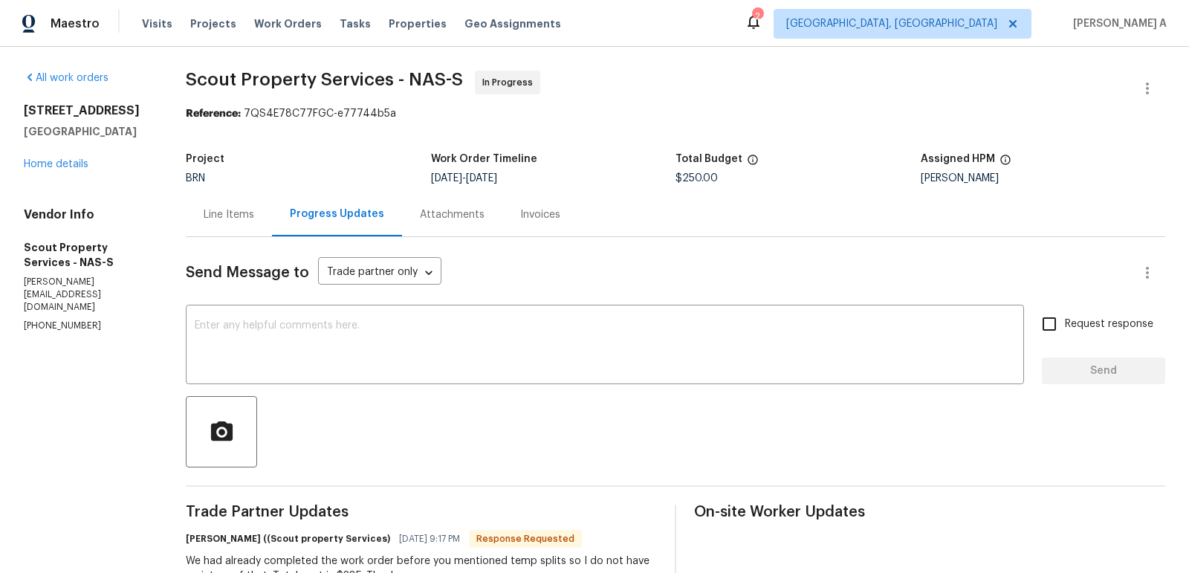
click at [224, 222] on div "Line Items" at bounding box center [229, 215] width 86 height 44
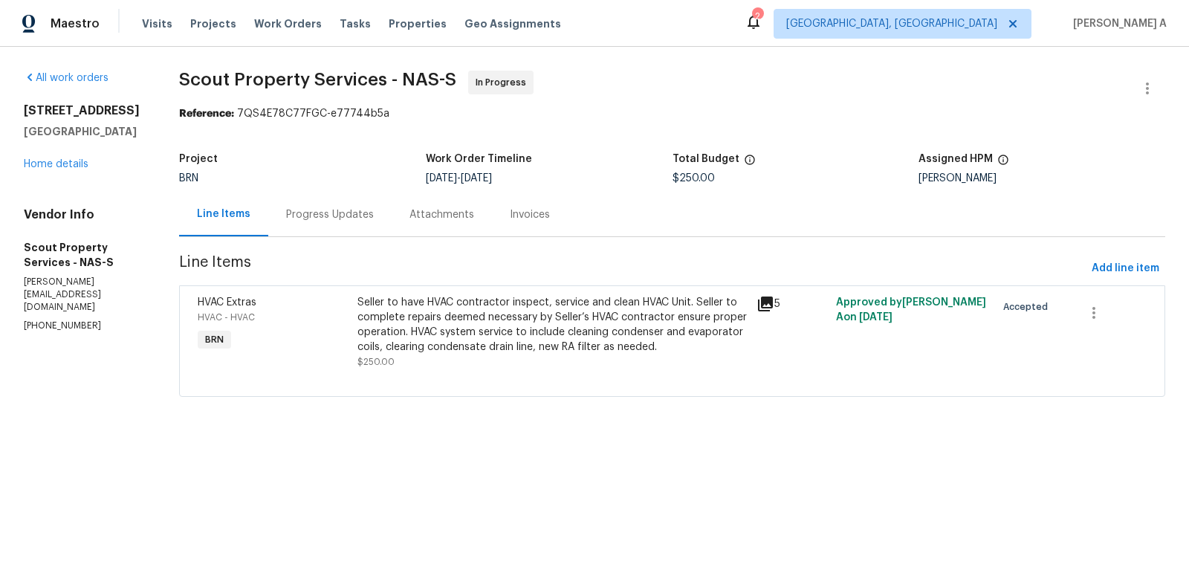
click at [544, 315] on div "Seller to have HVAC contractor inspect, service and clean HVAC Unit. Seller to …" at bounding box center [553, 324] width 390 height 59
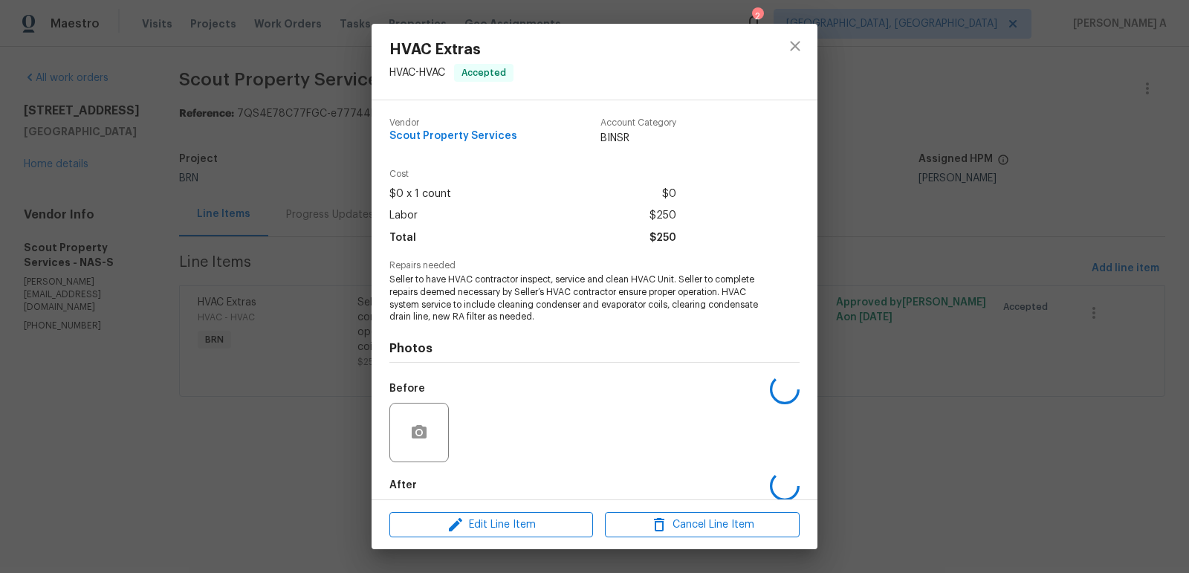
scroll to position [74, 0]
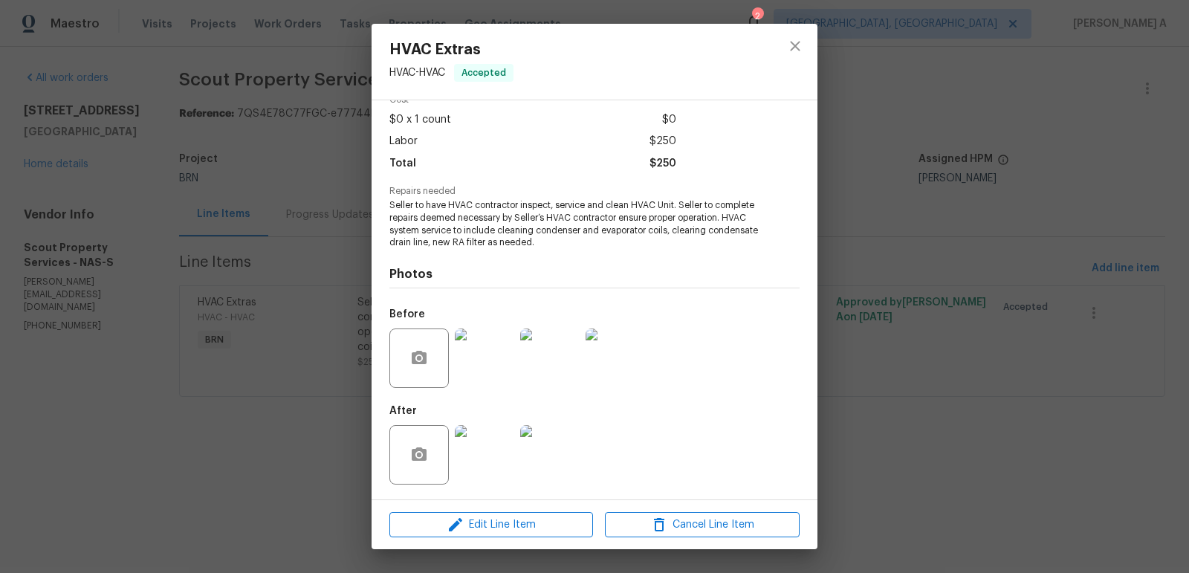
click at [494, 365] on img at bounding box center [484, 358] width 59 height 59
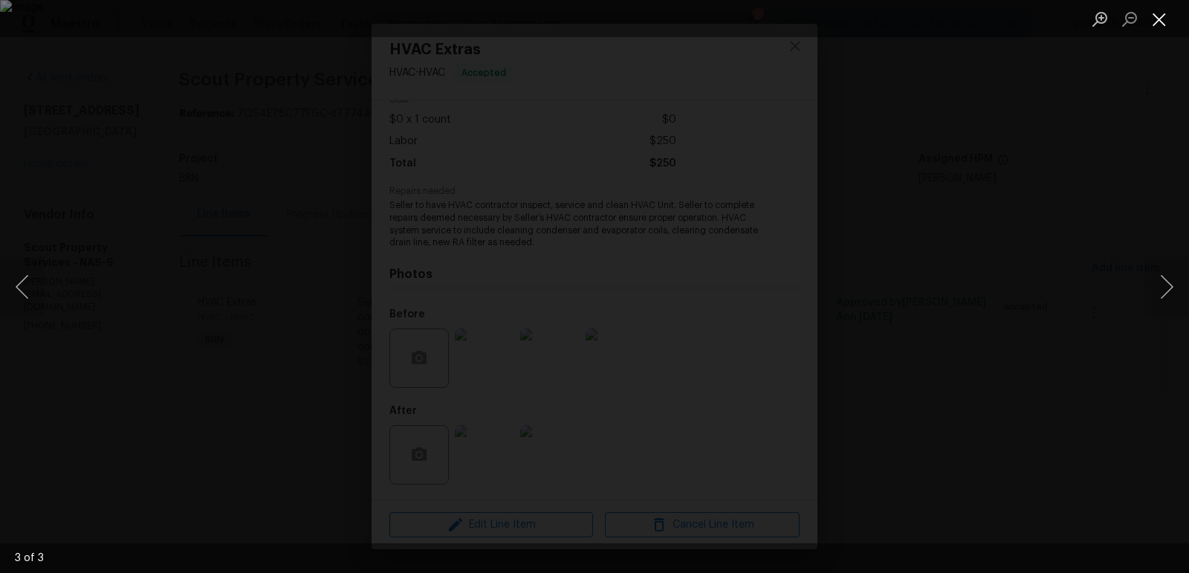
click at [1151, 15] on button "Close lightbox" at bounding box center [1160, 19] width 30 height 26
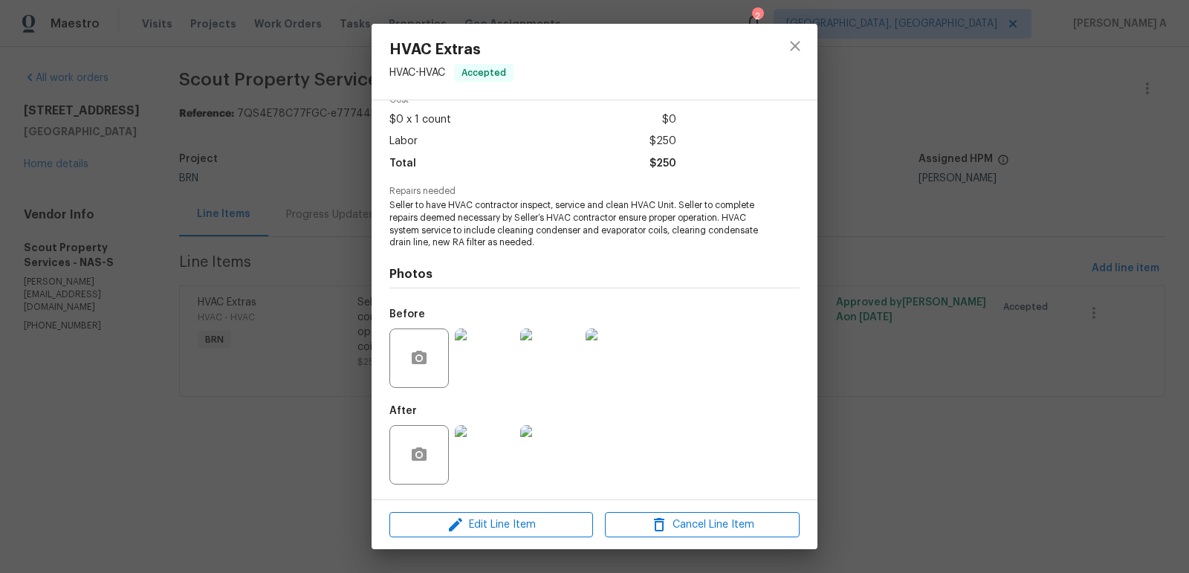
click at [488, 468] on img at bounding box center [484, 454] width 59 height 59
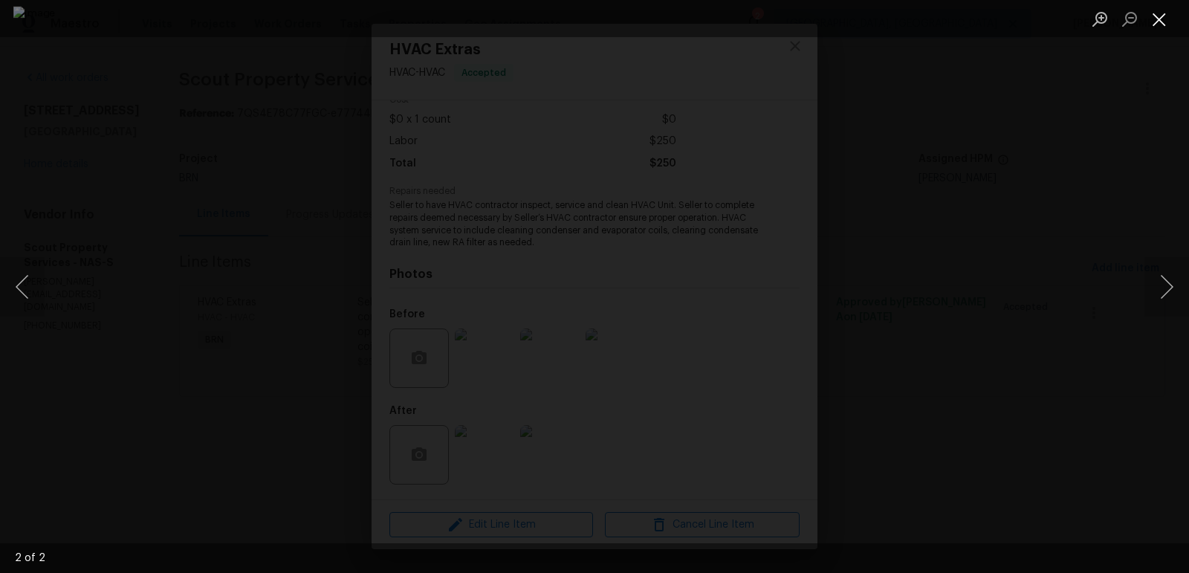
click at [1151, 13] on button "Close lightbox" at bounding box center [1160, 19] width 30 height 26
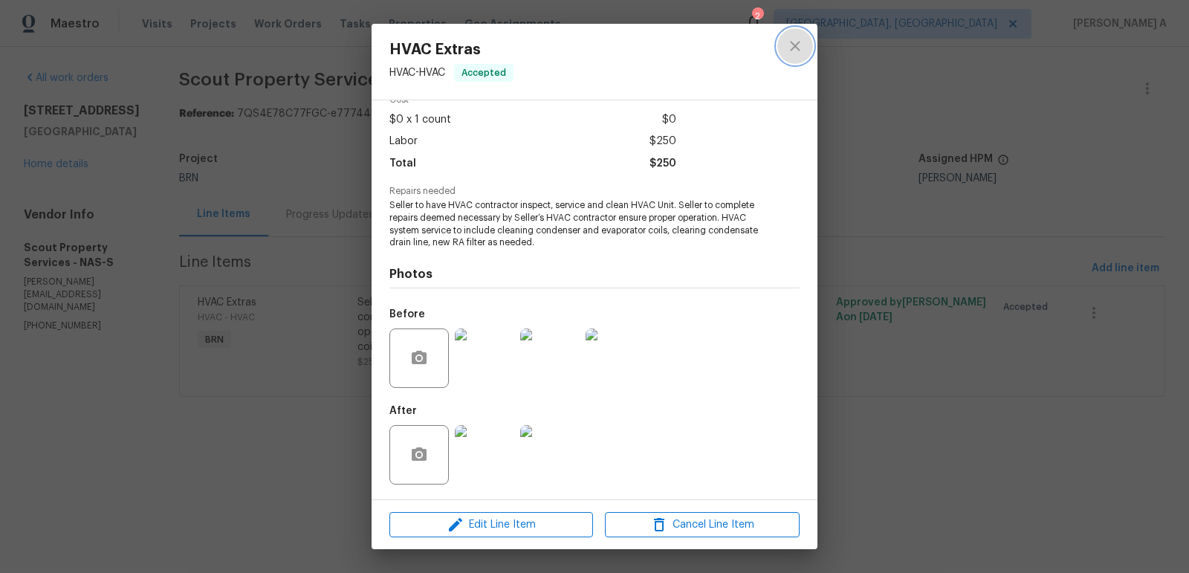
click at [788, 44] on icon "close" at bounding box center [795, 46] width 18 height 18
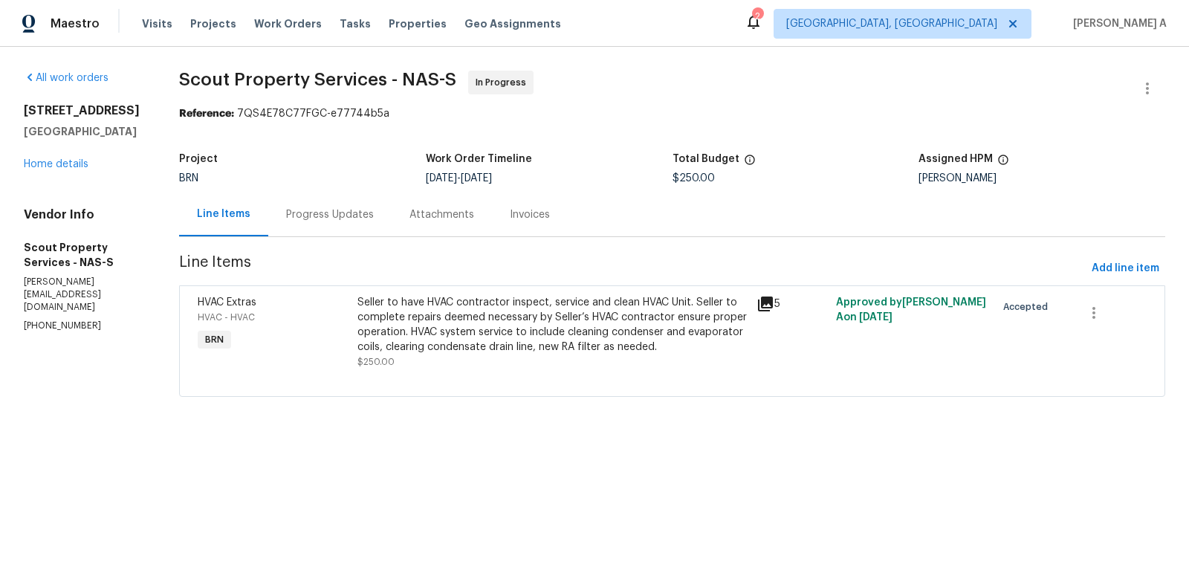
click at [555, 295] on div "Seller to have HVAC contractor inspect, service and clean HVAC Unit. Seller to …" at bounding box center [553, 324] width 390 height 59
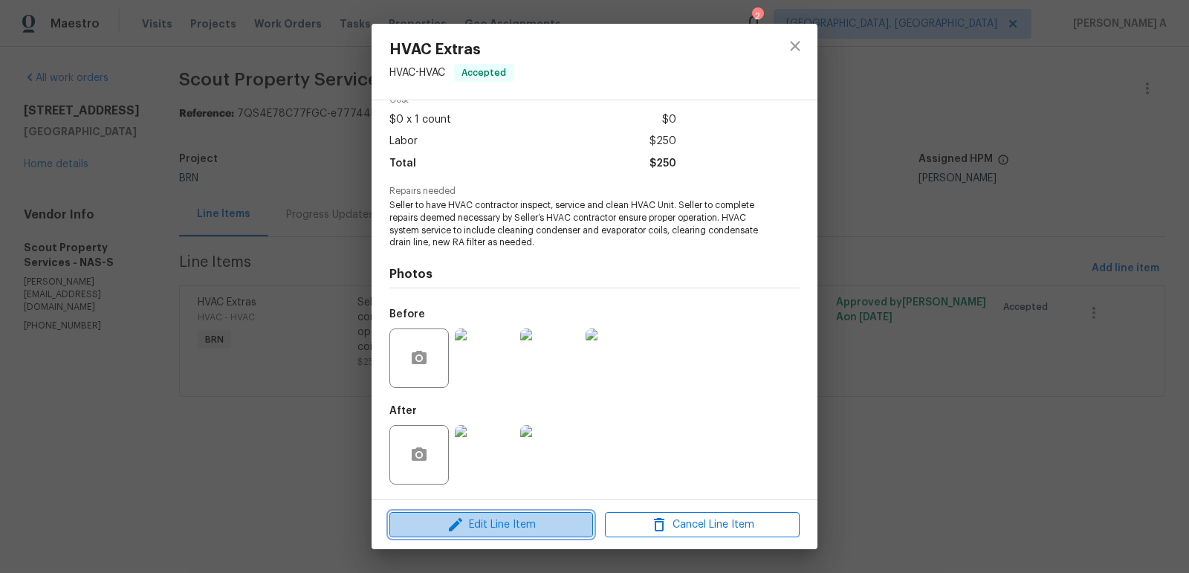
click at [516, 526] on span "Edit Line Item" at bounding box center [491, 525] width 195 height 19
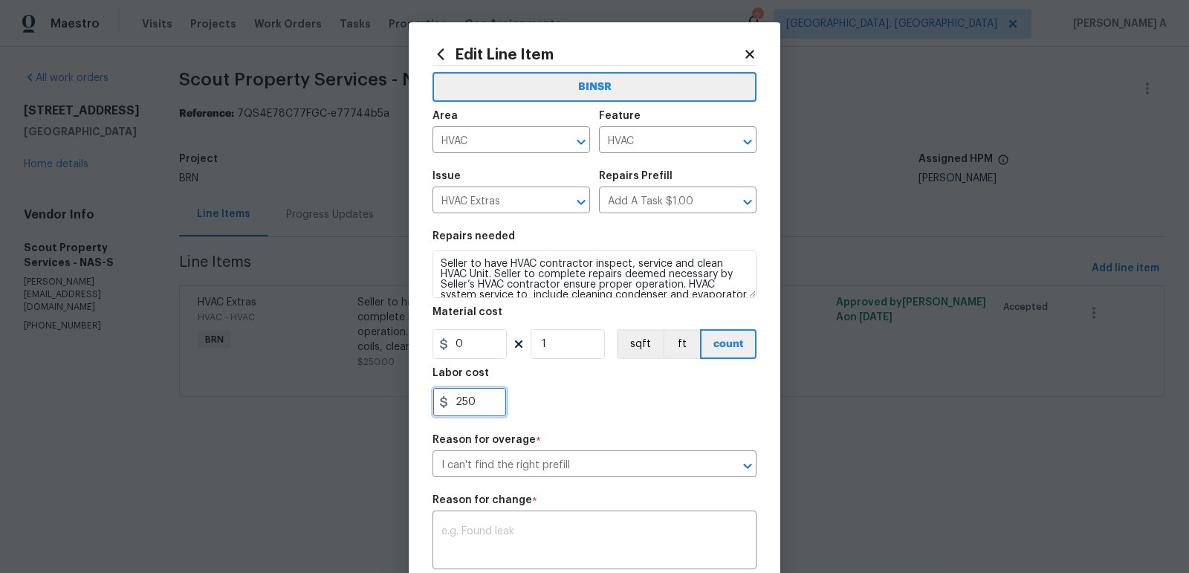
drag, startPoint x: 494, startPoint y: 409, endPoint x: 438, endPoint y: 409, distance: 56.5
click at [438, 409] on input "250" at bounding box center [470, 402] width 74 height 30
paste input "385"
type input "385"
click at [566, 401] on div "385" at bounding box center [595, 402] width 324 height 30
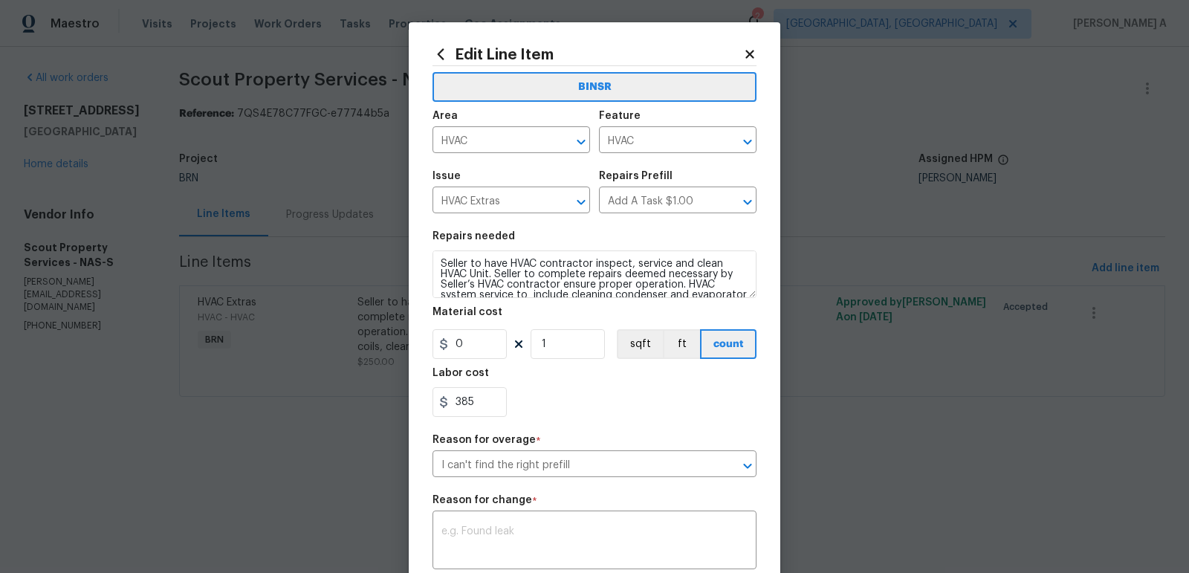
scroll to position [93, 0]
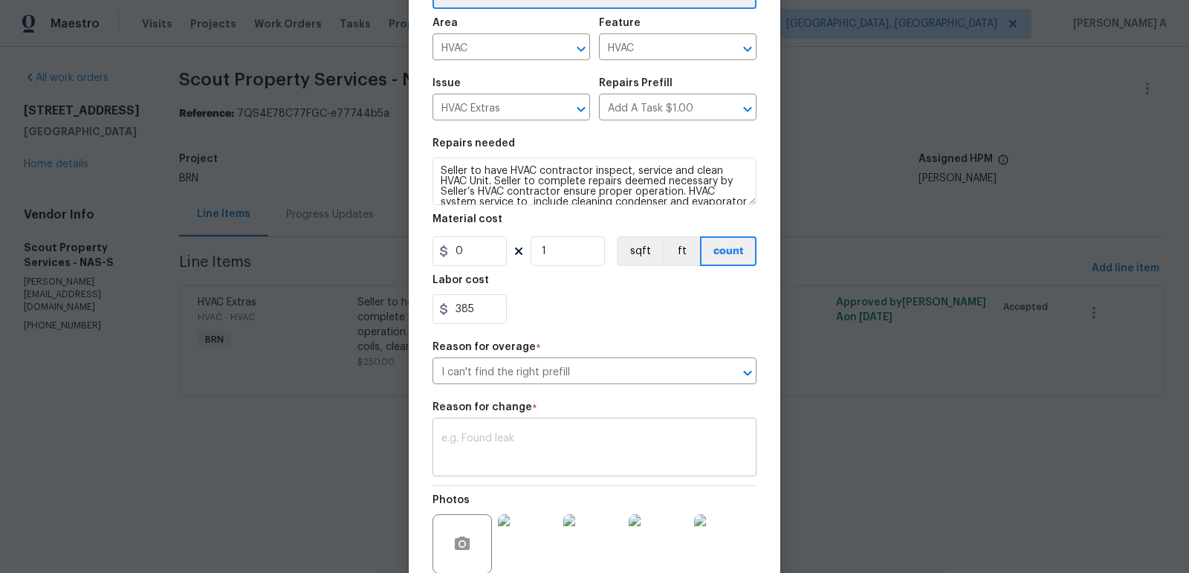
click at [586, 433] on div "x ​" at bounding box center [595, 448] width 324 height 55
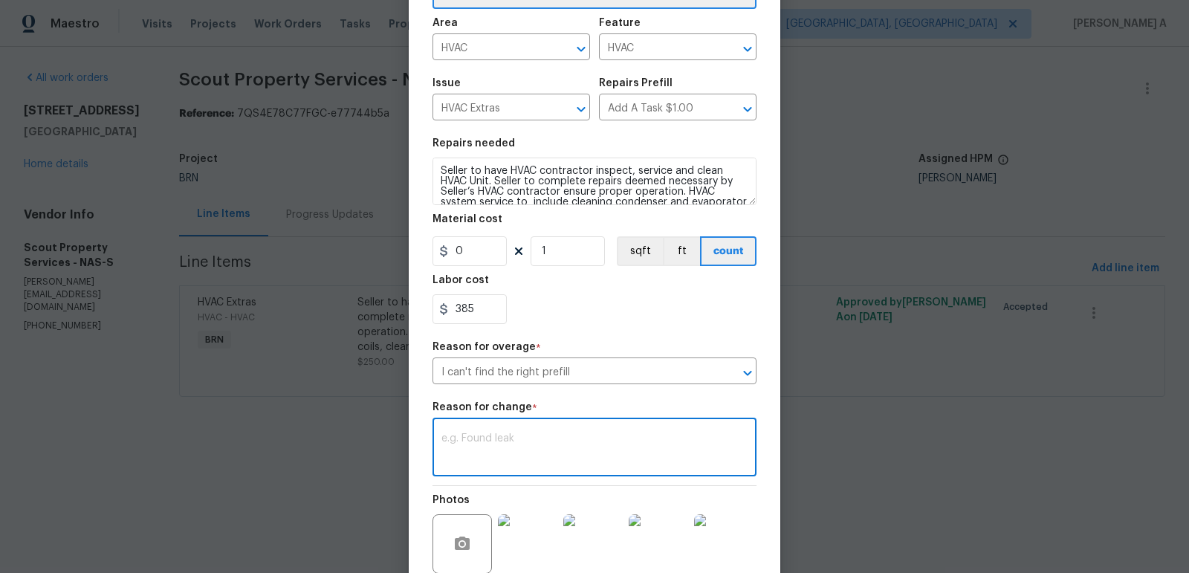
paste textarea "(AK) Updated per vendors final cost."
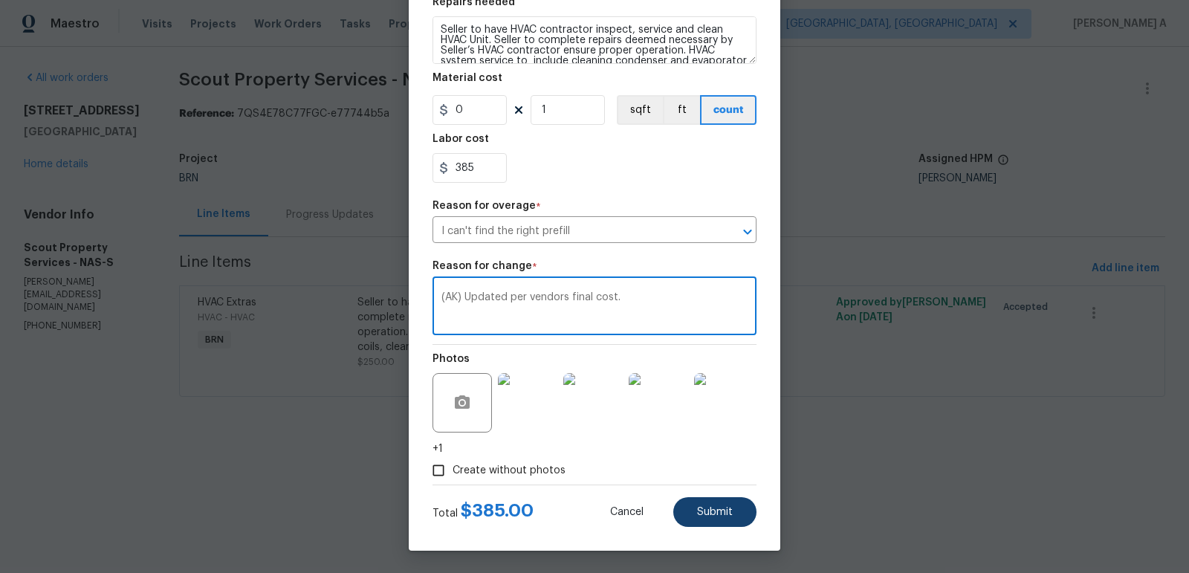
type textarea "(AK) Updated per vendors final cost."
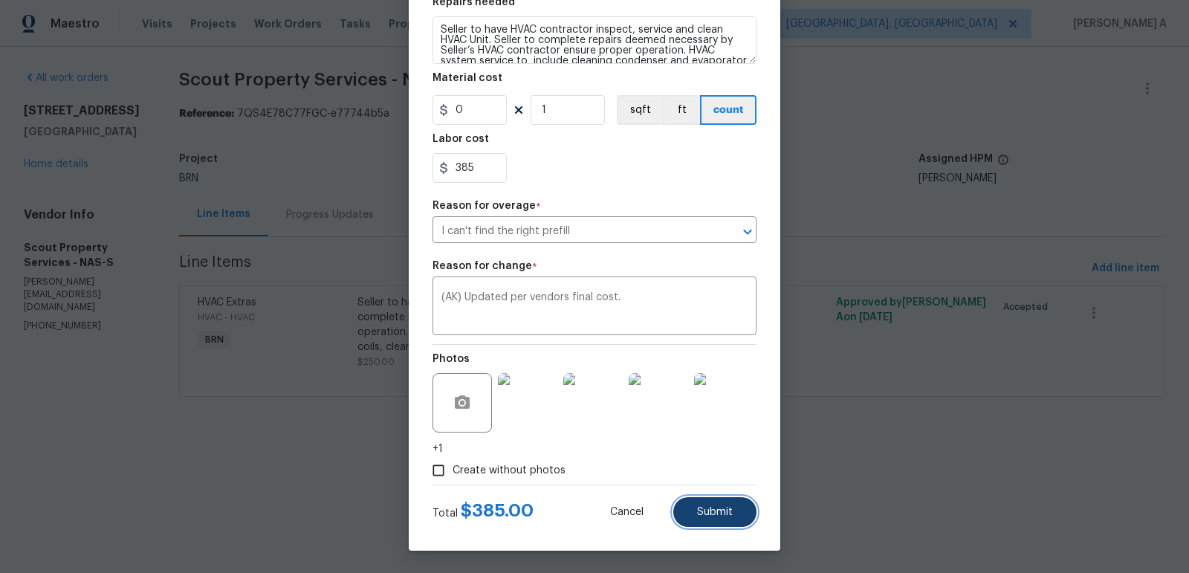
click at [731, 517] on span "Submit" at bounding box center [715, 512] width 36 height 11
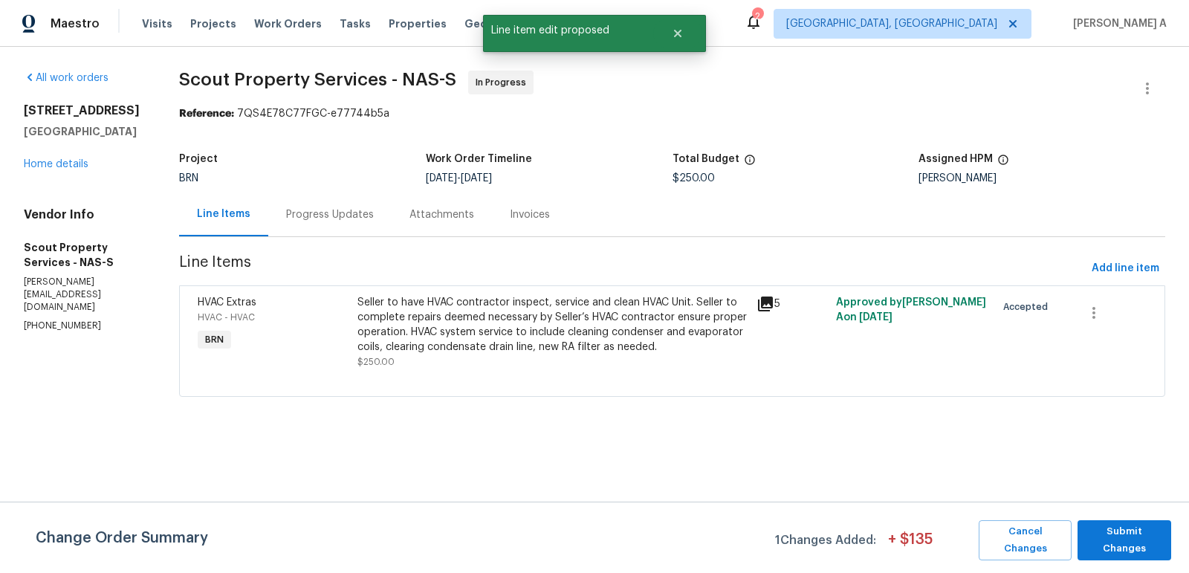
scroll to position [0, 0]
click at [1133, 548] on button "Submit Changes" at bounding box center [1125, 540] width 94 height 40
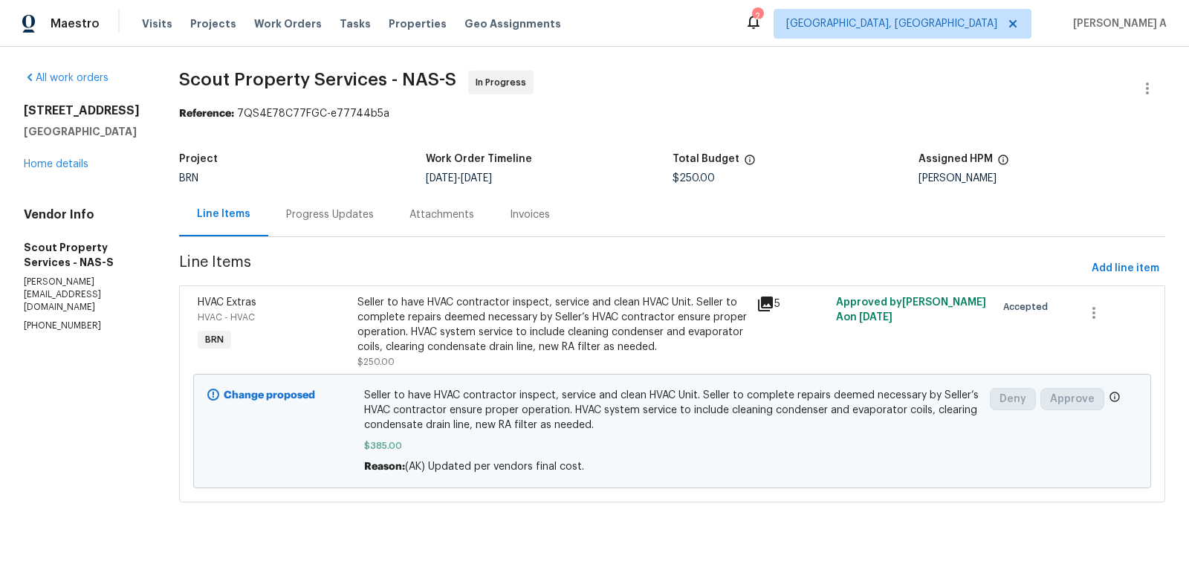
click at [348, 213] on div "Progress Updates" at bounding box center [330, 214] width 88 height 15
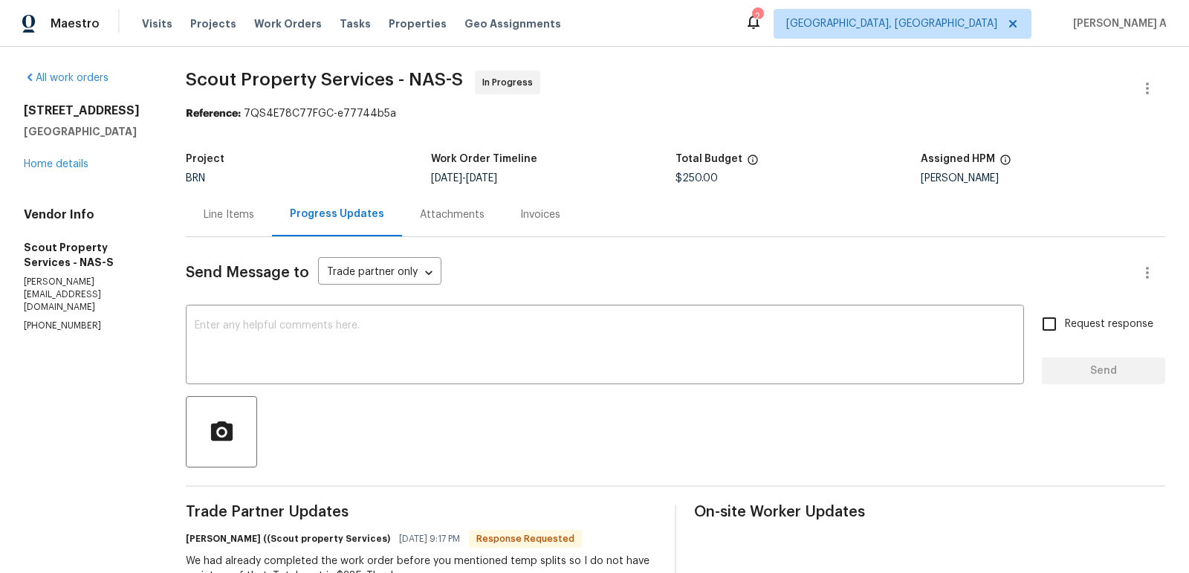
click at [210, 213] on div "Line Items" at bounding box center [229, 214] width 51 height 15
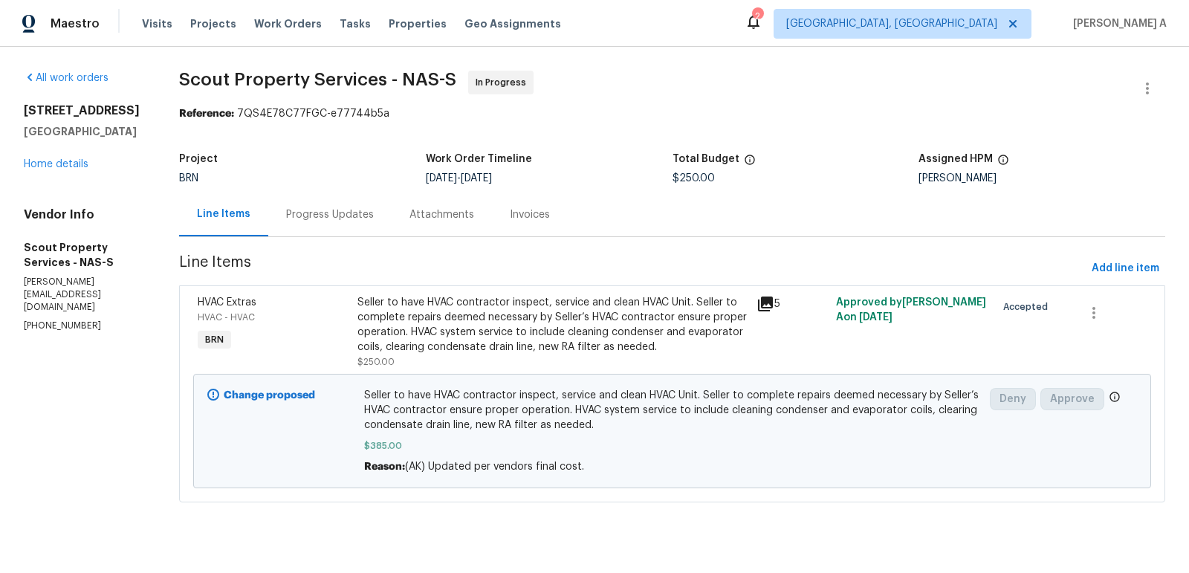
click at [340, 207] on div "Progress Updates" at bounding box center [330, 214] width 88 height 15
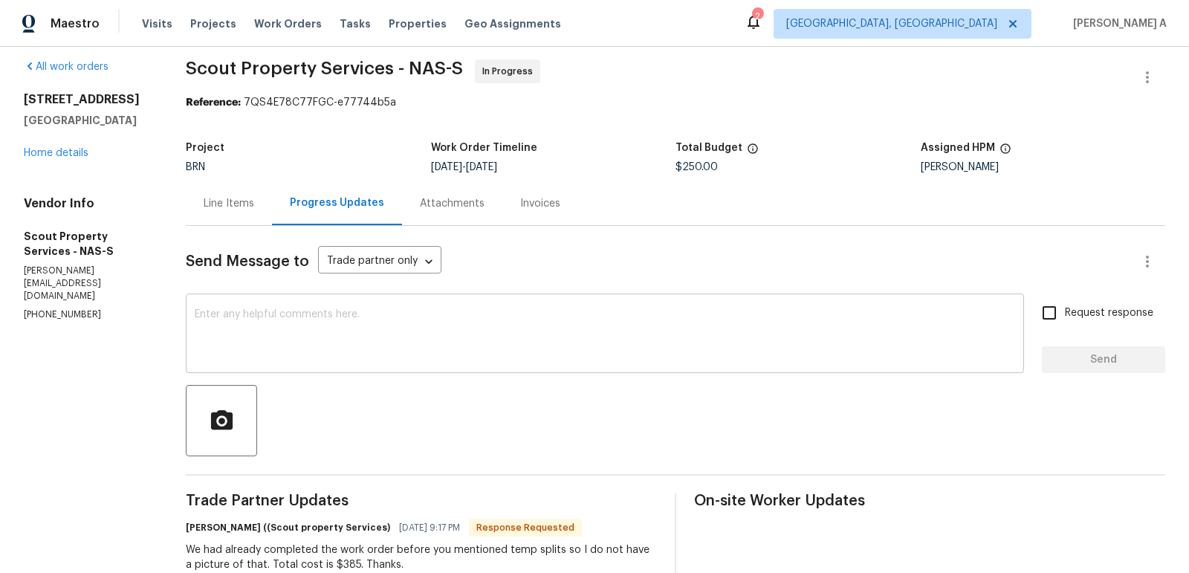
scroll to position [32, 0]
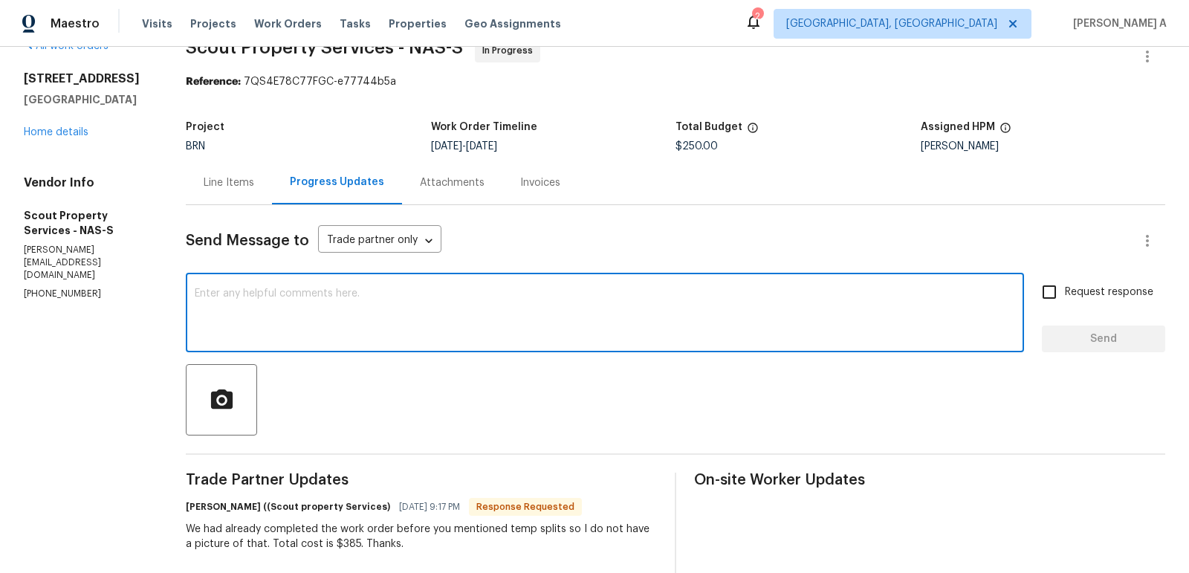
click at [442, 318] on textarea at bounding box center [605, 314] width 821 height 52
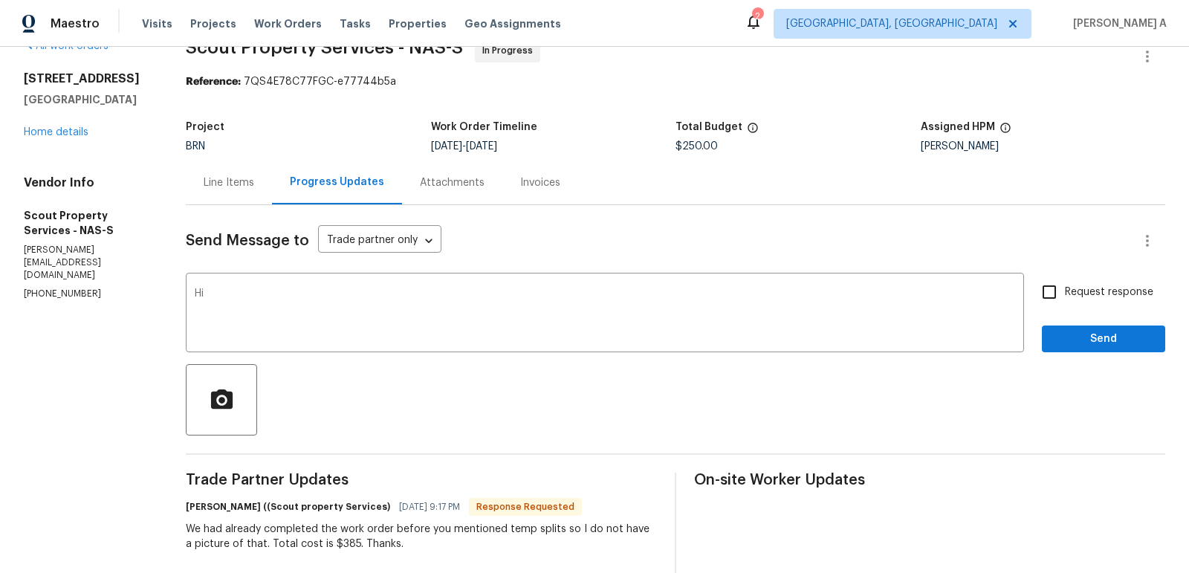
click at [205, 506] on h6 "Trevor Lucas ((Scout property Services)" at bounding box center [288, 507] width 204 height 15
copy h6 "Trevor"
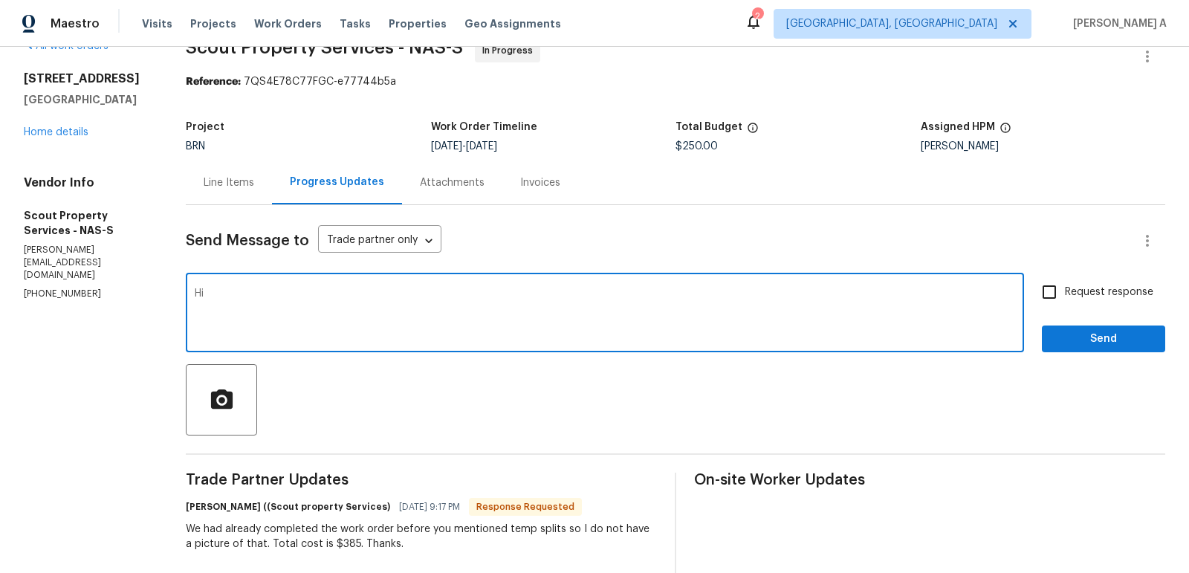
click at [263, 306] on textarea "Hi" at bounding box center [605, 314] width 821 height 52
paste textarea "Trevor"
click at [0, 0] on span "Add" at bounding box center [0, 0] width 0 height 0
click at [0, 0] on span "Correct the spelling error" at bounding box center [0, 0] width 0 height 0
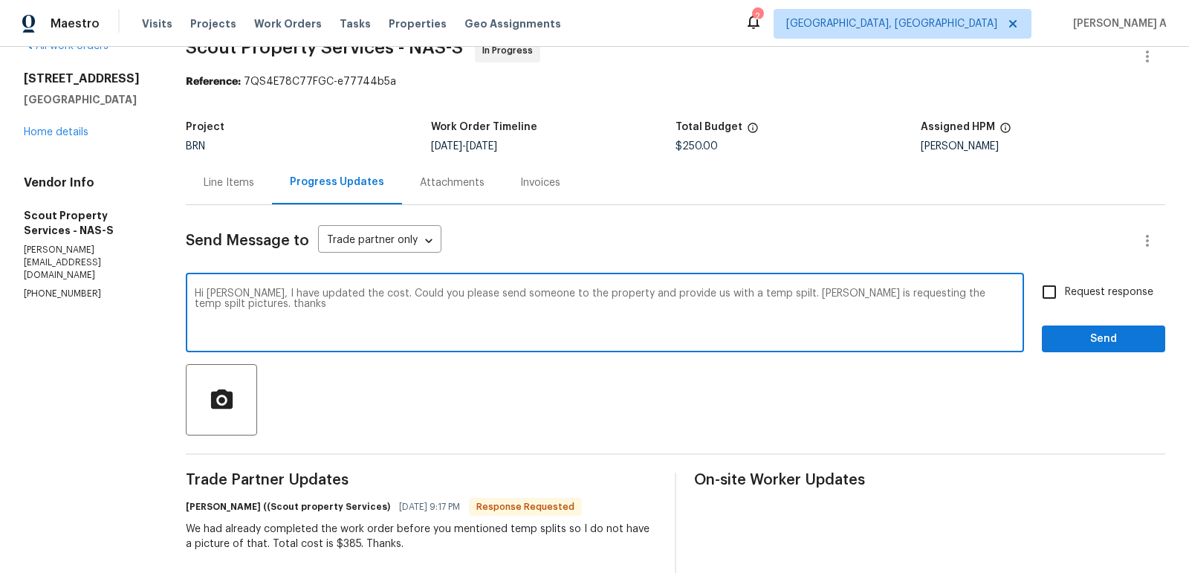
click at [0, 0] on span "Replace with" at bounding box center [0, 0] width 0 height 0
click at [0, 0] on span "Correct the spelling error" at bounding box center [0, 0] width 0 height 0
type textarea "Hi Trevor, I have updated the cost. Could you please send someone to the proper…"
click at [1047, 292] on input "Request response" at bounding box center [1049, 292] width 31 height 31
checkbox input "true"
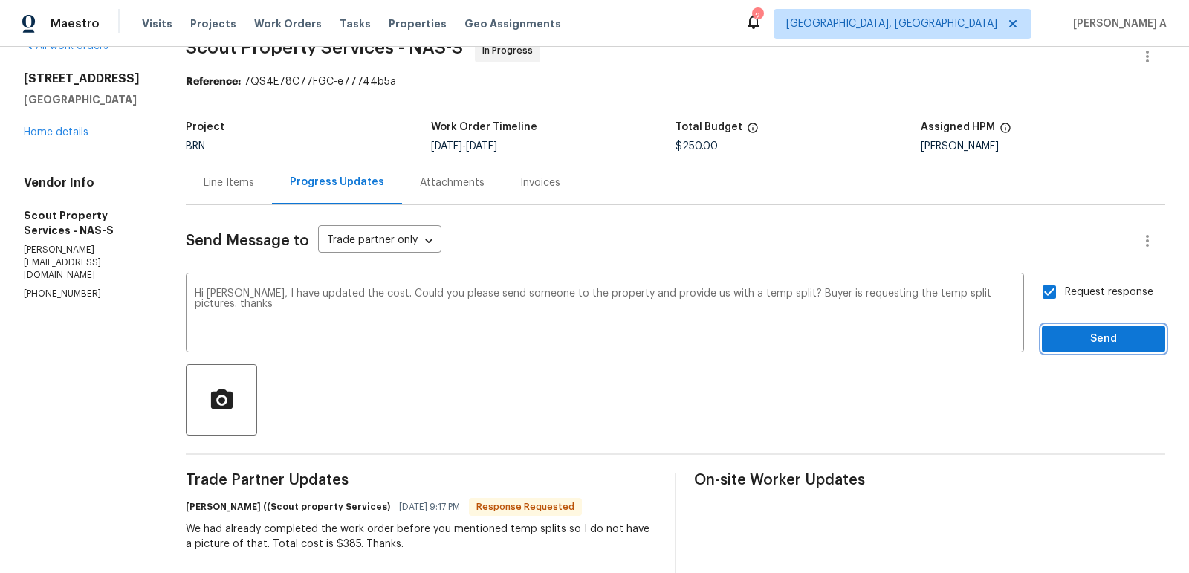
click at [1078, 340] on span "Send" at bounding box center [1104, 339] width 100 height 19
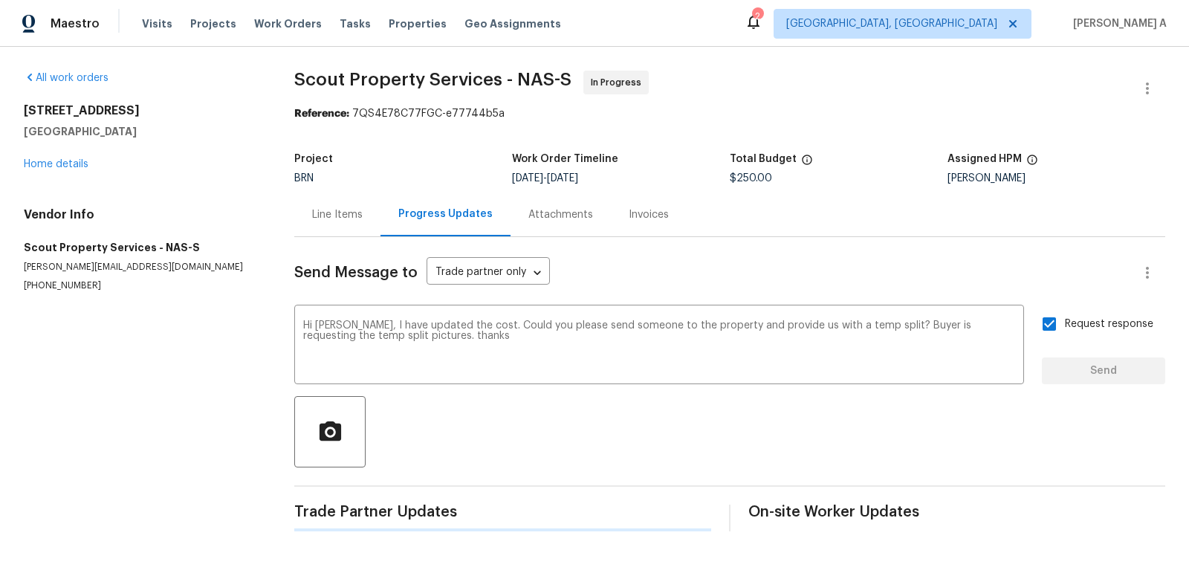
scroll to position [0, 0]
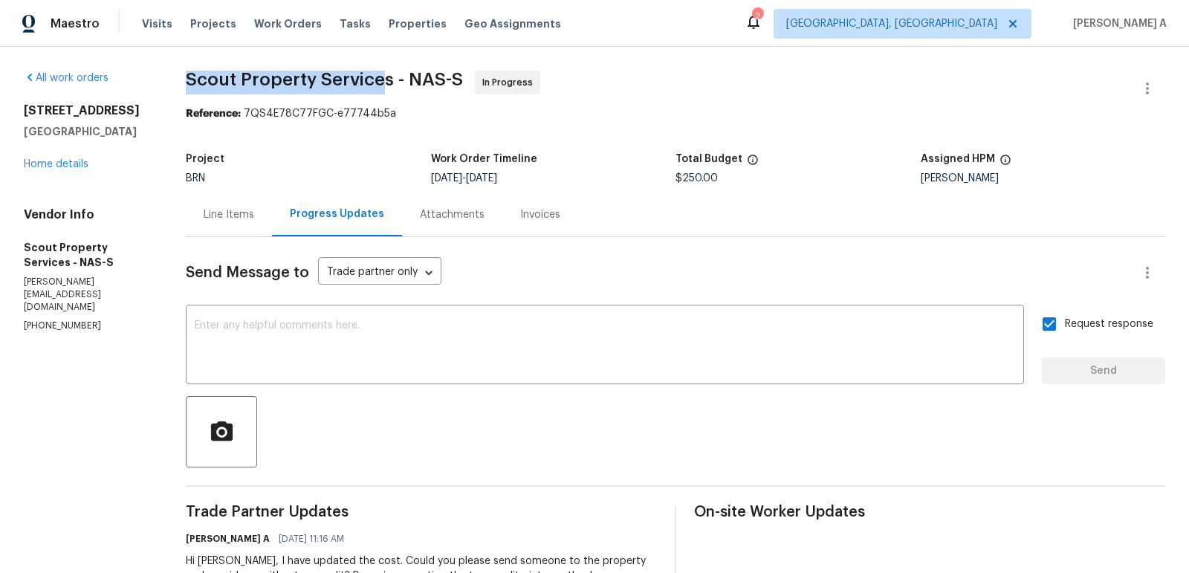
copy span "Scout Property Service"
copy span "Scout Property Services"
drag, startPoint x: 188, startPoint y: 80, endPoint x: 392, endPoint y: 77, distance: 203.7
click at [392, 77] on span "Scout Property Services - NAS-S" at bounding box center [324, 80] width 277 height 18
click at [546, 162] on div "Work Order Timeline" at bounding box center [553, 163] width 245 height 19
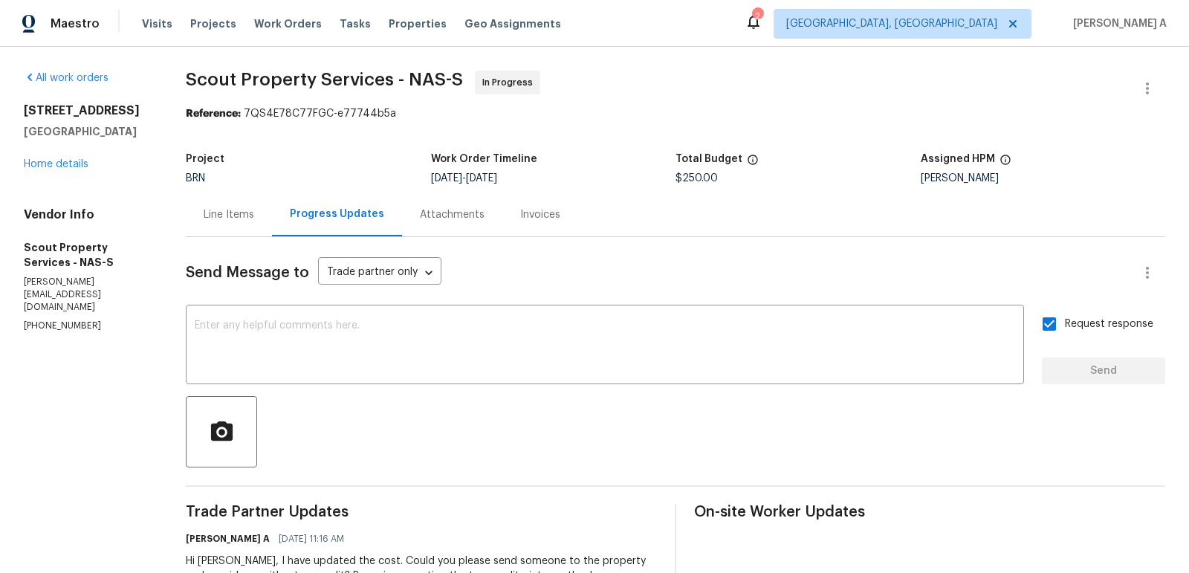
click at [239, 207] on div "Line Items" at bounding box center [229, 214] width 51 height 15
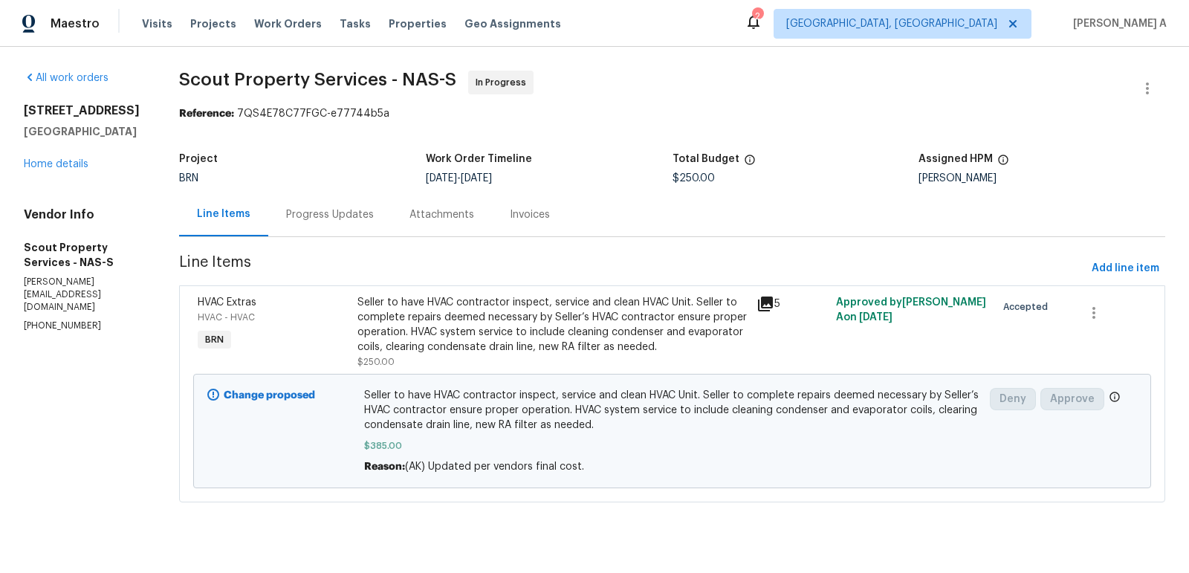
click at [579, 337] on div "Seller to have HVAC contractor inspect, service and clean HVAC Unit. Seller to …" at bounding box center [553, 324] width 390 height 59
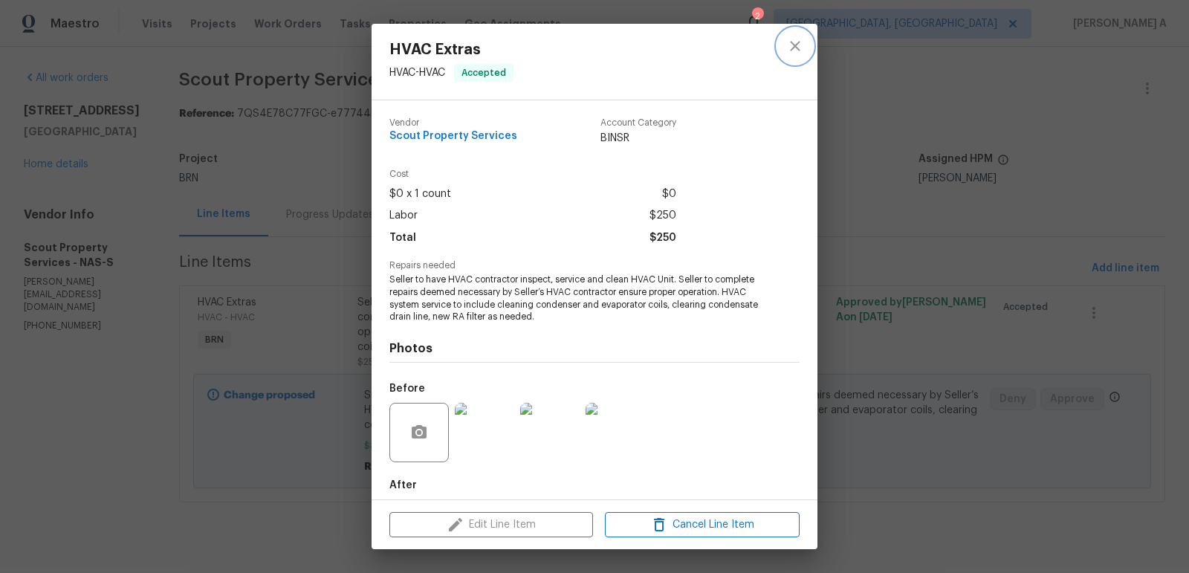
click at [806, 41] on button "close" at bounding box center [796, 46] width 36 height 36
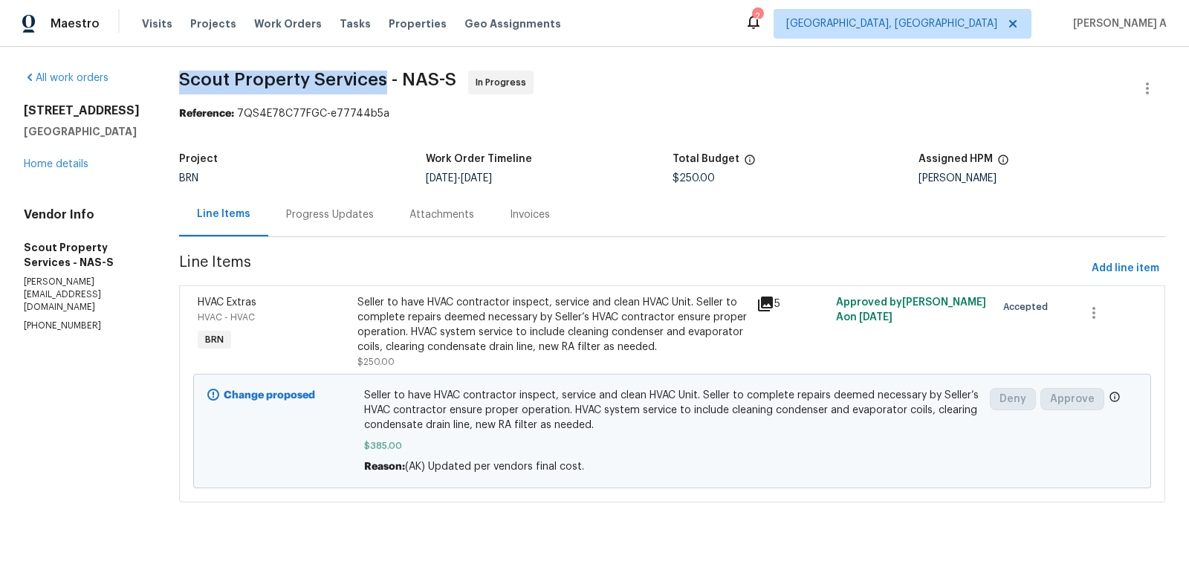
copy span "Scout Property Services"
drag, startPoint x: 161, startPoint y: 81, endPoint x: 384, endPoint y: 74, distance: 223.1
click at [384, 74] on div "All work orders 1254 W End Station Dr Lebanon, TN 37087 Home details Vendor Inf…" at bounding box center [594, 295] width 1189 height 497
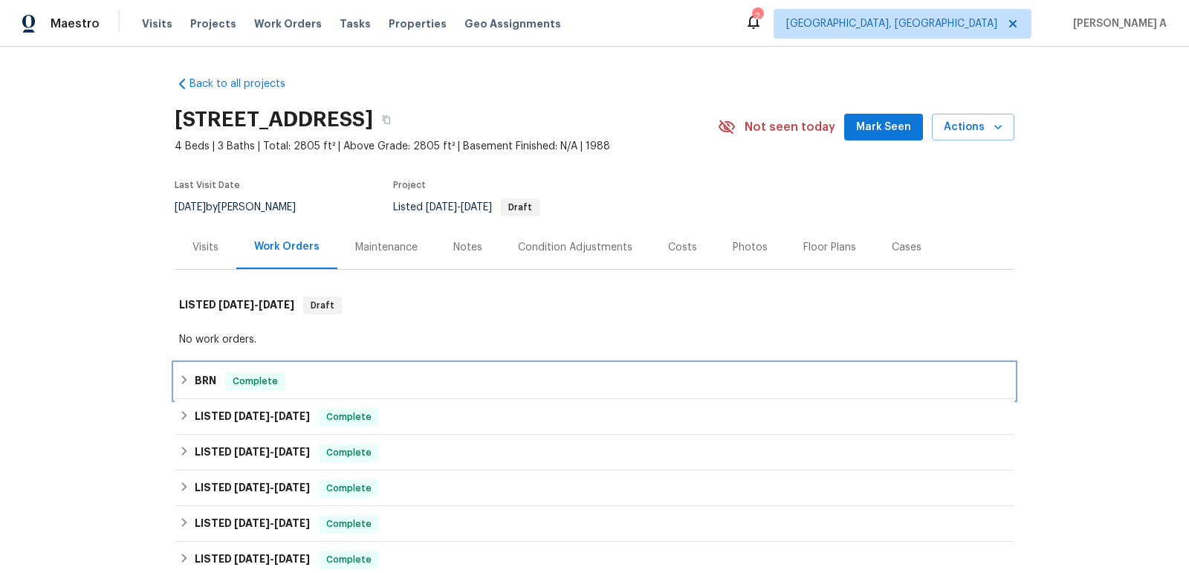
click at [259, 378] on span "Complete" at bounding box center [255, 381] width 57 height 15
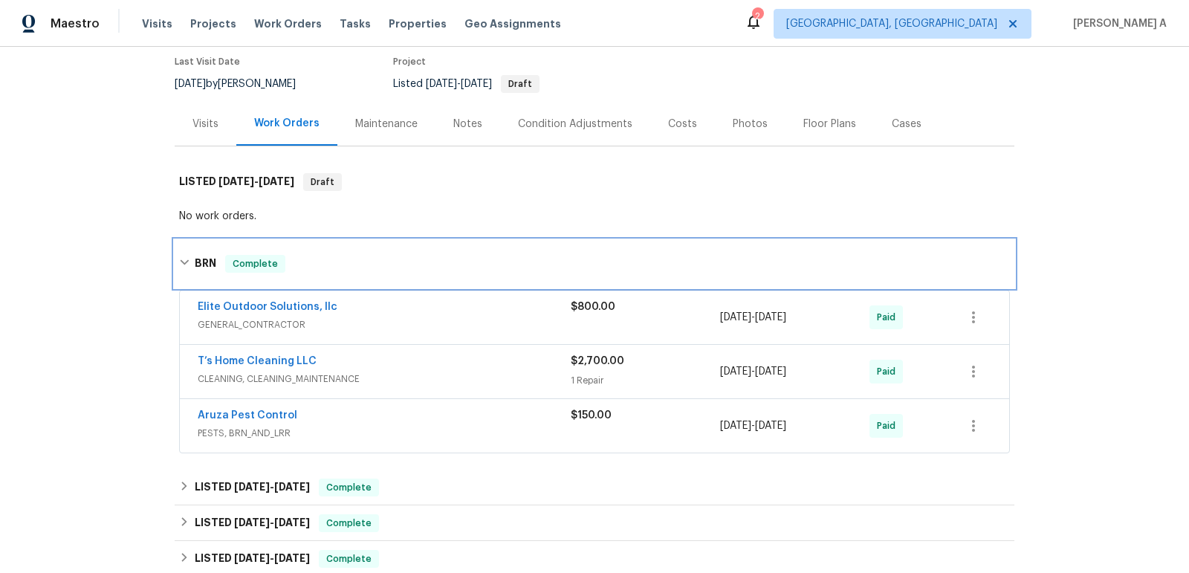
scroll to position [145, 0]
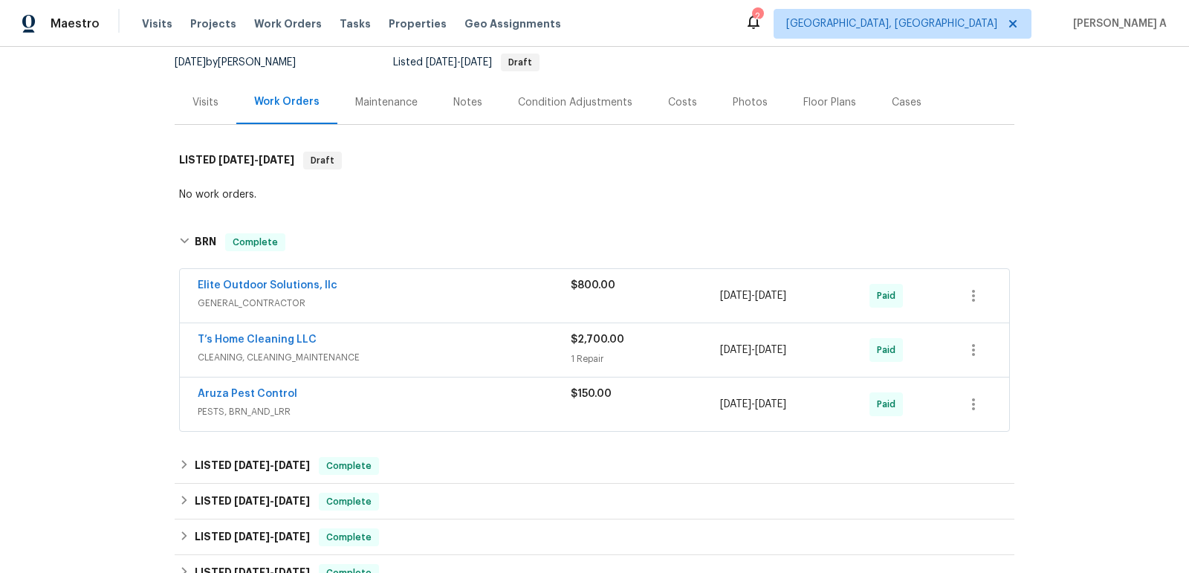
click at [270, 442] on div "Back to all projects [STREET_ADDRESS] 4 Beds | 3 Baths | Total: 2805 ft² | Abov…" at bounding box center [595, 471] width 840 height 1102
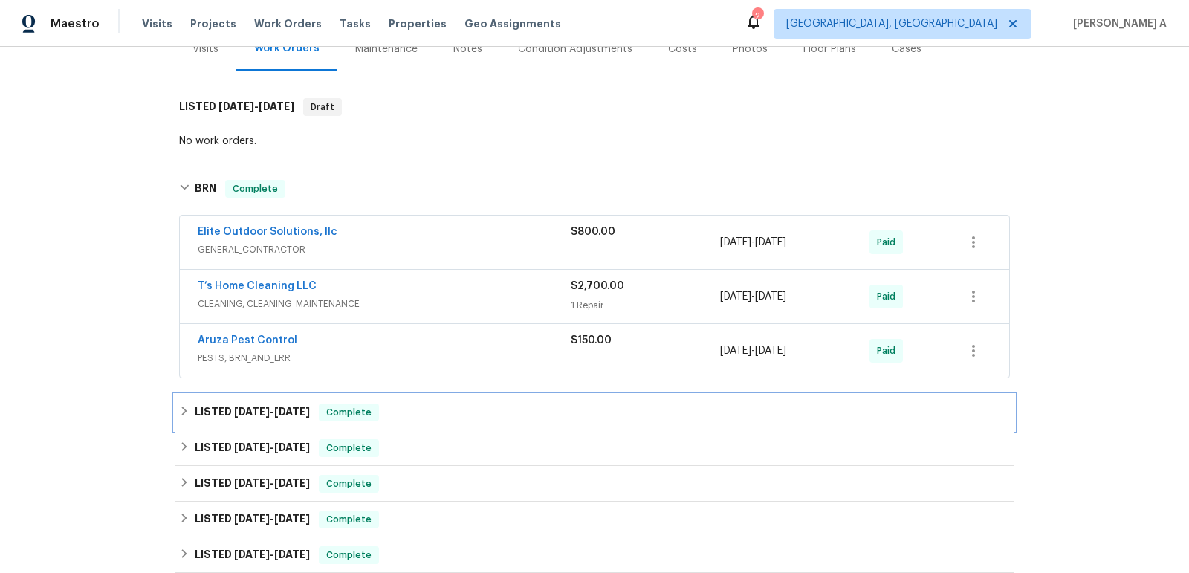
click at [270, 410] on span "[DATE]" at bounding box center [252, 412] width 36 height 10
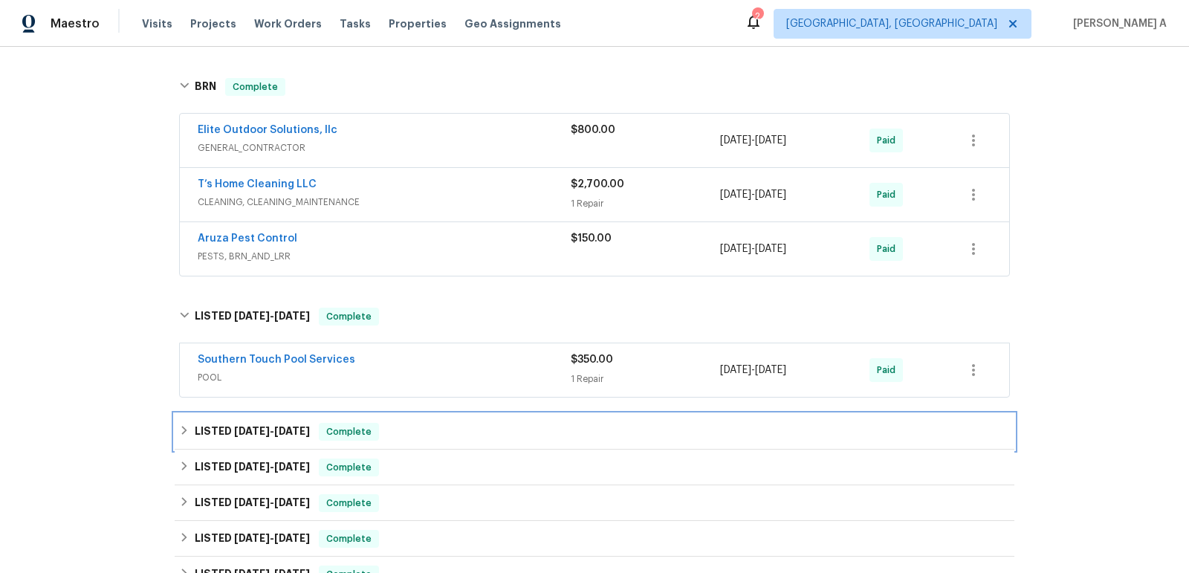
click at [270, 423] on h6 "LISTED [DATE] - [DATE]" at bounding box center [252, 432] width 115 height 18
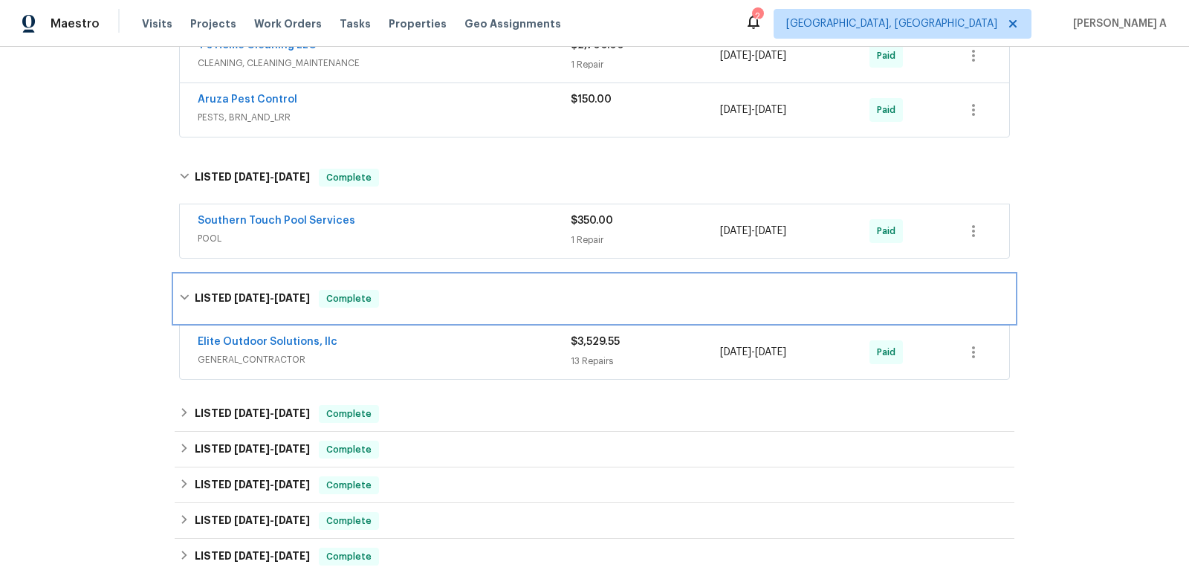
scroll to position [547, 0]
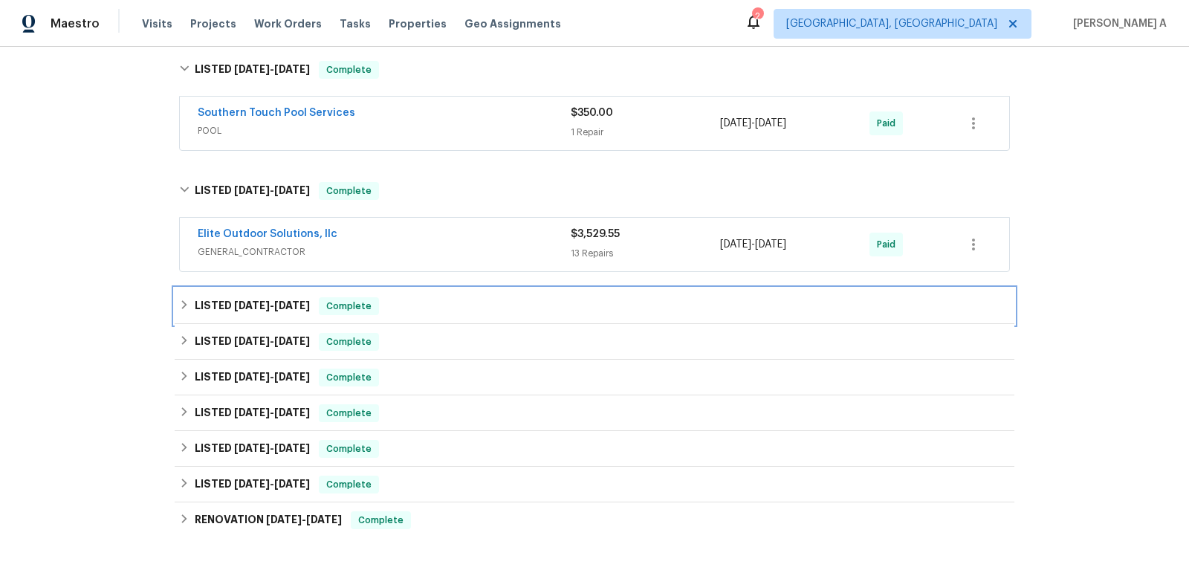
click at [284, 297] on h6 "LISTED [DATE] - [DATE]" at bounding box center [252, 306] width 115 height 18
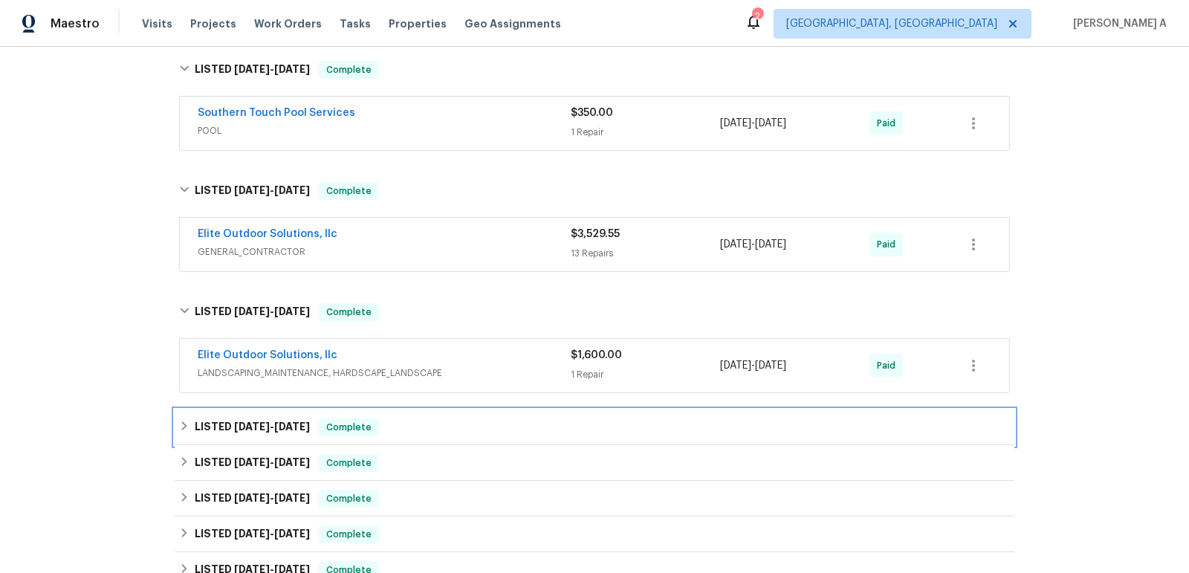
click at [307, 421] on span "[DATE]" at bounding box center [292, 426] width 36 height 10
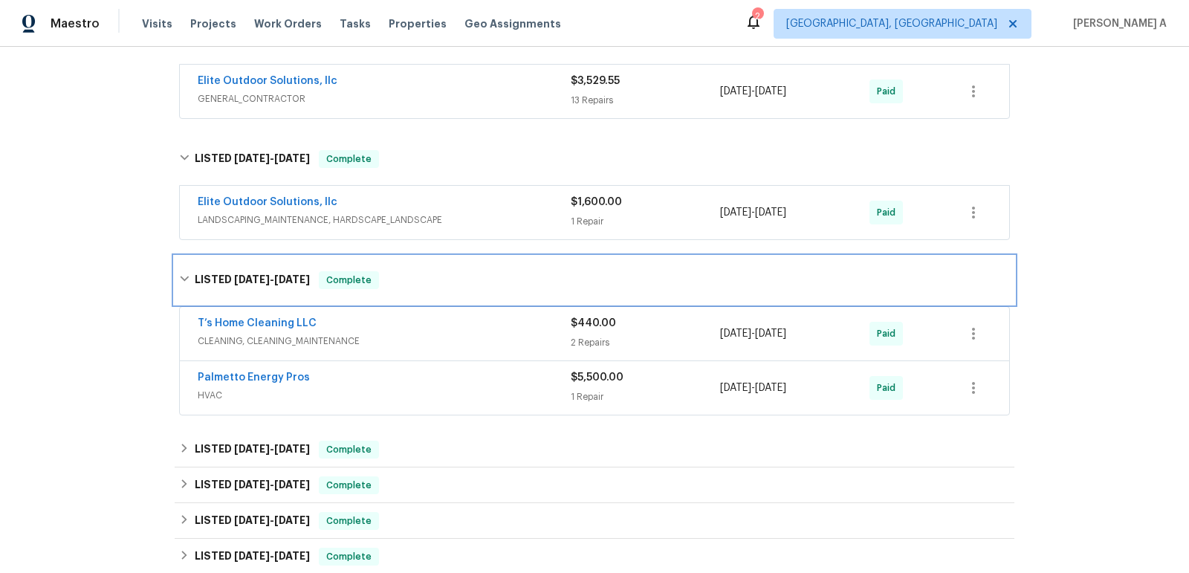
scroll to position [763, 0]
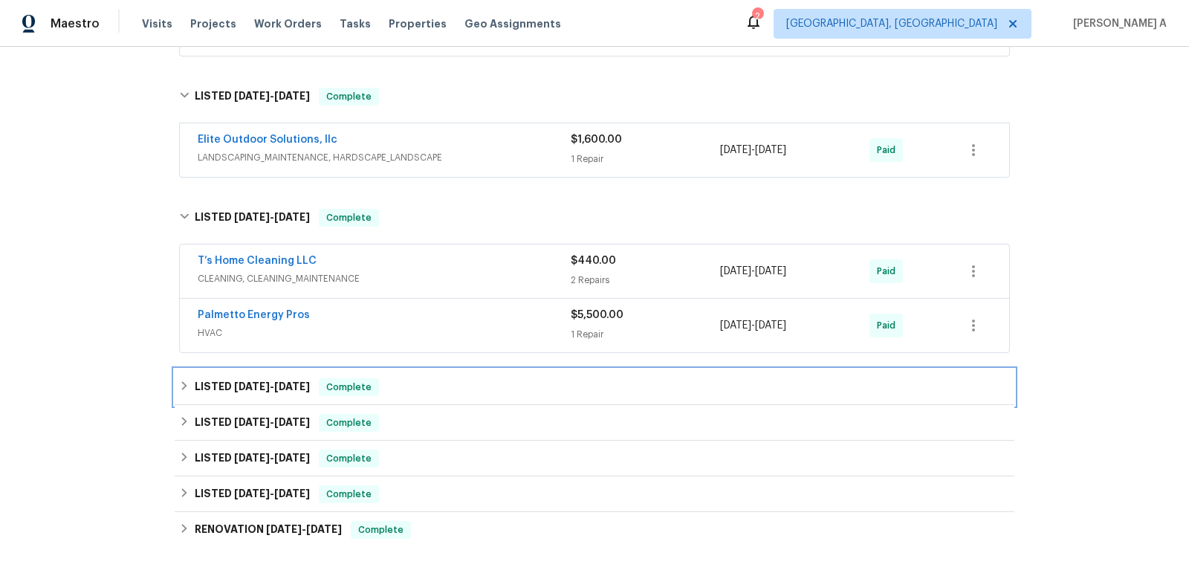
click at [294, 395] on div "LISTED [DATE] - [DATE] Complete" at bounding box center [595, 387] width 840 height 36
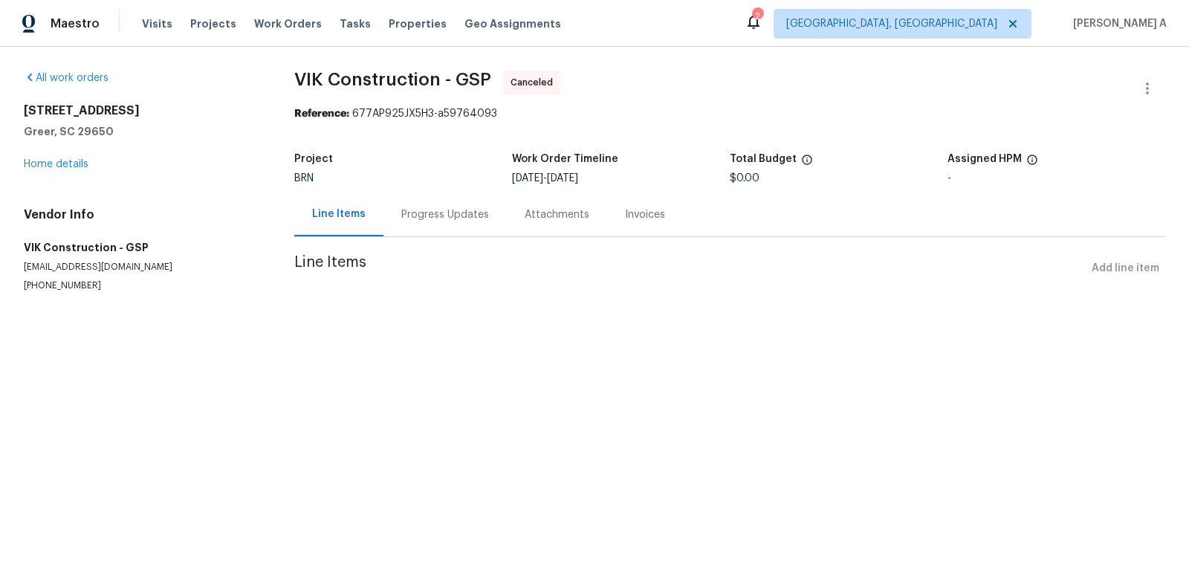
click at [63, 253] on h5 "VIK Construction - GSP" at bounding box center [141, 247] width 235 height 15
copy h5 "Construction"
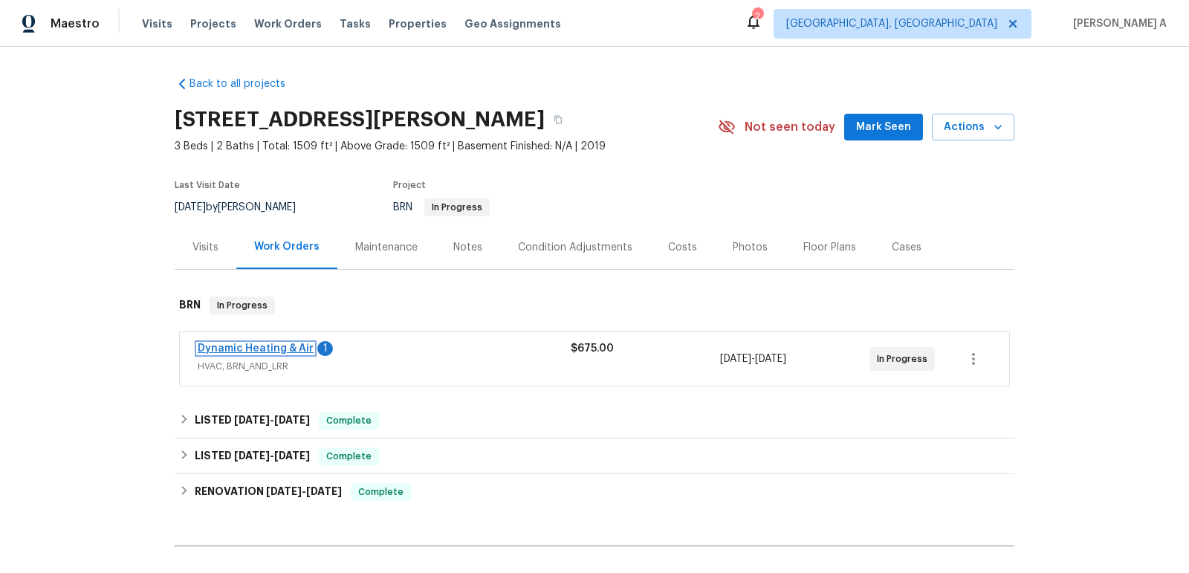
click at [237, 345] on link "Dynamic Heating & Air" at bounding box center [256, 348] width 116 height 10
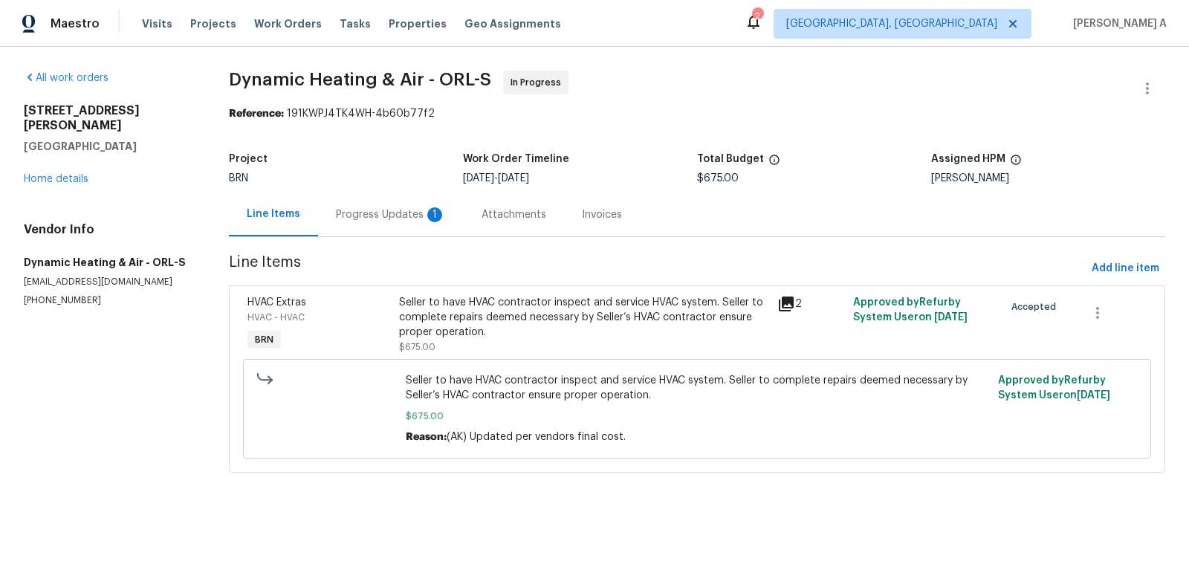
click at [374, 215] on div "Progress Updates 1" at bounding box center [391, 214] width 110 height 15
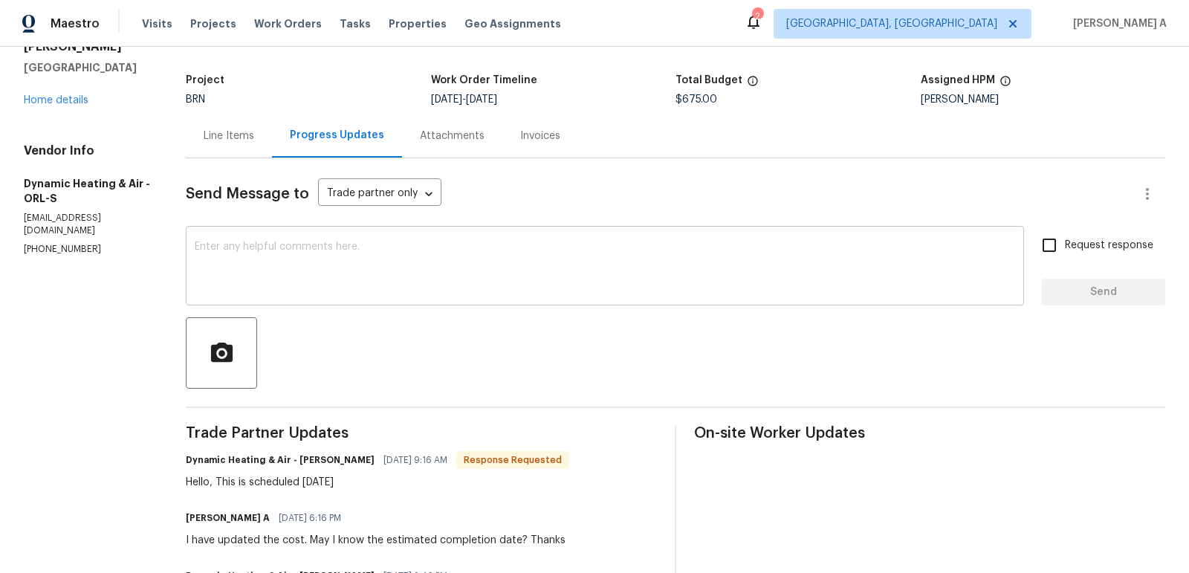
scroll to position [71, 0]
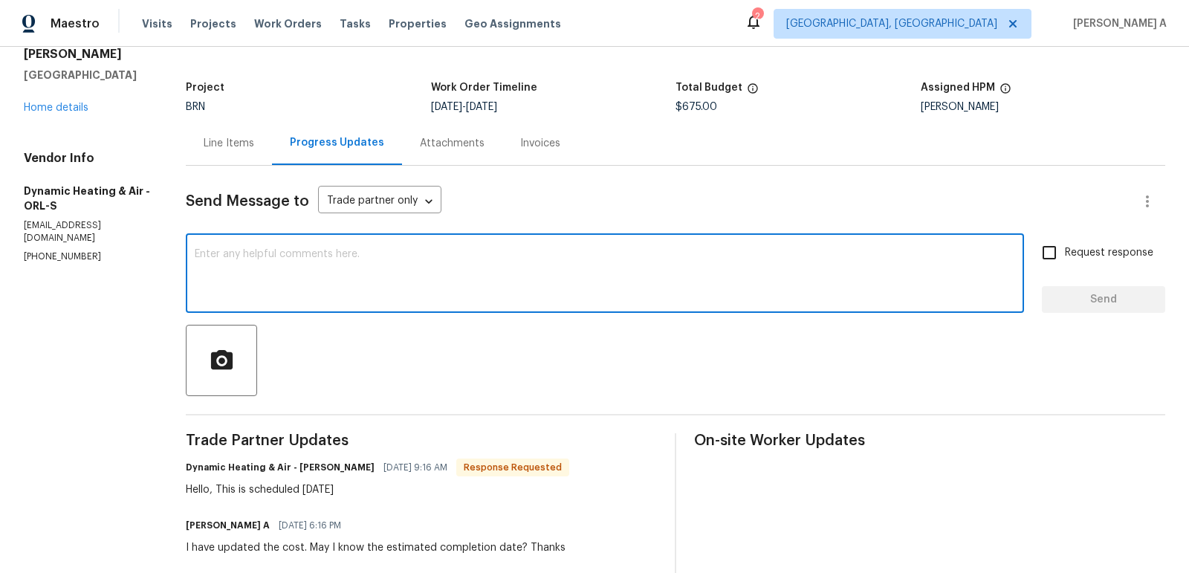
click at [414, 250] on textarea at bounding box center [605, 275] width 821 height 52
drag, startPoint x: 352, startPoint y: 256, endPoint x: 138, endPoint y: 256, distance: 214.1
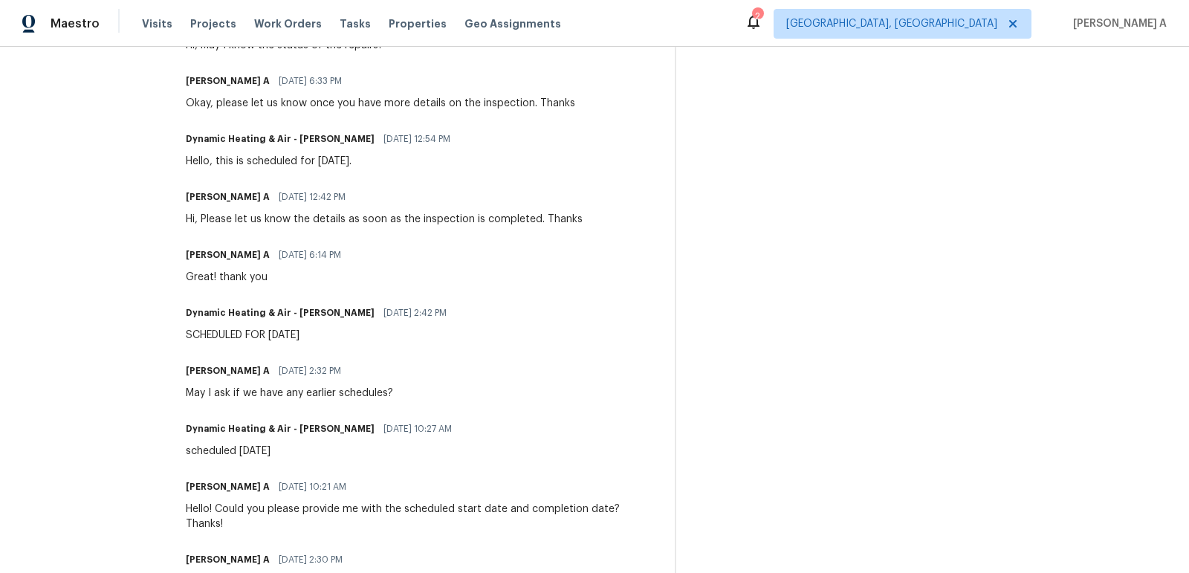
scroll to position [706, 0]
click at [274, 389] on div "May I ask if we have any earlier schedules?" at bounding box center [289, 391] width 207 height 15
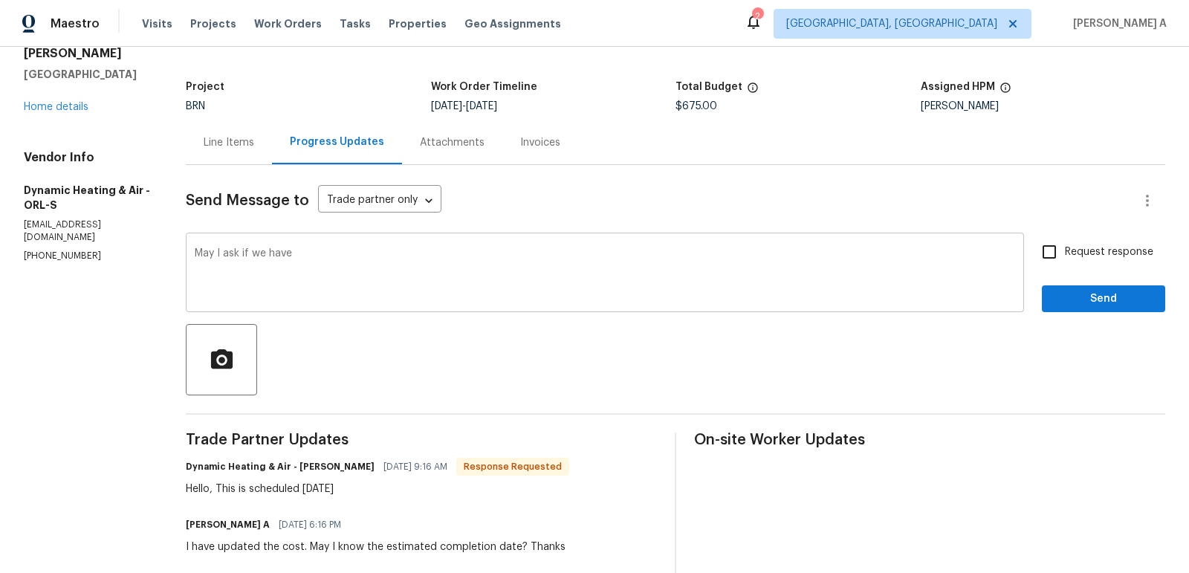
scroll to position [77, 0]
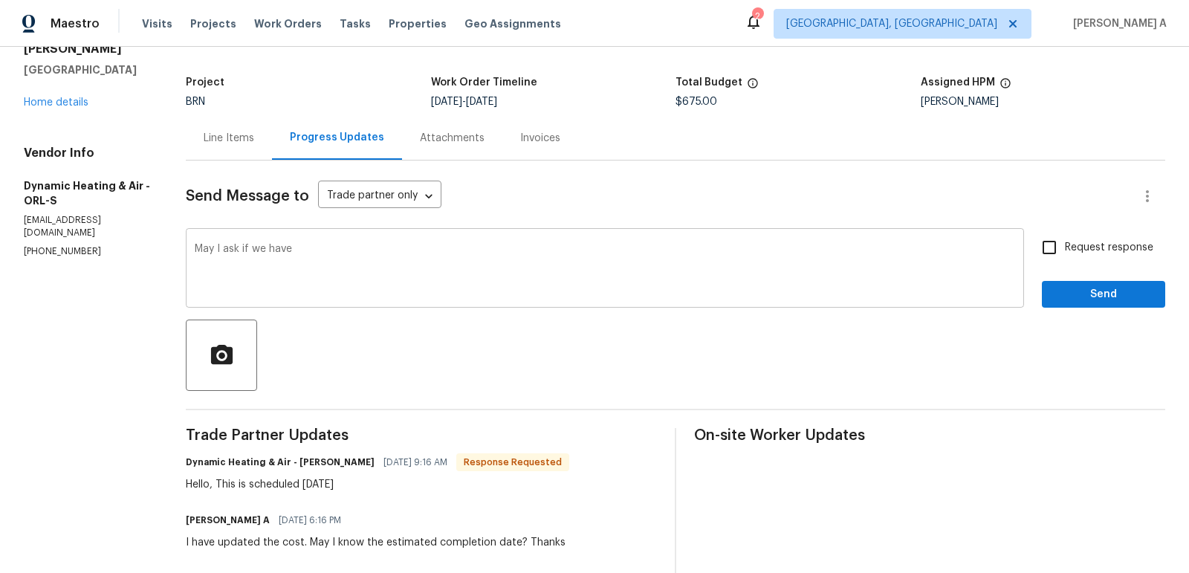
click at [346, 252] on textarea "May I ask if we have" at bounding box center [605, 270] width 821 height 52
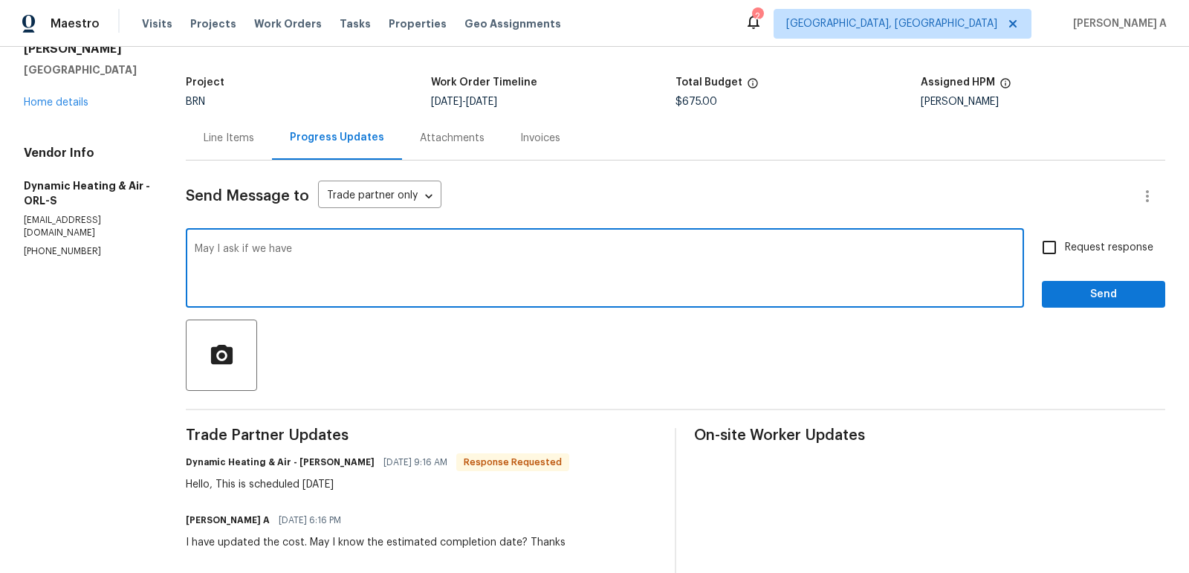
drag, startPoint x: 273, startPoint y: 248, endPoint x: 336, endPoint y: 248, distance: 63.2
click at [336, 248] on textarea "May I ask if we have" at bounding box center [605, 270] width 821 height 52
drag, startPoint x: 271, startPoint y: 248, endPoint x: 451, endPoint y: 246, distance: 180.6
click at [451, 246] on textarea "May I ask if we have" at bounding box center [605, 270] width 821 height 52
type textarea "May I ask if we can complete it by thursday?"
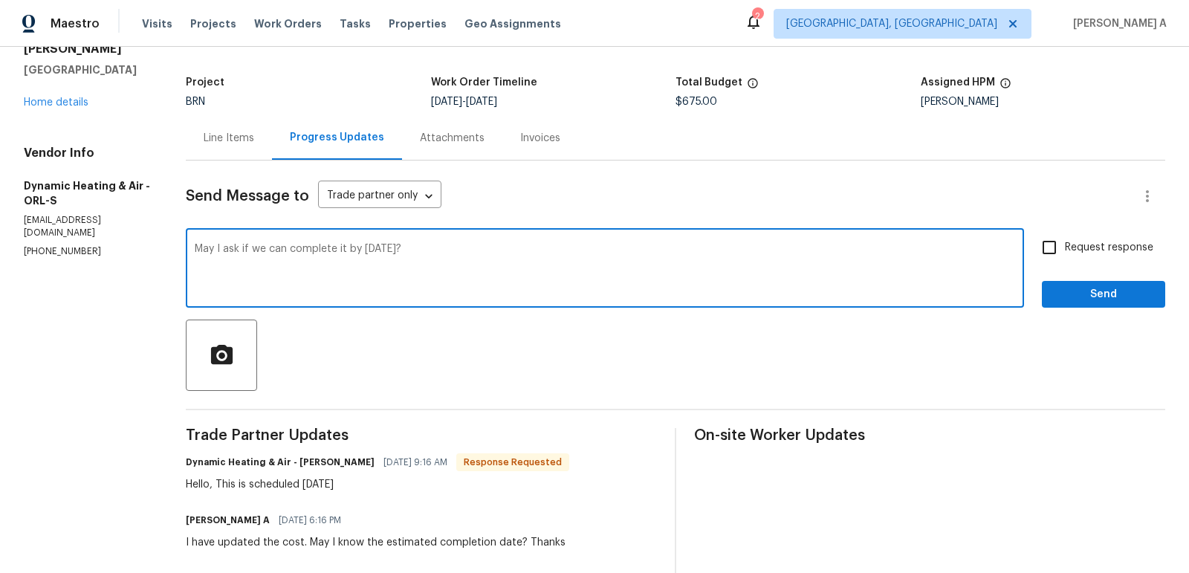
click at [1053, 248] on input "Request response" at bounding box center [1049, 247] width 31 height 31
checkbox input "true"
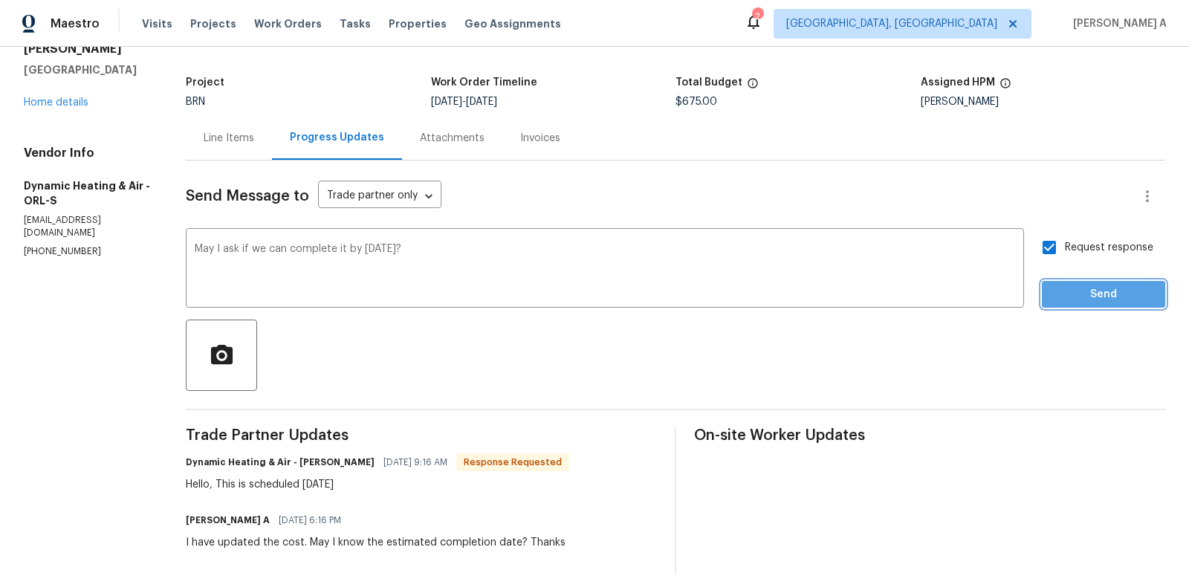
click at [1096, 291] on span "Send" at bounding box center [1104, 294] width 100 height 19
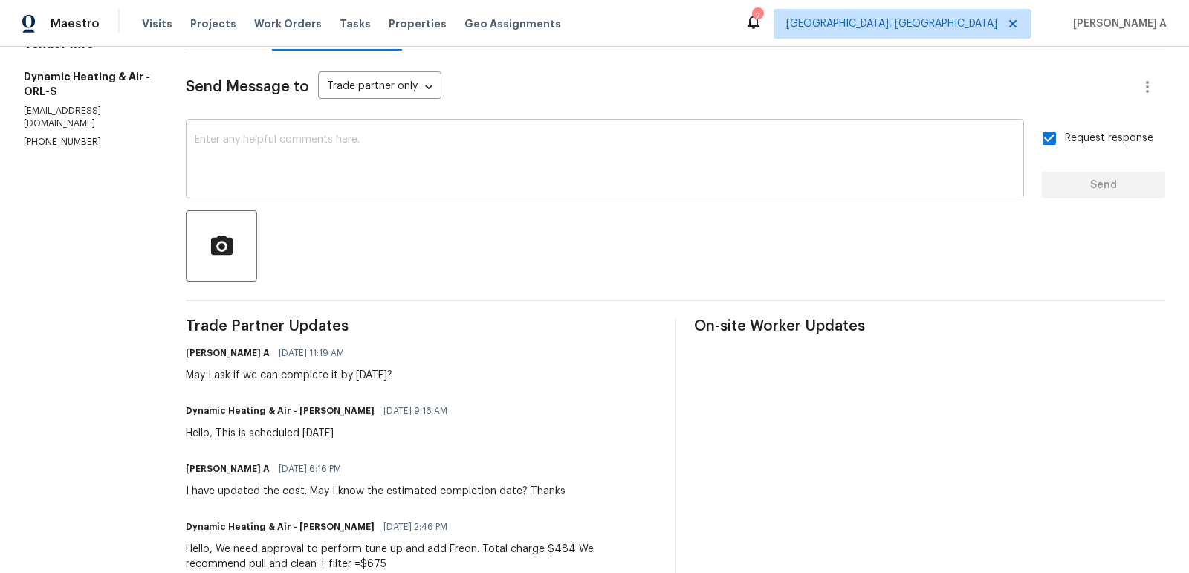
scroll to position [0, 0]
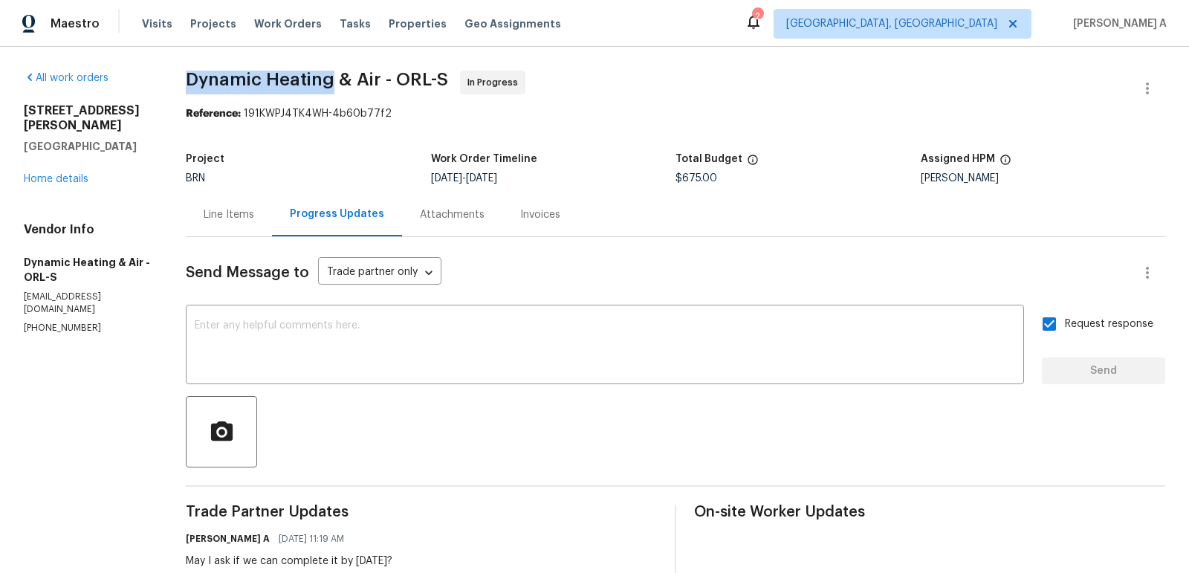
copy span "Dynamic Heating"
drag, startPoint x: 175, startPoint y: 85, endPoint x: 329, endPoint y: 88, distance: 154.6
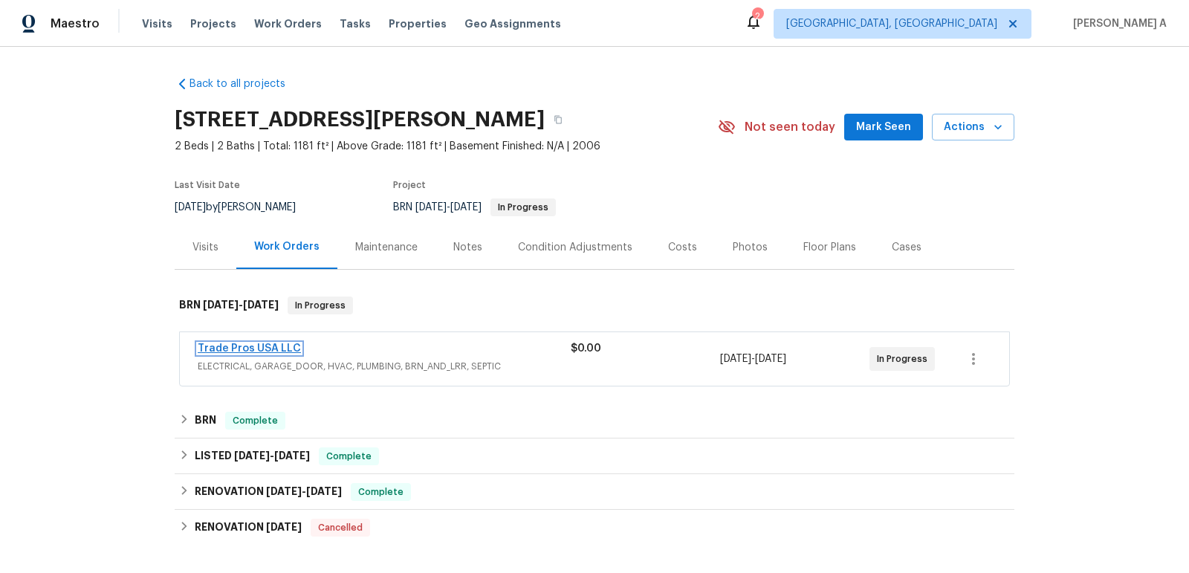
click at [226, 349] on link "Trade Pros USA LLC" at bounding box center [249, 348] width 103 height 10
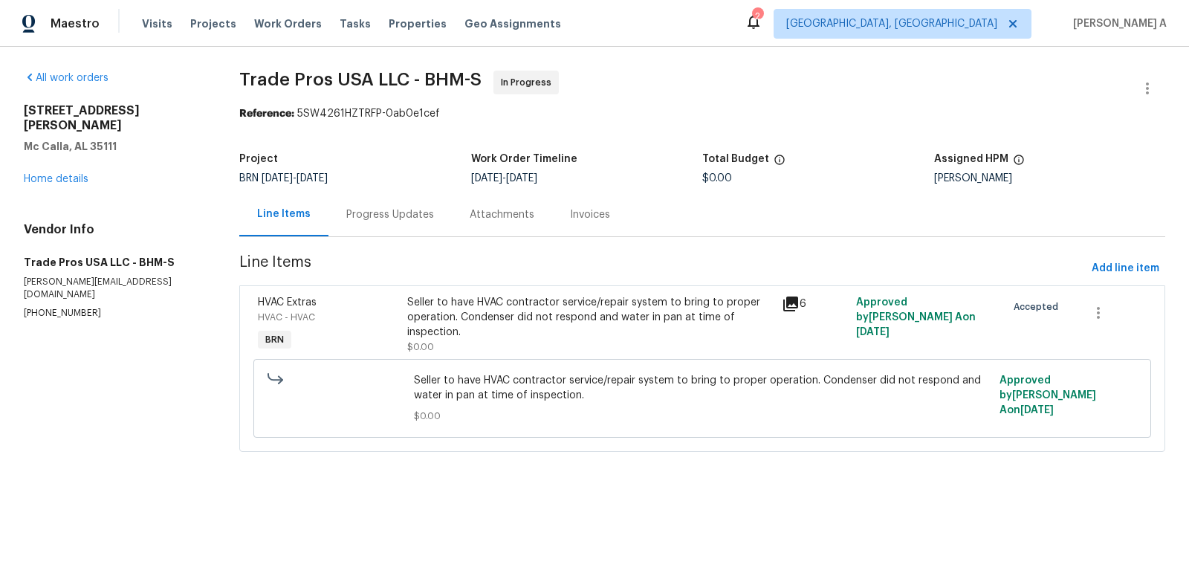
click at [360, 224] on div "Progress Updates" at bounding box center [390, 215] width 123 height 44
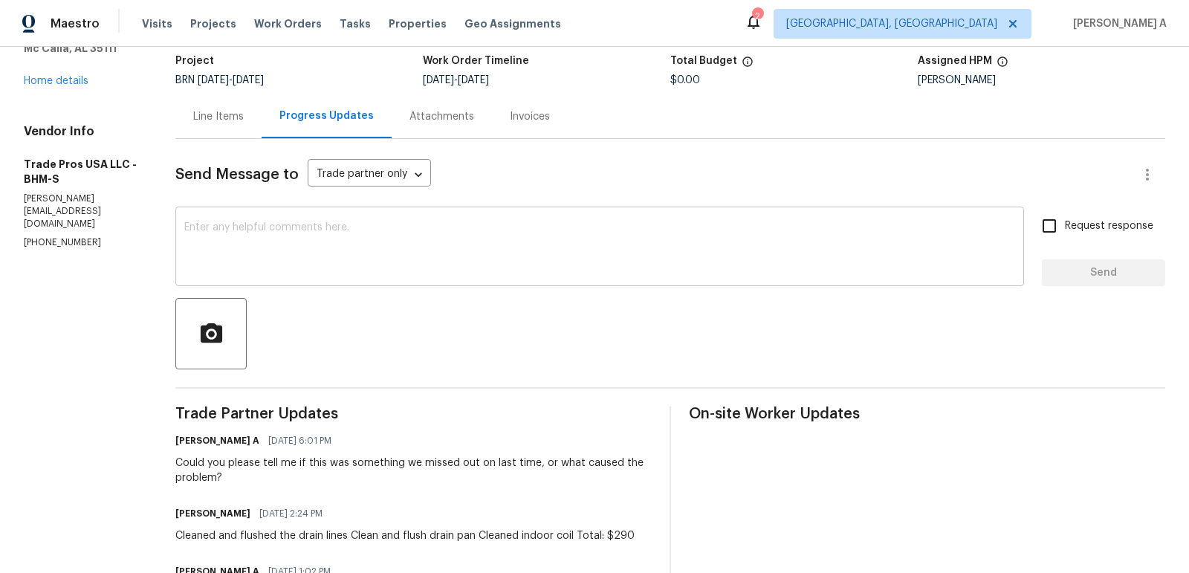
scroll to position [103, 0]
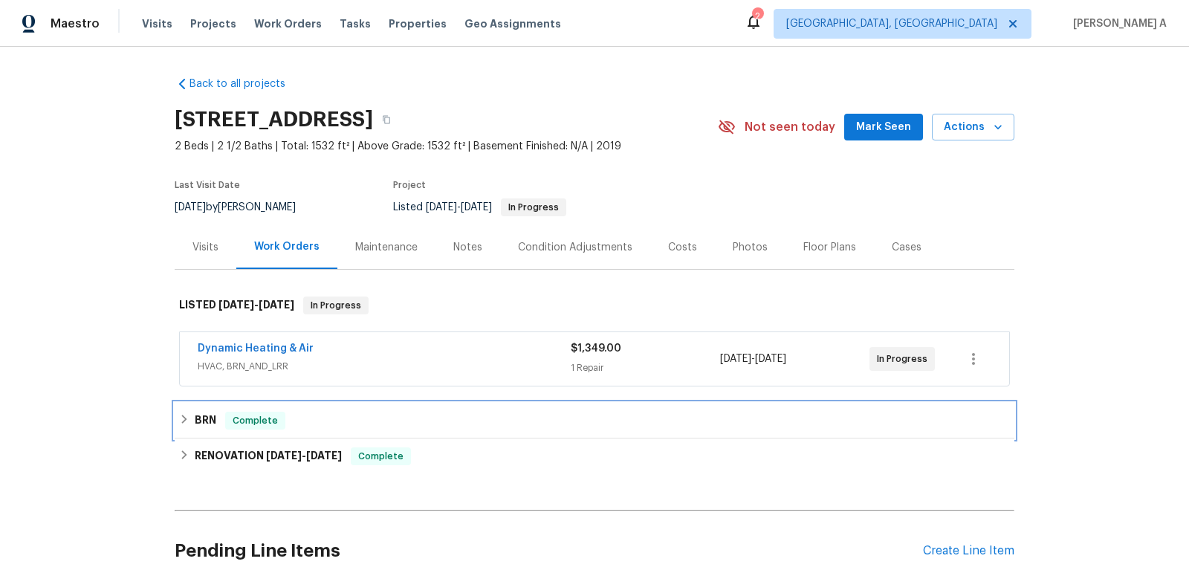
click at [266, 413] on span "Complete" at bounding box center [255, 420] width 57 height 15
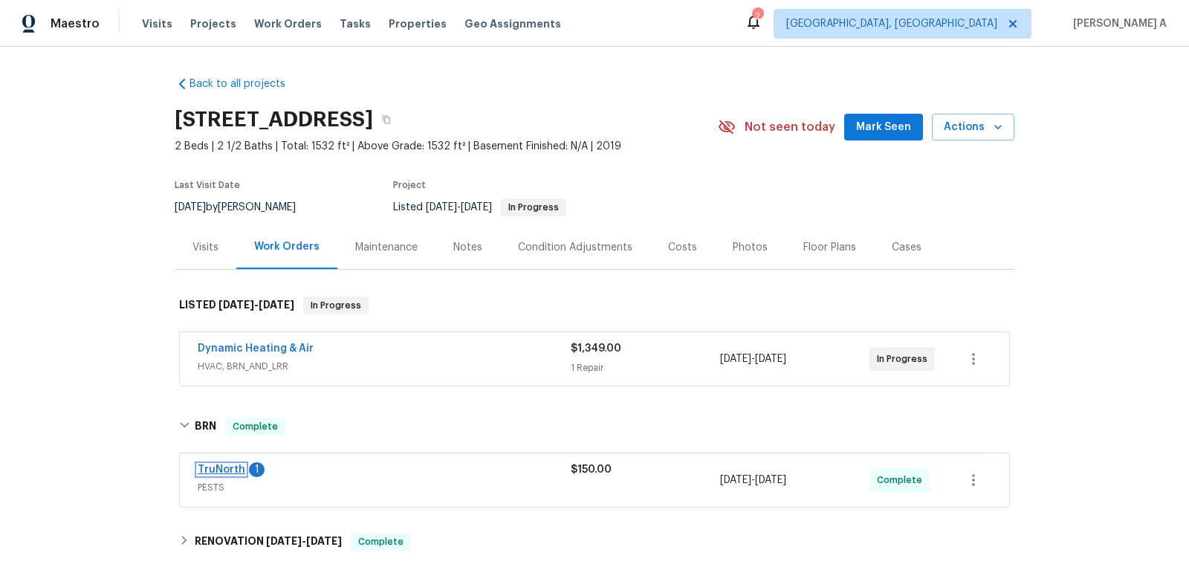
click at [231, 468] on link "TruNorth" at bounding box center [222, 470] width 48 height 10
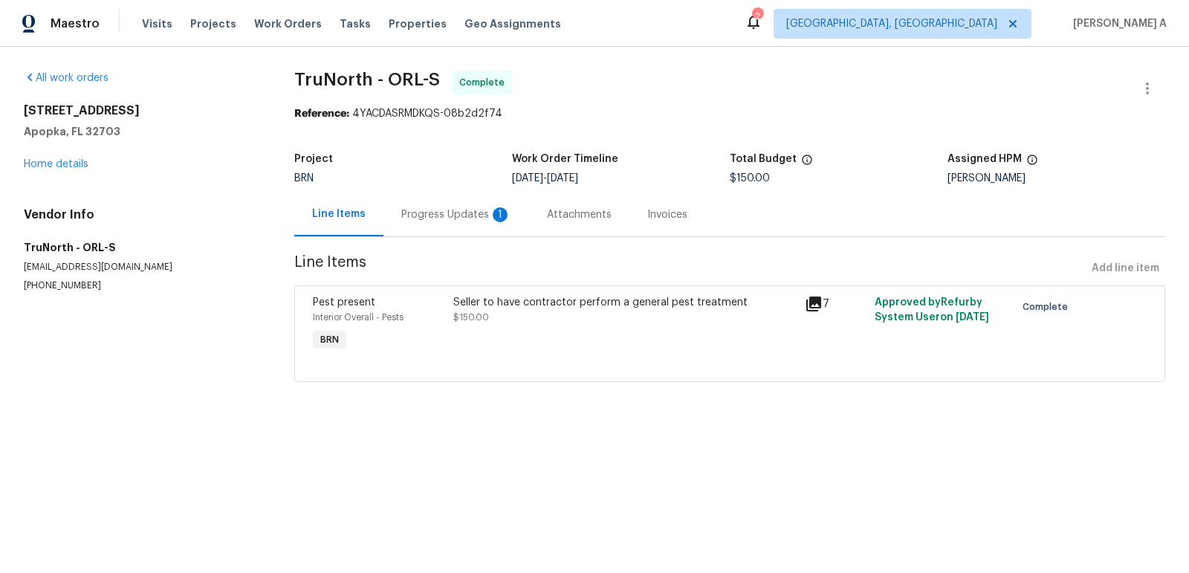
click at [422, 217] on div "Progress Updates 1" at bounding box center [456, 214] width 110 height 15
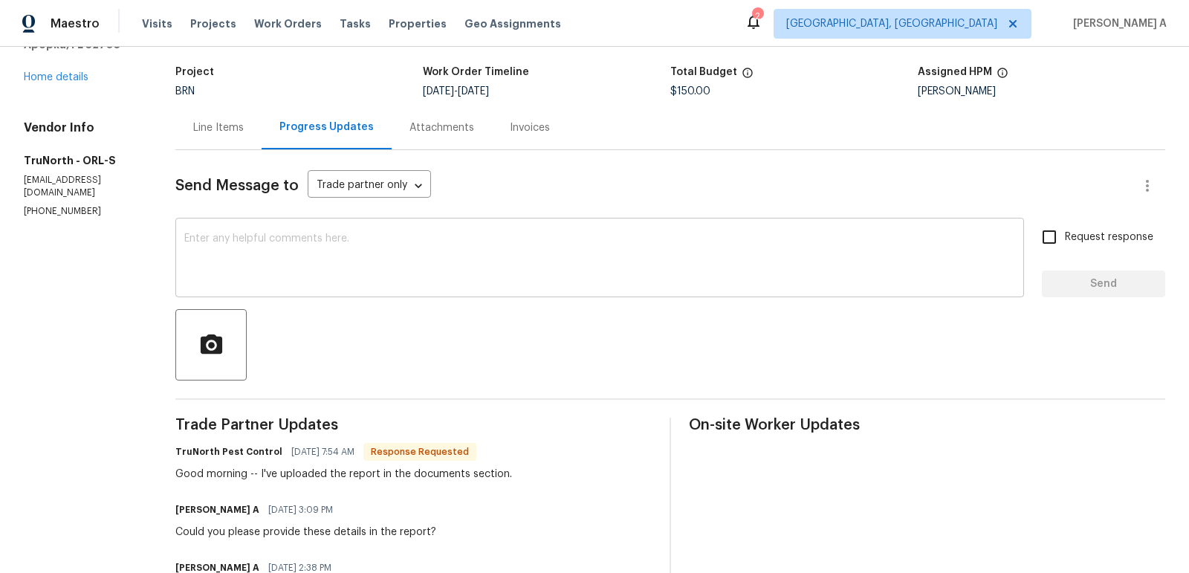
scroll to position [91, 0]
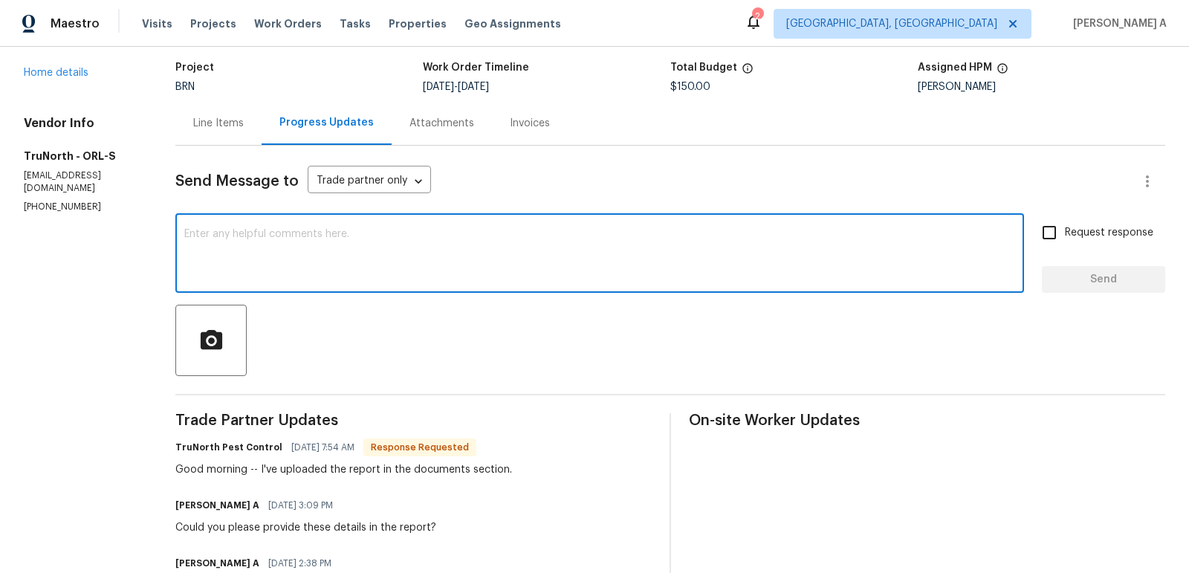
click at [444, 239] on textarea at bounding box center [599, 255] width 831 height 52
type textarea "Thank you!"
click at [1054, 237] on input "Request response" at bounding box center [1049, 232] width 31 height 31
checkbox input "true"
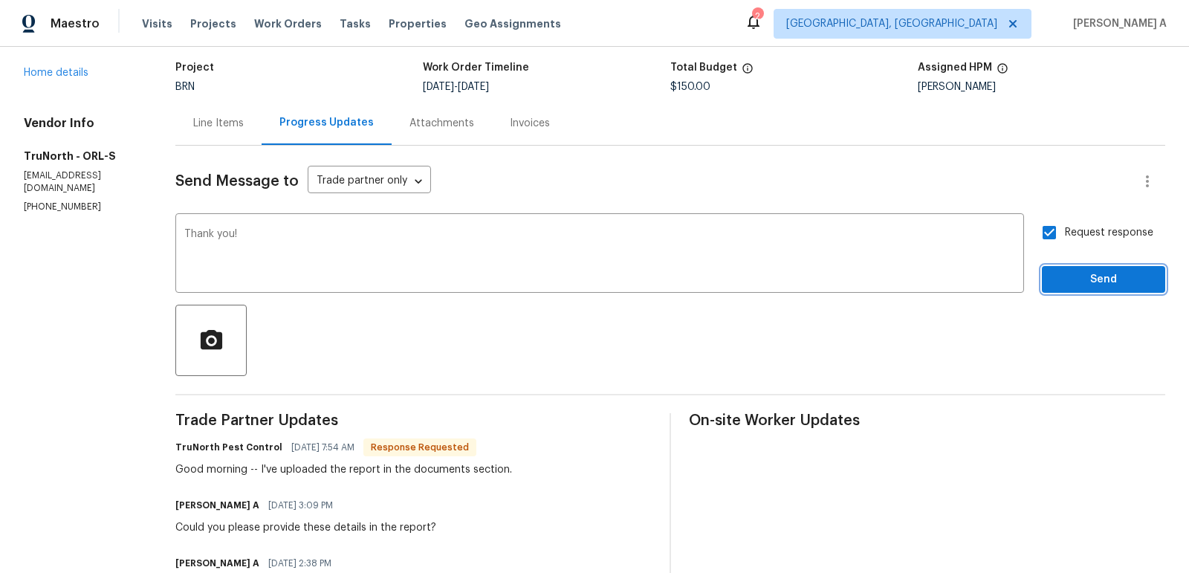
click at [1094, 286] on span "Send" at bounding box center [1104, 280] width 100 height 19
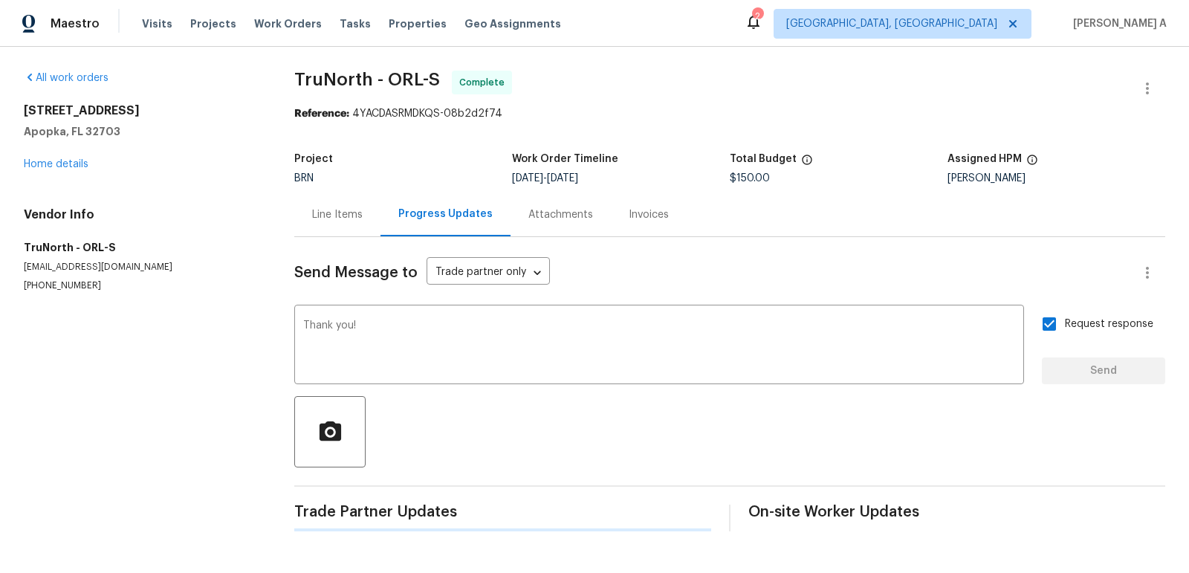
scroll to position [0, 0]
